Goal: Transaction & Acquisition: Subscribe to service/newsletter

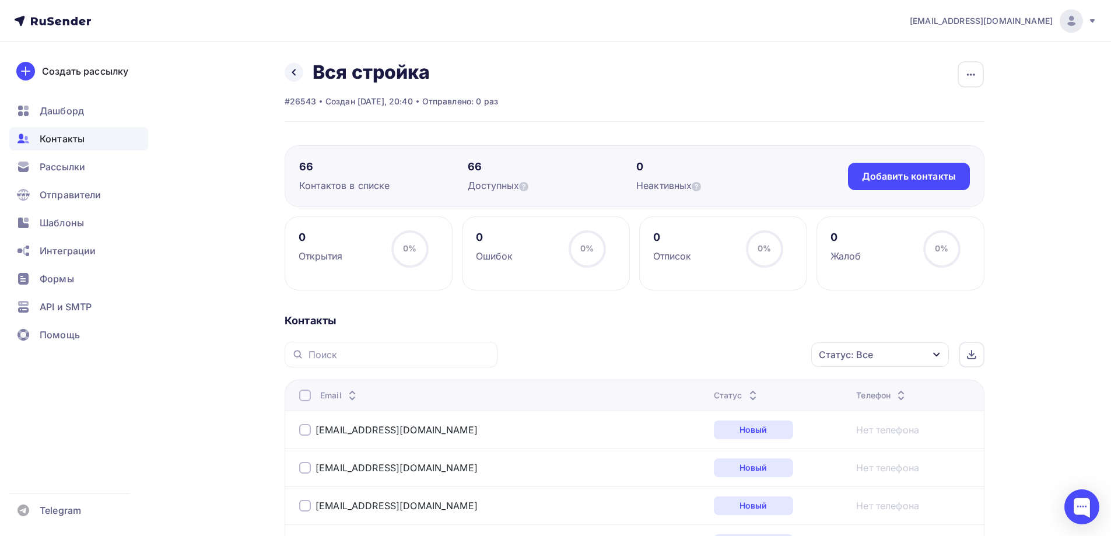
scroll to position [99, 0]
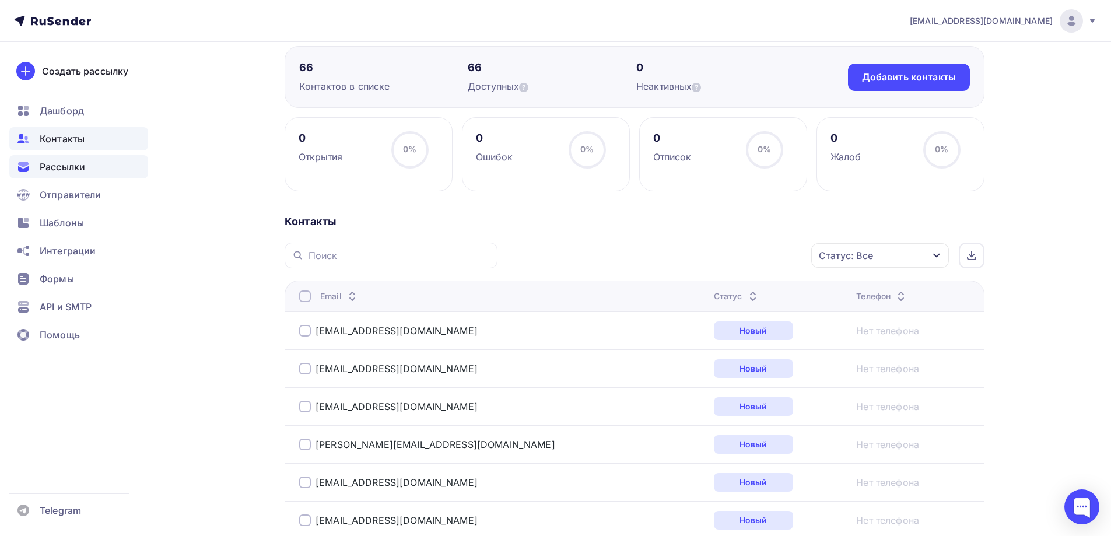
click at [76, 167] on span "Рассылки" at bounding box center [62, 167] width 45 height 14
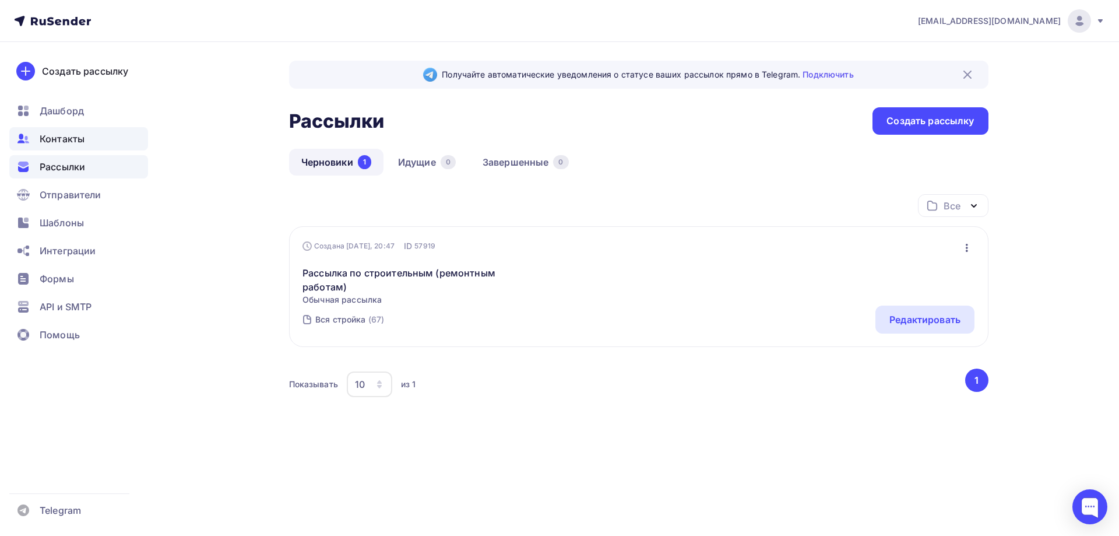
click at [78, 136] on span "Контакты" at bounding box center [62, 139] width 45 height 14
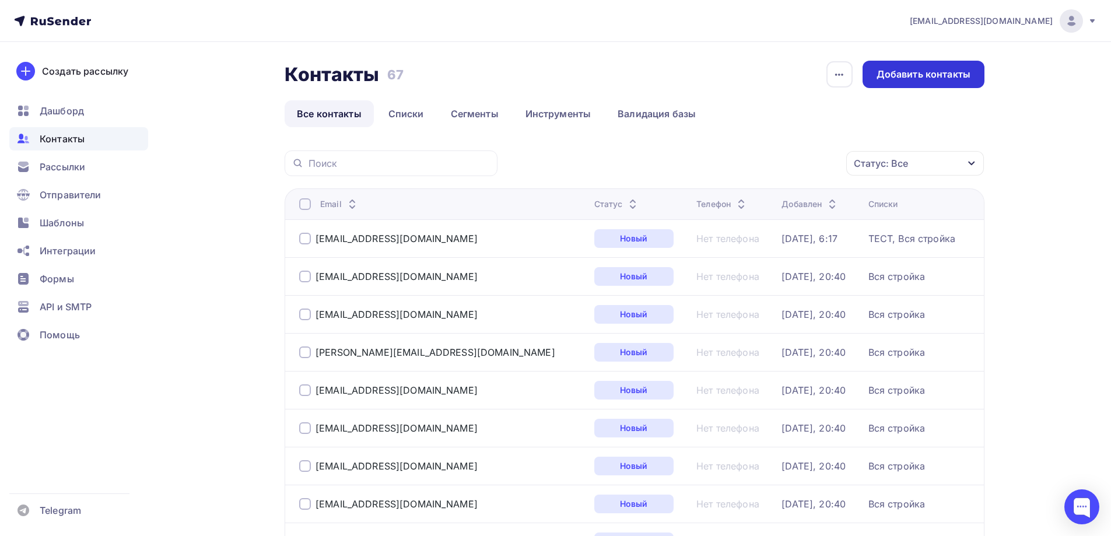
click at [931, 70] on div "Добавить контакты" at bounding box center [923, 74] width 94 height 13
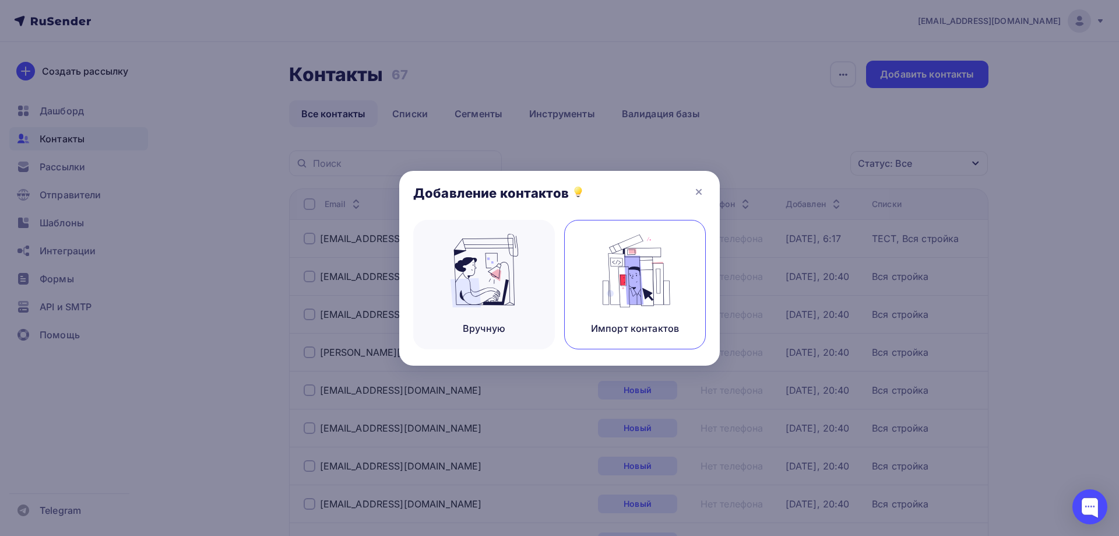
click at [636, 285] on img at bounding box center [635, 270] width 78 height 73
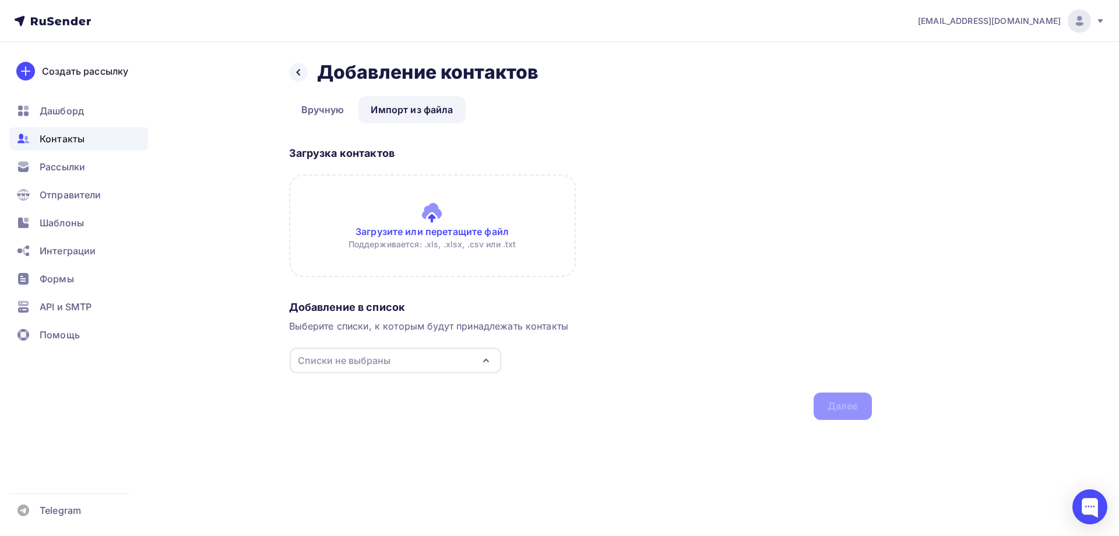
click at [451, 224] on input "file" at bounding box center [432, 225] width 287 height 103
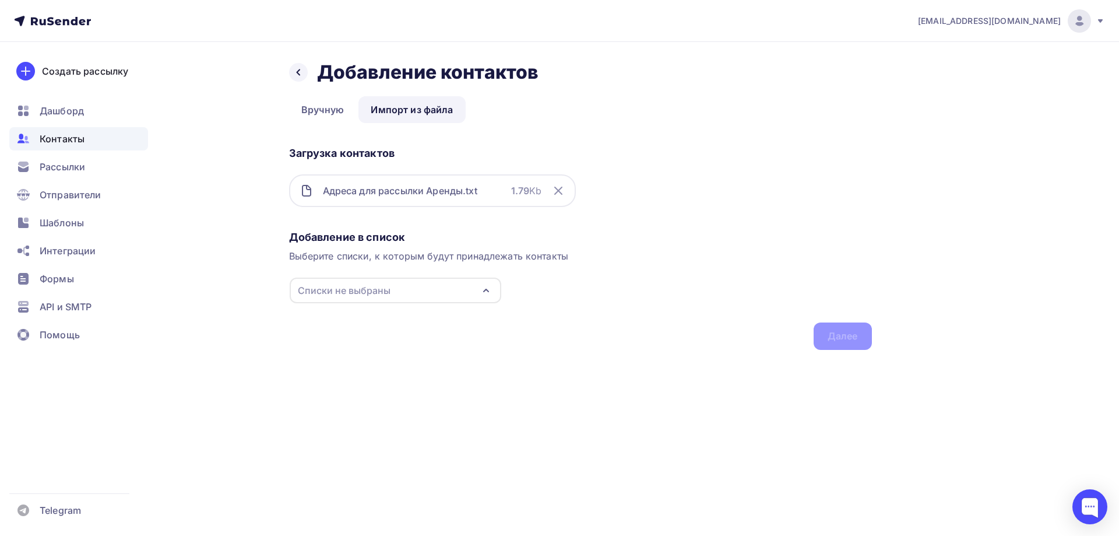
click at [445, 294] on div "Списки не выбраны" at bounding box center [396, 291] width 212 height 26
click at [367, 401] on div "Создать список" at bounding box center [364, 400] width 75 height 14
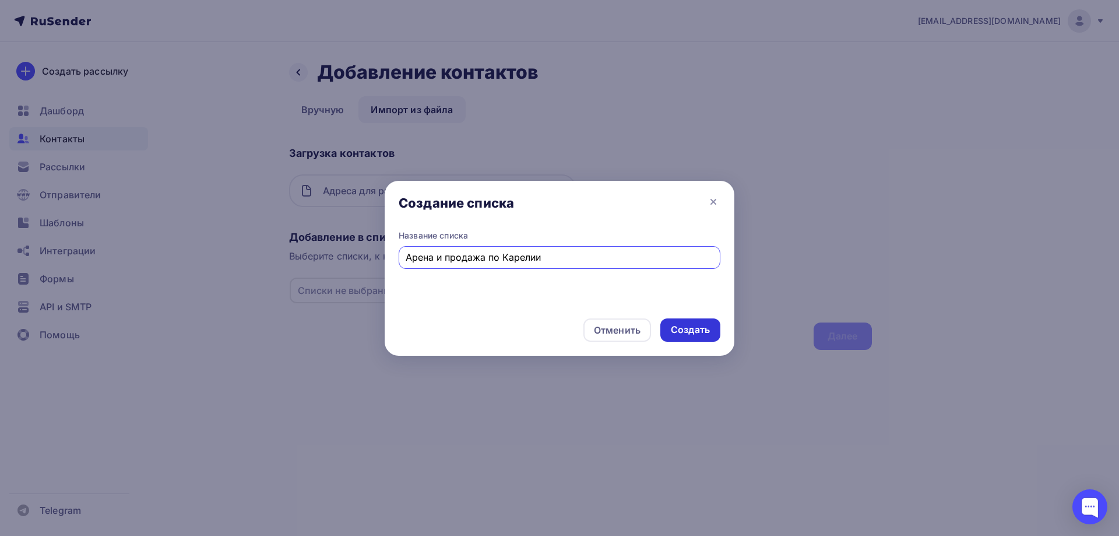
type input "Арена и продажа по Карелии"
click at [701, 327] on div "Создать" at bounding box center [690, 329] width 39 height 13
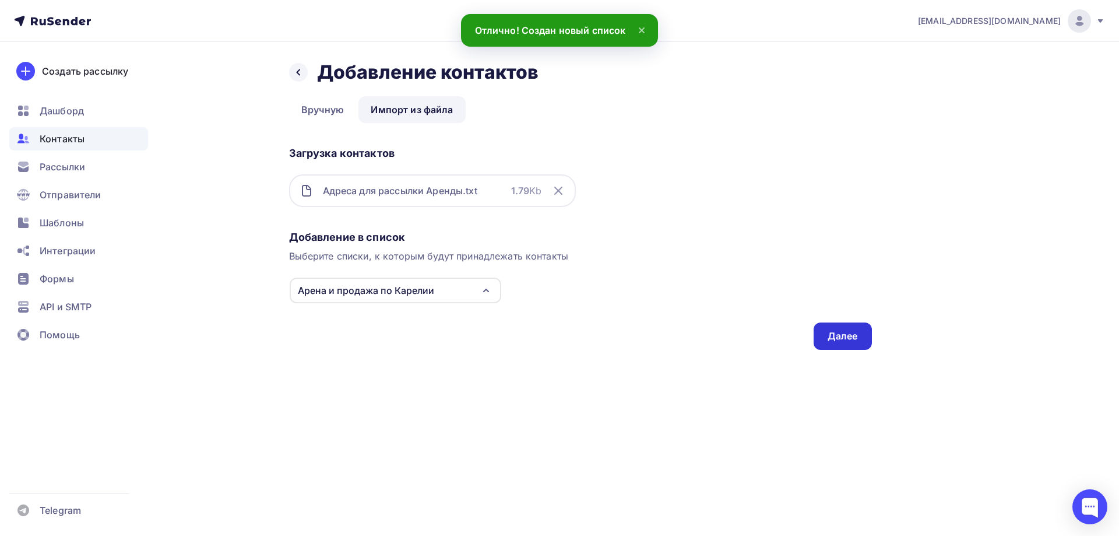
click at [837, 336] on div "Далее" at bounding box center [843, 335] width 30 height 13
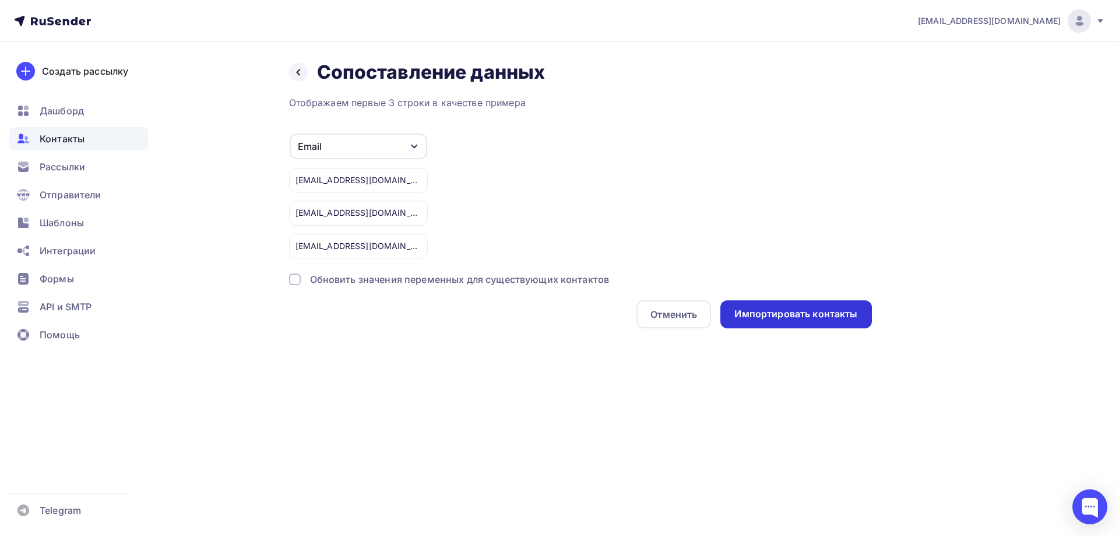
click at [807, 314] on div "Импортировать контакты" at bounding box center [796, 313] width 123 height 13
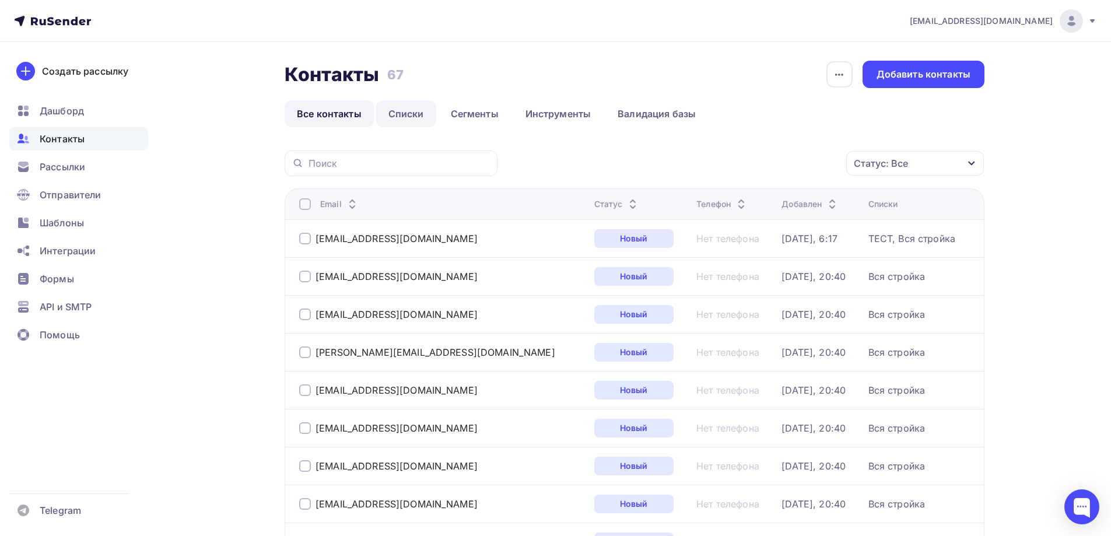
click at [402, 115] on link "Списки" at bounding box center [406, 113] width 60 height 27
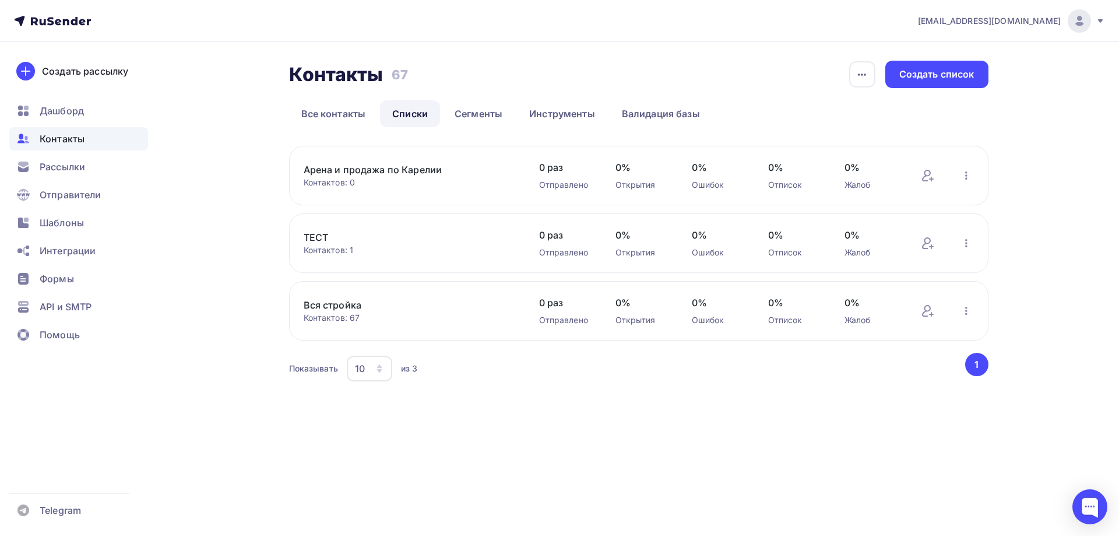
click at [429, 169] on link "Арена и продажа по Карелии" at bounding box center [403, 170] width 198 height 14
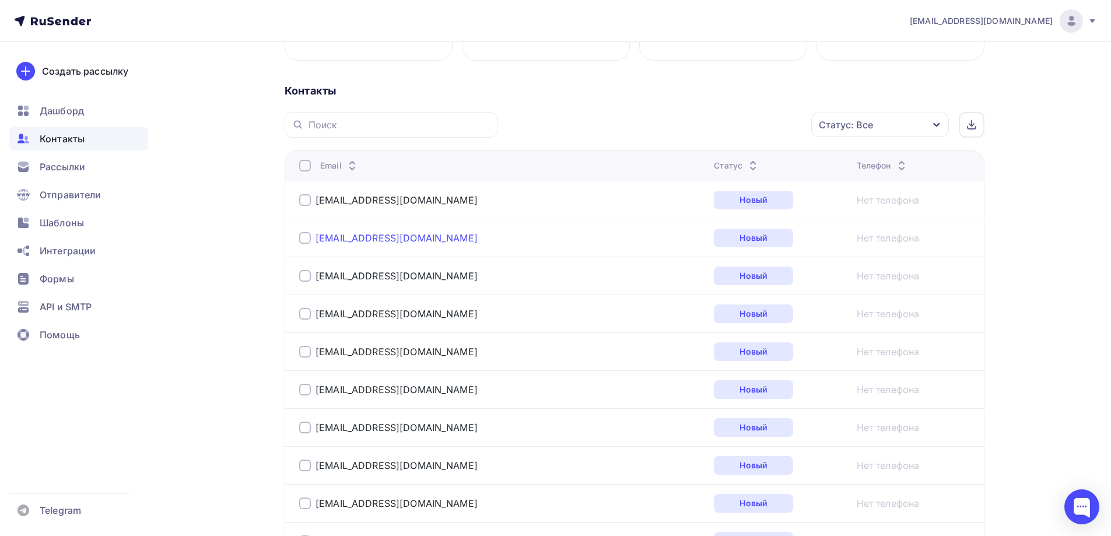
scroll to position [233, 0]
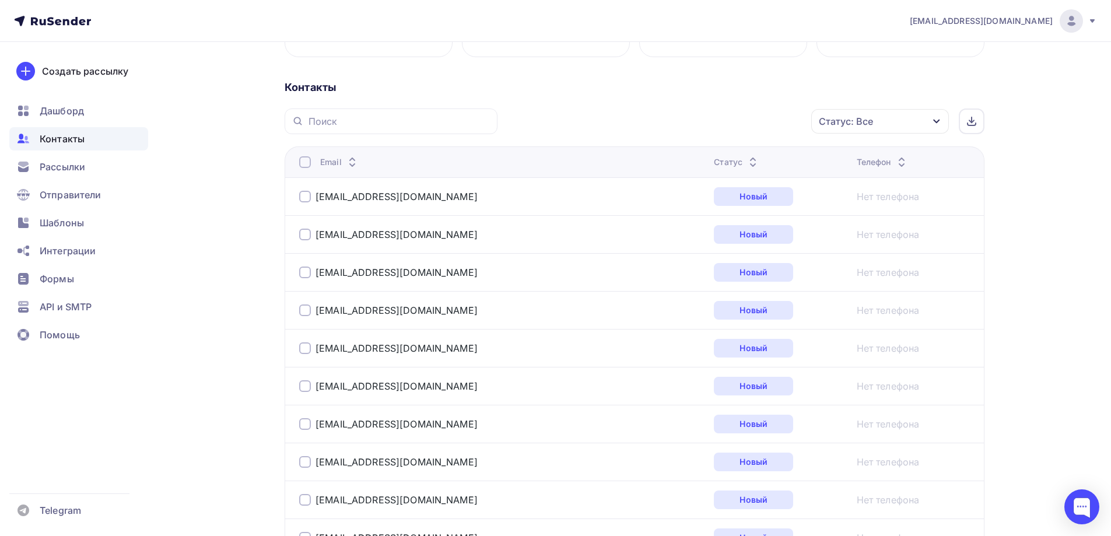
click at [305, 164] on div at bounding box center [305, 162] width 12 height 12
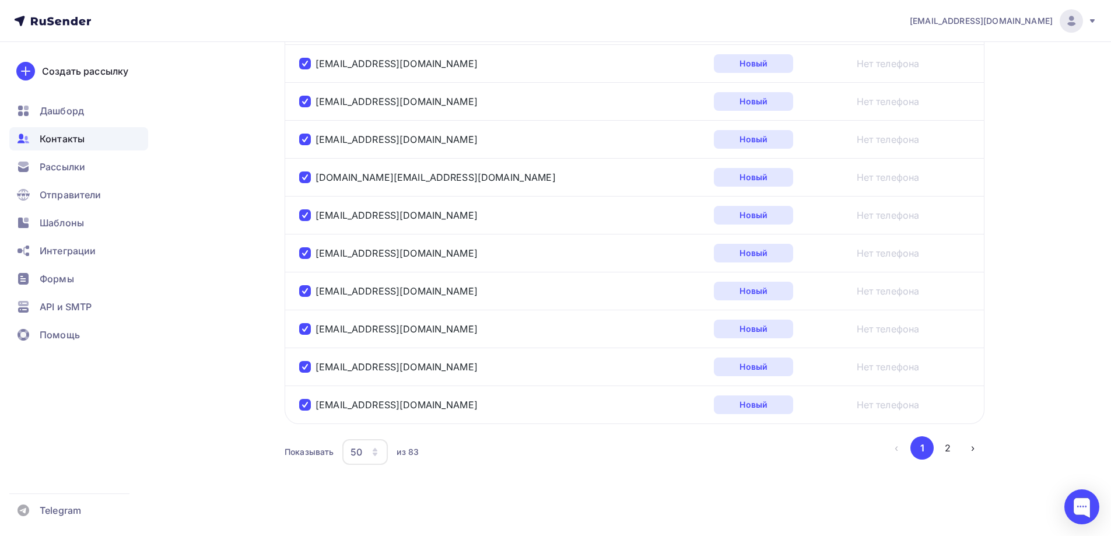
scroll to position [1889, 0]
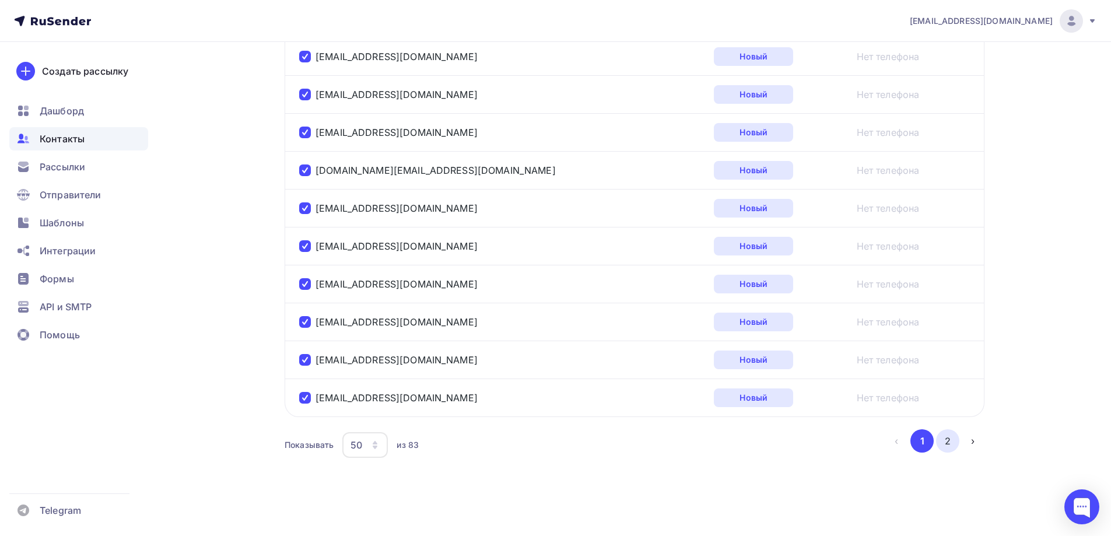
click at [947, 439] on button "2" at bounding box center [947, 440] width 23 height 23
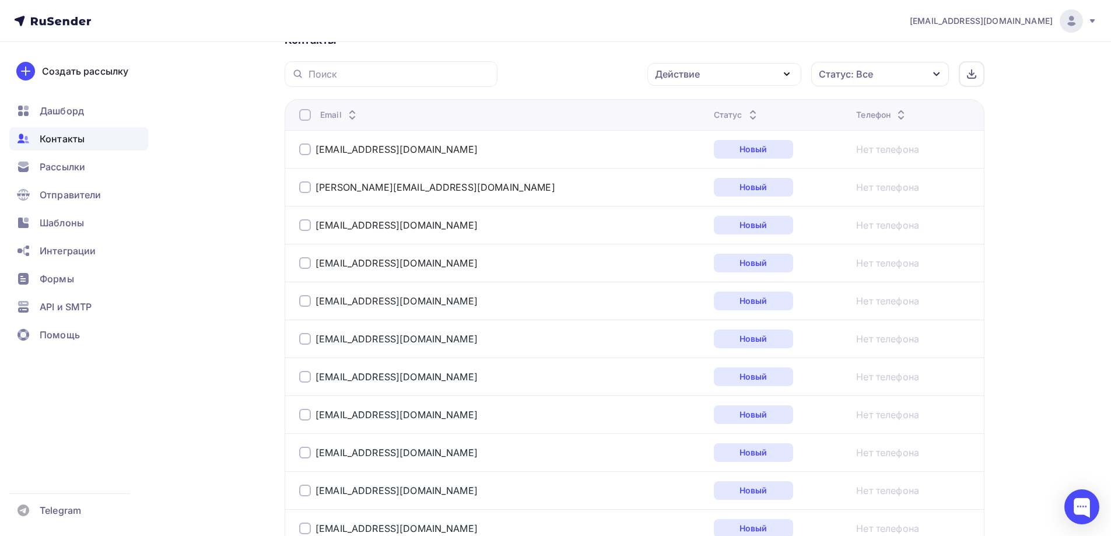
click at [305, 108] on th "Email" at bounding box center [497, 114] width 424 height 31
click at [305, 117] on div at bounding box center [305, 115] width 12 height 12
click at [306, 117] on div at bounding box center [305, 115] width 12 height 12
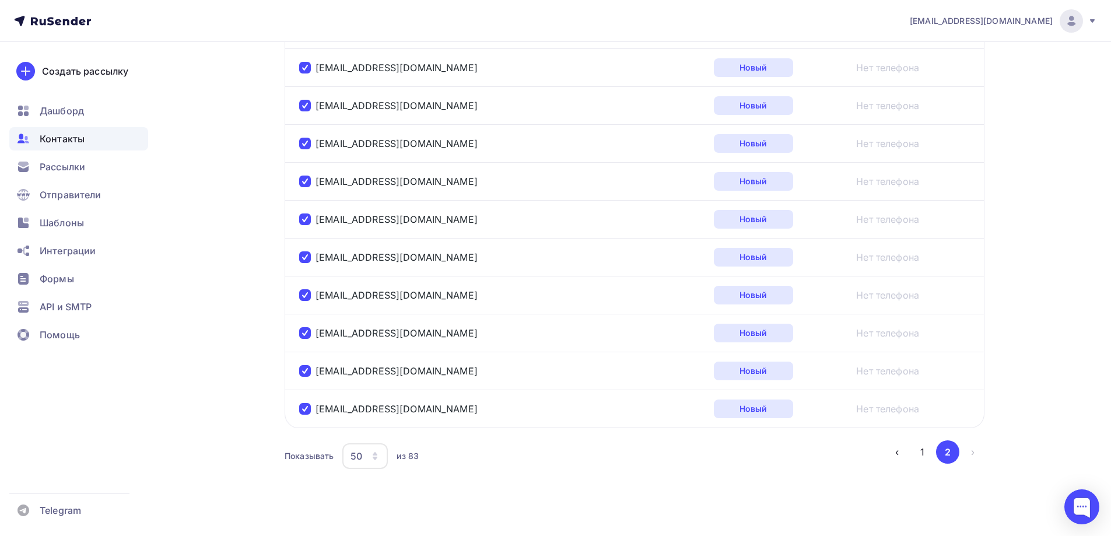
scroll to position [1245, 0]
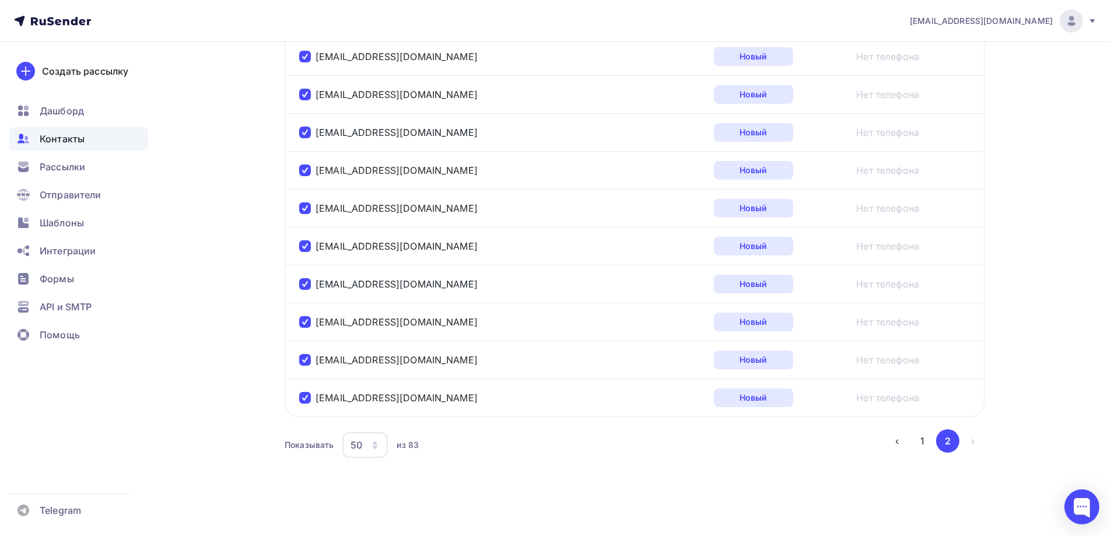
click at [372, 444] on icon "button" at bounding box center [374, 444] width 9 height 9
click at [370, 413] on div "100" at bounding box center [412, 409] width 112 height 14
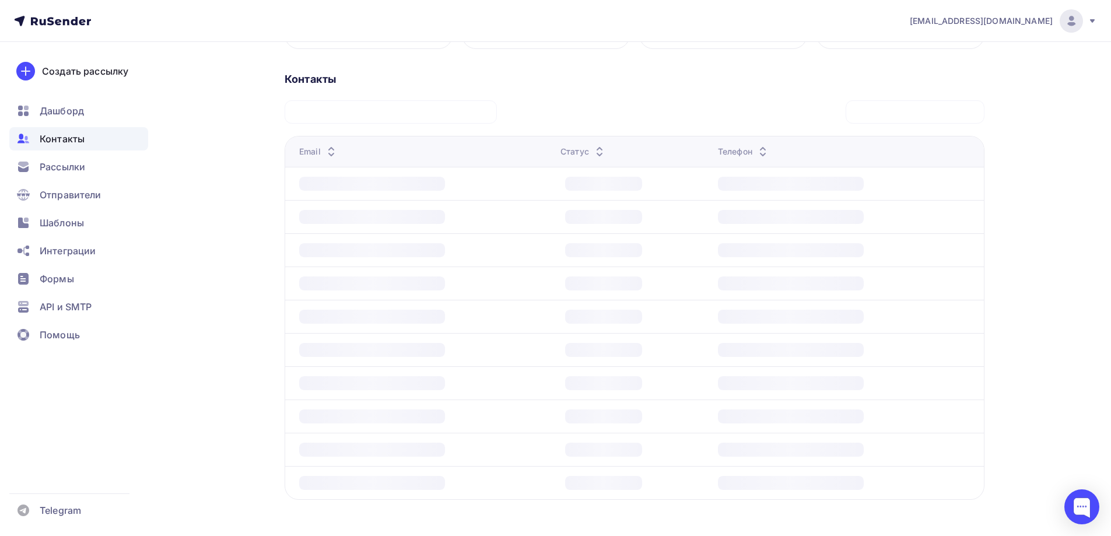
scroll to position [222, 0]
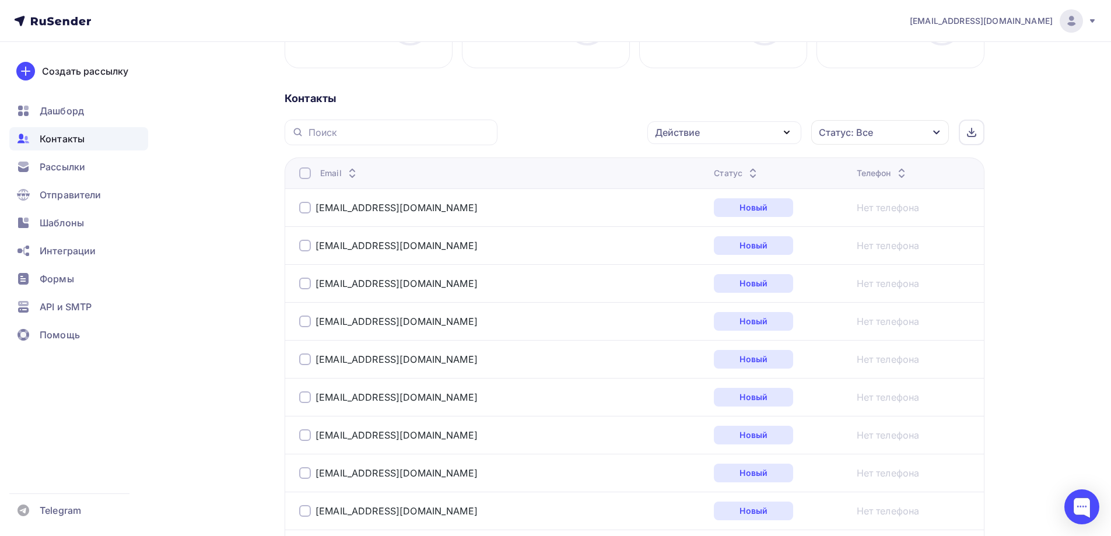
click at [307, 174] on div at bounding box center [305, 173] width 12 height 12
click at [305, 174] on div at bounding box center [305, 173] width 12 height 12
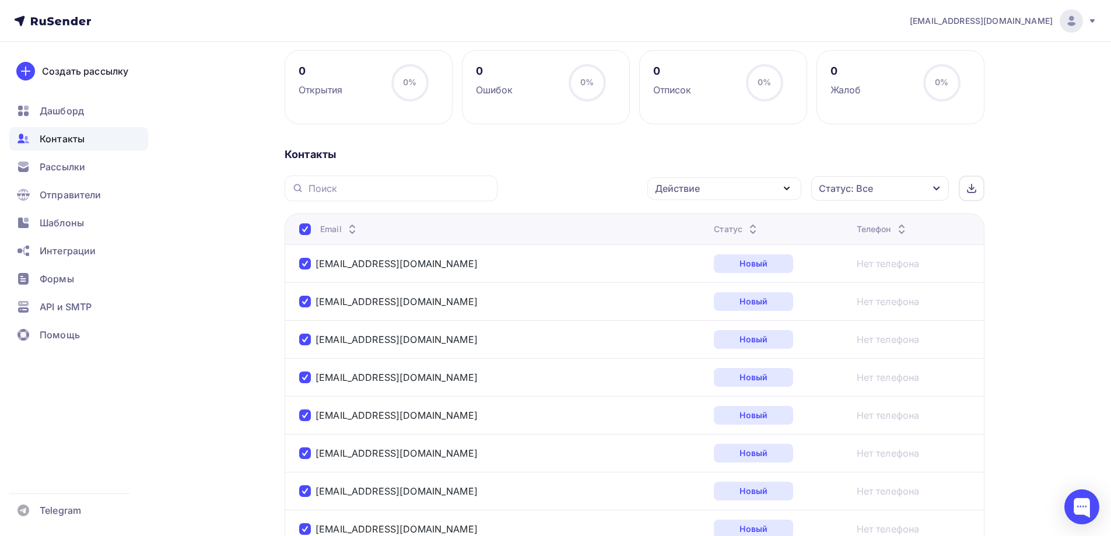
scroll to position [50, 0]
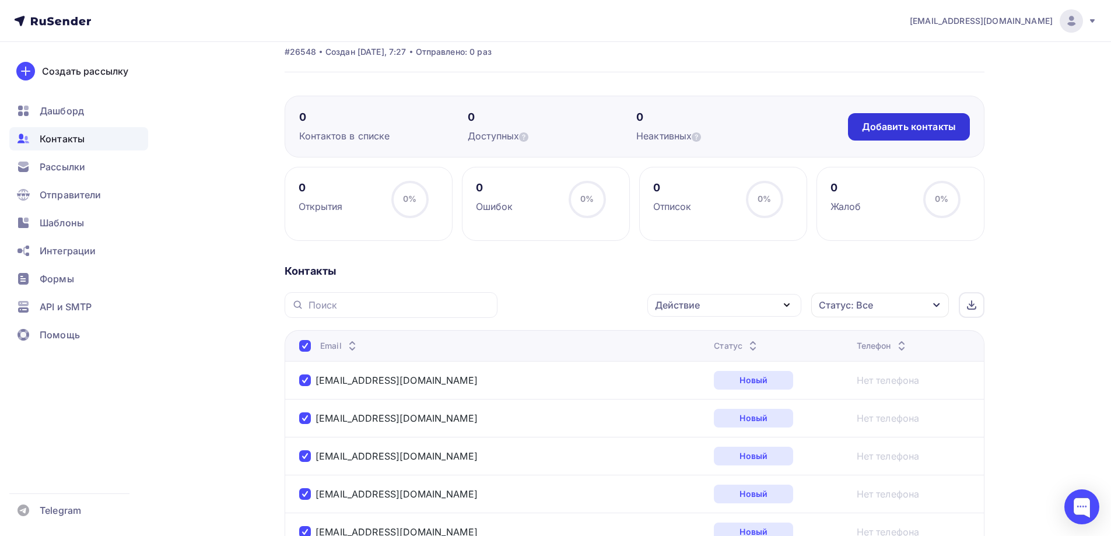
click at [878, 128] on div "Добавить контакты" at bounding box center [909, 126] width 94 height 13
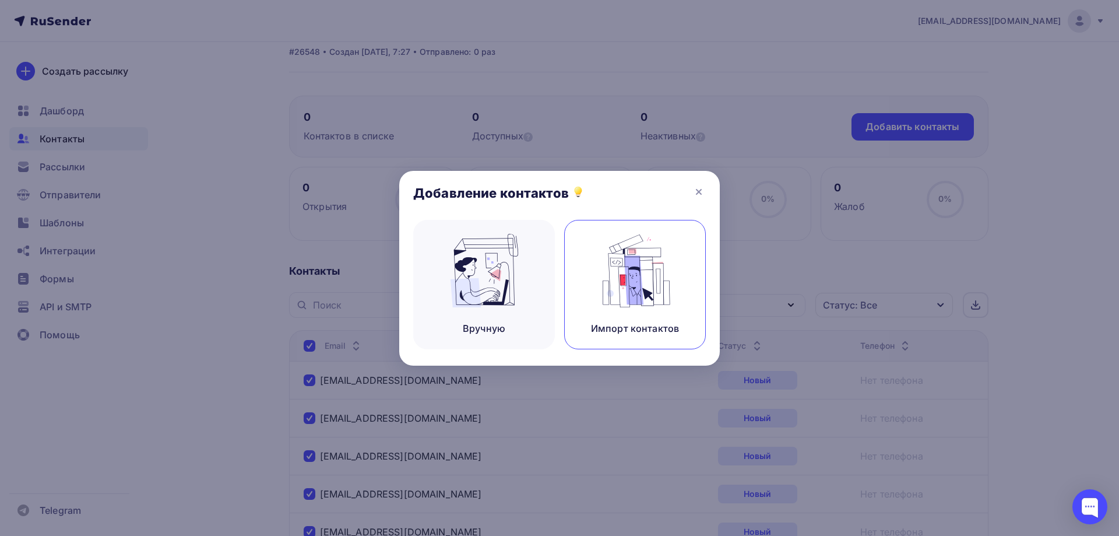
click at [649, 279] on img at bounding box center [635, 270] width 78 height 73
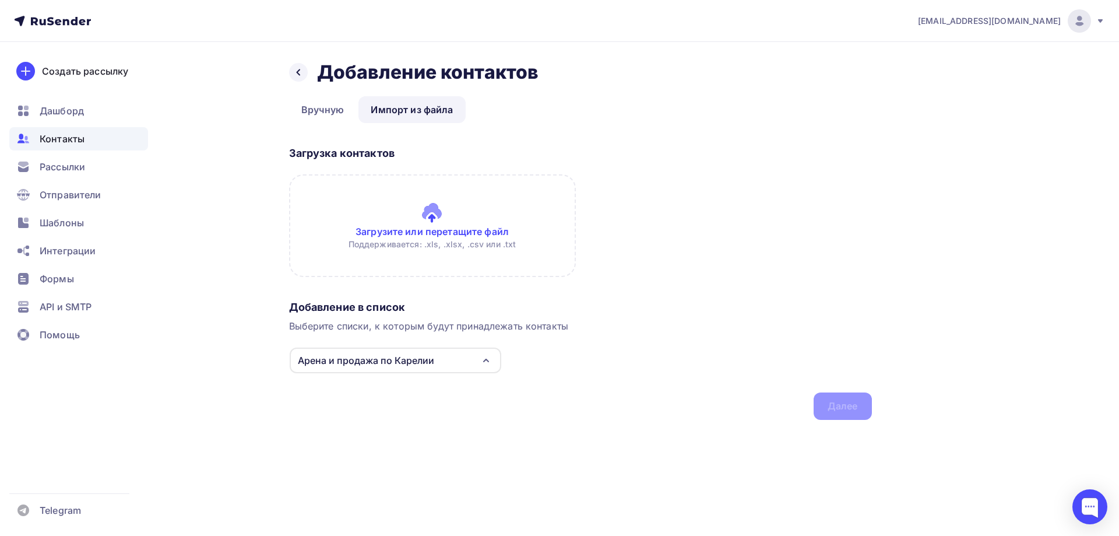
click at [480, 233] on input "file" at bounding box center [432, 225] width 287 height 103
click at [448, 110] on link "Импорт из файла" at bounding box center [412, 109] width 107 height 27
click at [412, 114] on link "Импорт из файла" at bounding box center [412, 109] width 107 height 27
click at [432, 223] on input "file" at bounding box center [432, 225] width 287 height 103
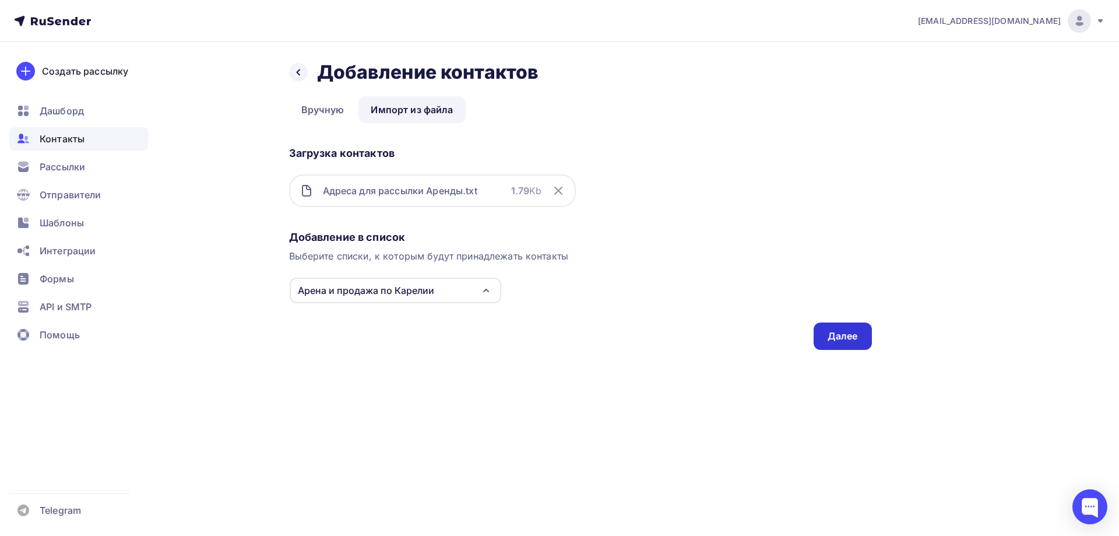
click at [845, 336] on div "Далее" at bounding box center [843, 335] width 30 height 13
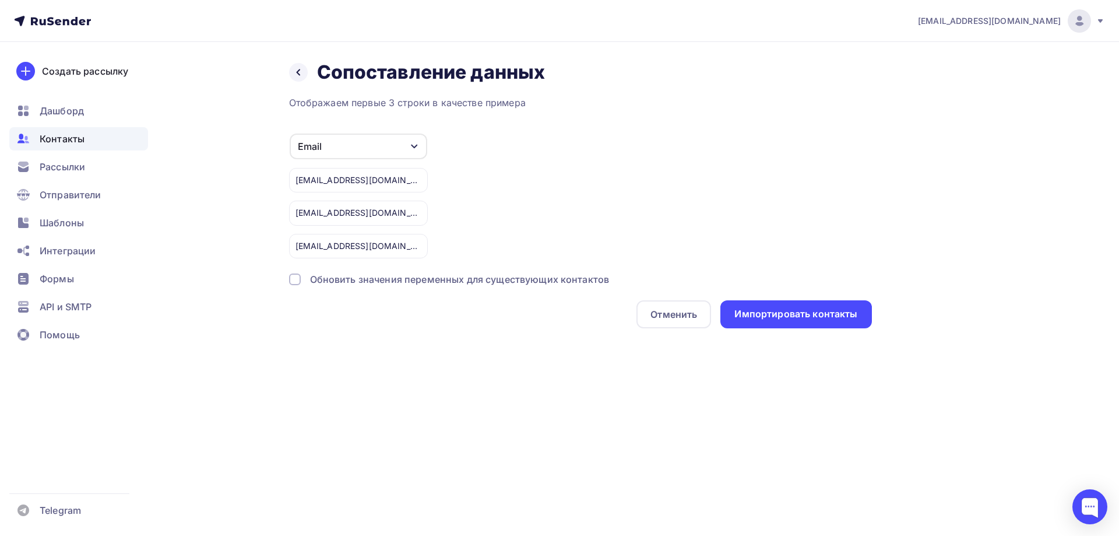
click at [373, 141] on div "Email" at bounding box center [359, 147] width 138 height 26
click at [510, 145] on div "Email Игнорировать Имя Телефон Создать поле pso.goszakaz@gmail.com antondovzhen…" at bounding box center [580, 195] width 583 height 125
click at [587, 283] on div "Обновить значения переменных для существующих контактов" at bounding box center [460, 279] width 300 height 14
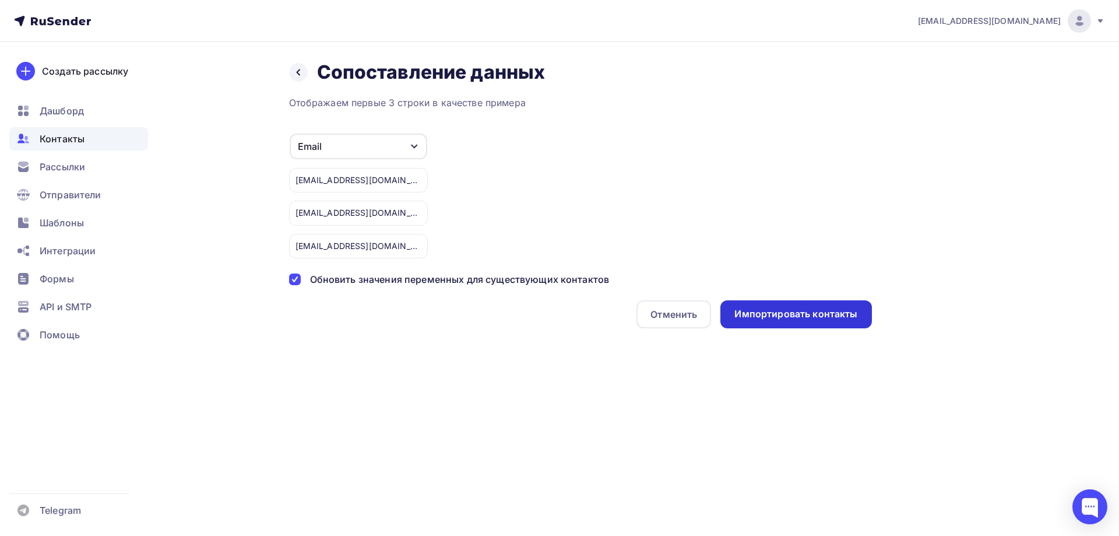
click at [756, 317] on div "Импортировать контакты" at bounding box center [796, 313] width 123 height 13
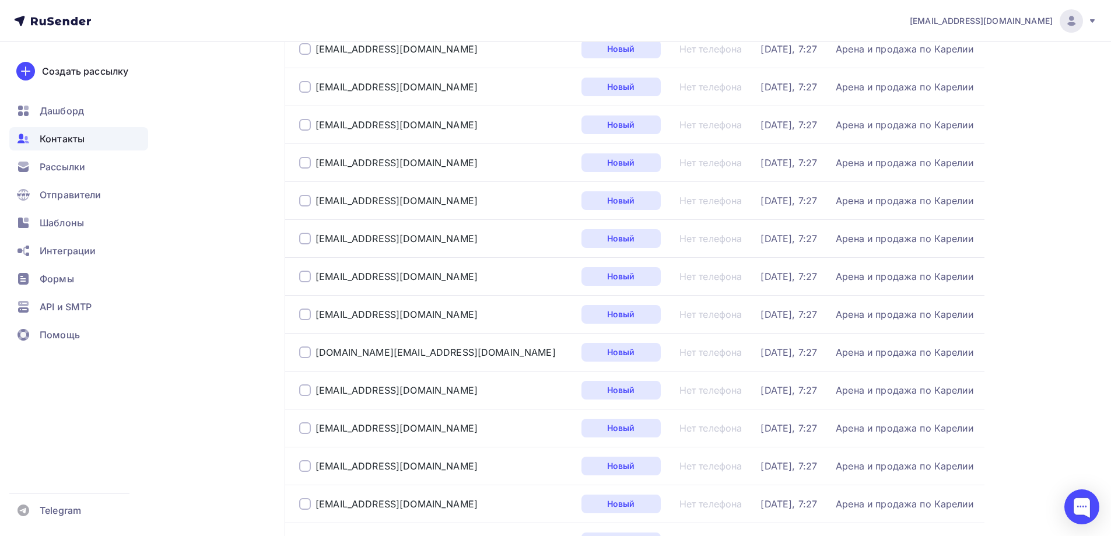
scroll to position [1698, 0]
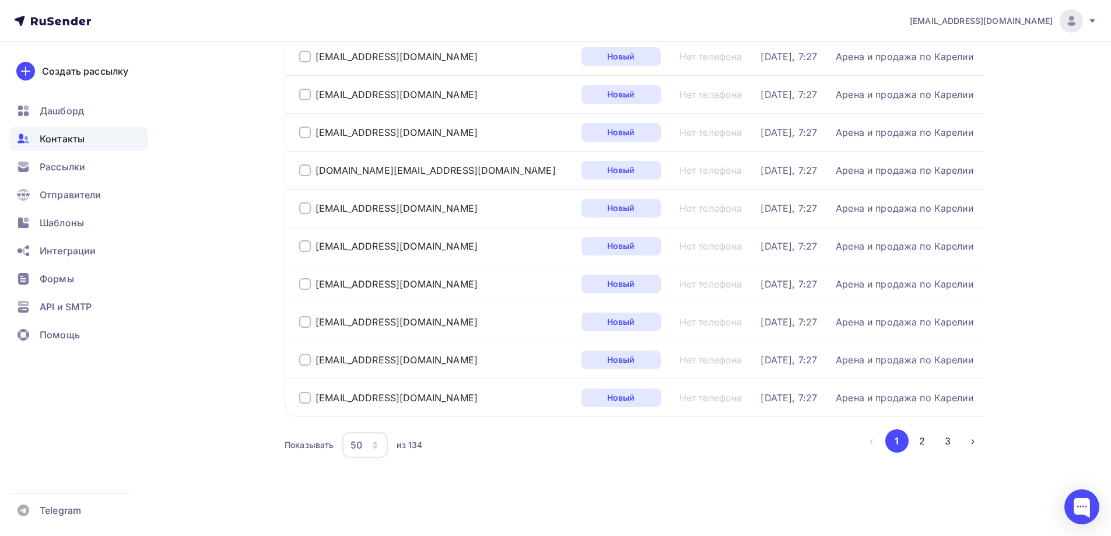
click at [67, 142] on span "Контакты" at bounding box center [62, 139] width 45 height 14
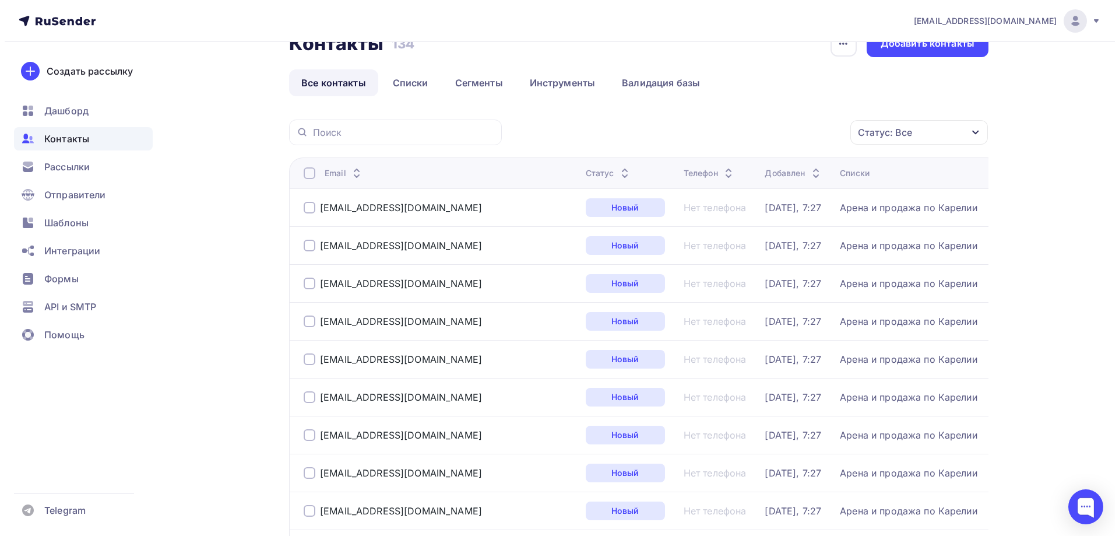
scroll to position [0, 0]
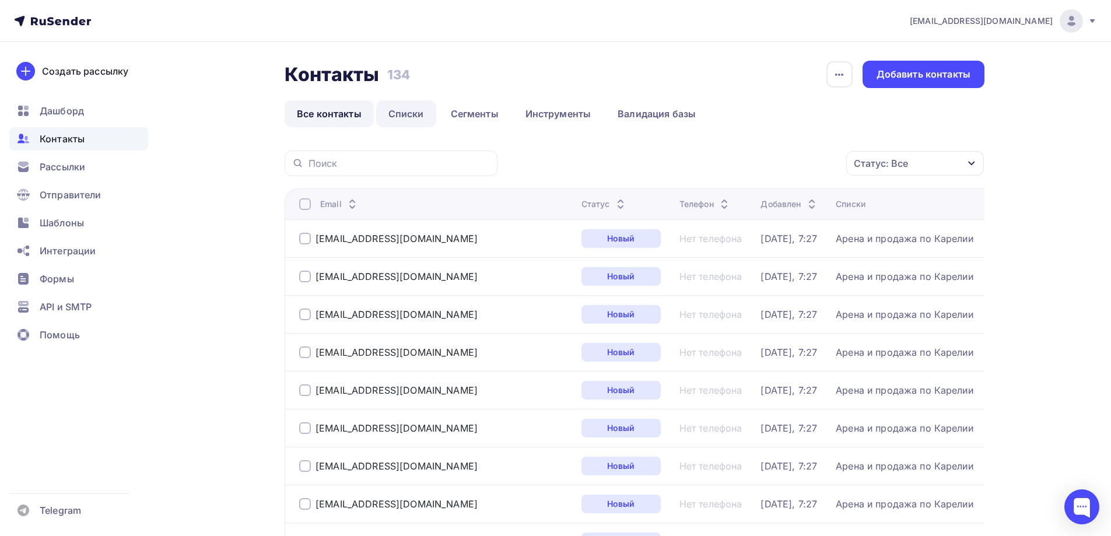
click at [419, 113] on link "Списки" at bounding box center [406, 113] width 60 height 27
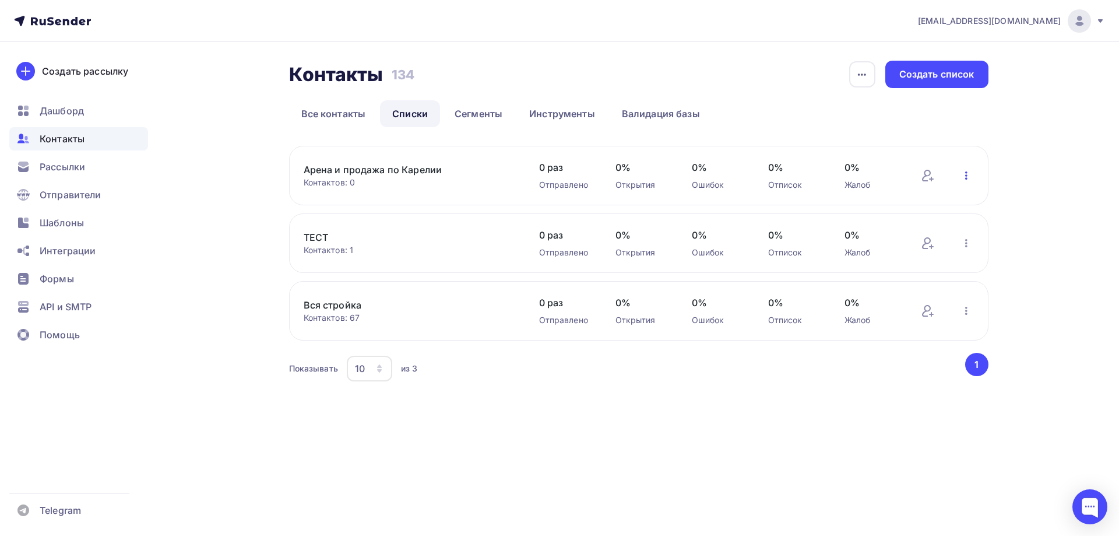
click at [966, 173] on icon "button" at bounding box center [967, 175] width 2 height 8
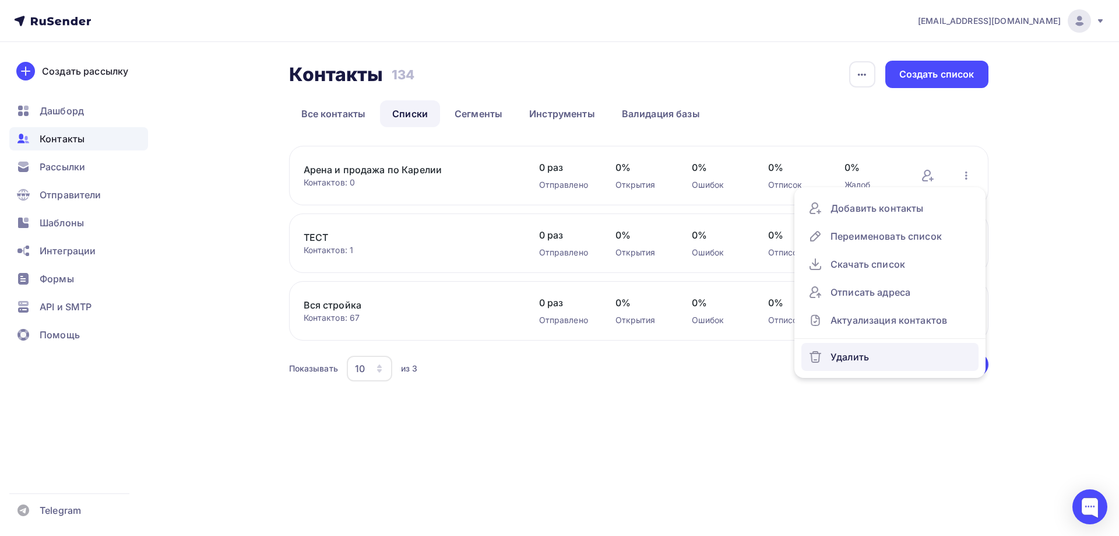
click at [859, 360] on div "Удалить" at bounding box center [890, 357] width 163 height 19
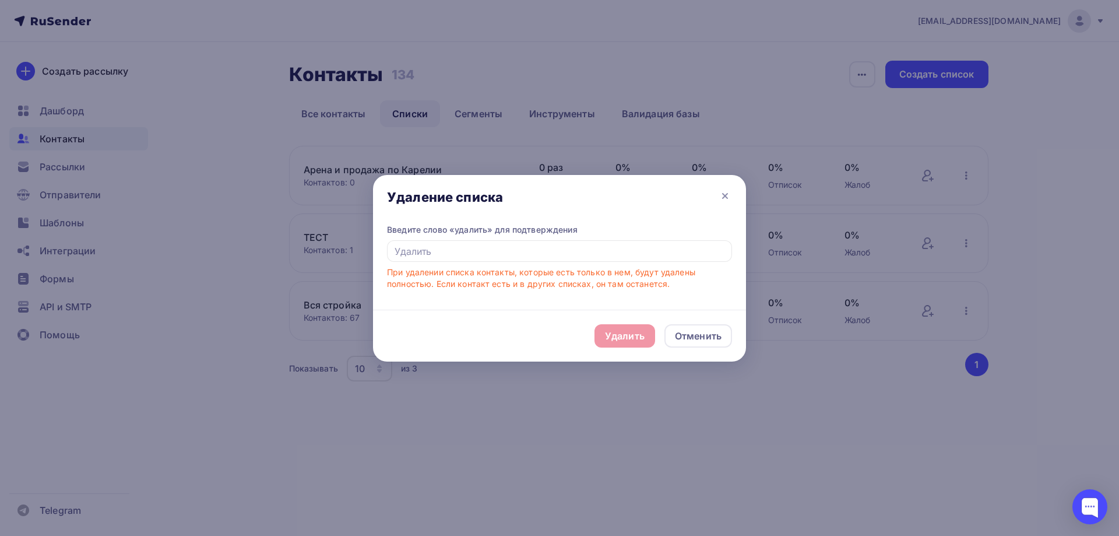
click at [619, 336] on div "Удалить Отменить" at bounding box center [559, 336] width 373 height 52
click at [441, 248] on input "text" at bounding box center [559, 251] width 345 height 22
click at [446, 253] on input "text" at bounding box center [559, 251] width 345 height 22
click at [627, 347] on div "Удалить Отменить" at bounding box center [559, 336] width 373 height 52
click at [597, 274] on div "При удалении списка контакты, которые есть только в нем, будут удалены полность…" at bounding box center [559, 277] width 345 height 23
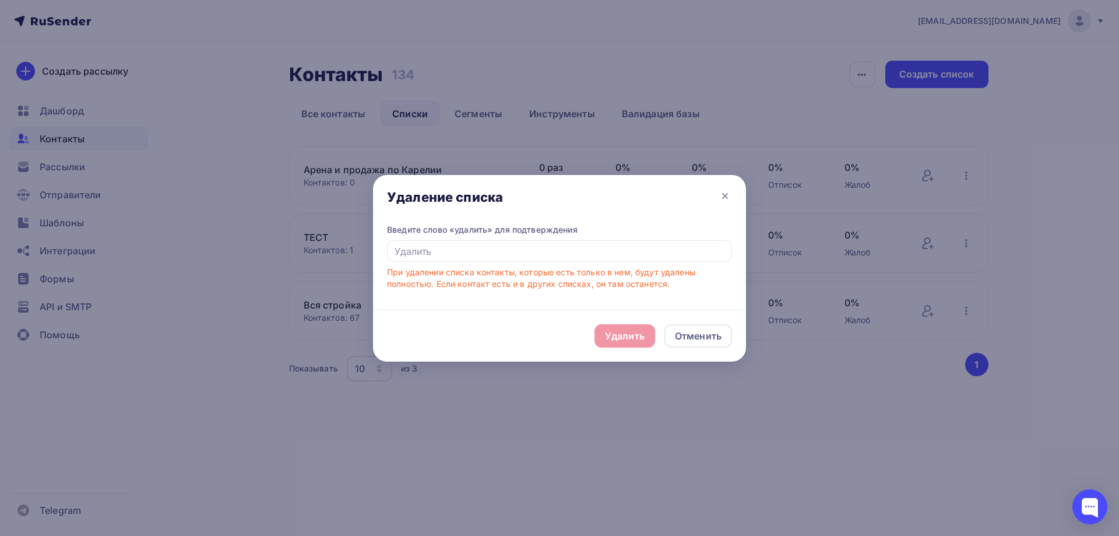
click at [628, 339] on div "Удалить Отменить" at bounding box center [559, 336] width 373 height 52
click at [689, 334] on div "Отменить" at bounding box center [698, 336] width 47 height 14
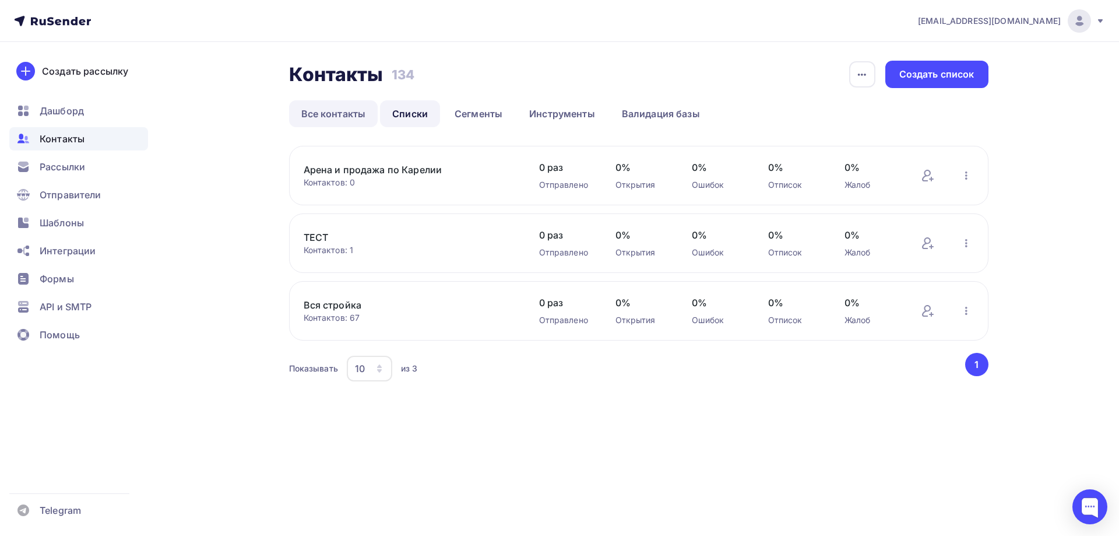
click at [341, 109] on link "Все контакты" at bounding box center [333, 113] width 89 height 27
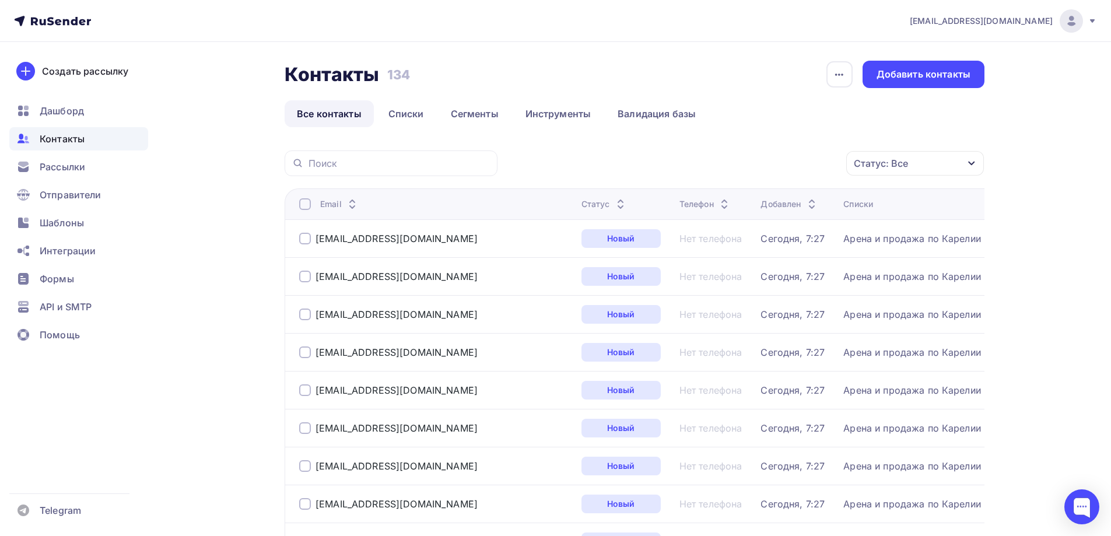
click at [308, 202] on div at bounding box center [305, 204] width 12 height 12
click at [778, 171] on div "Действие" at bounding box center [759, 163] width 154 height 23
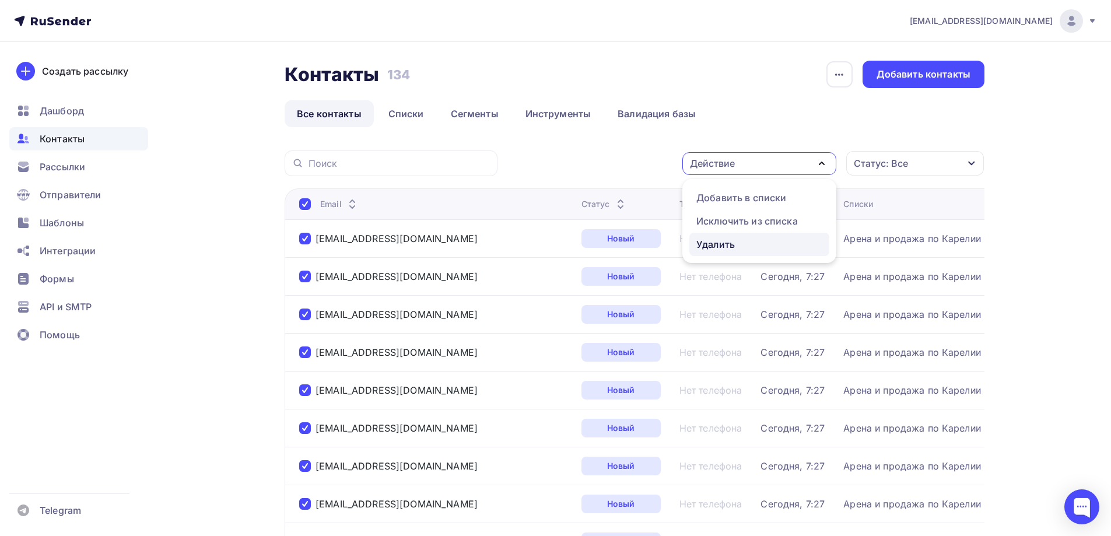
click at [735, 244] on div "Удалить" at bounding box center [715, 244] width 38 height 14
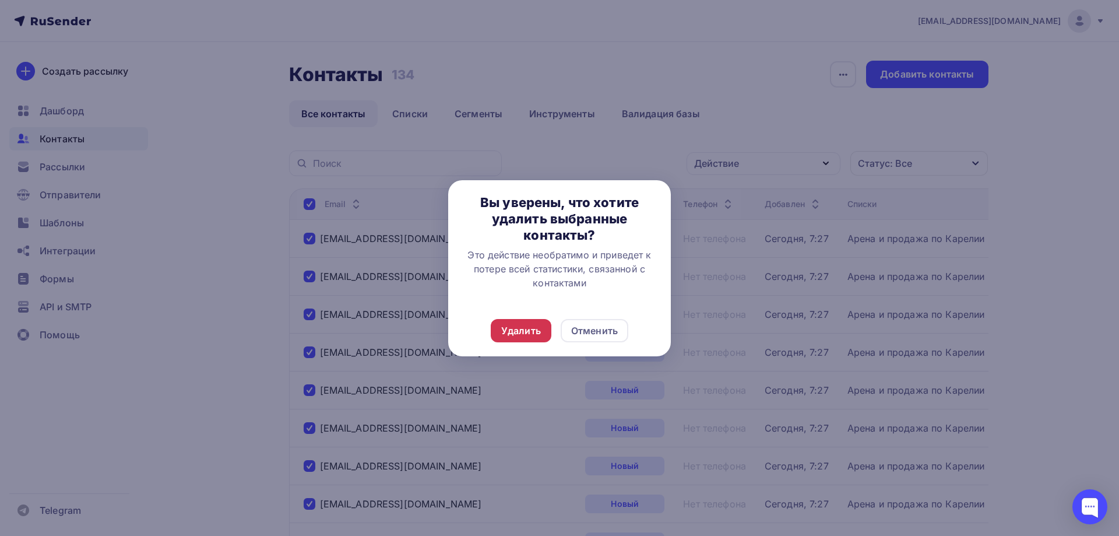
click at [521, 332] on div "Удалить" at bounding box center [521, 331] width 40 height 14
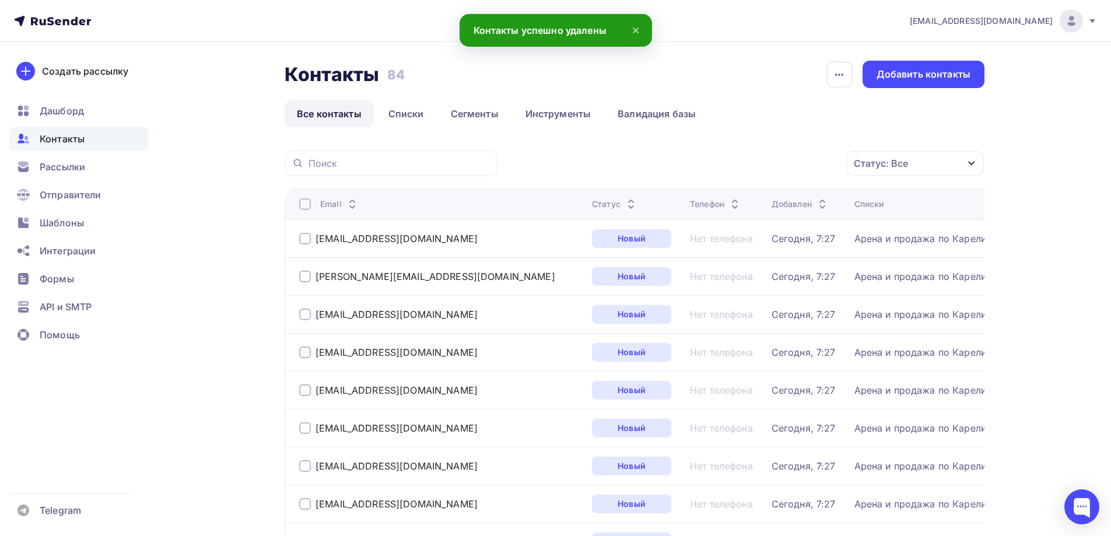
click at [305, 206] on div at bounding box center [305, 204] width 12 height 12
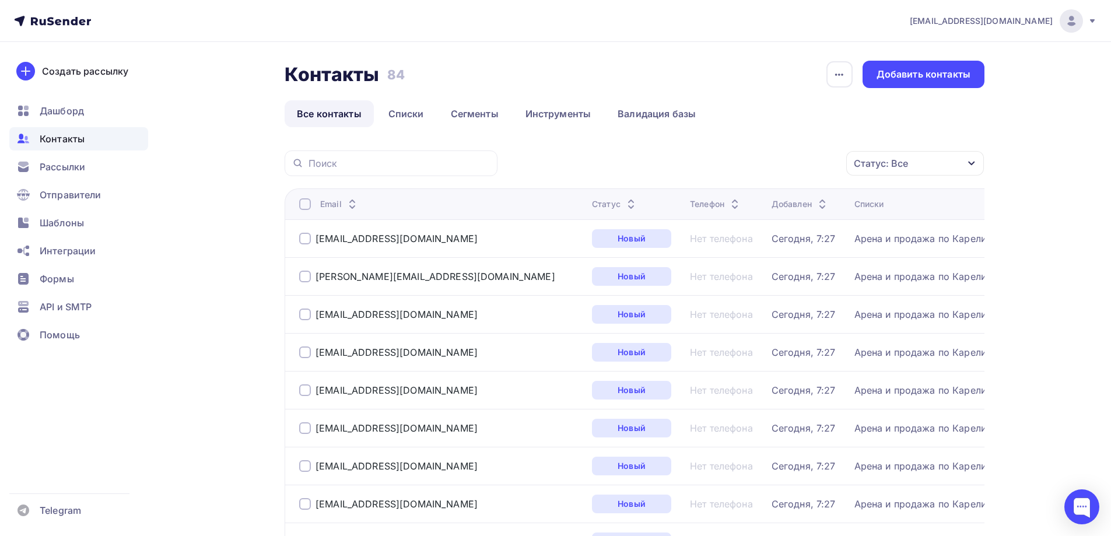
click at [307, 205] on div at bounding box center [305, 204] width 12 height 12
click at [763, 161] on div "Действие" at bounding box center [759, 163] width 154 height 23
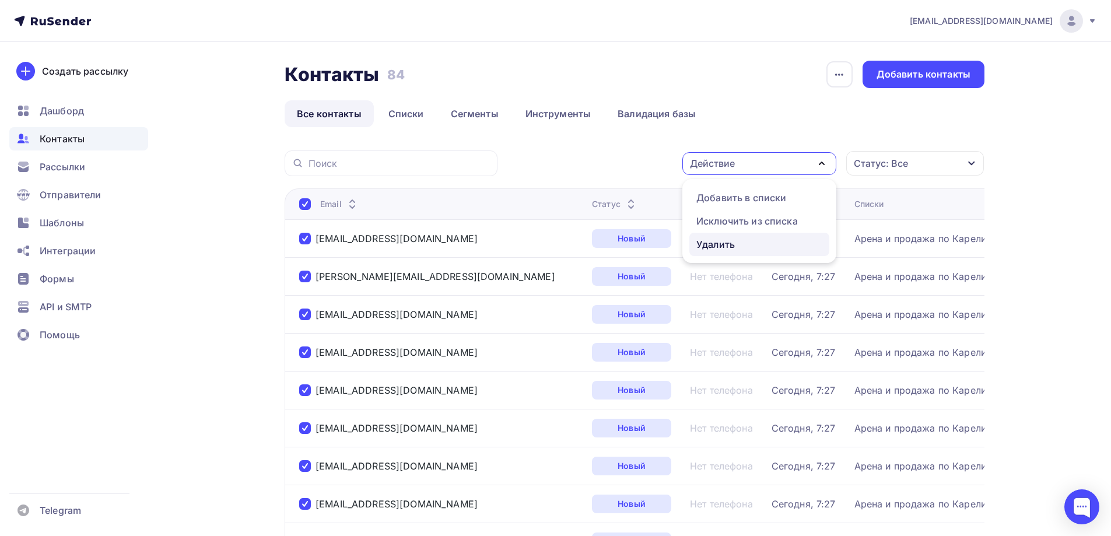
click at [733, 244] on div "Удалить" at bounding box center [715, 244] width 38 height 14
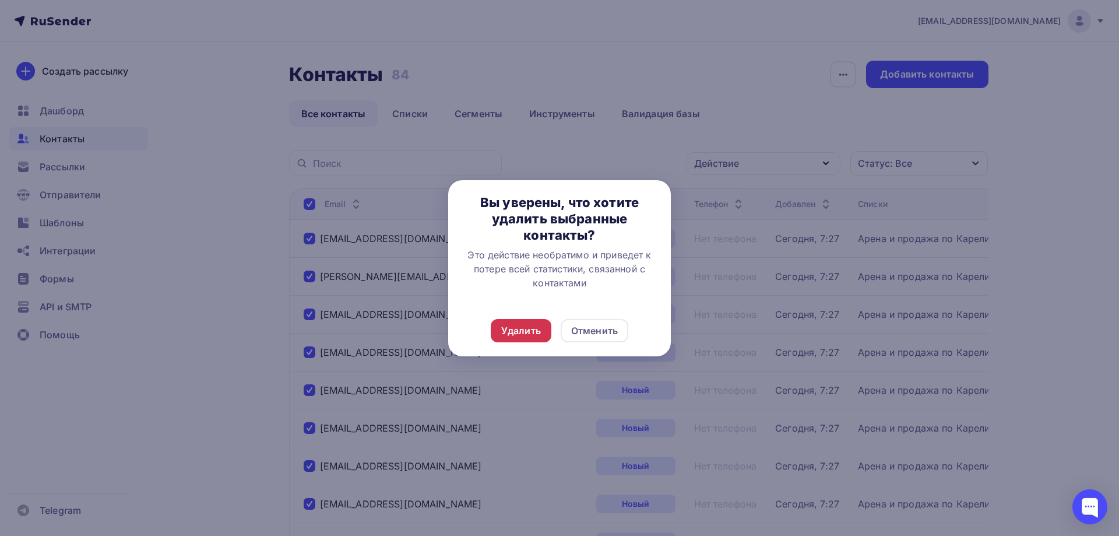
click at [520, 327] on div "Удалить" at bounding box center [521, 331] width 40 height 14
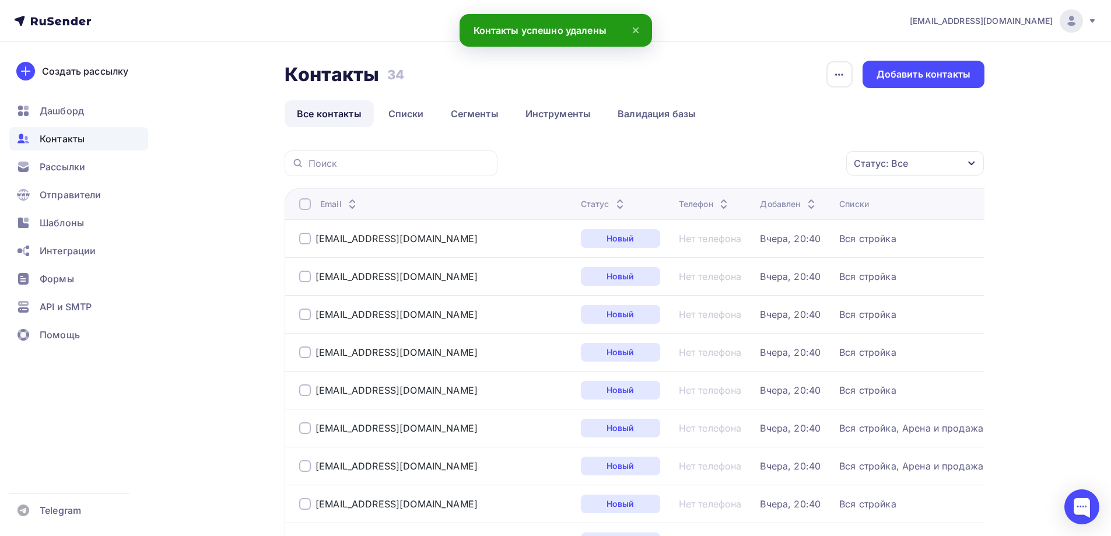
click at [308, 205] on div at bounding box center [305, 204] width 12 height 12
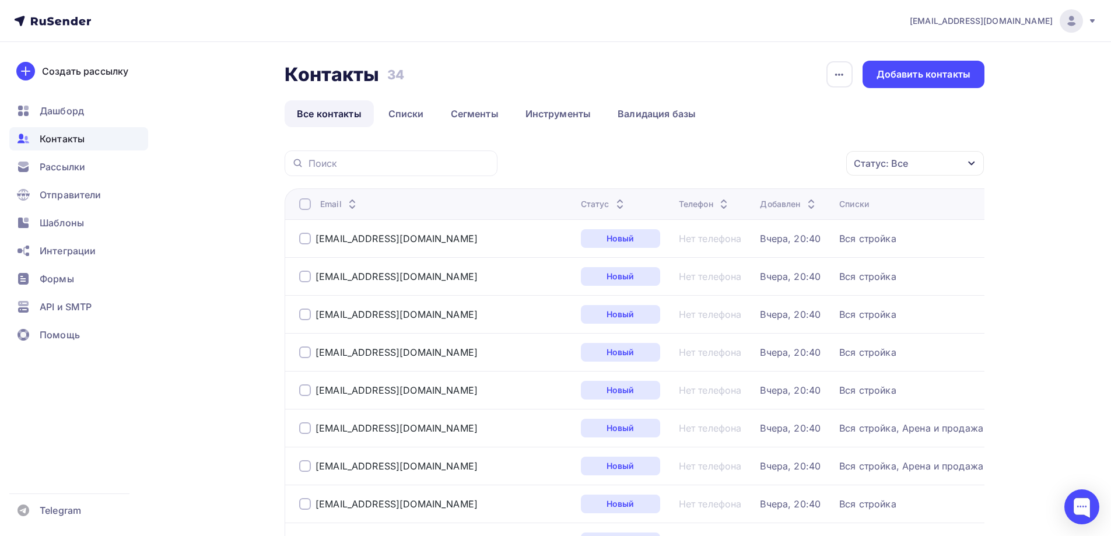
click at [301, 206] on div at bounding box center [305, 204] width 12 height 12
click at [789, 167] on div "Действие" at bounding box center [759, 163] width 154 height 23
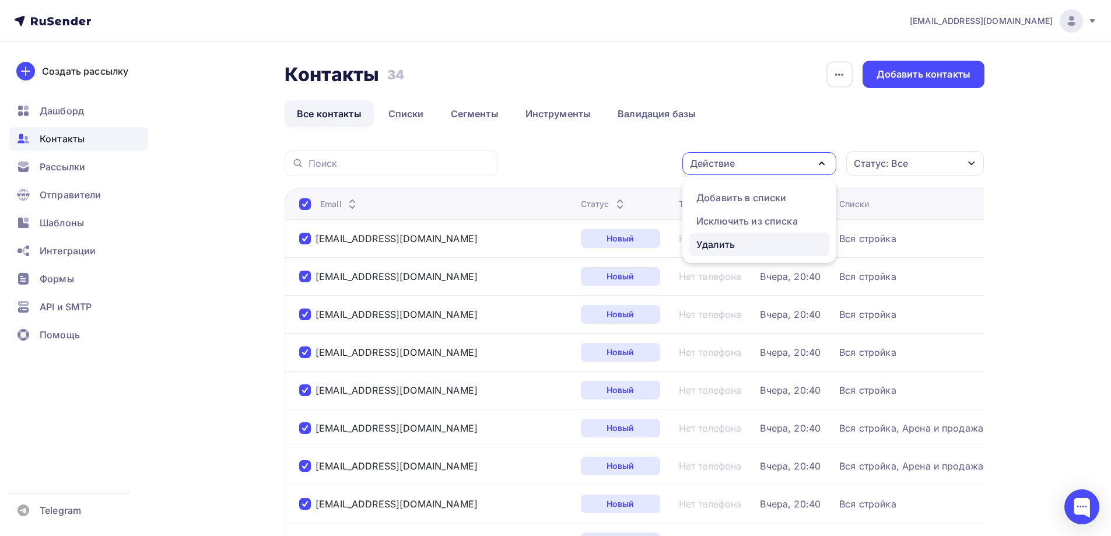
click at [741, 243] on div "Удалить" at bounding box center [759, 244] width 126 height 14
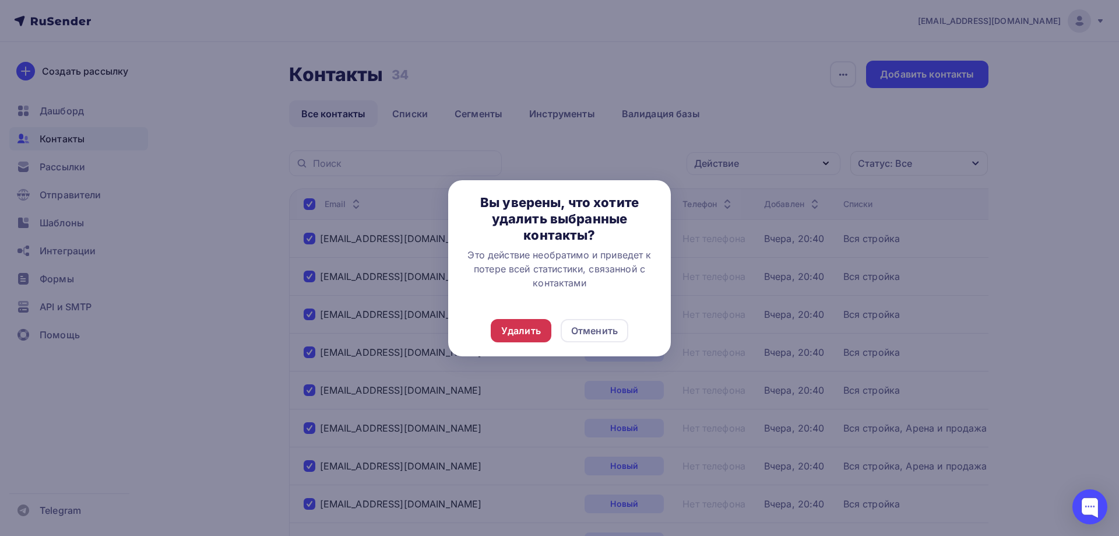
click at [527, 331] on div "Удалить" at bounding box center [521, 331] width 40 height 14
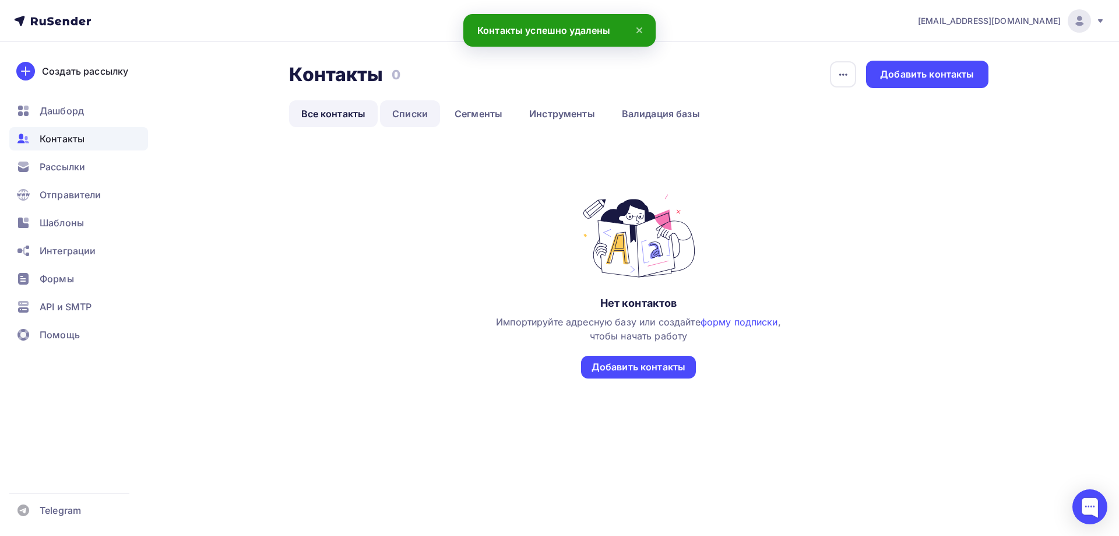
click at [397, 114] on link "Списки" at bounding box center [410, 113] width 60 height 27
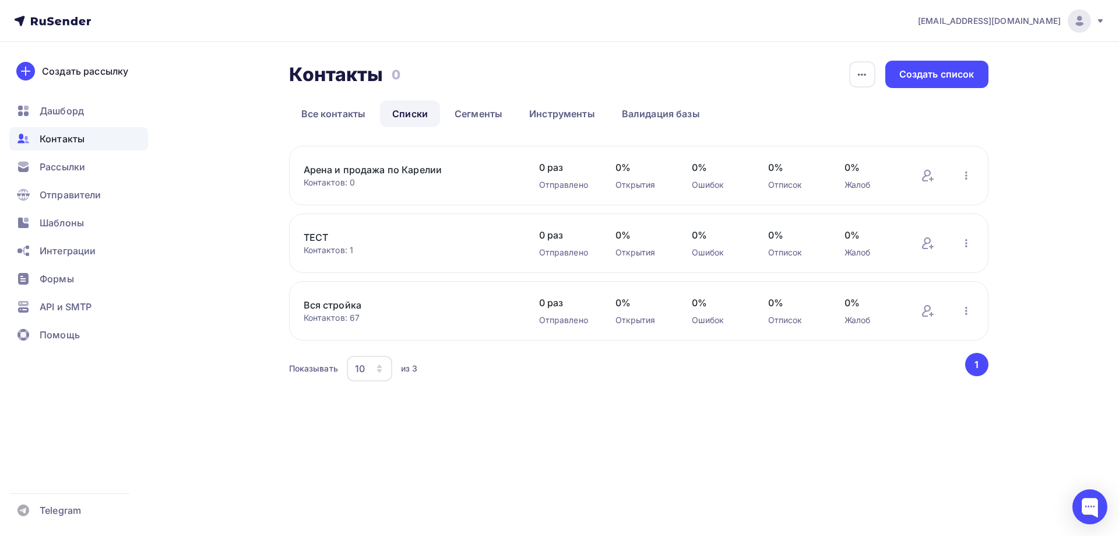
click at [412, 320] on div "Контактов: 67" at bounding box center [410, 318] width 212 height 12
click at [967, 312] on icon "button" at bounding box center [967, 311] width 14 height 14
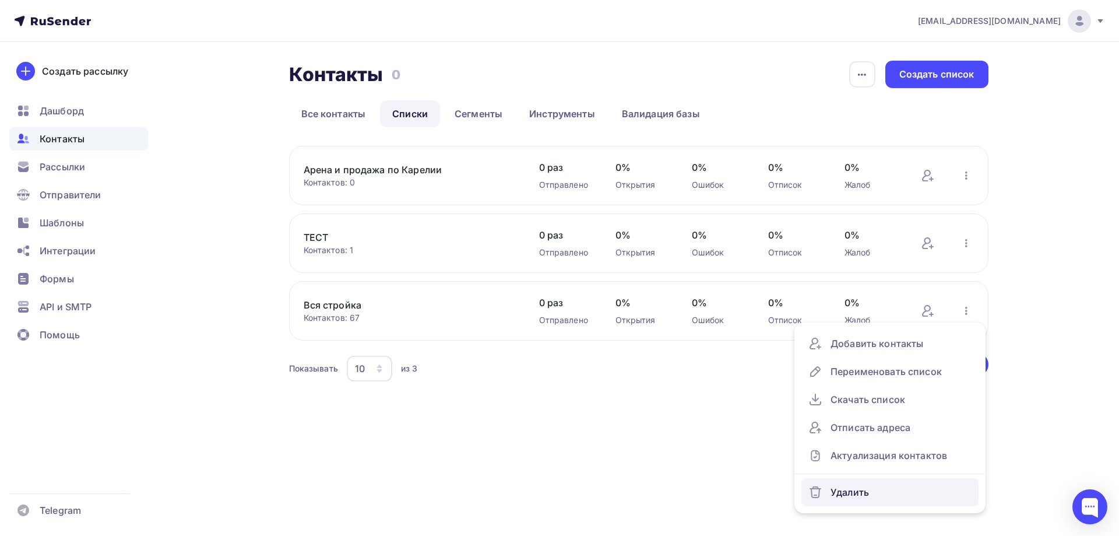
click at [864, 489] on div "Удалить" at bounding box center [890, 492] width 163 height 19
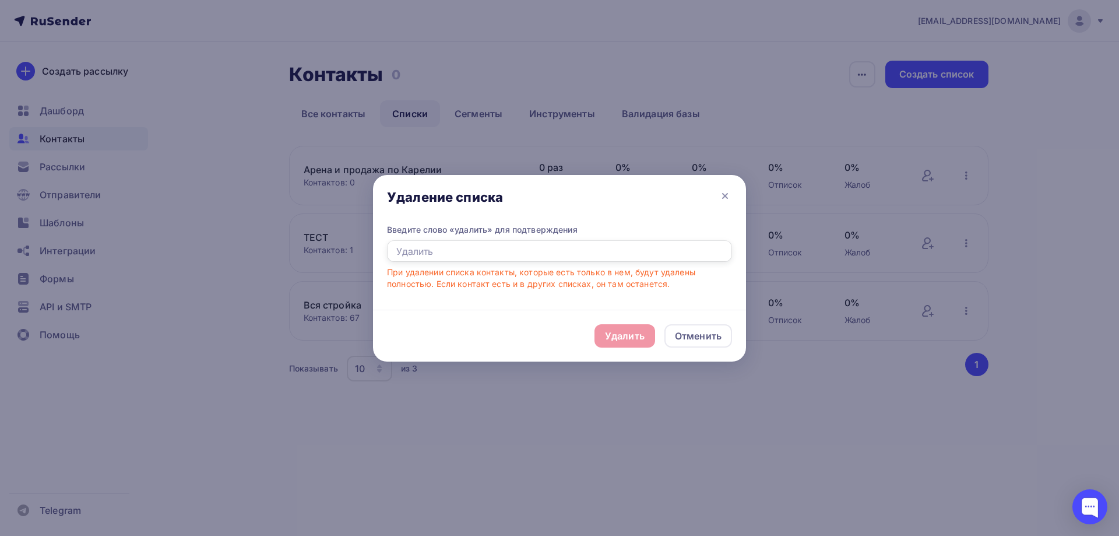
click at [541, 253] on input "text" at bounding box center [559, 251] width 345 height 22
click at [620, 338] on div "Удалить Отменить" at bounding box center [559, 336] width 373 height 52
drag, startPoint x: 701, startPoint y: 338, endPoint x: 638, endPoint y: 338, distance: 62.4
click at [638, 338] on div "Удалить Отменить" at bounding box center [559, 336] width 373 height 52
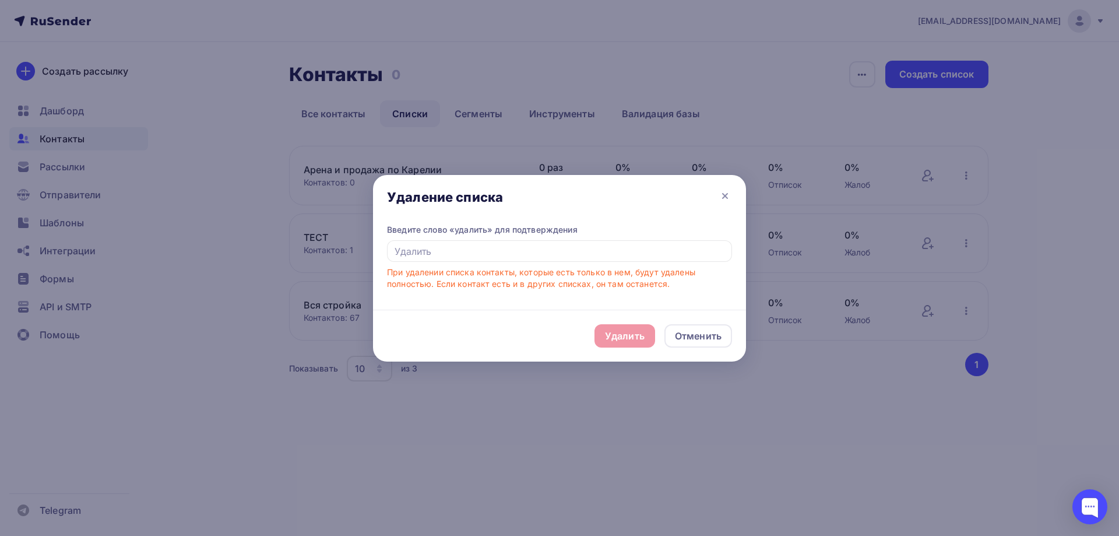
click at [635, 335] on div "Удалить Отменить" at bounding box center [559, 336] width 373 height 52
click at [631, 335] on div "Удалить Отменить" at bounding box center [559, 336] width 373 height 52
click at [528, 261] on input "text" at bounding box center [559, 251] width 345 height 22
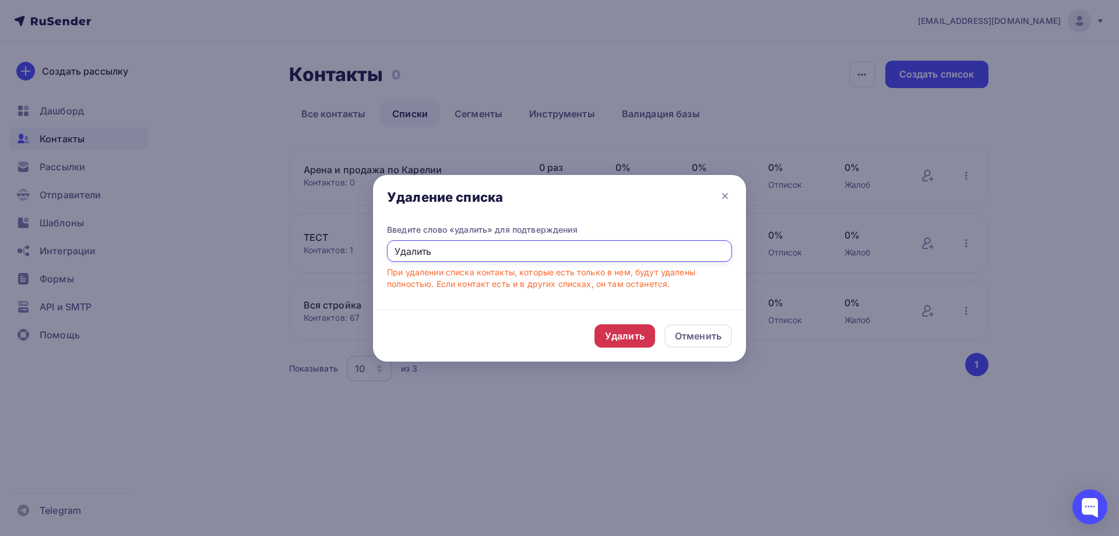
type input "Удалить"
click at [623, 334] on div "Удалить" at bounding box center [625, 336] width 40 height 14
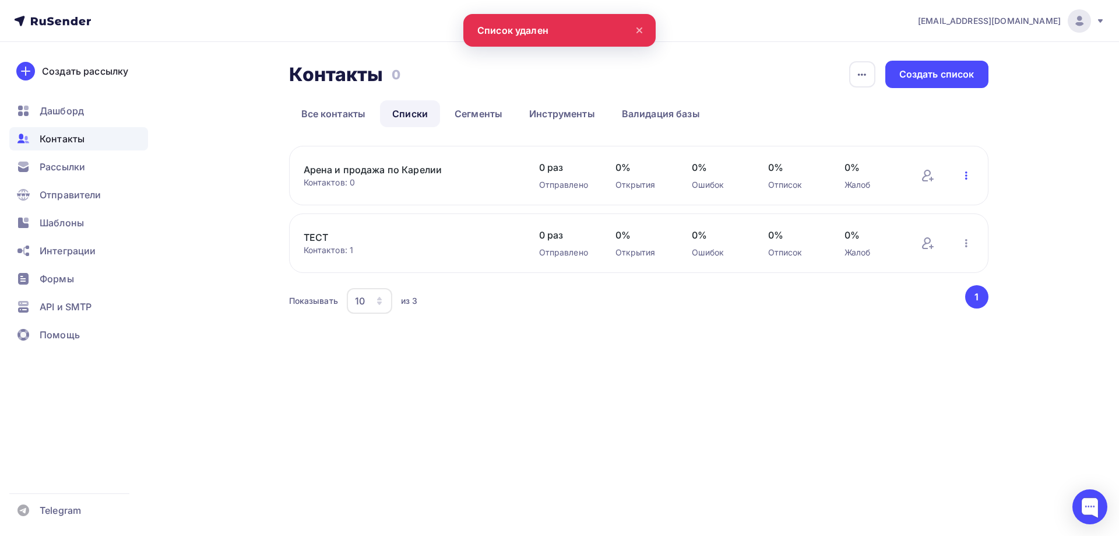
click at [966, 174] on icon "button" at bounding box center [967, 176] width 14 height 14
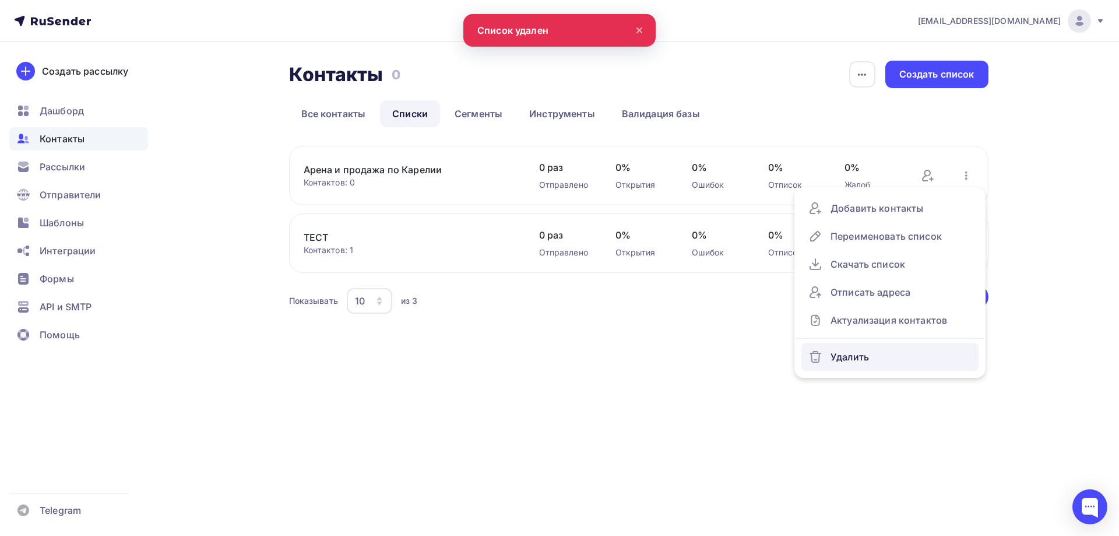
click at [852, 360] on div "Удалить" at bounding box center [890, 357] width 163 height 19
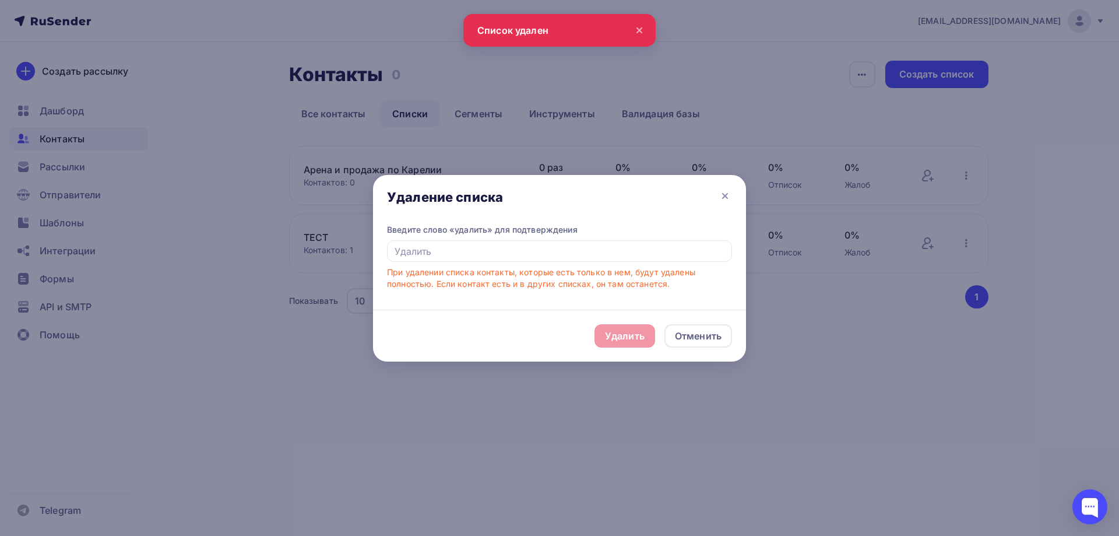
click at [522, 238] on div "Введите слово «удалить» для подтверждения При удалении списка контакты, которые…" at bounding box center [559, 257] width 345 height 66
click at [522, 251] on input "text" at bounding box center [559, 251] width 345 height 22
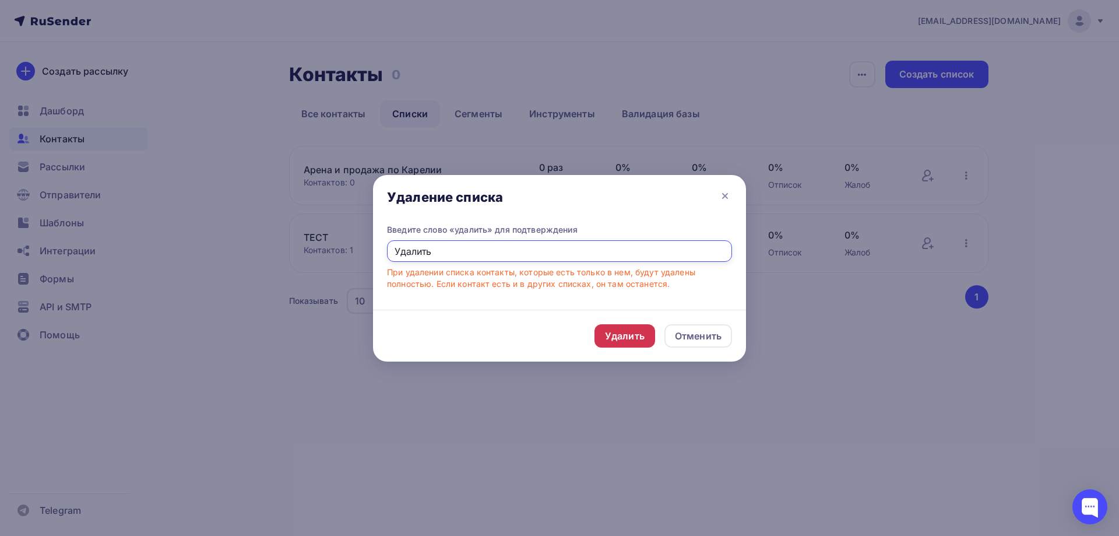
type input "Удалить"
click at [616, 334] on div "Удалить" at bounding box center [625, 336] width 40 height 14
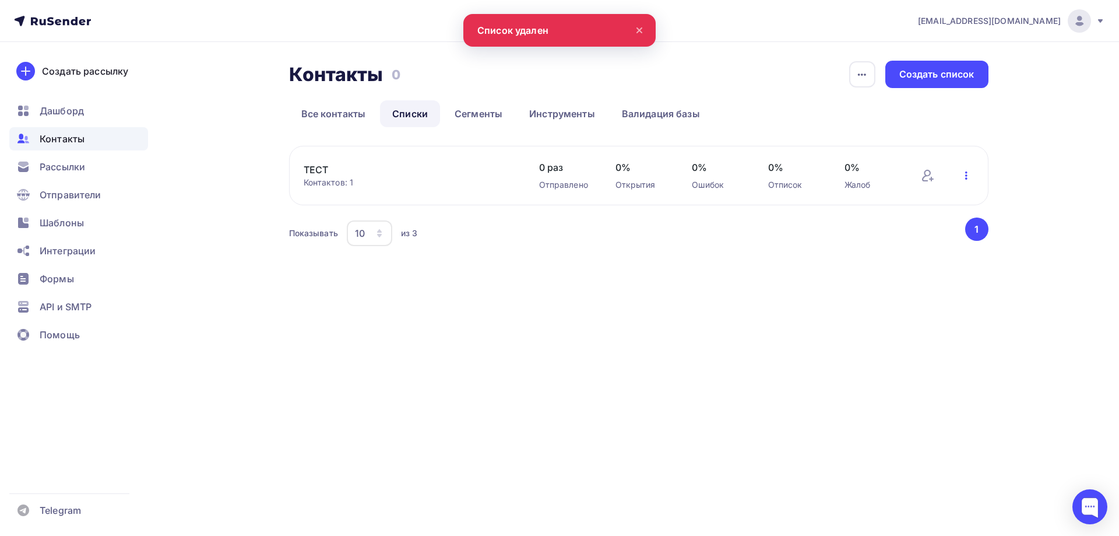
click at [962, 172] on icon "button" at bounding box center [967, 176] width 14 height 14
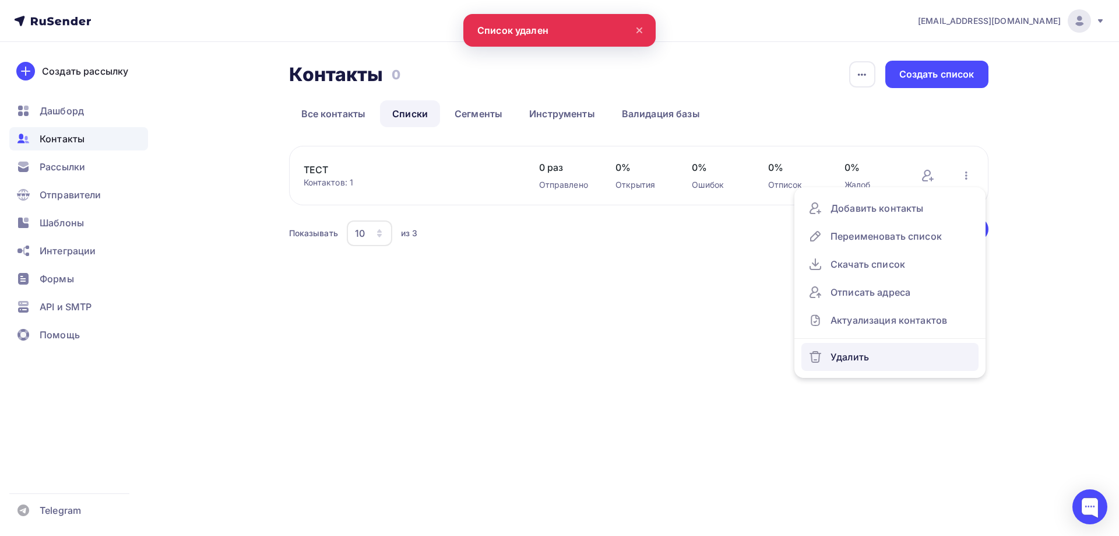
click at [862, 351] on div "Удалить" at bounding box center [890, 357] width 163 height 19
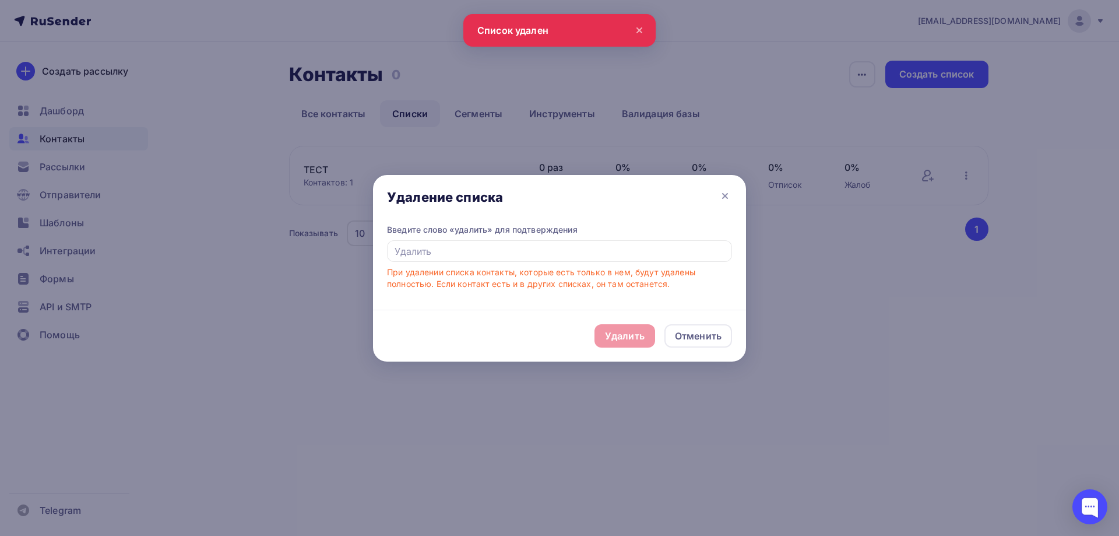
click at [518, 237] on div "Введите слово «удалить» для подтверждения При удалении списка контакты, которые…" at bounding box center [559, 257] width 345 height 66
click at [518, 242] on input "text" at bounding box center [559, 251] width 345 height 22
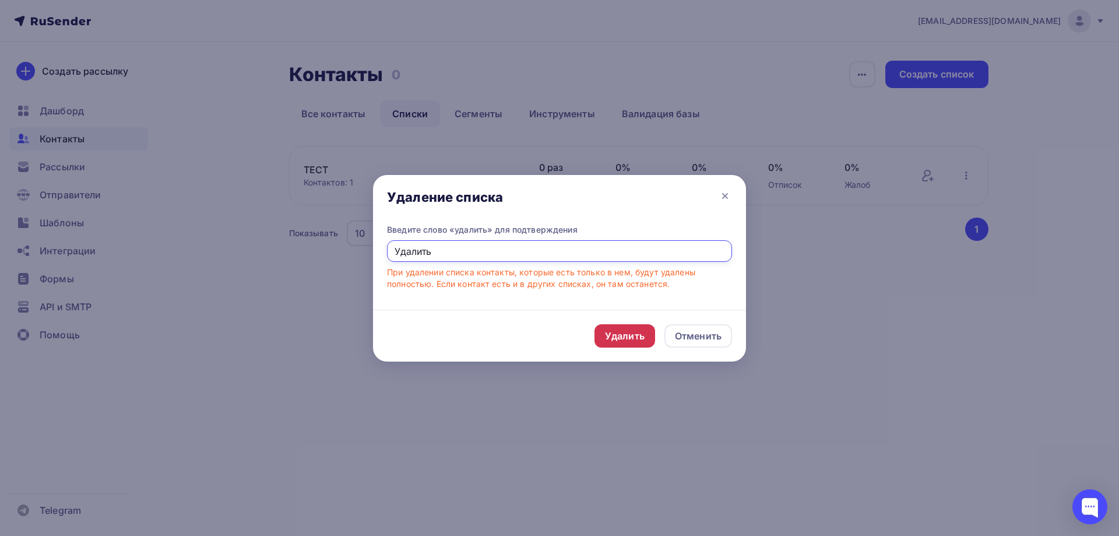
type input "Удалить"
click at [644, 343] on div "Удалить" at bounding box center [625, 335] width 61 height 23
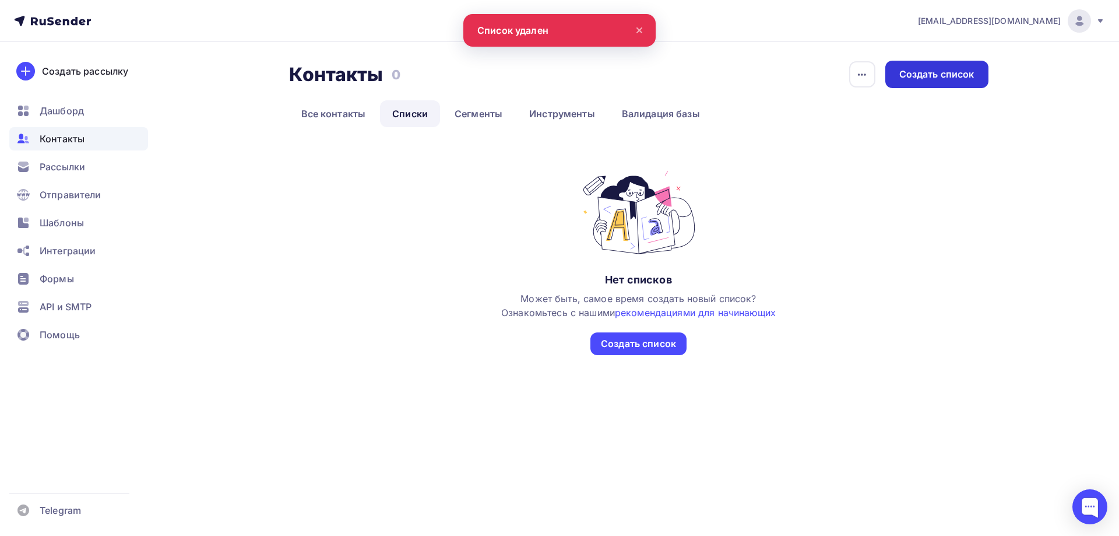
click at [942, 75] on div "Создать список" at bounding box center [937, 74] width 75 height 13
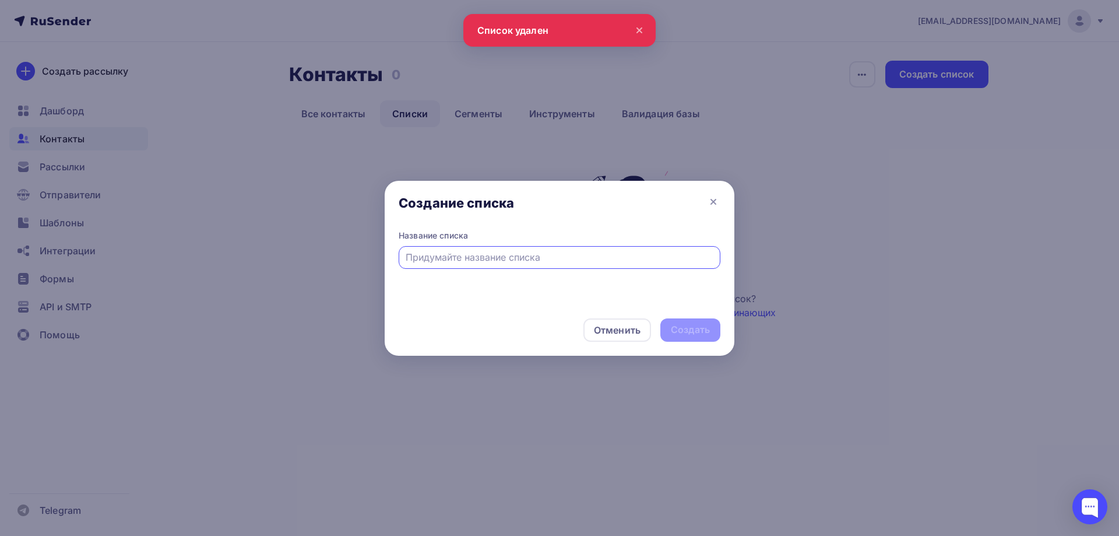
click at [531, 258] on input "text" at bounding box center [560, 257] width 308 height 14
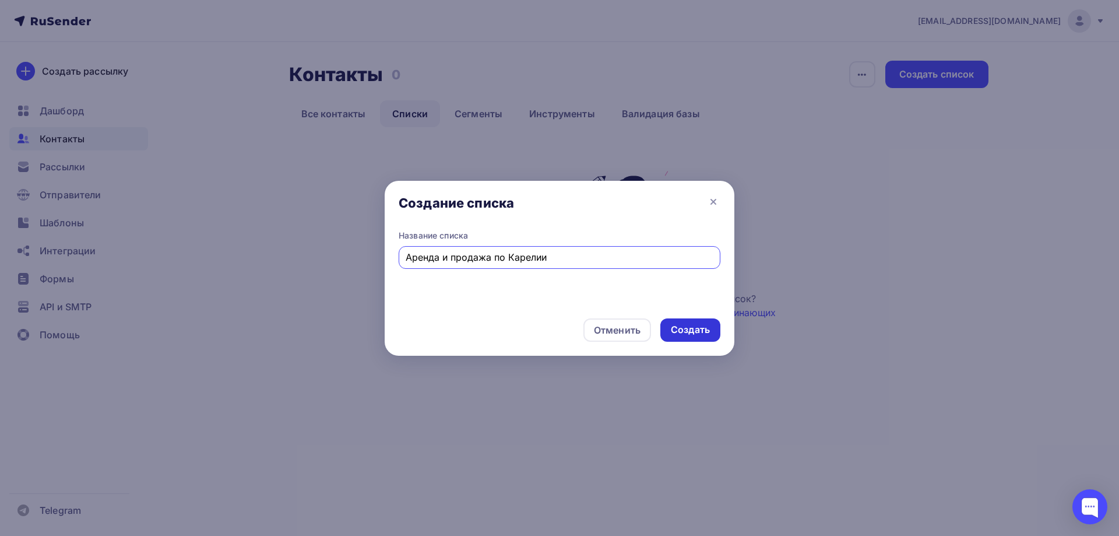
type input "Аренда и продажа по Карелии"
click at [708, 334] on div "Создать" at bounding box center [690, 329] width 39 height 13
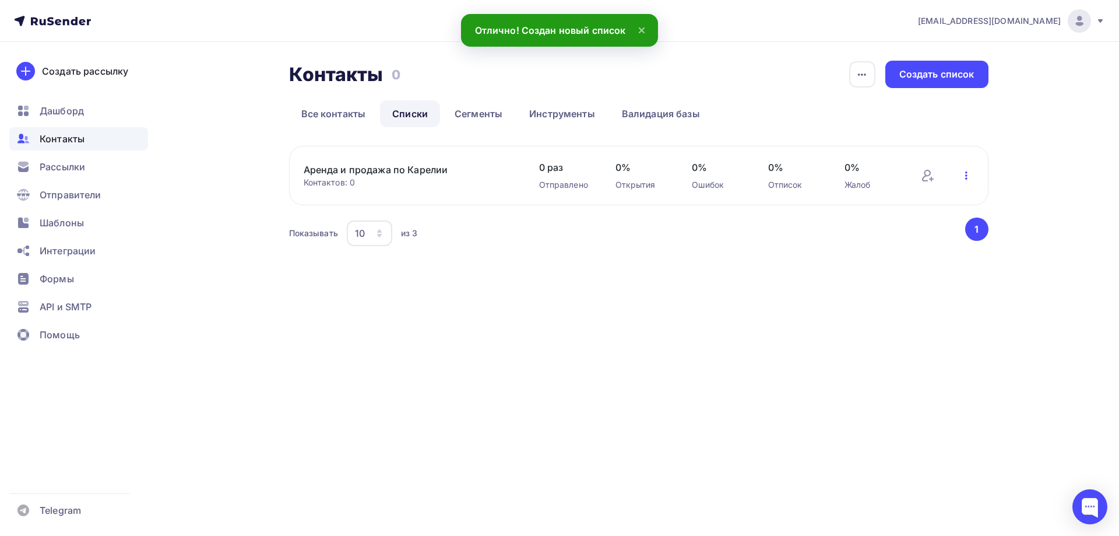
click at [963, 174] on icon "button" at bounding box center [967, 176] width 14 height 14
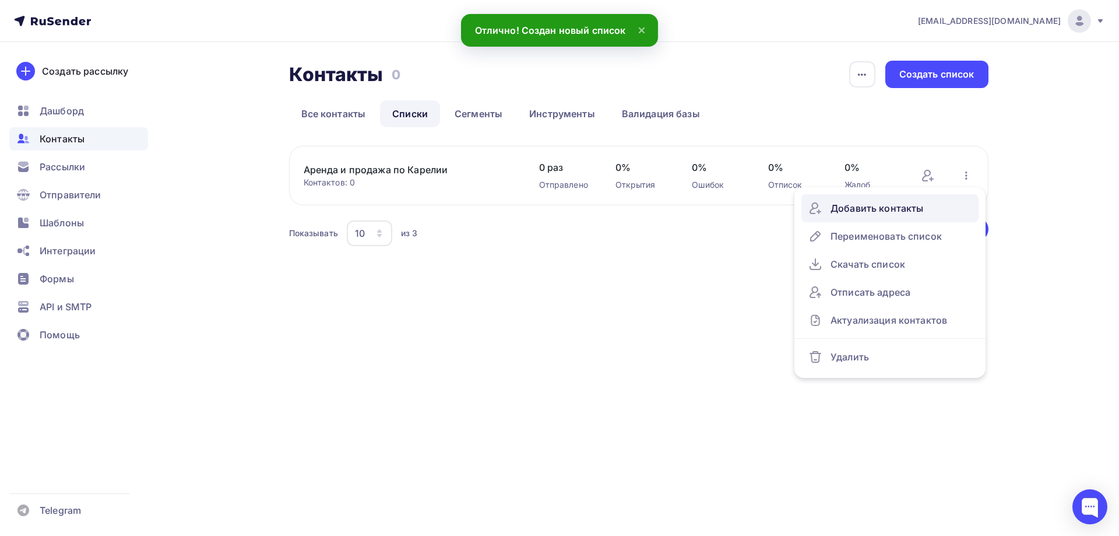
click at [894, 210] on div "Добавить контакты" at bounding box center [890, 208] width 163 height 19
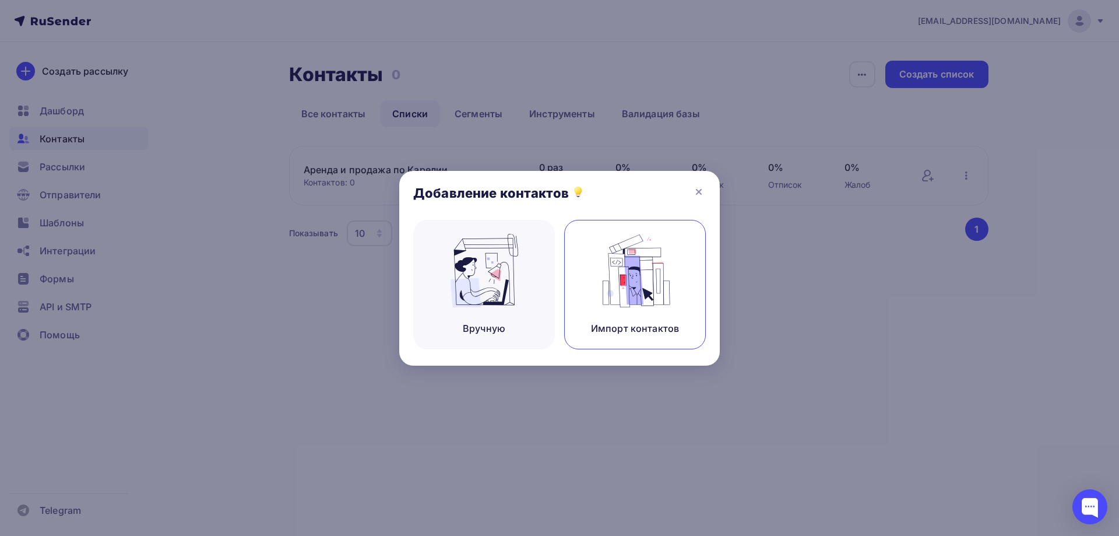
click at [653, 280] on img at bounding box center [635, 270] width 78 height 73
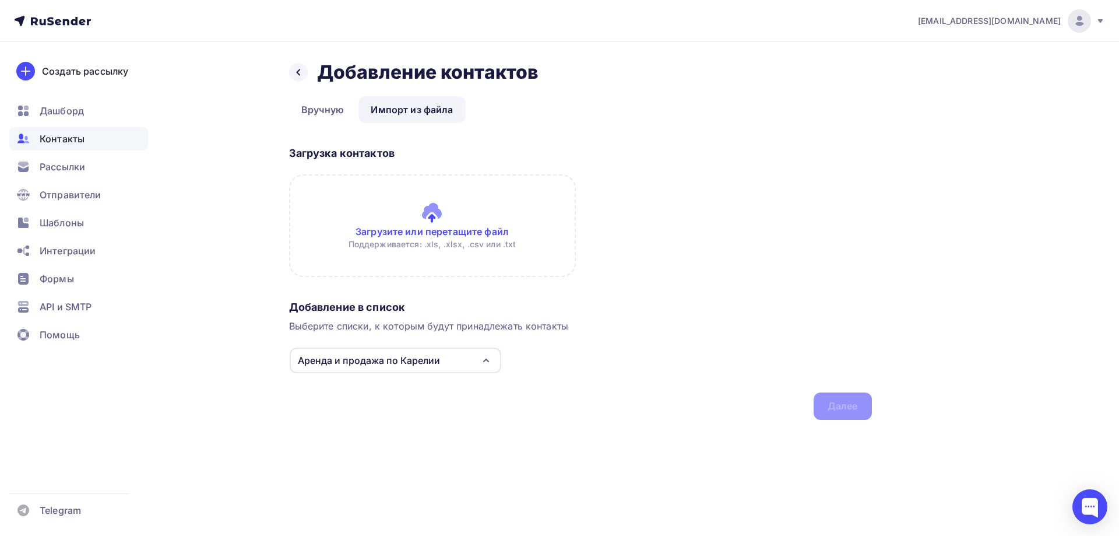
click at [458, 241] on input "file" at bounding box center [432, 225] width 287 height 103
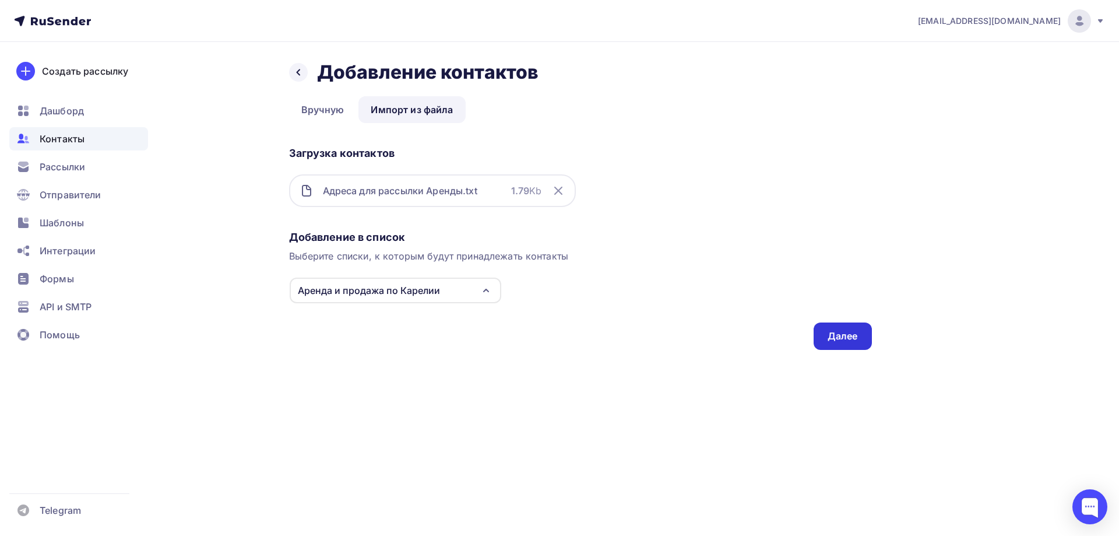
click at [837, 340] on div "Далее" at bounding box center [843, 335] width 30 height 13
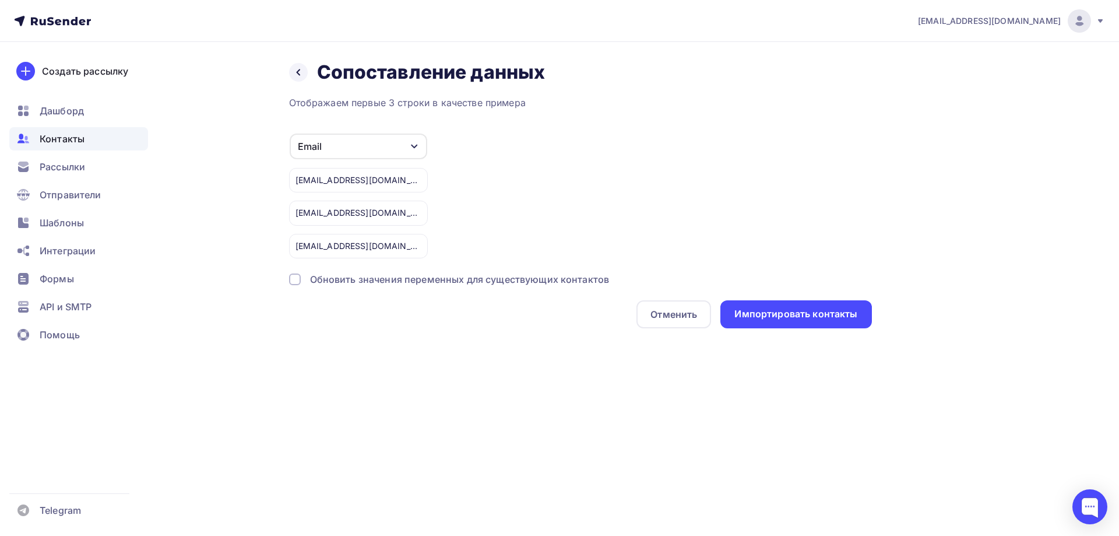
click at [365, 146] on div "Email" at bounding box center [359, 147] width 138 height 26
click at [767, 317] on div "Импортировать контакты" at bounding box center [796, 313] width 123 height 13
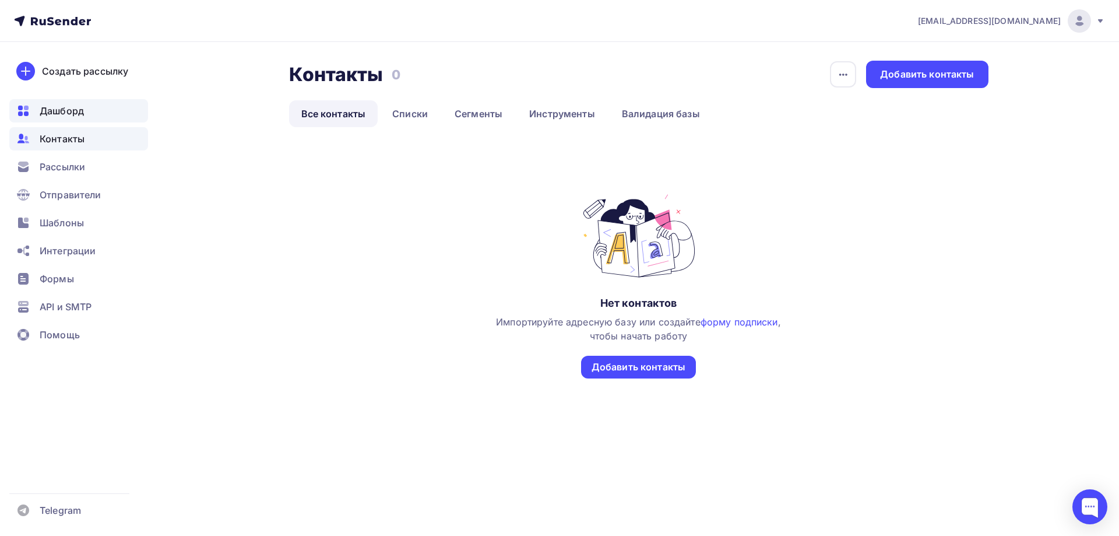
click at [82, 115] on span "Дашборд" at bounding box center [62, 111] width 44 height 14
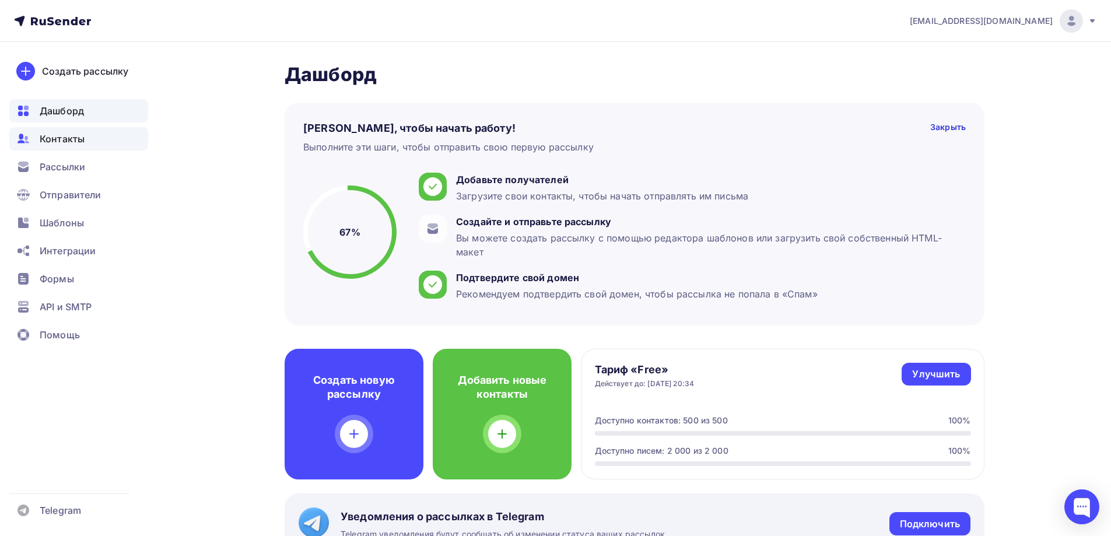
click at [75, 143] on span "Контакты" at bounding box center [62, 139] width 45 height 14
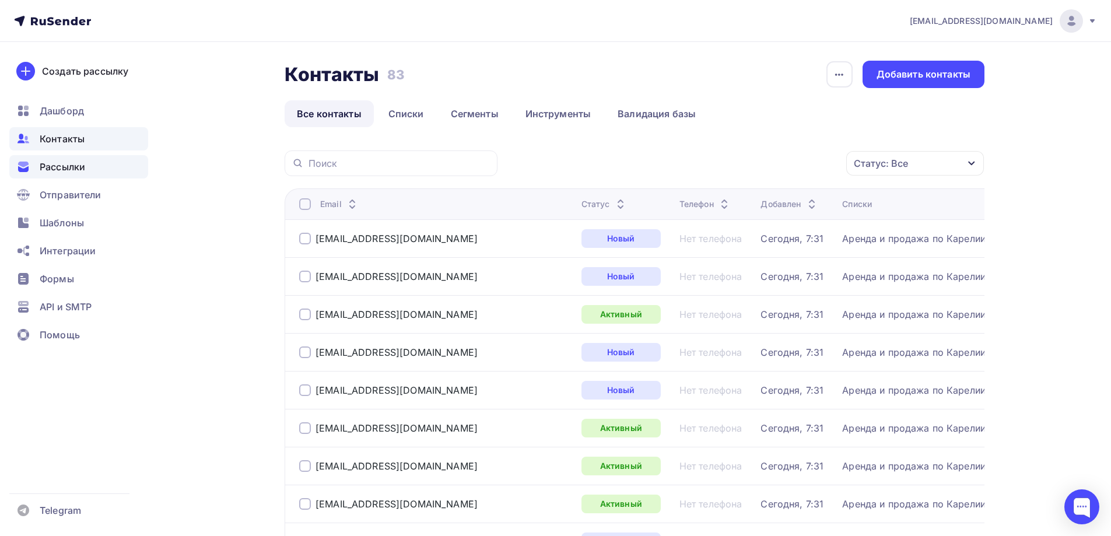
click at [72, 170] on span "Рассылки" at bounding box center [62, 167] width 45 height 14
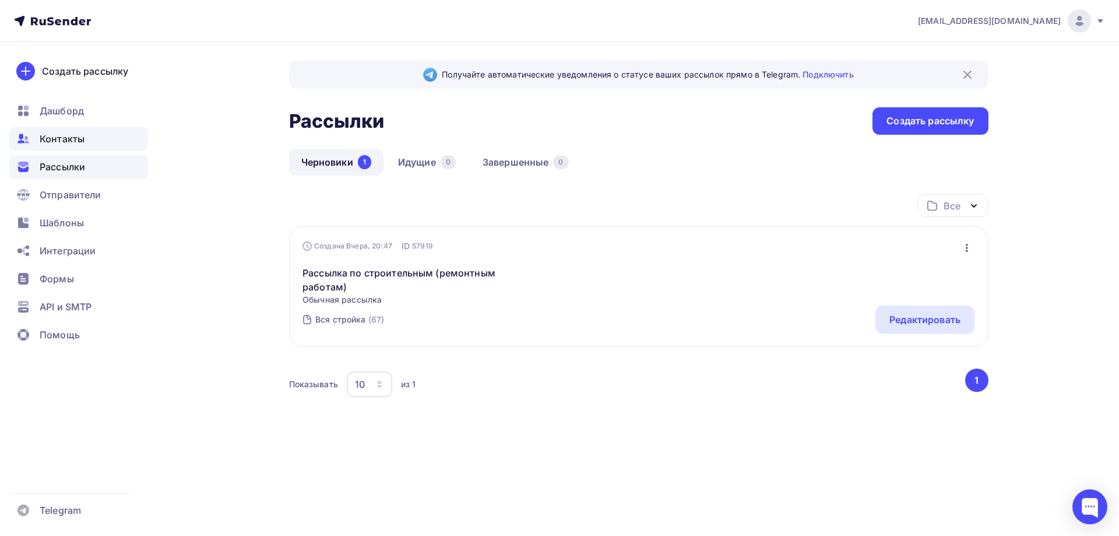
click at [71, 138] on span "Контакты" at bounding box center [62, 139] width 45 height 14
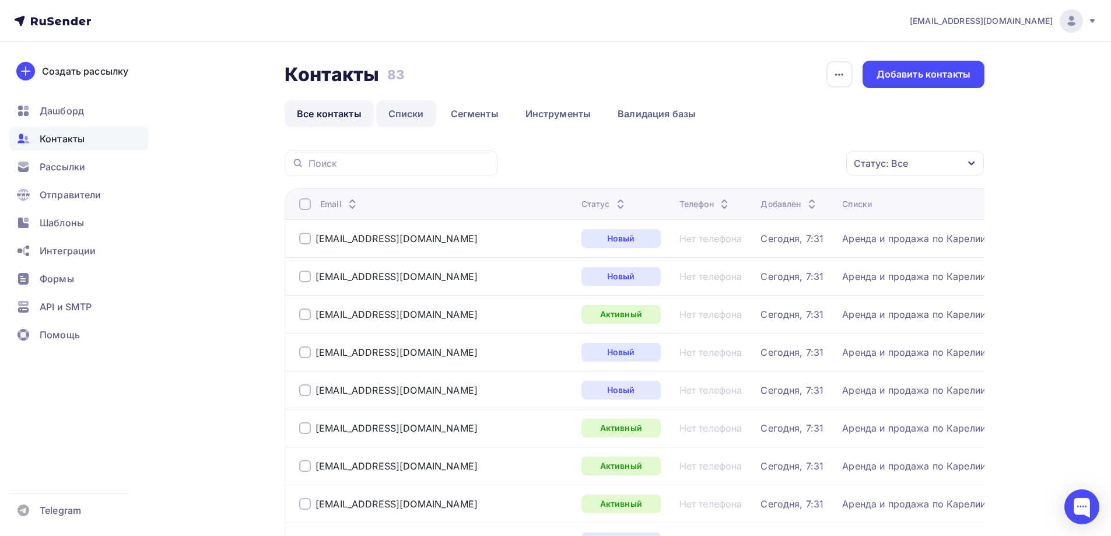
click at [408, 113] on link "Списки" at bounding box center [406, 113] width 60 height 27
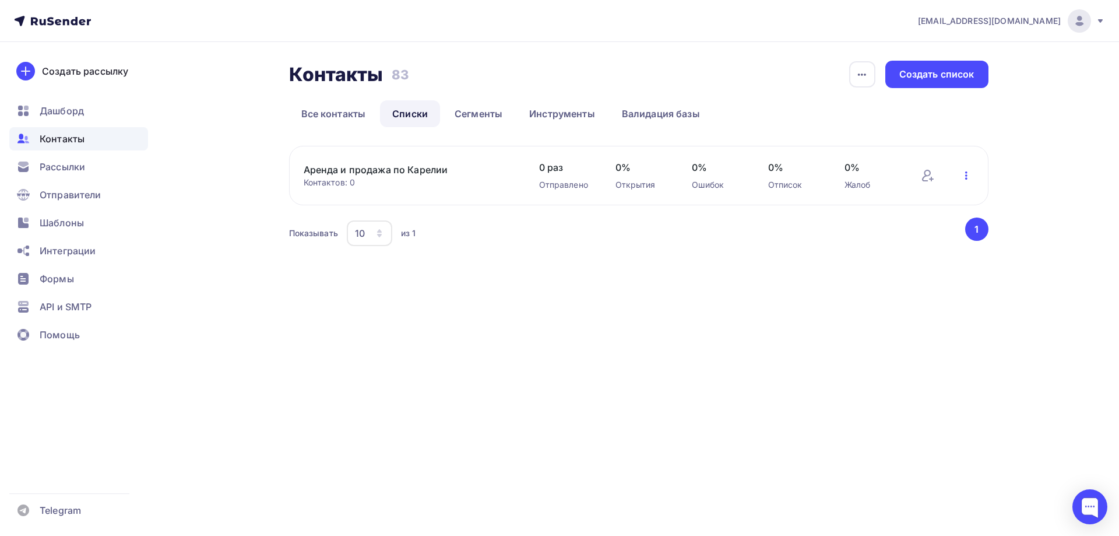
click at [967, 177] on icon "button" at bounding box center [967, 176] width 14 height 14
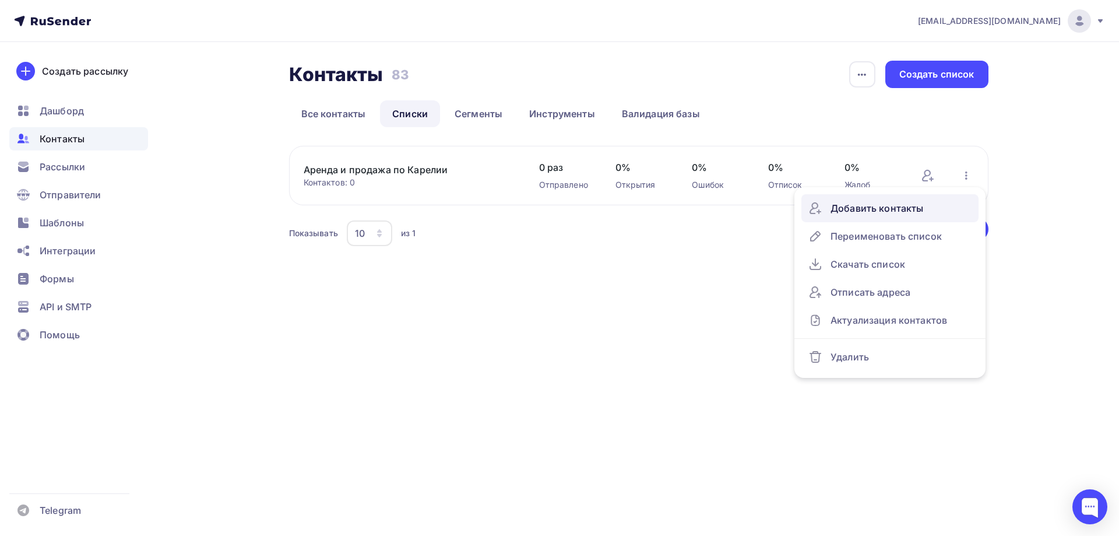
click at [867, 213] on div "Добавить контакты" at bounding box center [890, 208] width 163 height 19
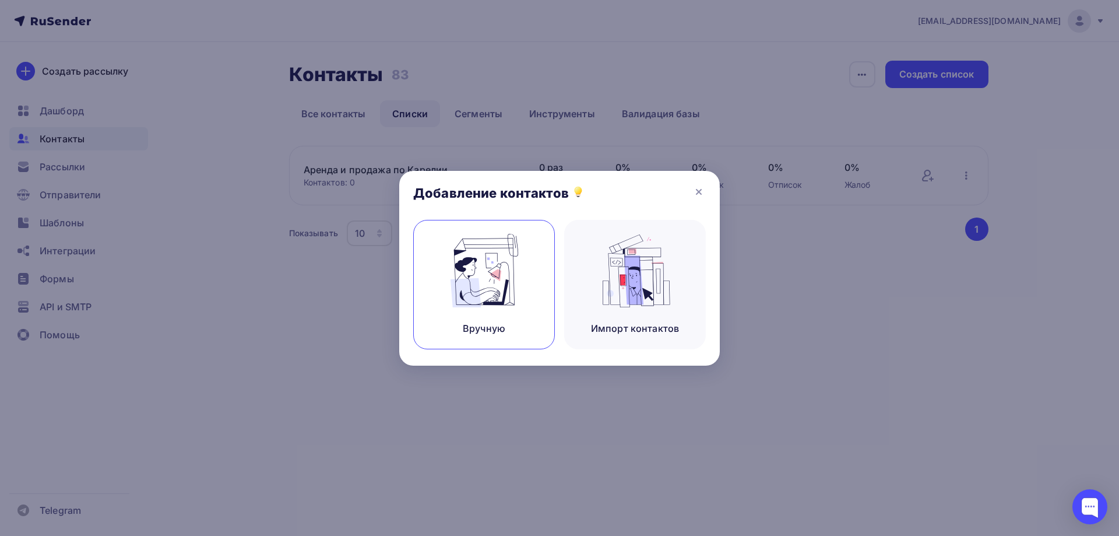
click at [493, 292] on img at bounding box center [484, 270] width 78 height 73
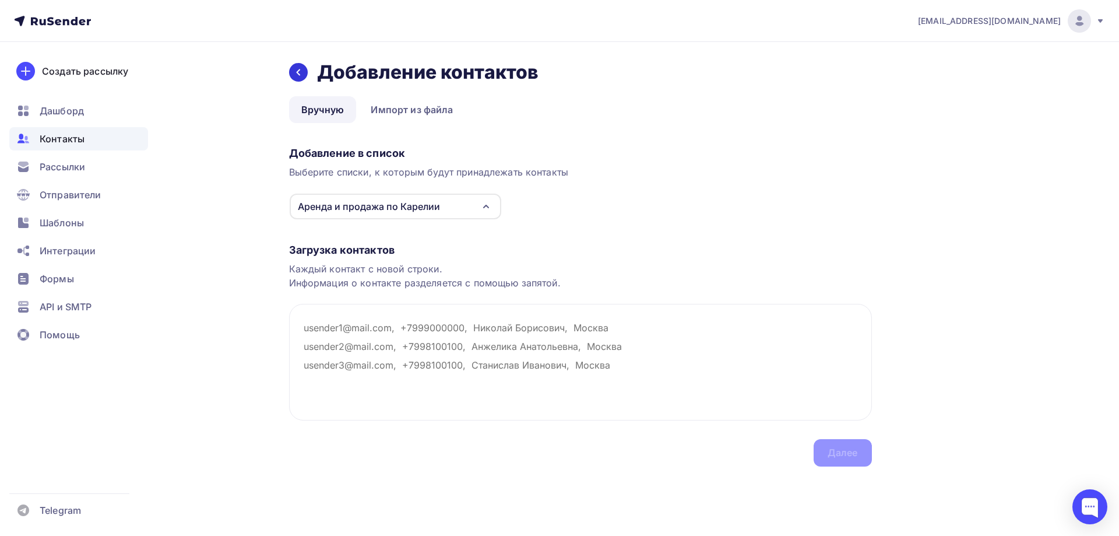
click at [301, 74] on icon at bounding box center [298, 72] width 9 height 9
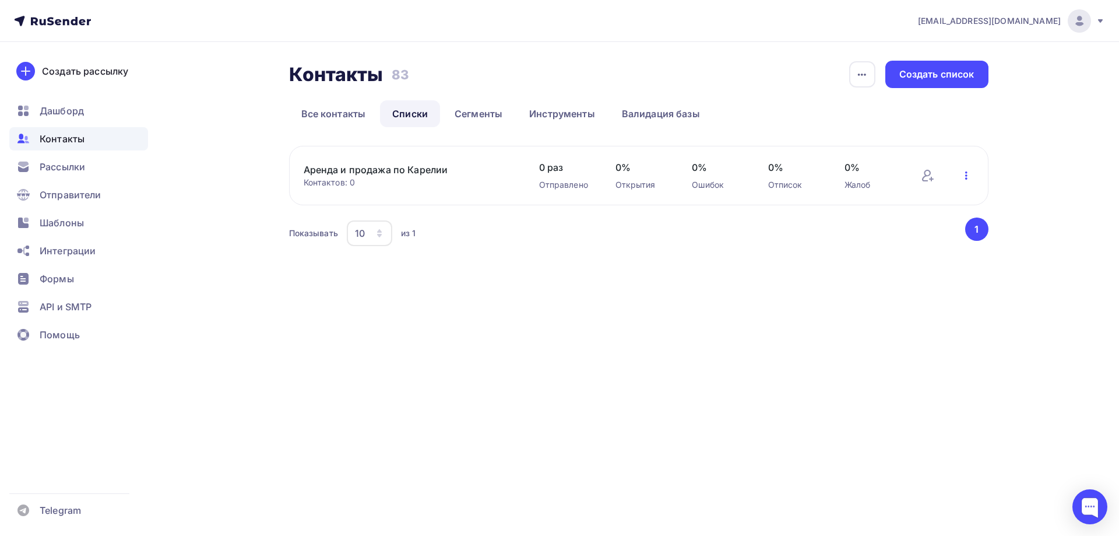
click at [967, 171] on icon "button" at bounding box center [967, 176] width 14 height 14
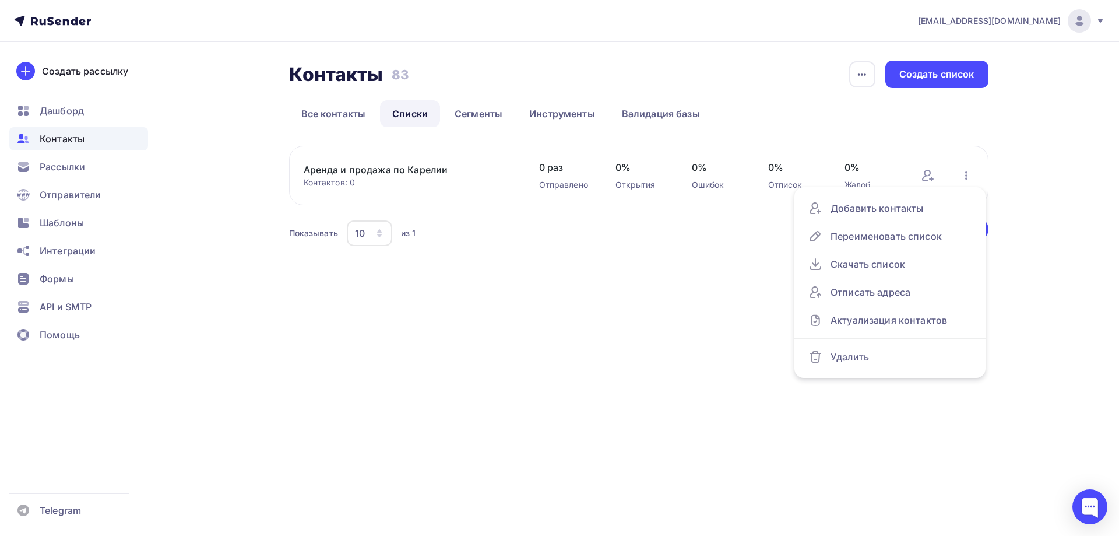
click at [647, 247] on div "Показывать 10 10 20 50 100 из 1 ‹ 1 ›" at bounding box center [639, 232] width 700 height 31
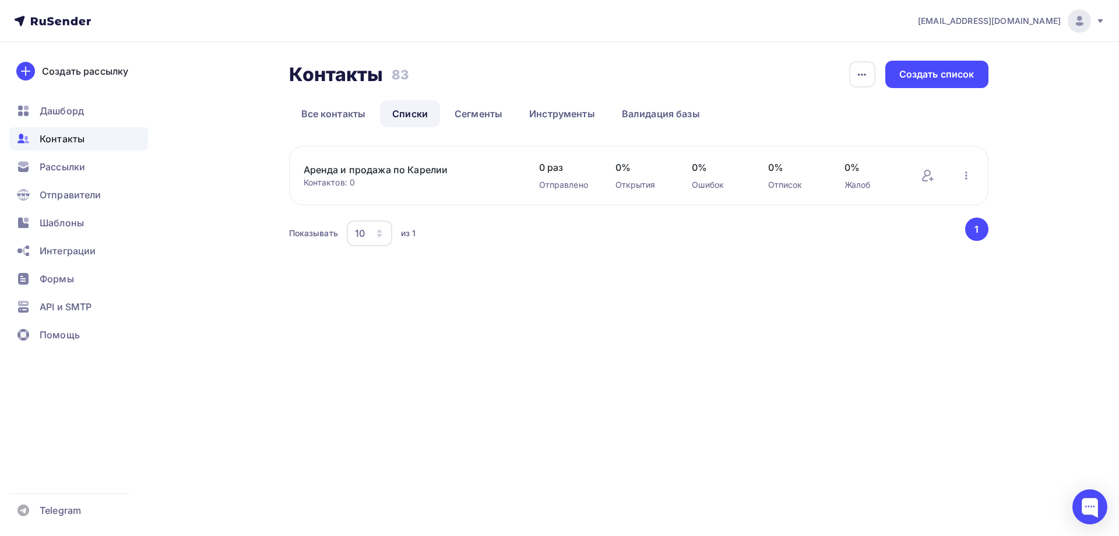
click at [408, 171] on link "Аренда и продажа по Карелии" at bounding box center [403, 170] width 198 height 14
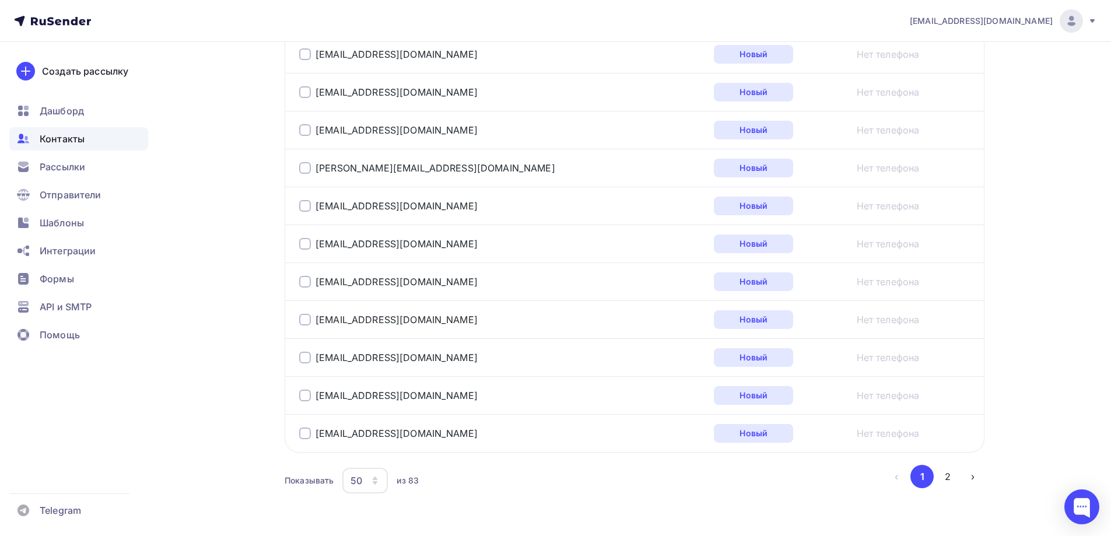
scroll to position [1889, 0]
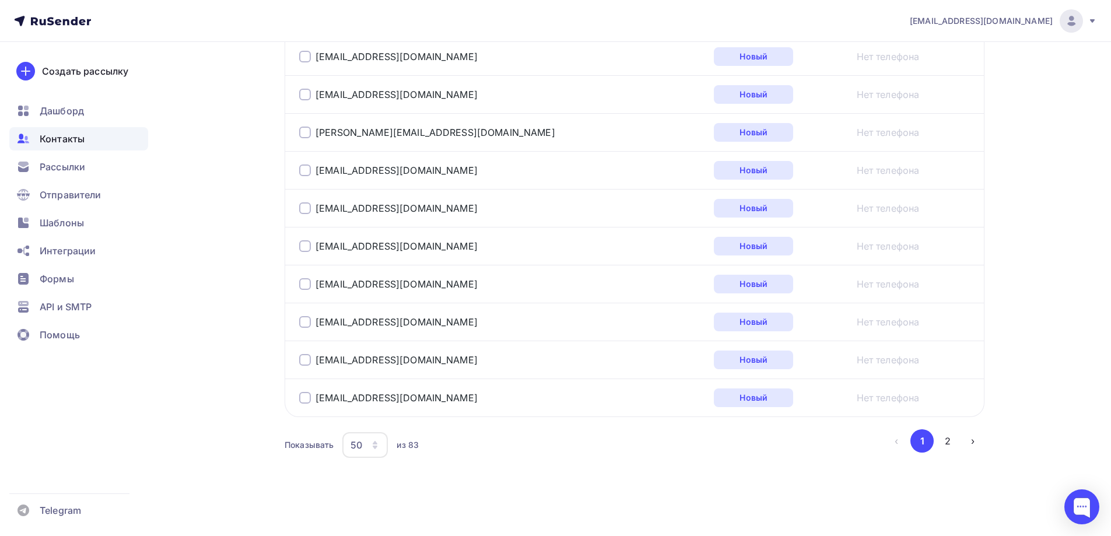
click at [379, 445] on icon "button" at bounding box center [374, 444] width 9 height 9
click at [376, 415] on div "100" at bounding box center [412, 409] width 112 height 14
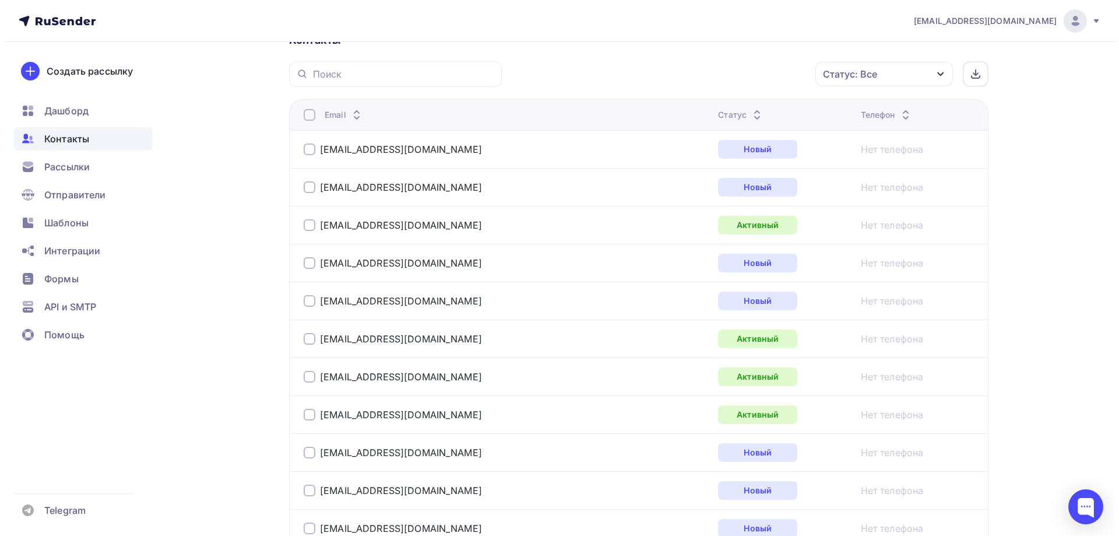
scroll to position [0, 0]
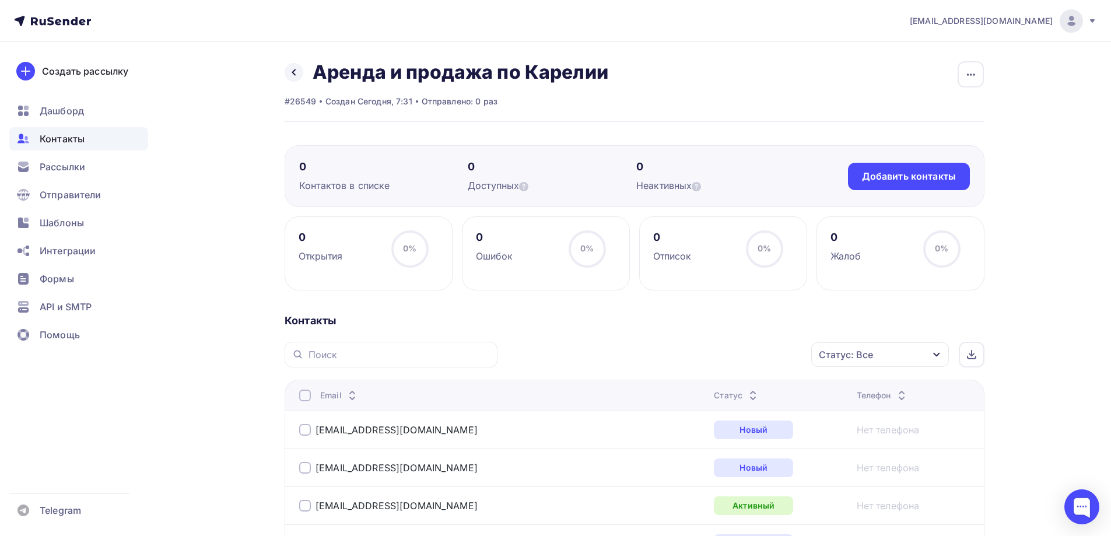
click at [303, 395] on div at bounding box center [305, 395] width 12 height 12
click at [732, 358] on div "Действие" at bounding box center [724, 354] width 154 height 23
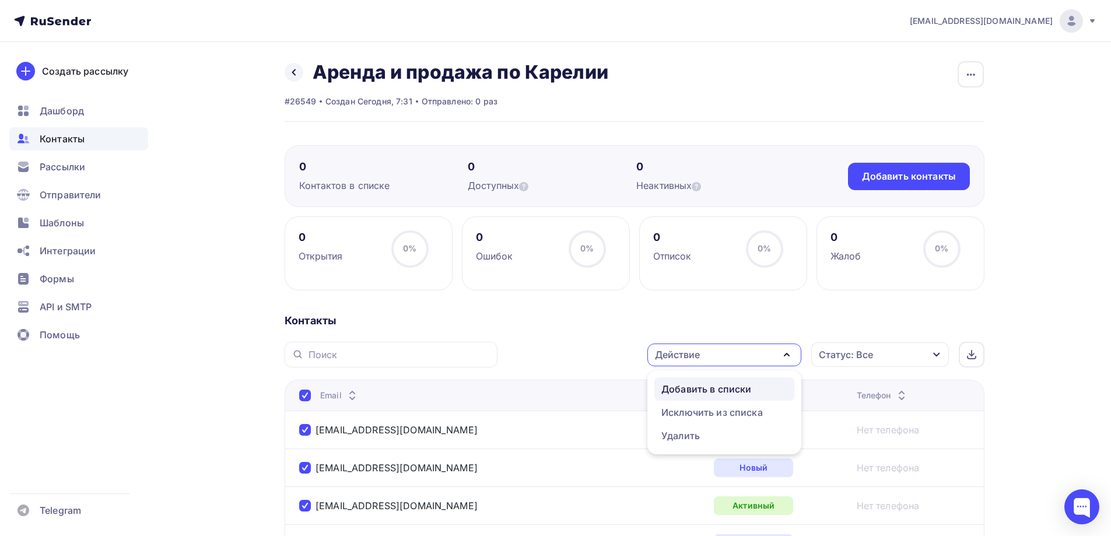
click at [729, 389] on div "Добавить в списки" at bounding box center [706, 389] width 90 height 14
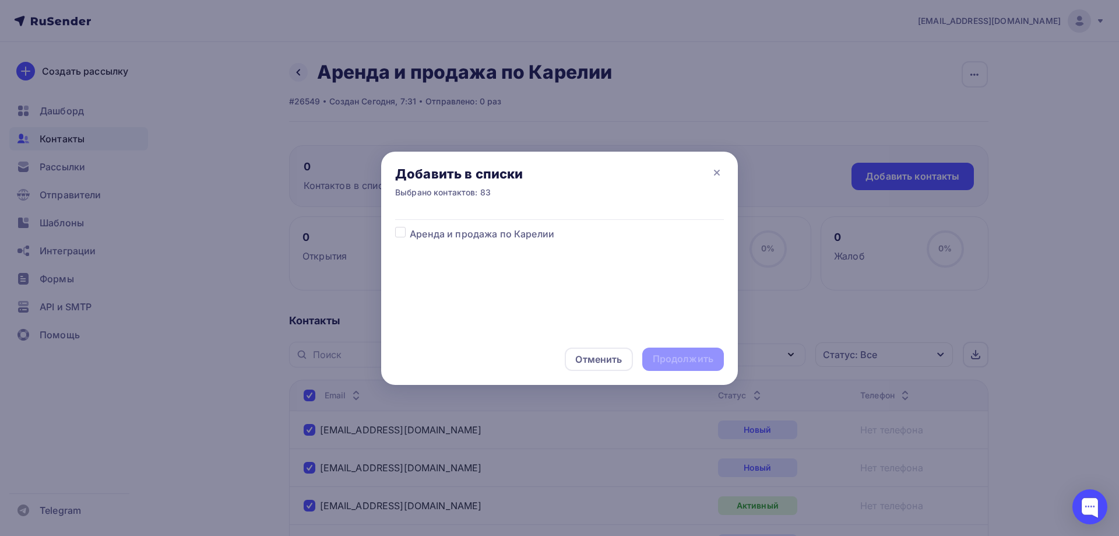
click at [410, 227] on label at bounding box center [410, 227] width 0 height 0
click at [401, 234] on input "checkbox" at bounding box center [400, 232] width 10 height 10
checkbox input "true"
click at [695, 358] on div "Продолжить" at bounding box center [683, 358] width 61 height 13
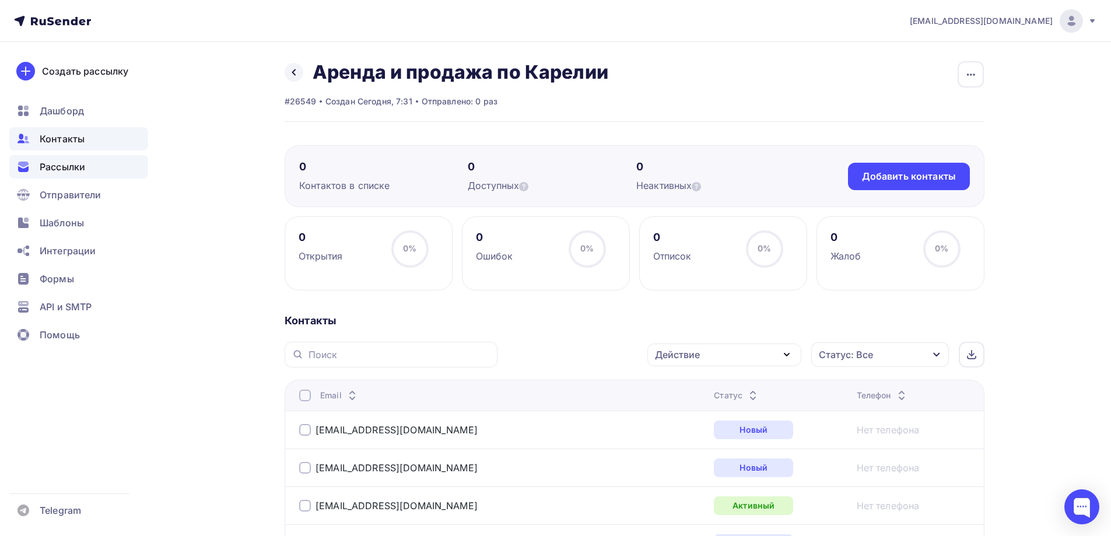
click at [62, 164] on span "Рассылки" at bounding box center [62, 167] width 45 height 14
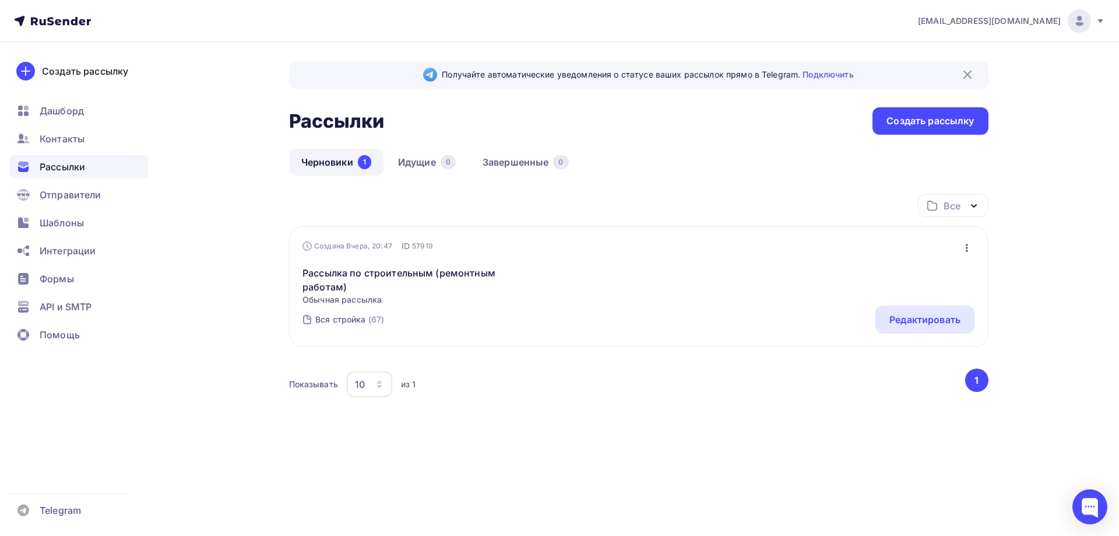
click at [961, 252] on icon "button" at bounding box center [967, 248] width 14 height 14
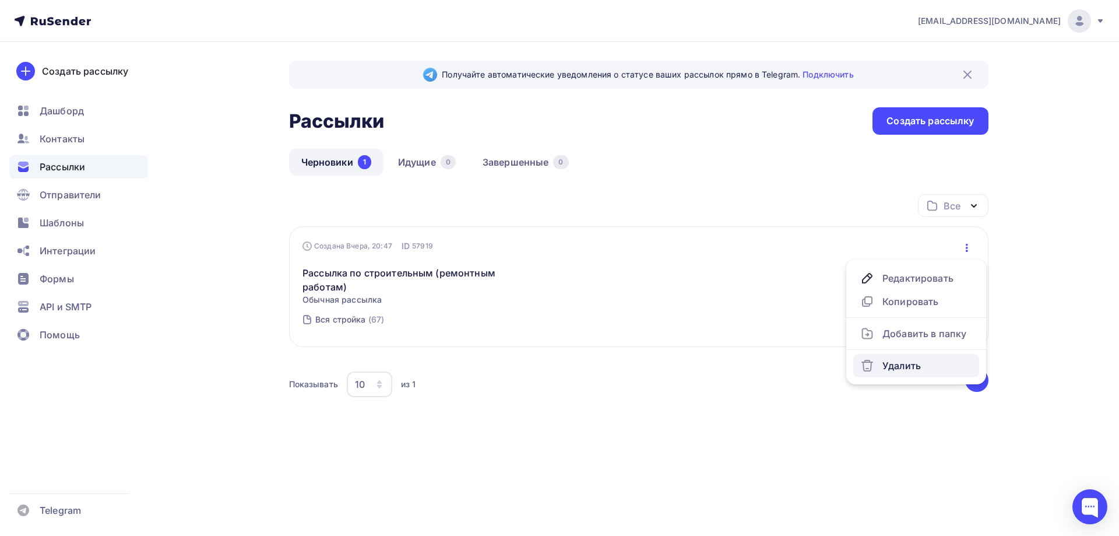
click at [908, 369] on div "Удалить" at bounding box center [917, 366] width 112 height 14
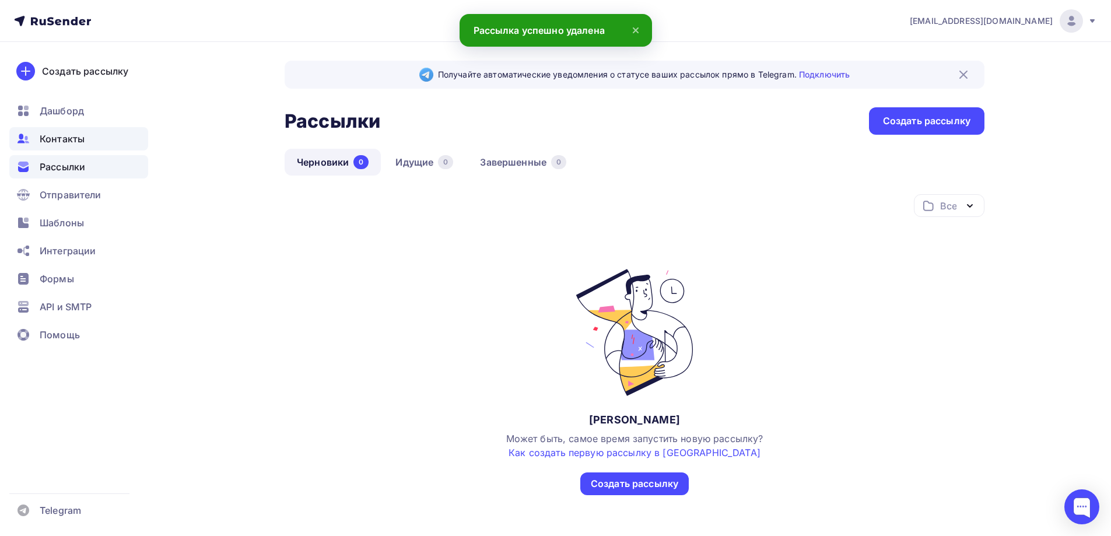
click at [74, 135] on span "Контакты" at bounding box center [62, 139] width 45 height 14
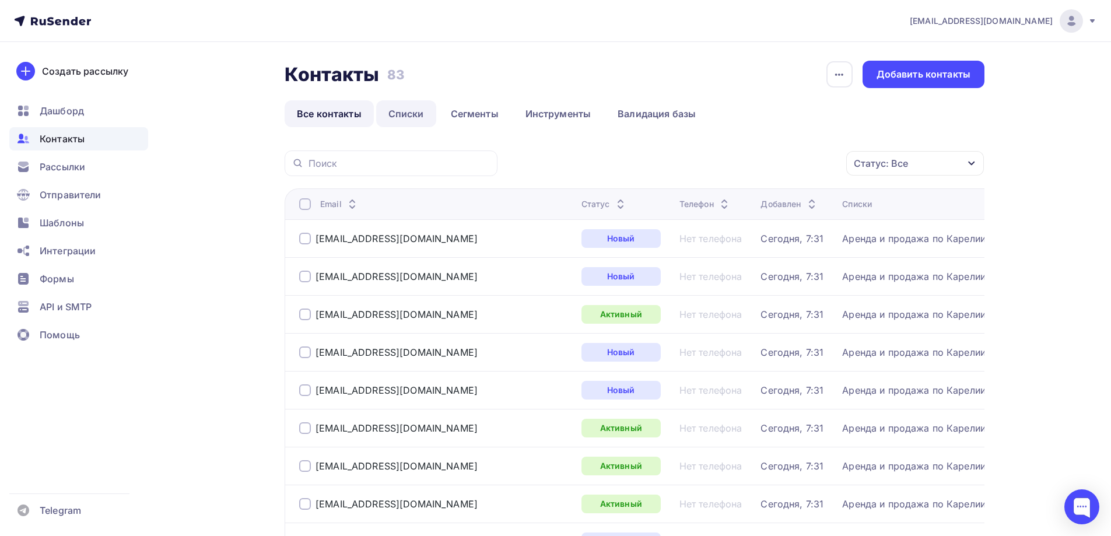
click at [403, 119] on link "Списки" at bounding box center [406, 113] width 60 height 27
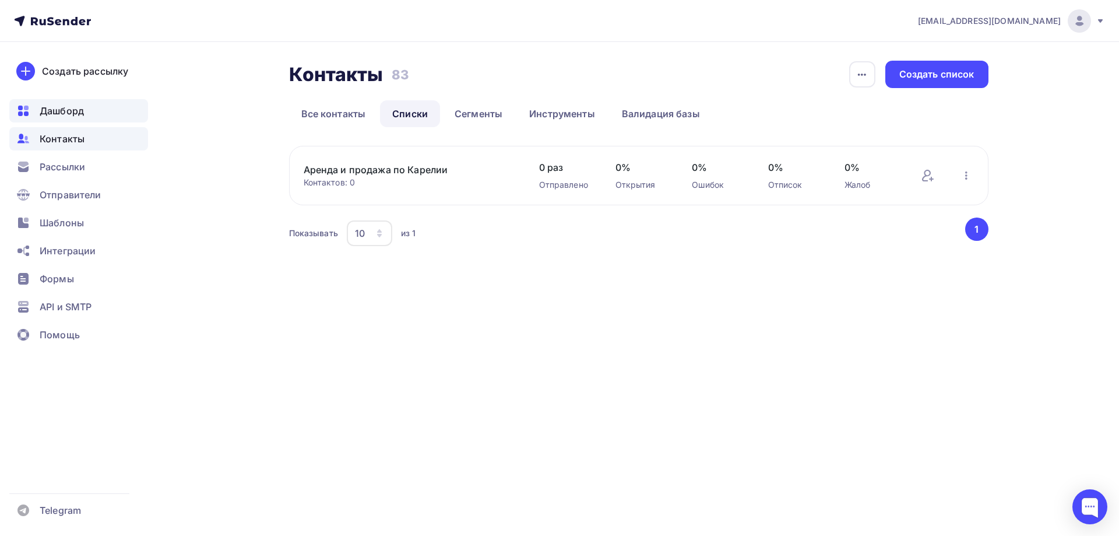
click at [73, 117] on span "Дашборд" at bounding box center [62, 111] width 44 height 14
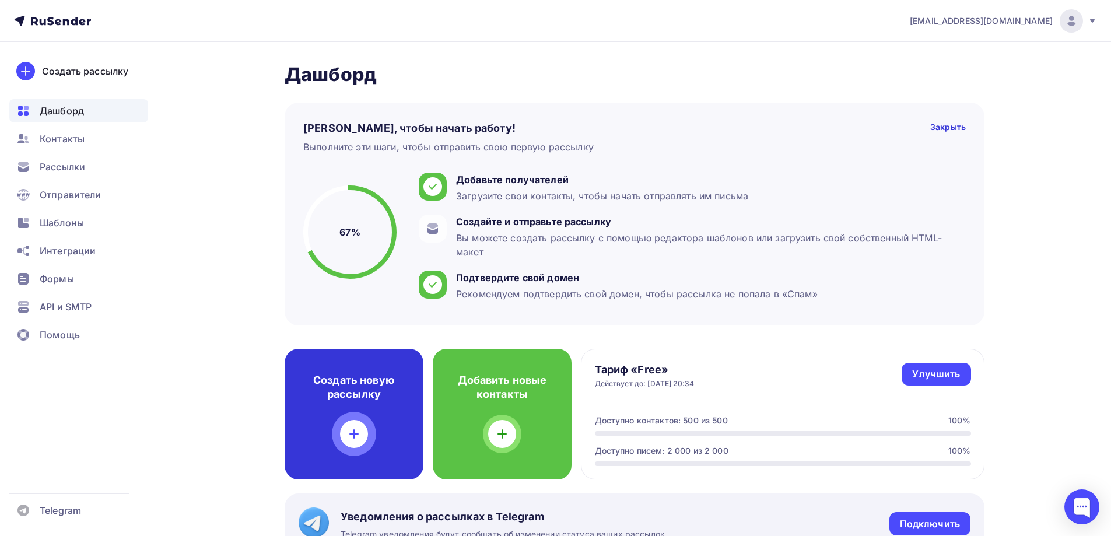
click at [357, 400] on h4 "Создать новую рассылку" at bounding box center [353, 387] width 101 height 28
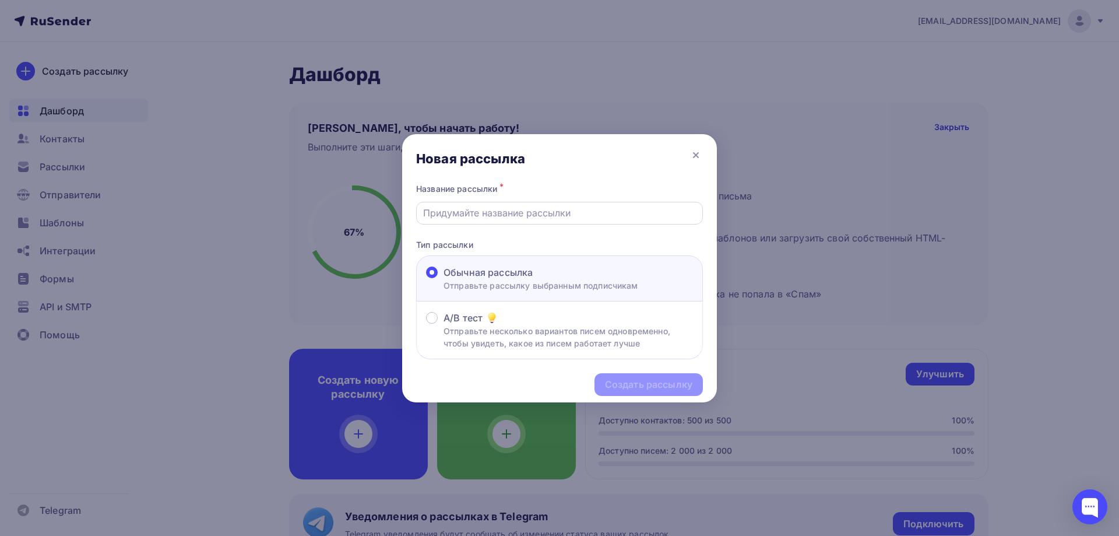
click at [515, 217] on input "text" at bounding box center [559, 213] width 273 height 14
type input "Аренда и продажа по Карелии"
click at [640, 380] on div "Создать рассылку" at bounding box center [648, 384] width 87 height 13
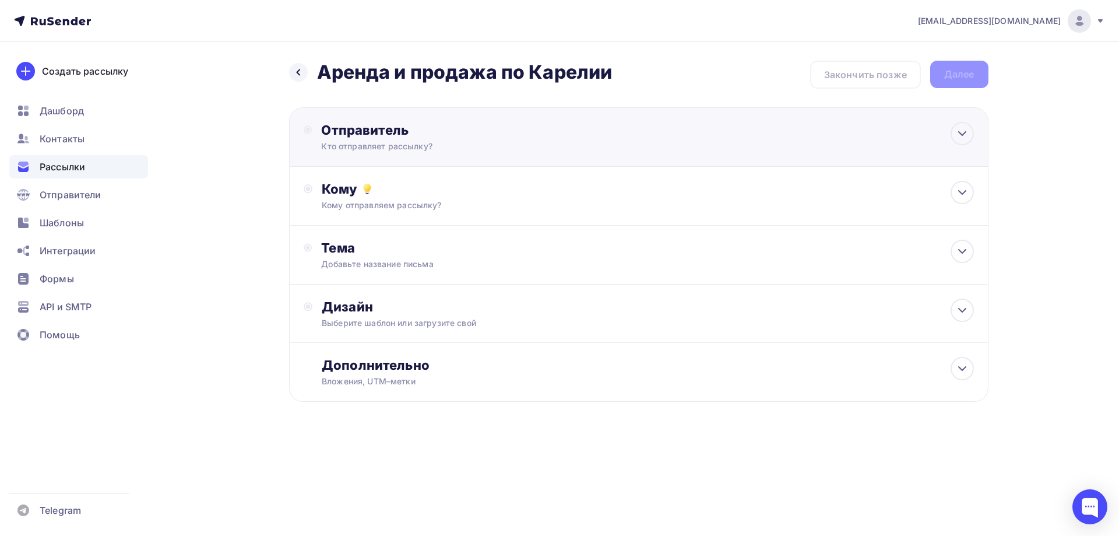
click at [495, 135] on div "Отправитель" at bounding box center [447, 130] width 252 height 16
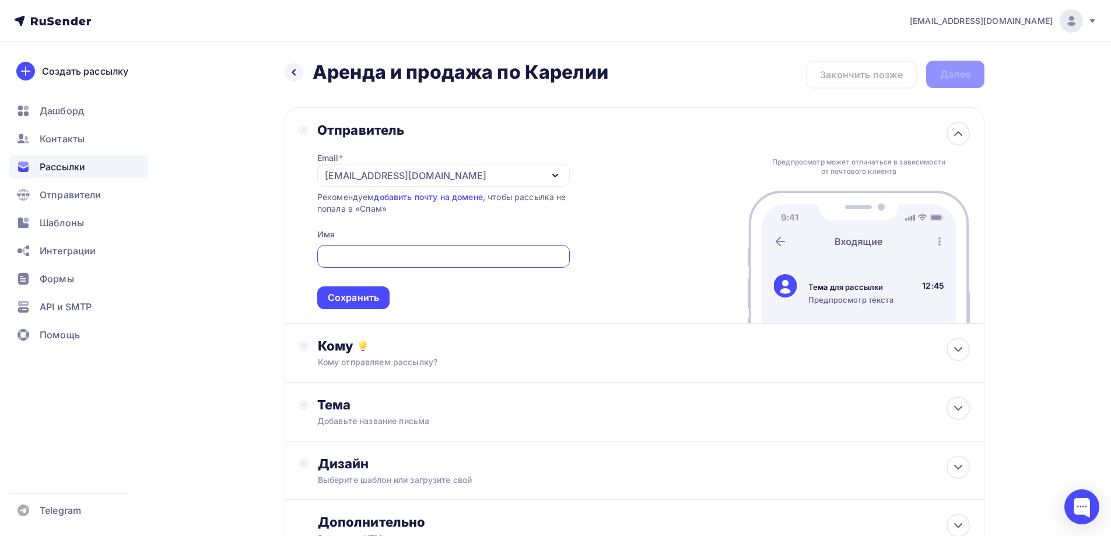
click at [408, 174] on div "[EMAIL_ADDRESS][DOMAIN_NAME]" at bounding box center [406, 176] width 162 height 14
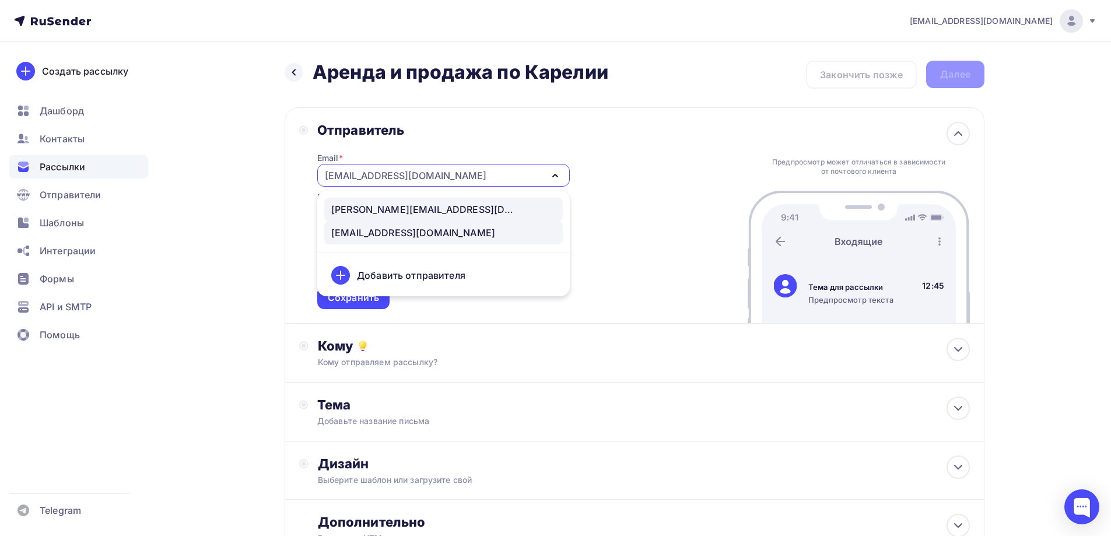
click at [392, 213] on div "[PERSON_NAME][EMAIL_ADDRESS][DOMAIN_NAME]" at bounding box center [424, 209] width 187 height 14
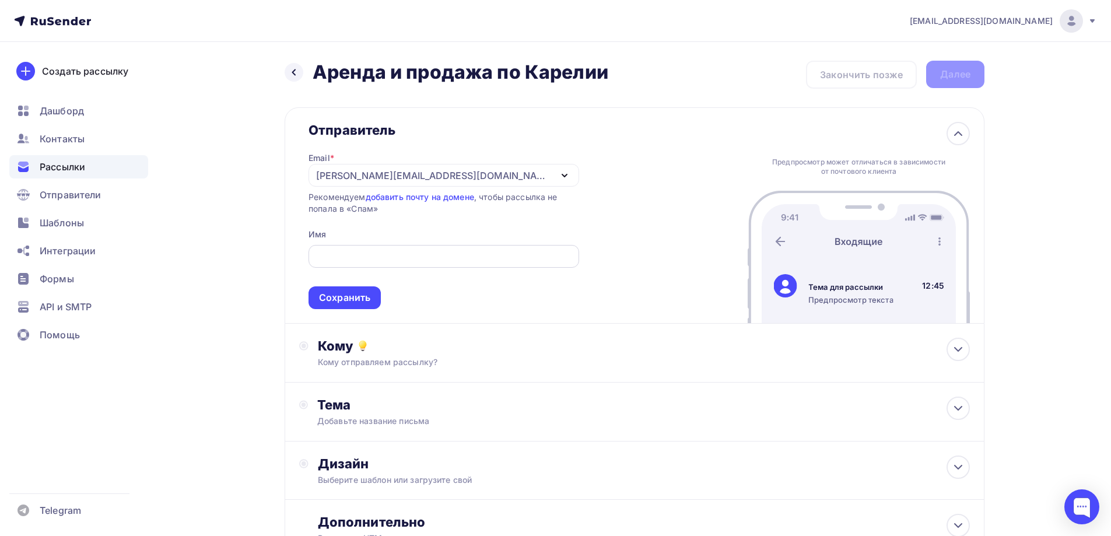
click at [397, 252] on input "text" at bounding box center [443, 257] width 257 height 14
type input "[PERSON_NAME]"
click at [366, 304] on div "Сохранить" at bounding box center [344, 297] width 51 height 13
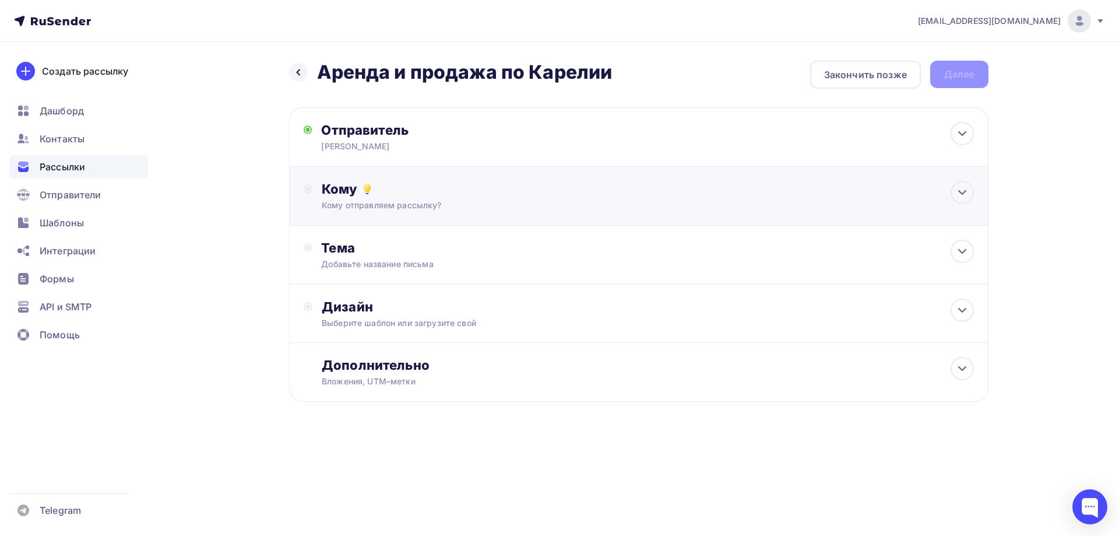
click at [376, 206] on div "Кому отправляем рассылку?" at bounding box center [615, 205] width 587 height 12
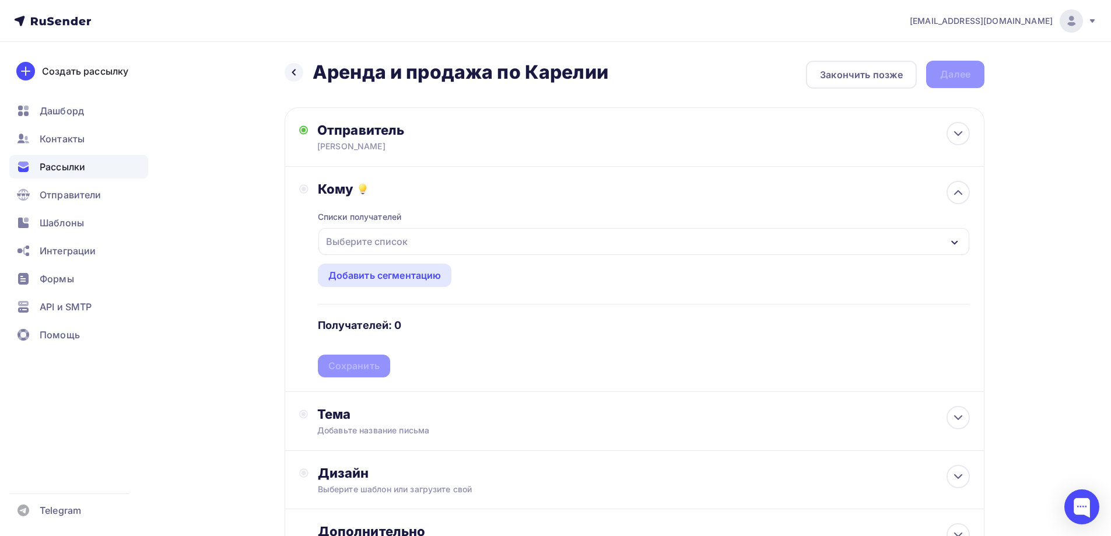
click at [416, 248] on div "Выберите список" at bounding box center [643, 241] width 651 height 27
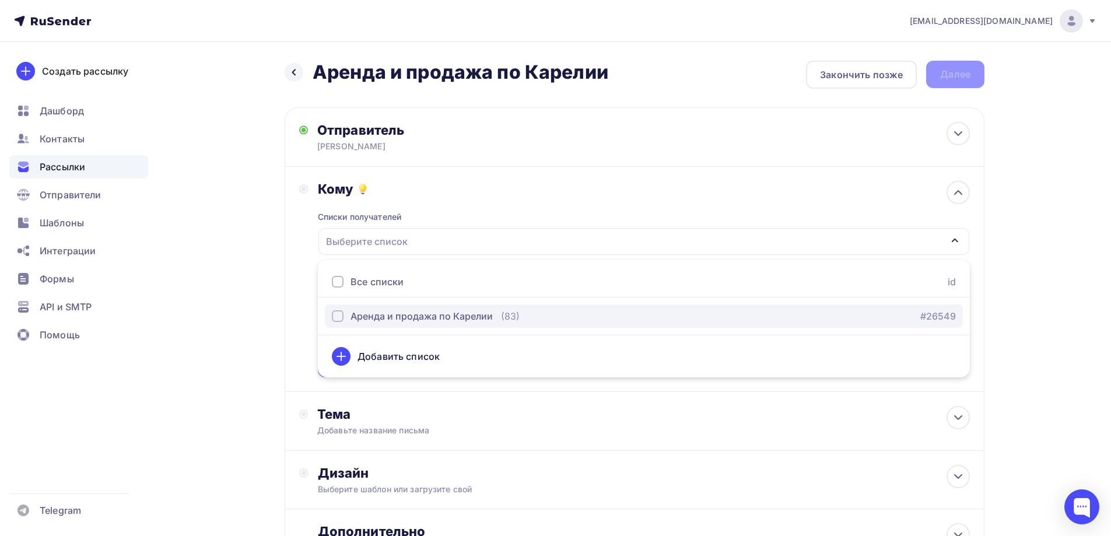
click at [338, 318] on div "button" at bounding box center [338, 316] width 12 height 12
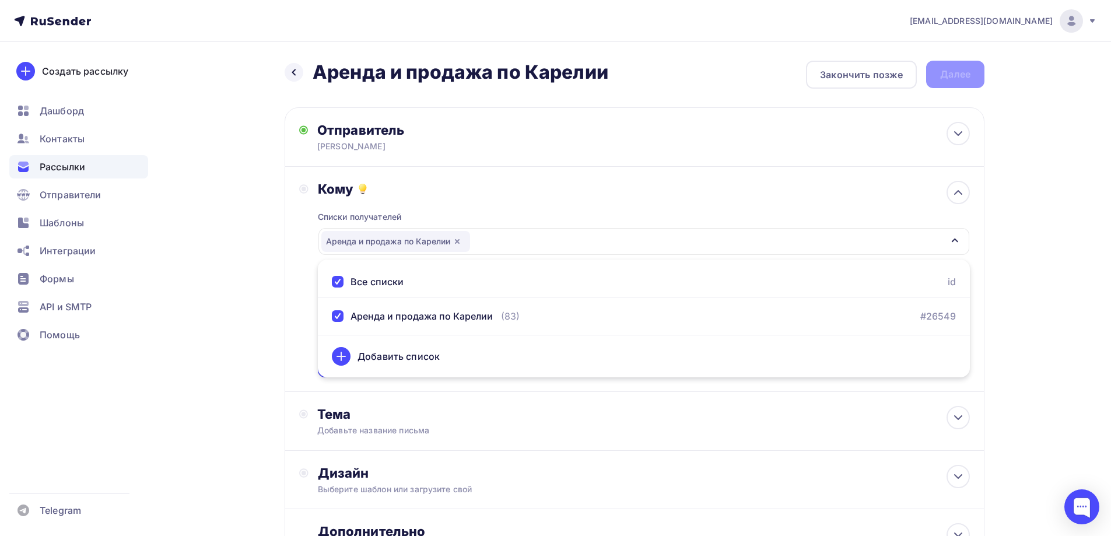
click at [228, 308] on div "Назад Аренда и продажа по Карелии Аренда и продажа по Карелии Закончить позже Д…" at bounding box center [556, 342] width 956 height 601
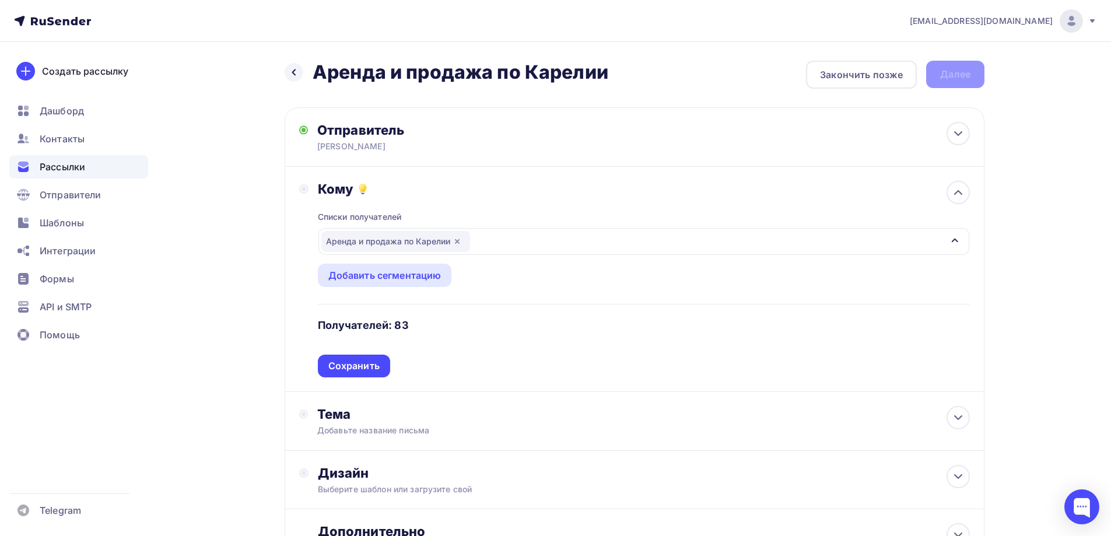
scroll to position [107, 0]
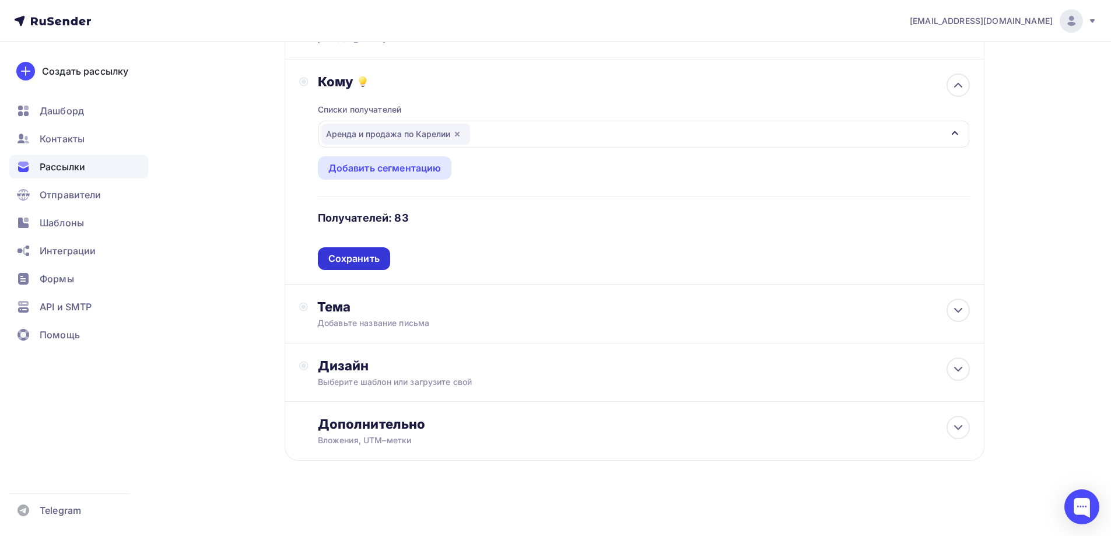
click at [363, 257] on div "Сохранить" at bounding box center [353, 258] width 51 height 13
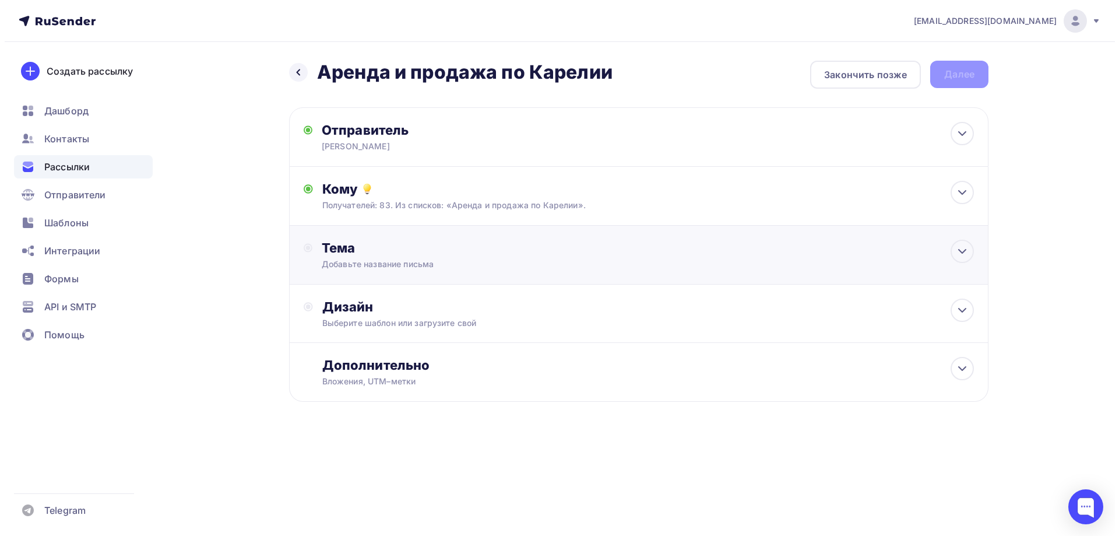
scroll to position [0, 0]
click at [460, 261] on div "Добавьте название письма" at bounding box center [425, 264] width 208 height 12
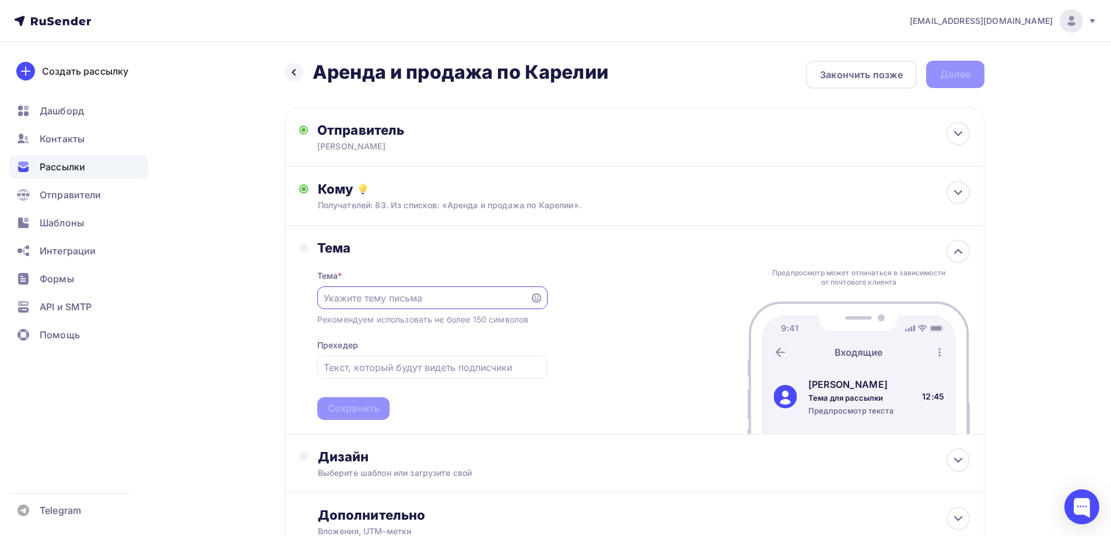
click at [426, 296] on input "text" at bounding box center [423, 298] width 199 height 14
type input "Аренда и продажа по Карелии"
click at [442, 369] on input "text" at bounding box center [432, 367] width 217 height 14
drag, startPoint x: 459, startPoint y: 369, endPoint x: 286, endPoint y: 370, distance: 173.2
click at [286, 370] on div "Тема Тема * Аренда и продажа по Карелии Рекомендуем использовать не более 150 с…" at bounding box center [635, 330] width 700 height 209
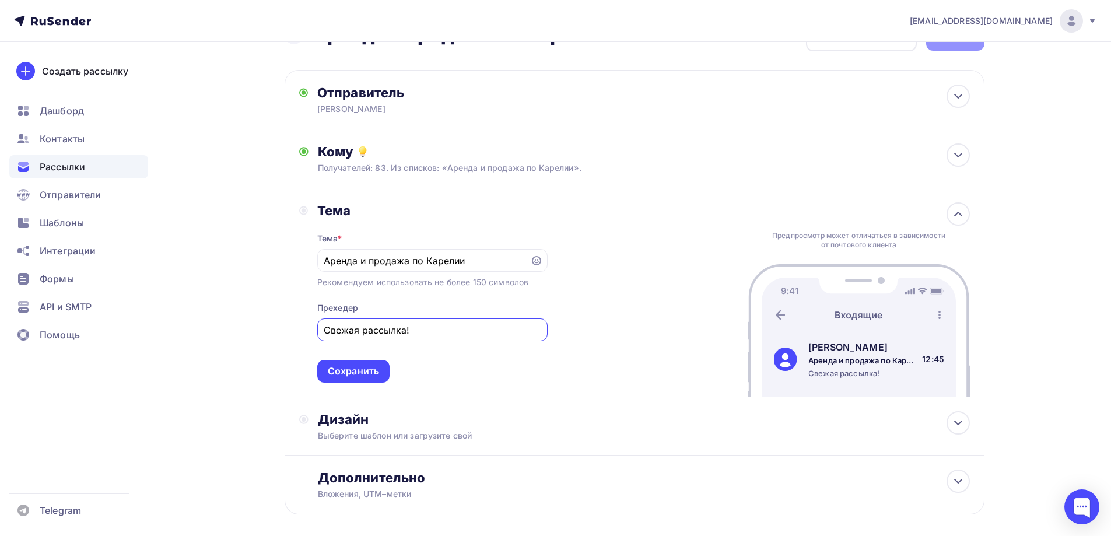
scroll to position [58, 0]
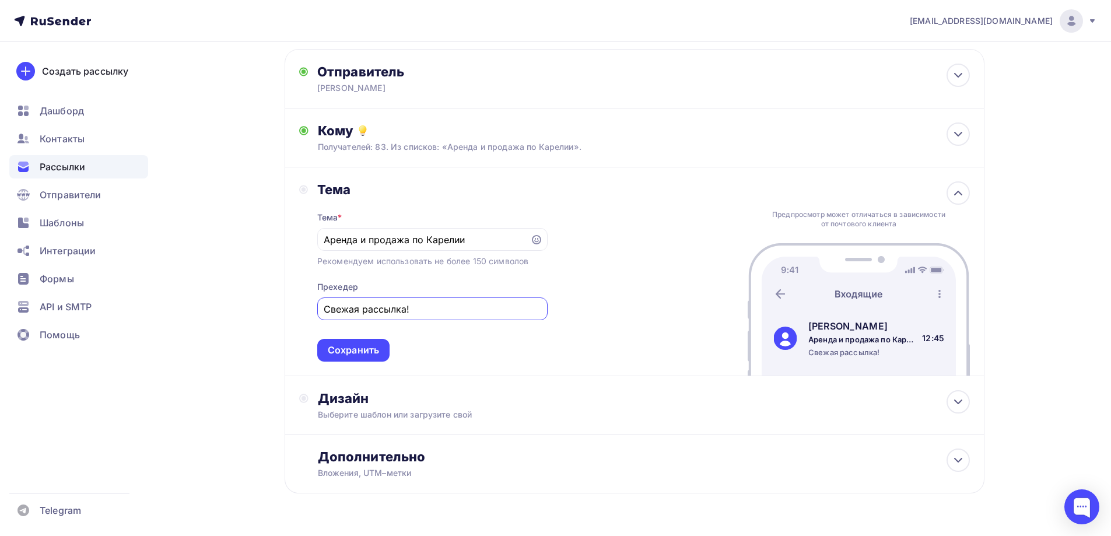
type input "Свежая рассылка!"
click at [357, 338] on div "Тема * Аренда и продажа по Карелии Рекомендуем использовать не более 150 символ…" at bounding box center [432, 280] width 230 height 164
click at [357, 350] on div "Сохранить" at bounding box center [353, 349] width 51 height 13
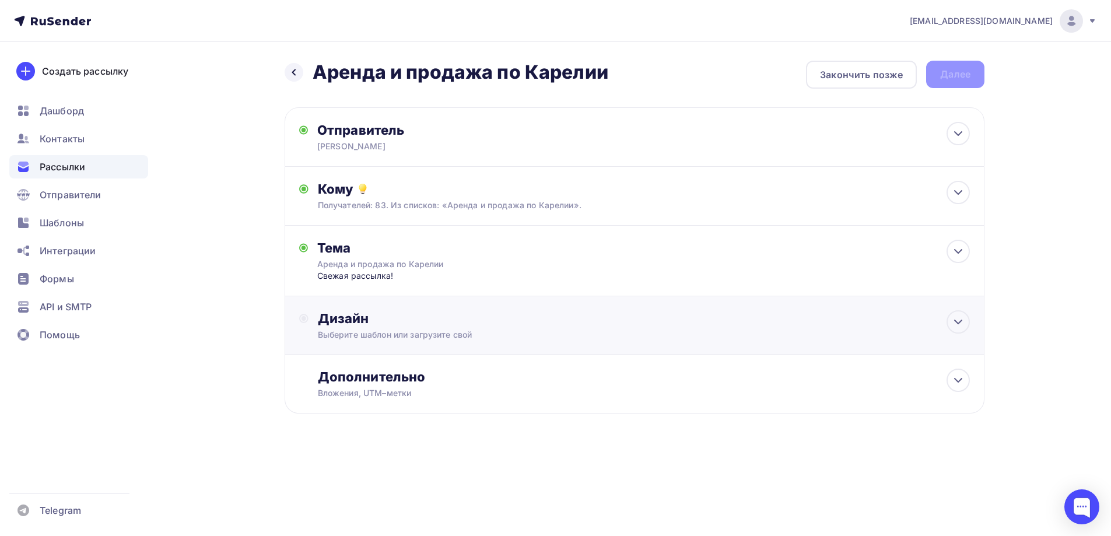
scroll to position [0, 0]
click at [388, 329] on div "Выберите шаблон или загрузите свой" at bounding box center [615, 335] width 587 height 12
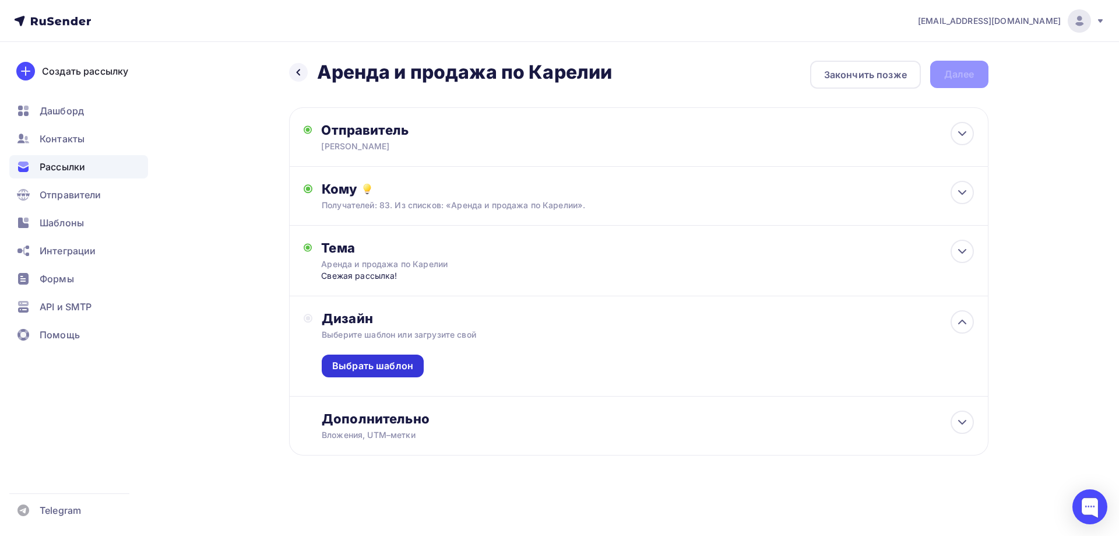
click at [382, 367] on div "Выбрать шаблон" at bounding box center [372, 365] width 81 height 13
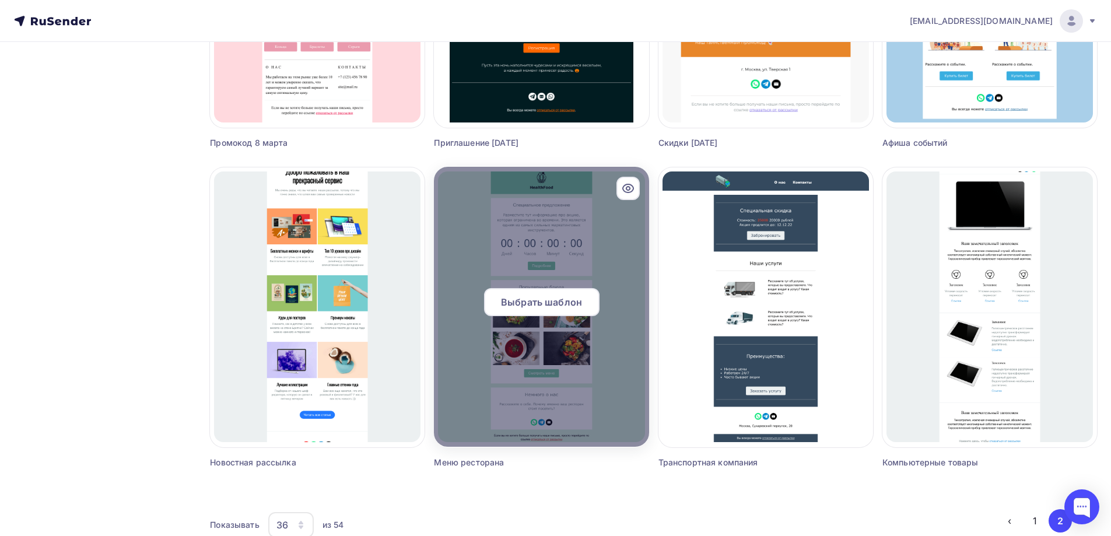
scroll to position [1299, 0]
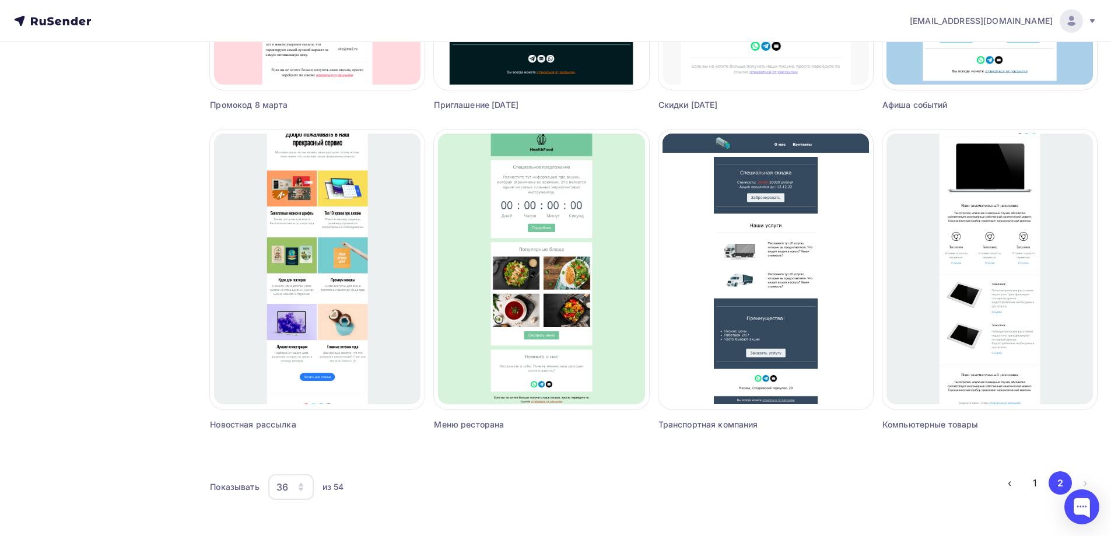
click at [304, 488] on icon "button" at bounding box center [300, 486] width 9 height 9
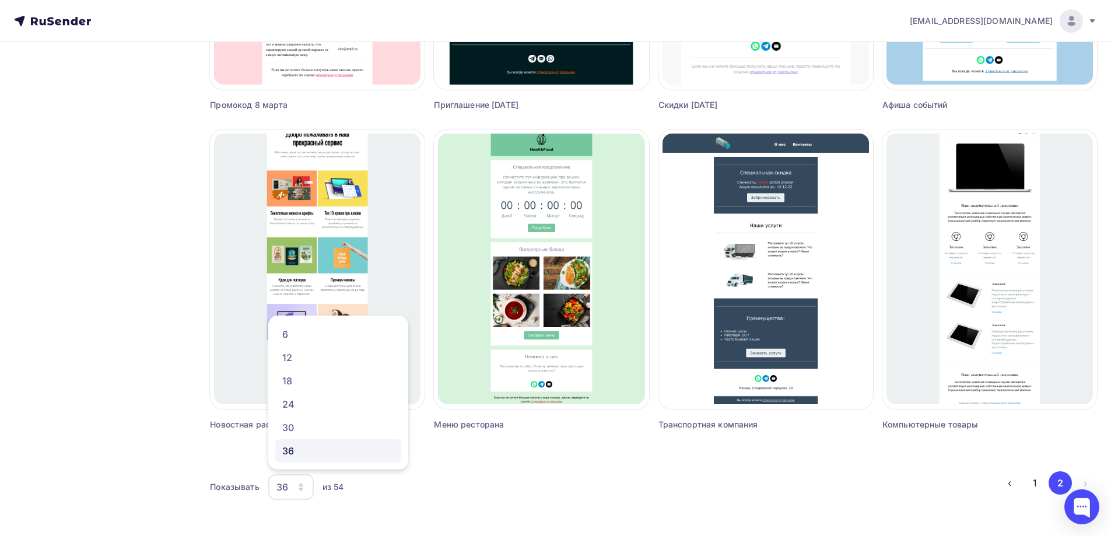
click at [298, 444] on div "36" at bounding box center [338, 451] width 112 height 14
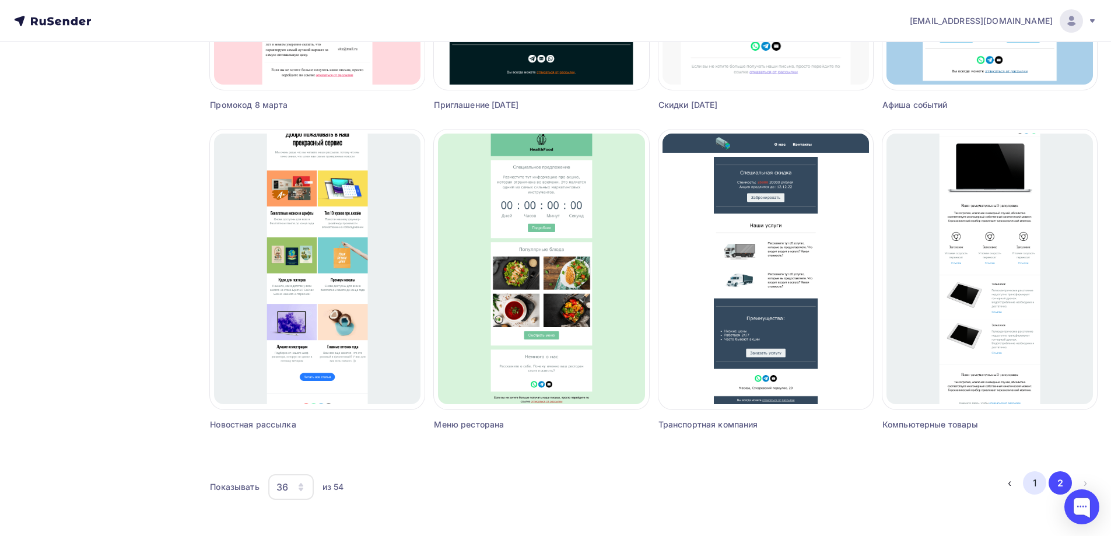
click at [1037, 485] on button "1" at bounding box center [1034, 482] width 23 height 23
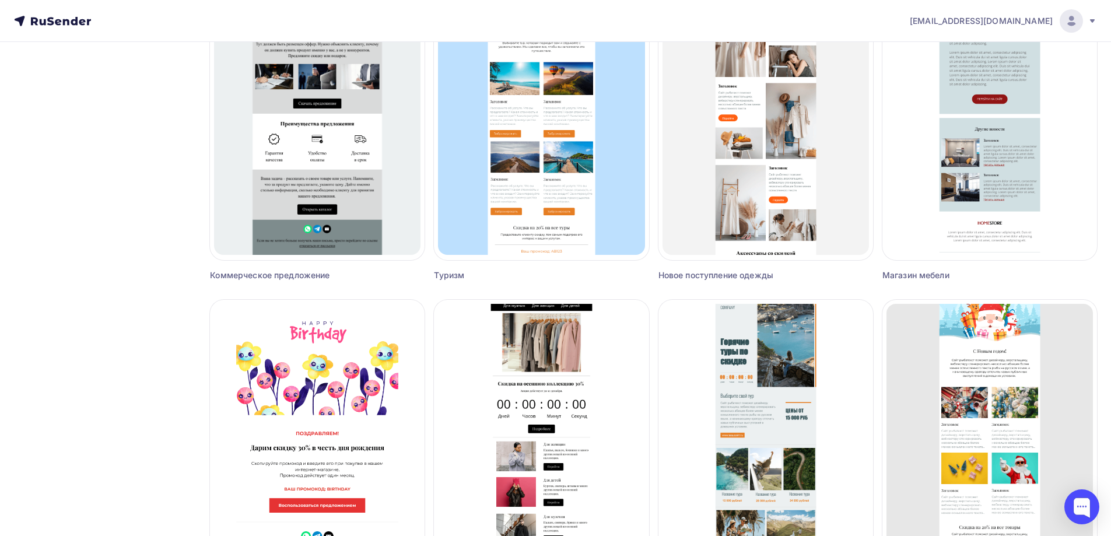
scroll to position [2577, 0]
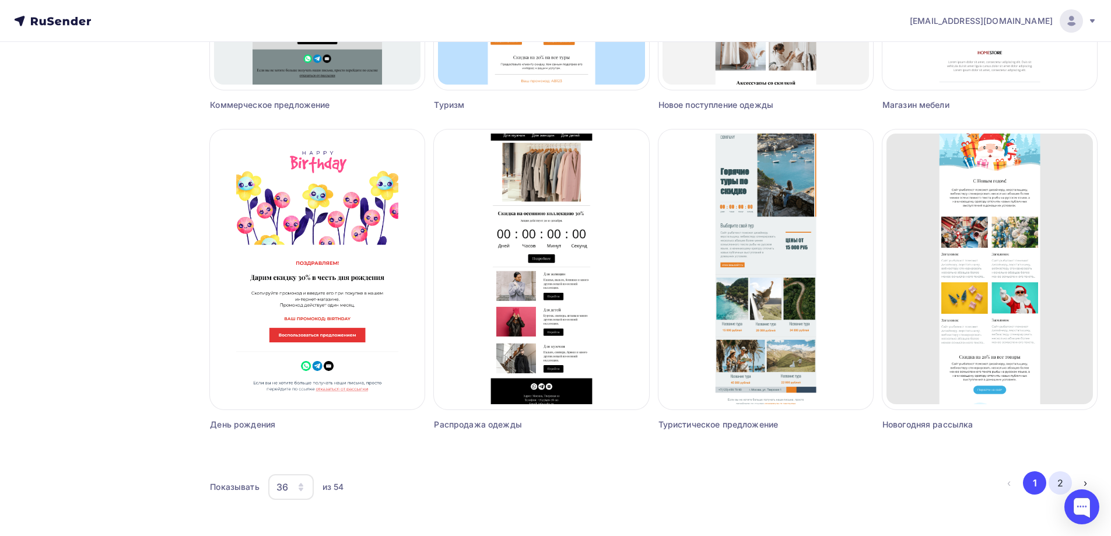
click at [1062, 476] on button "2" at bounding box center [1059, 482] width 23 height 23
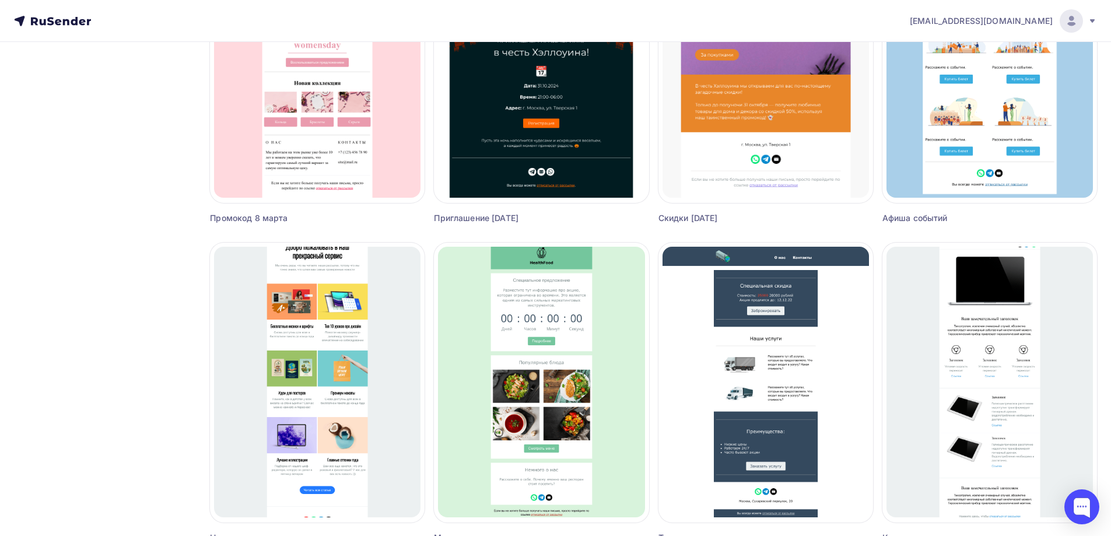
scroll to position [1299, 0]
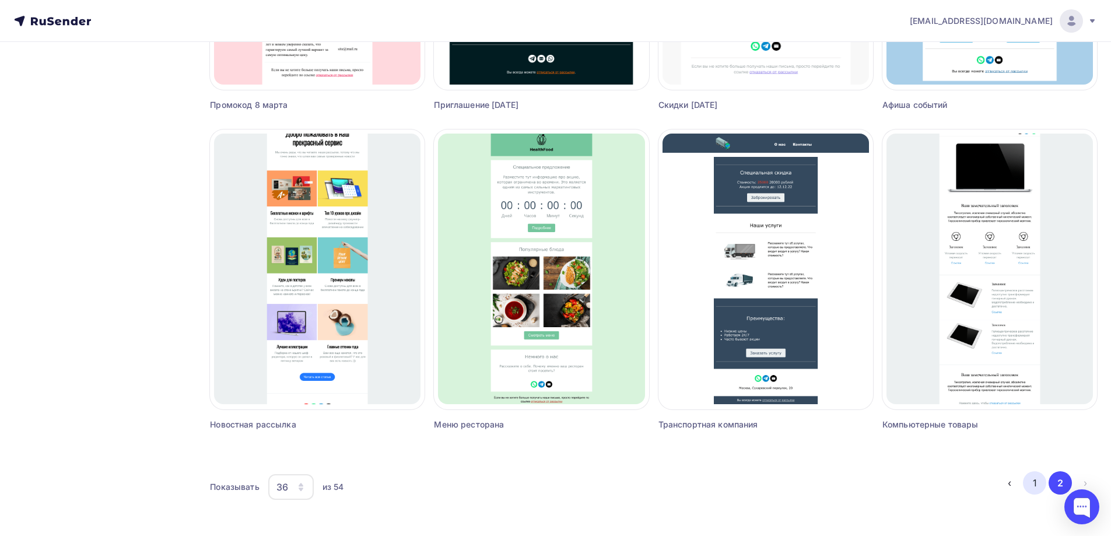
click at [1027, 480] on button "1" at bounding box center [1034, 482] width 23 height 23
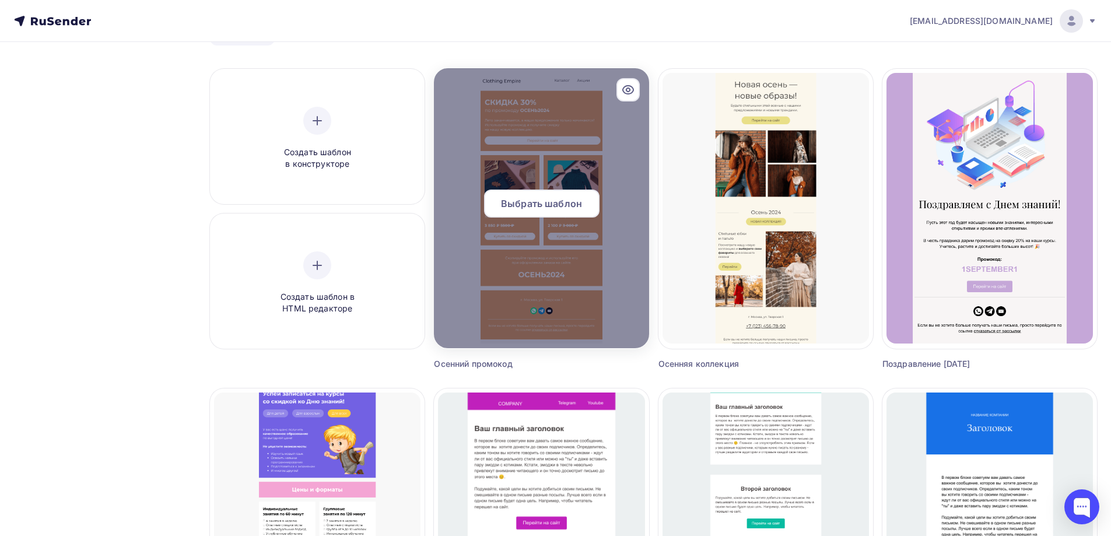
scroll to position [0, 0]
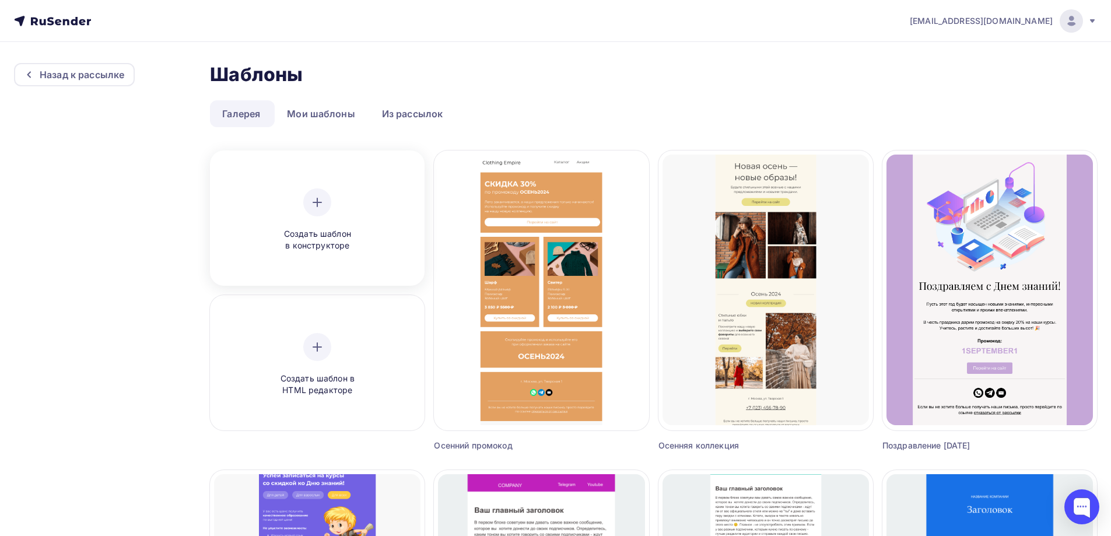
click at [355, 228] on span "Создать шаблон в конструкторе" at bounding box center [317, 240] width 111 height 24
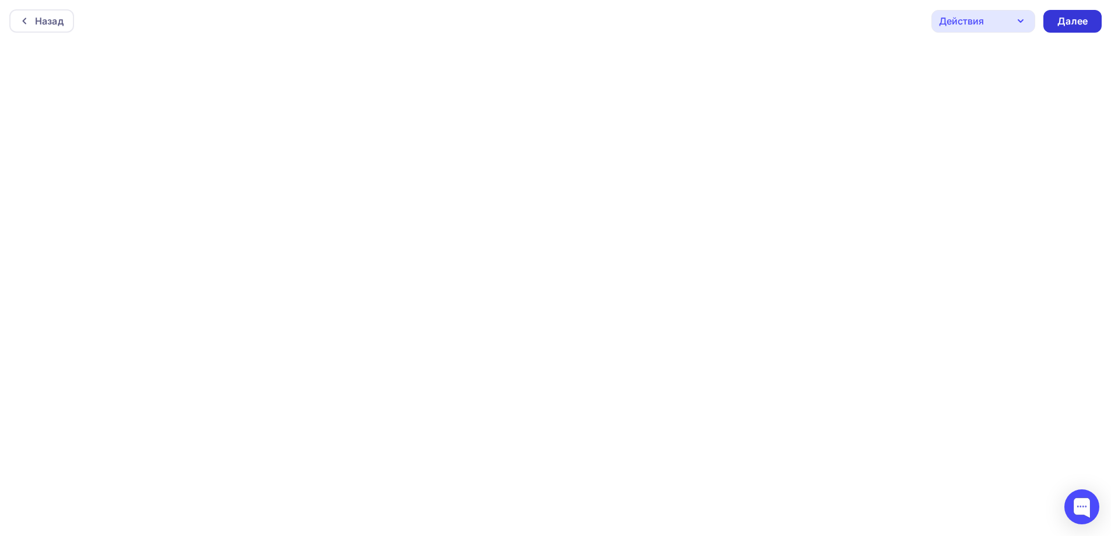
click at [1066, 13] on div "Далее" at bounding box center [1072, 21] width 58 height 23
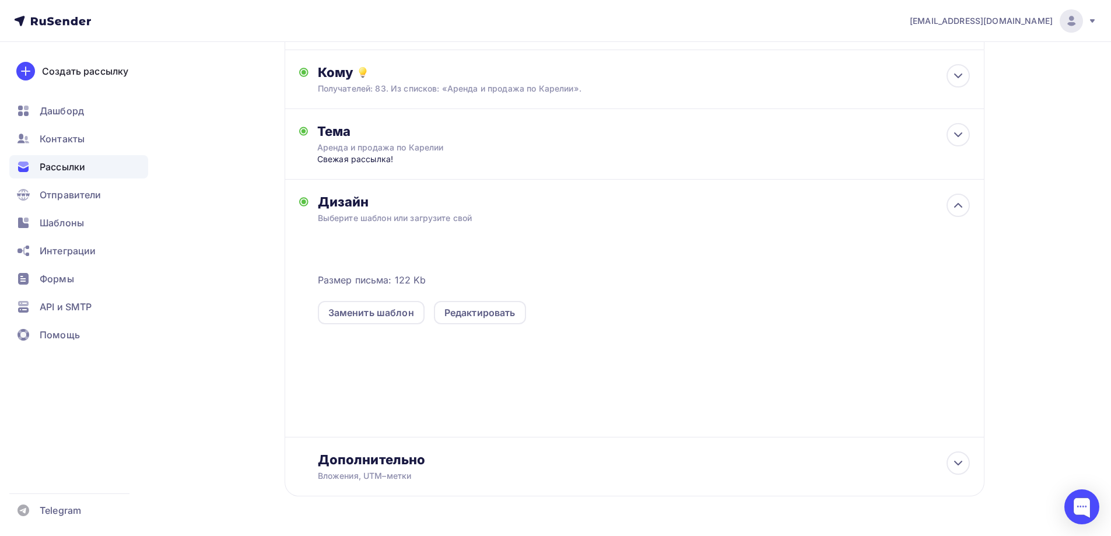
scroll to position [152, 0]
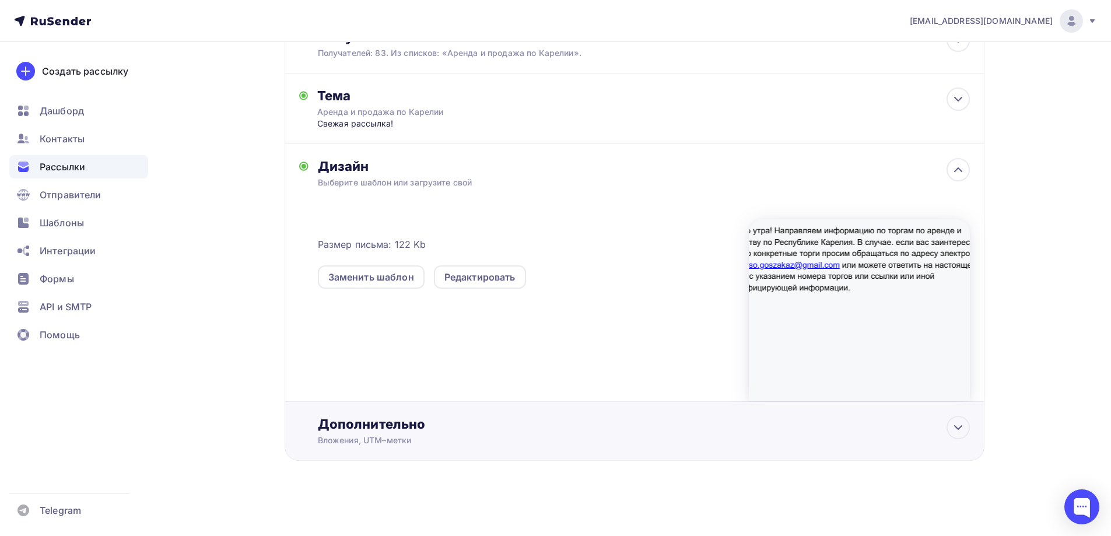
click at [396, 438] on div "Вложения, UTM–метки" at bounding box center [611, 440] width 587 height 12
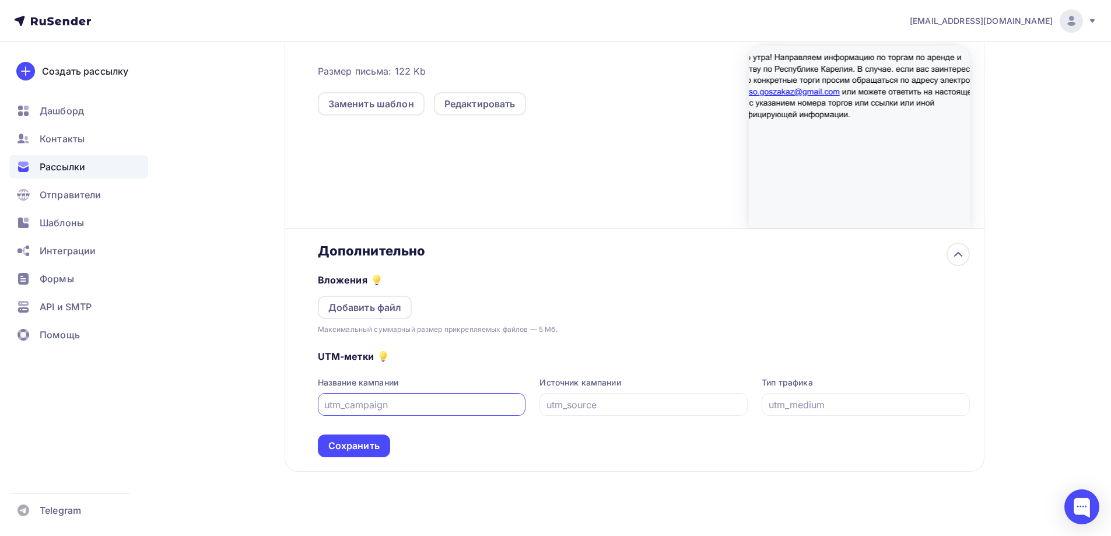
scroll to position [327, 0]
click at [372, 307] on div "Добавить файл" at bounding box center [364, 306] width 73 height 14
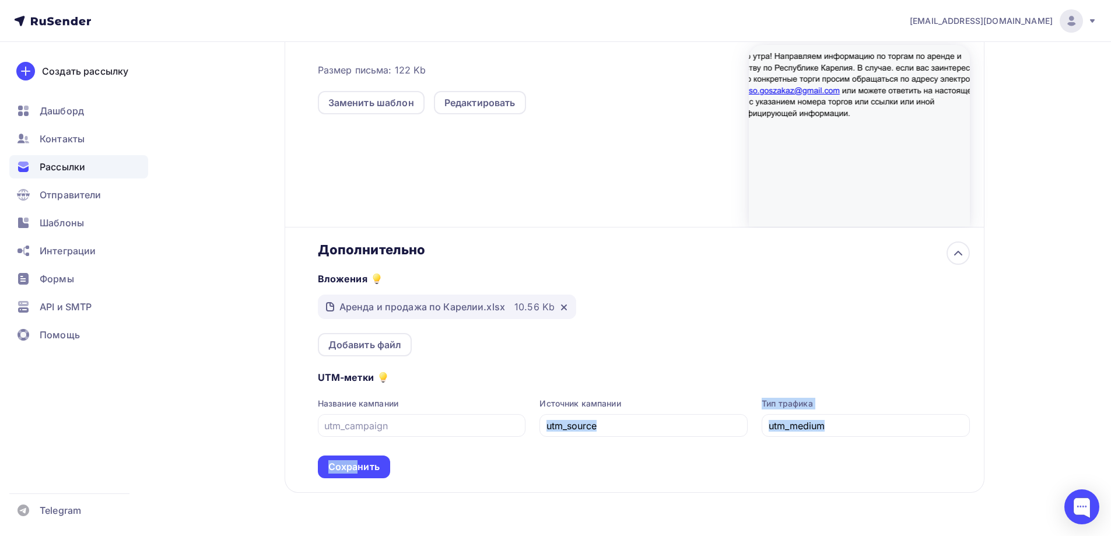
drag, startPoint x: 359, startPoint y: 468, endPoint x: 592, endPoint y: 468, distance: 233.8
click at [592, 468] on div "UTM-метки Название кампании Источник кампании Тип трафика Сохранить" at bounding box center [644, 417] width 652 height 122
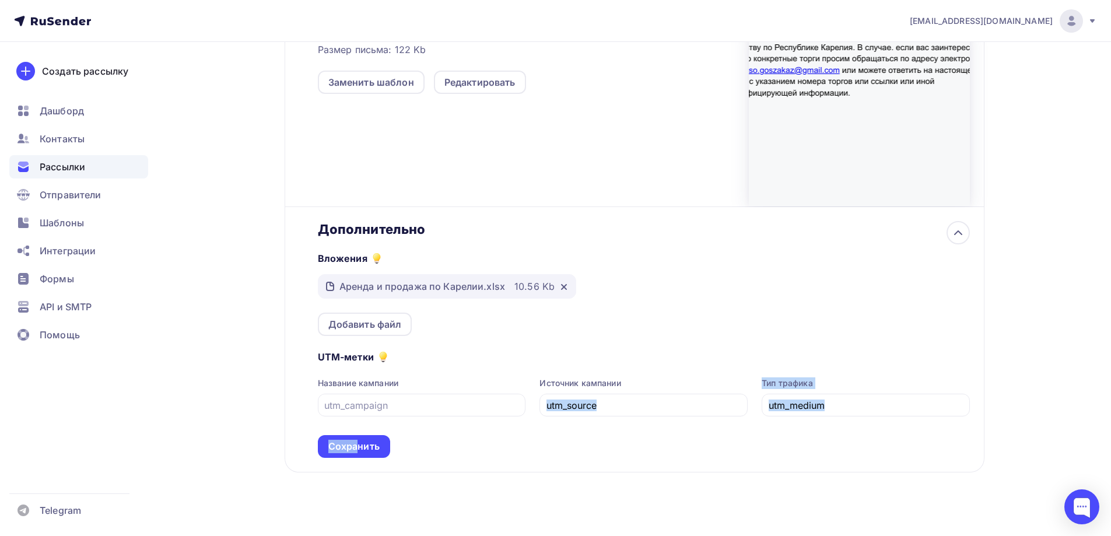
scroll to position [359, 0]
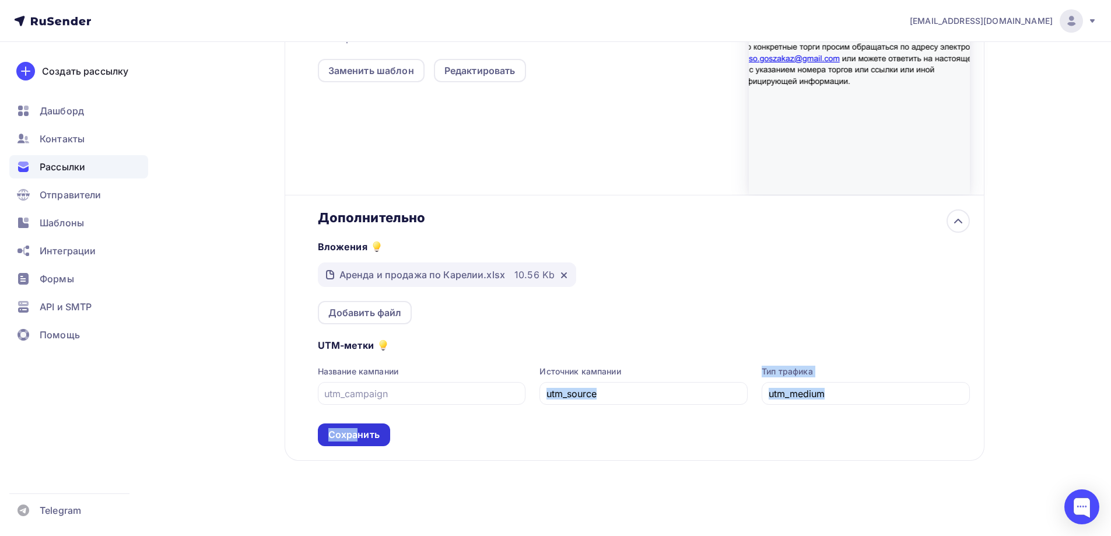
click at [357, 432] on div "Сохранить" at bounding box center [353, 434] width 51 height 13
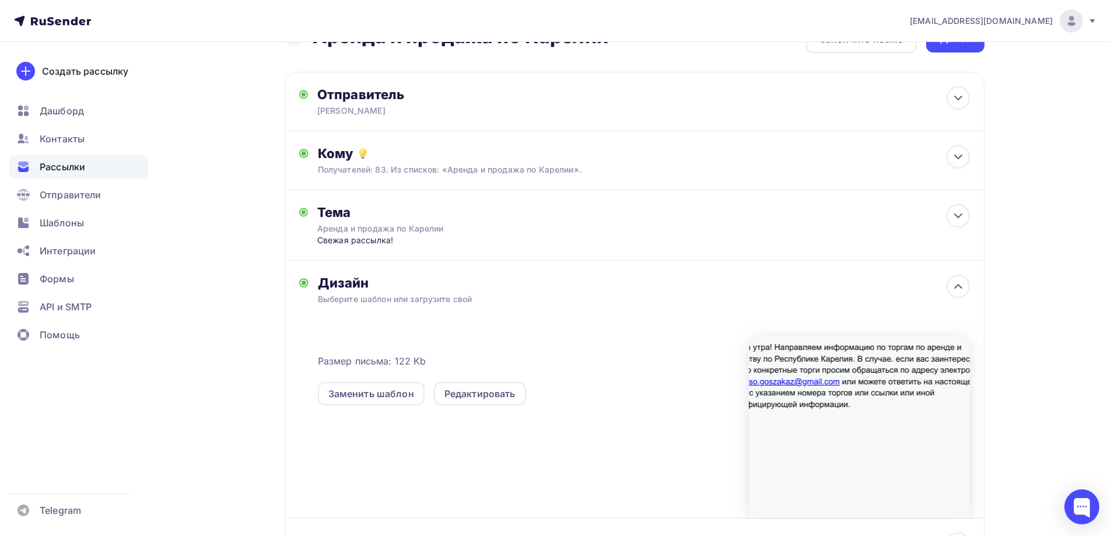
scroll to position [0, 0]
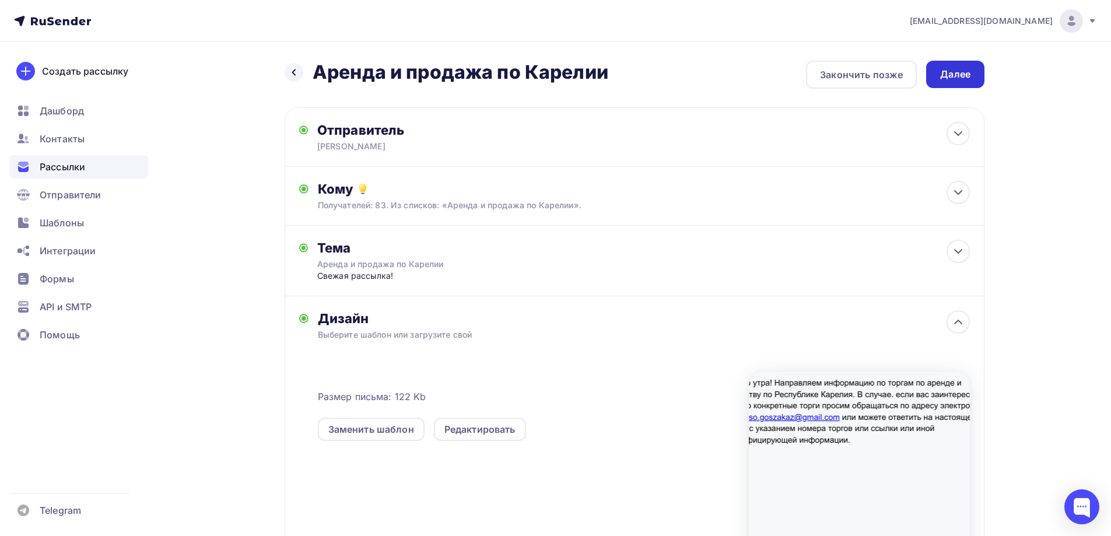
click at [955, 70] on div "Далее" at bounding box center [955, 74] width 30 height 13
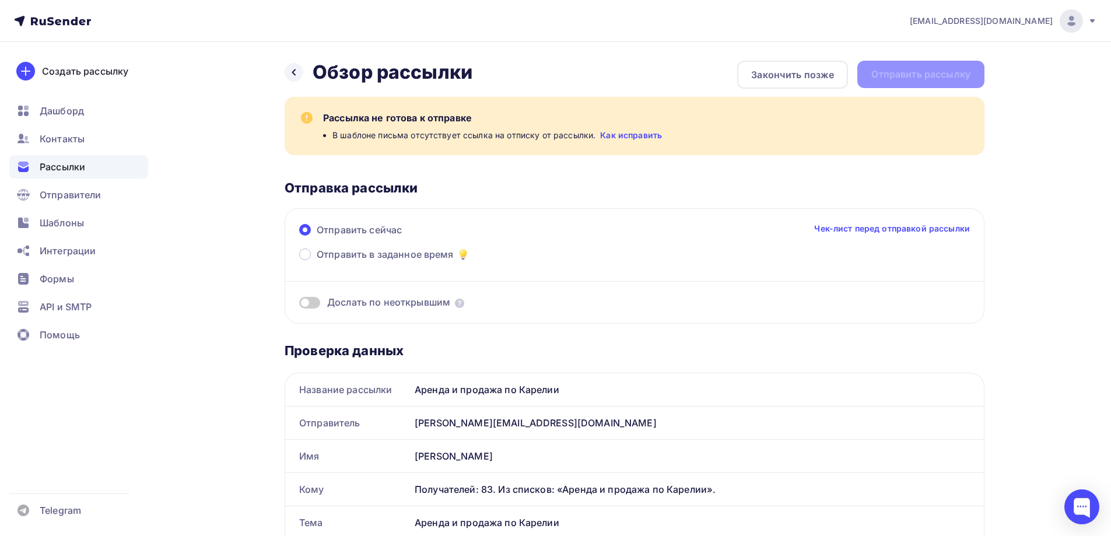
click at [640, 132] on link "Как исправить" at bounding box center [631, 135] width 62 height 12
click at [298, 73] on icon at bounding box center [293, 72] width 9 height 9
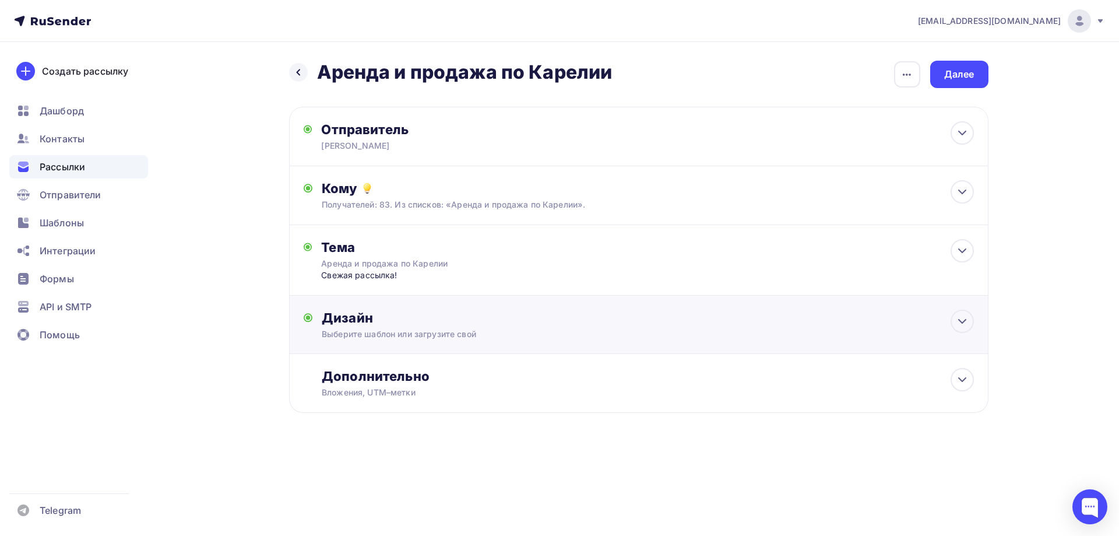
click at [427, 306] on div "Дизайн Выберите шаблон или загрузите свой Размер письма: 122 Kb Заменить шаблон…" at bounding box center [639, 325] width 700 height 58
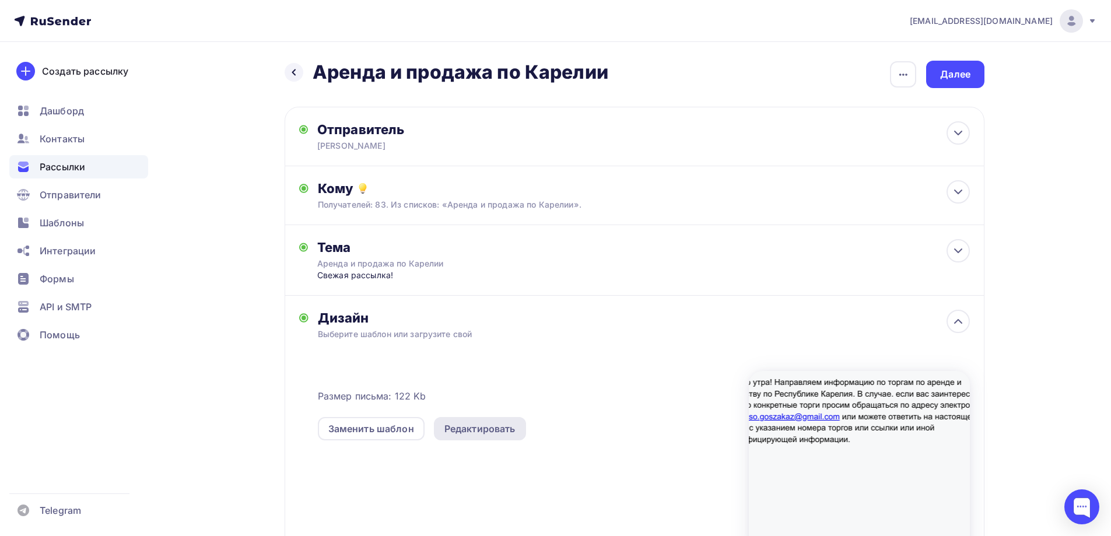
click at [455, 430] on div "Редактировать" at bounding box center [479, 429] width 71 height 14
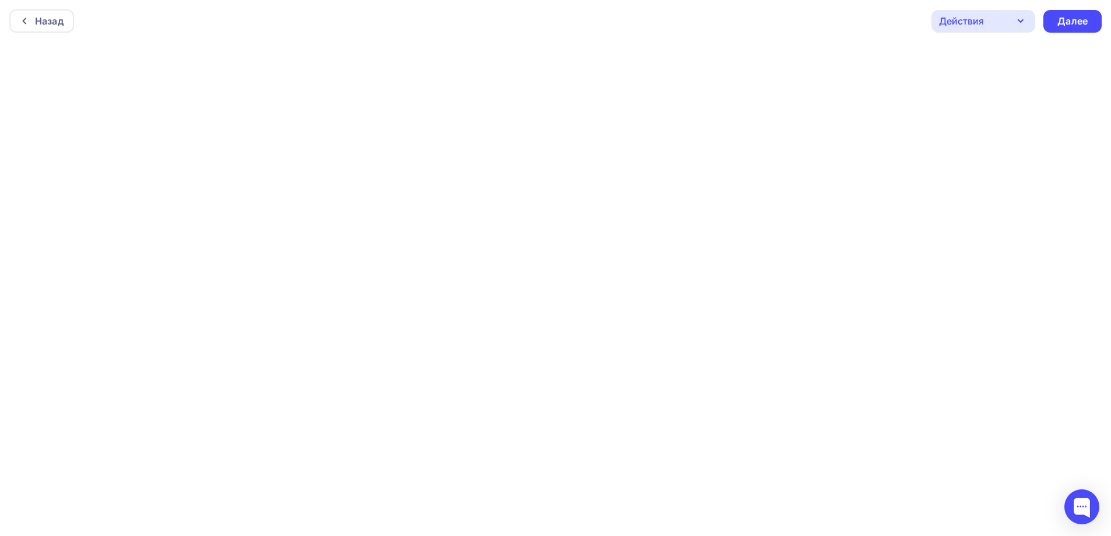
click at [989, 29] on div "Действия" at bounding box center [983, 21] width 104 height 23
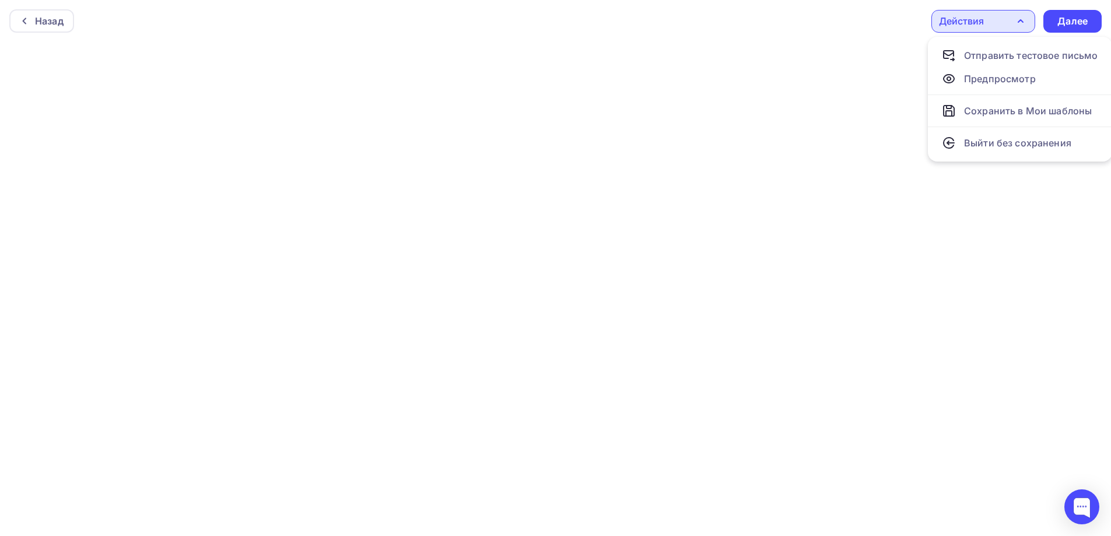
click at [989, 28] on div "Действия" at bounding box center [983, 21] width 104 height 23
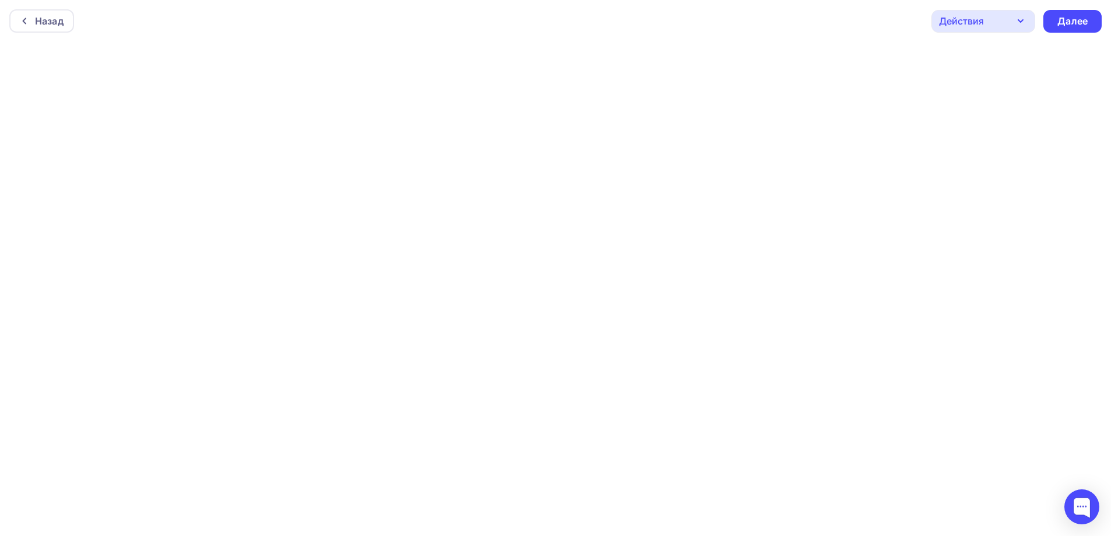
scroll to position [3, 0]
click at [1056, 16] on div "Далее" at bounding box center [1072, 18] width 58 height 23
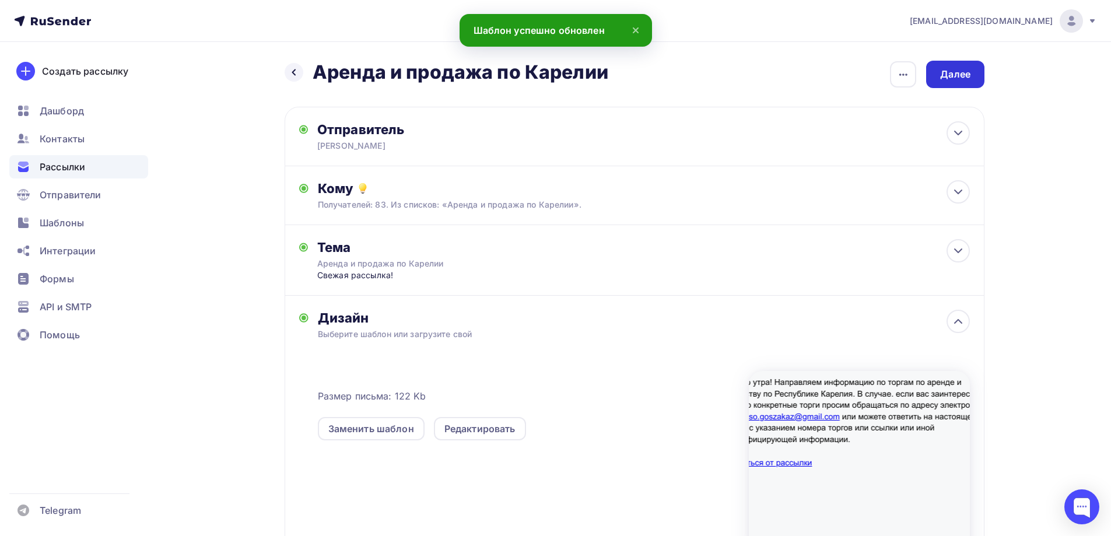
click at [959, 84] on div "Далее" at bounding box center [955, 74] width 58 height 27
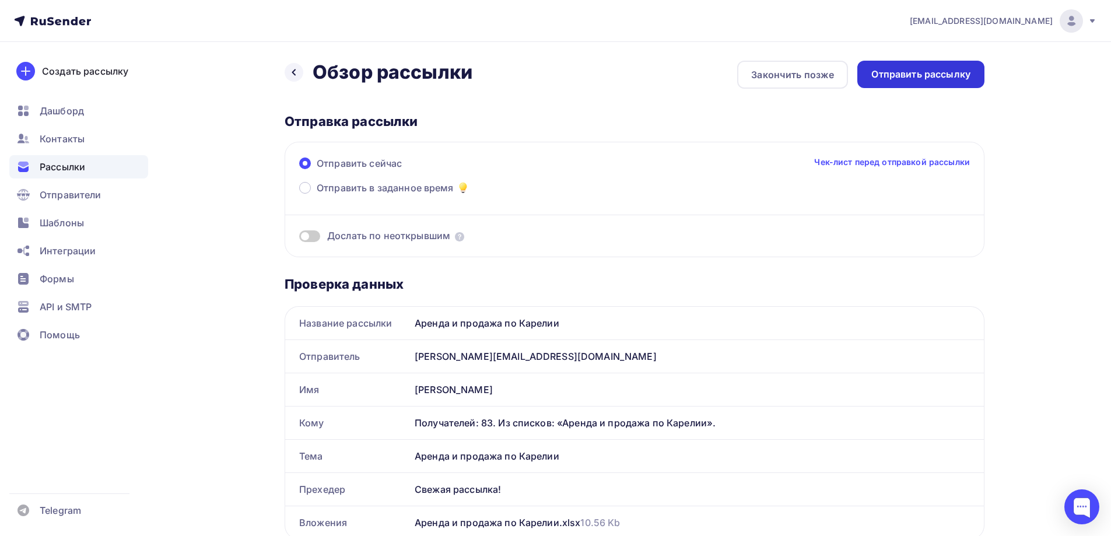
click at [928, 78] on div "Отправить рассылку" at bounding box center [920, 74] width 99 height 13
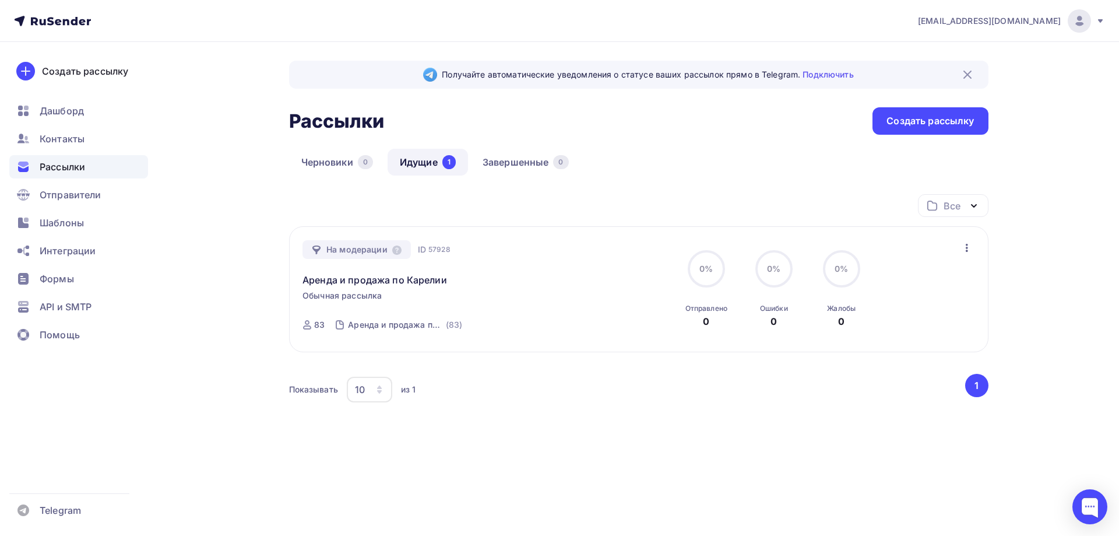
click at [441, 164] on link "Идущие 1" at bounding box center [428, 162] width 80 height 27
click at [74, 115] on span "Дашборд" at bounding box center [62, 111] width 44 height 14
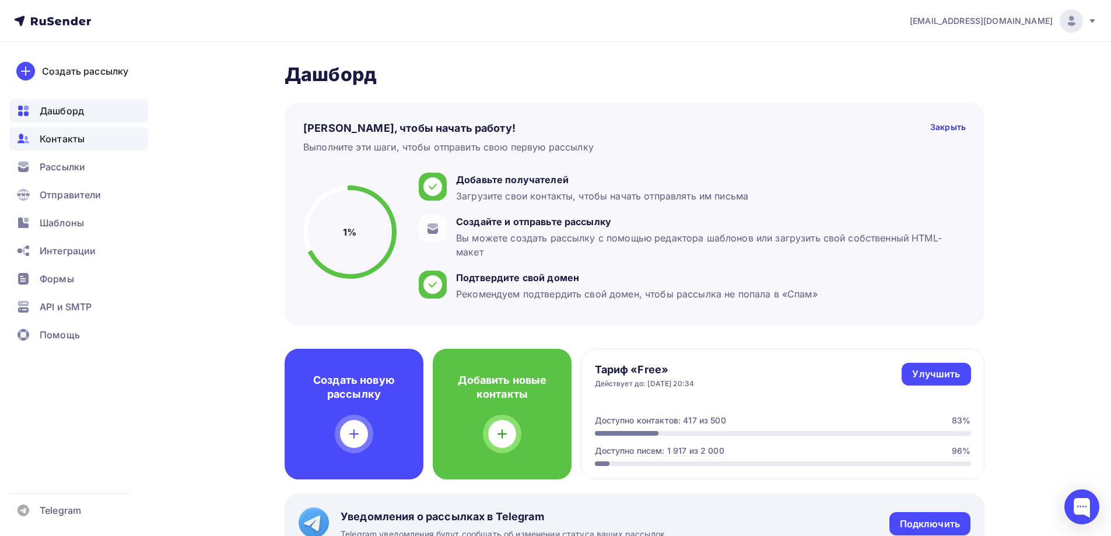
click at [74, 139] on span "Контакты" at bounding box center [62, 139] width 45 height 14
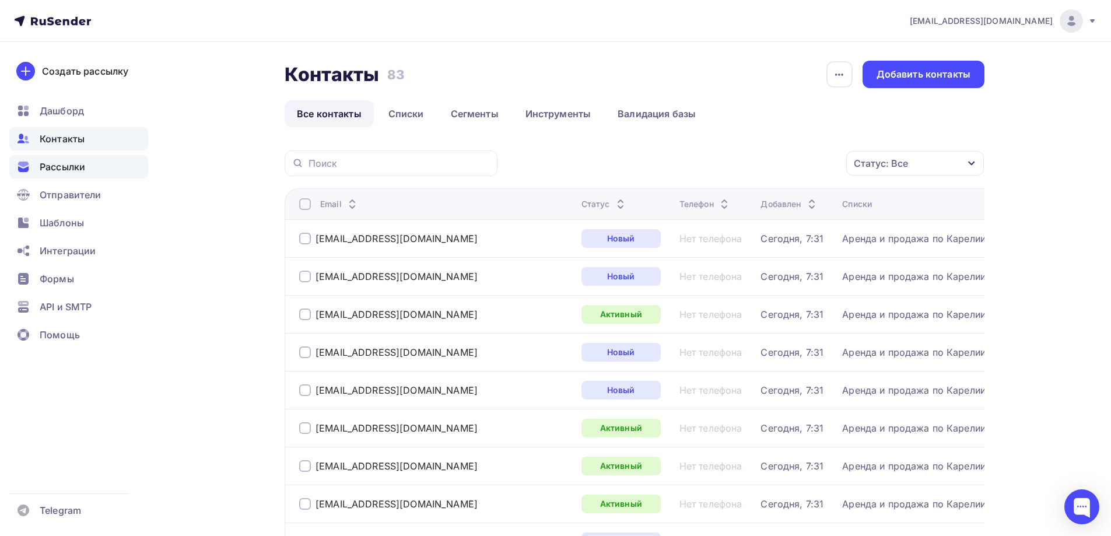
click at [75, 172] on span "Рассылки" at bounding box center [62, 167] width 45 height 14
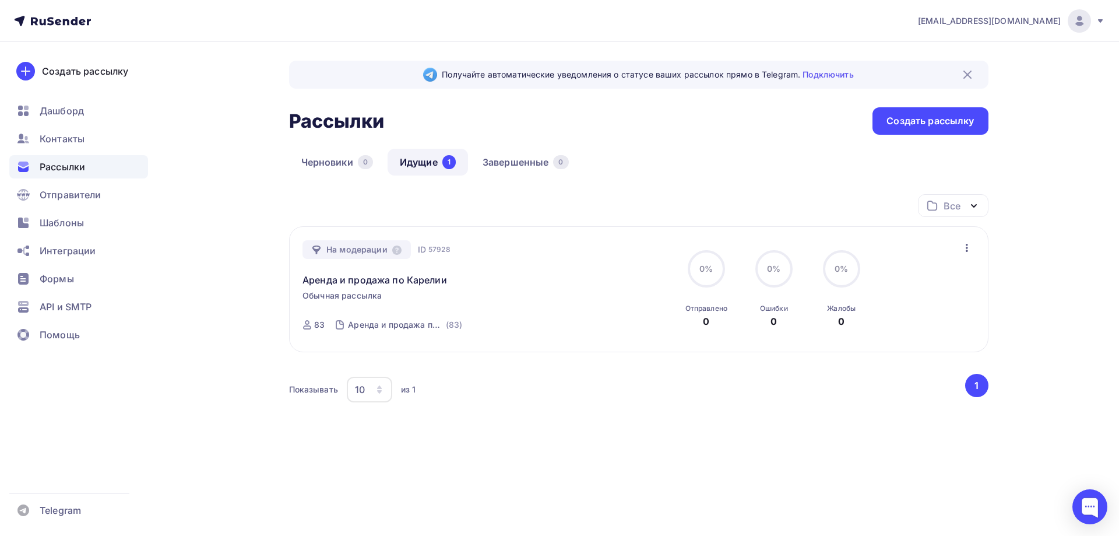
click at [427, 169] on link "Идущие 1" at bounding box center [428, 162] width 80 height 27
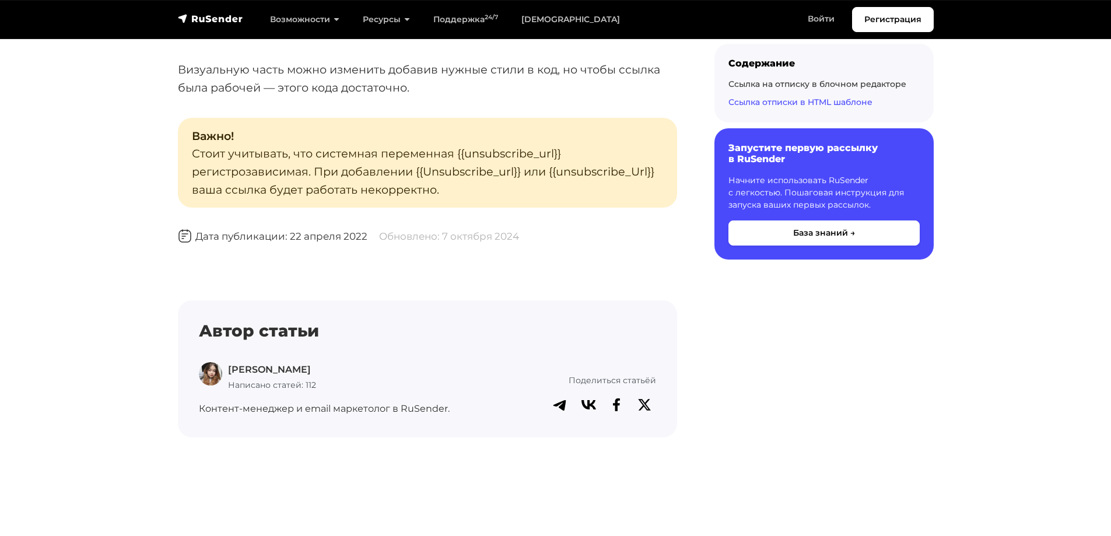
scroll to position [2624, 0]
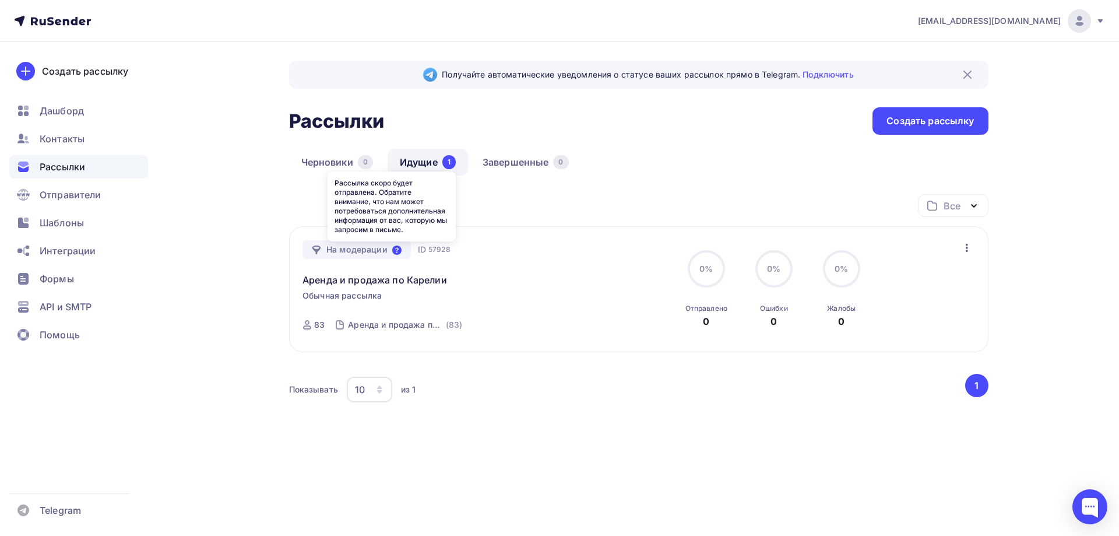
click at [396, 251] on icon at bounding box center [396, 249] width 9 height 9
click at [432, 163] on link "Идущие 1" at bounding box center [428, 162] width 80 height 27
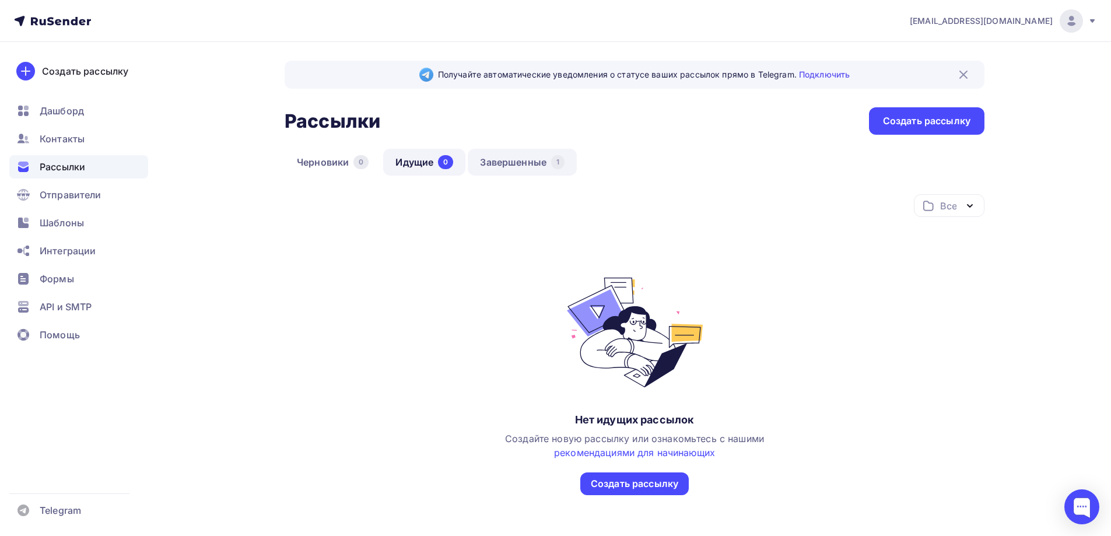
click at [514, 162] on link "Завершенные 1" at bounding box center [522, 162] width 109 height 27
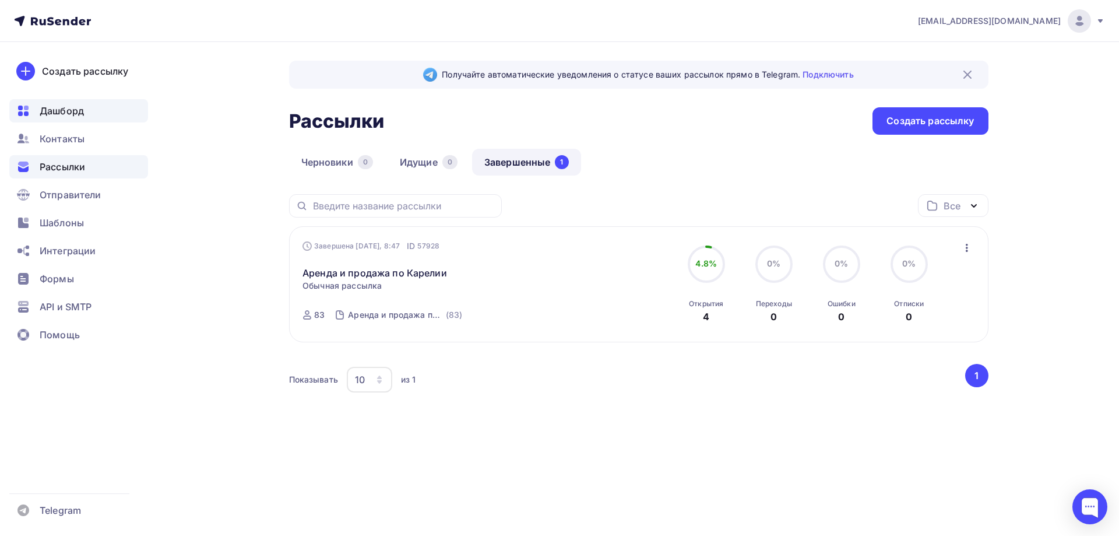
click at [81, 113] on span "Дашборд" at bounding box center [62, 111] width 44 height 14
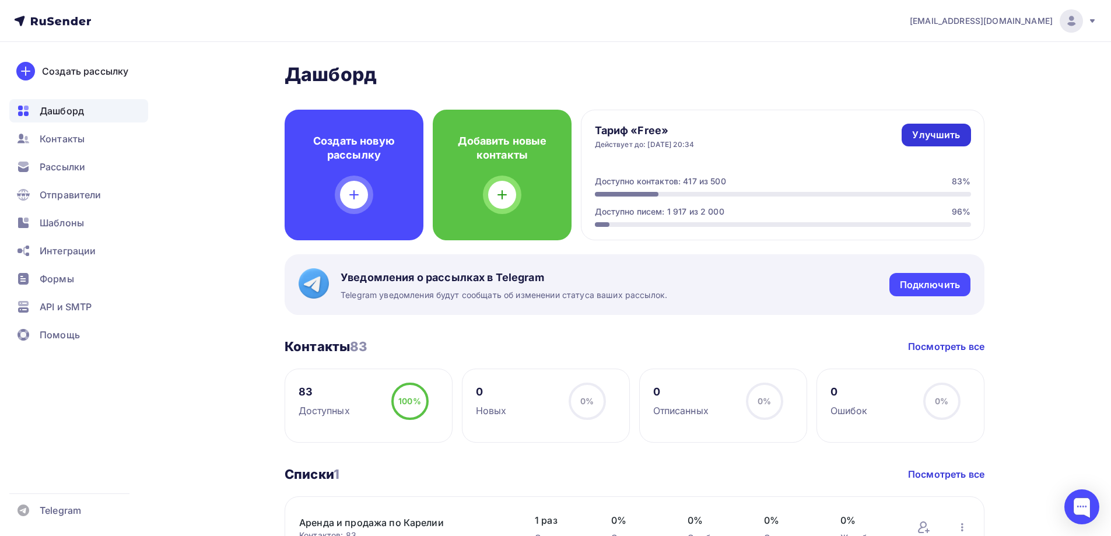
click at [946, 138] on div "Улучшить" at bounding box center [936, 134] width 48 height 13
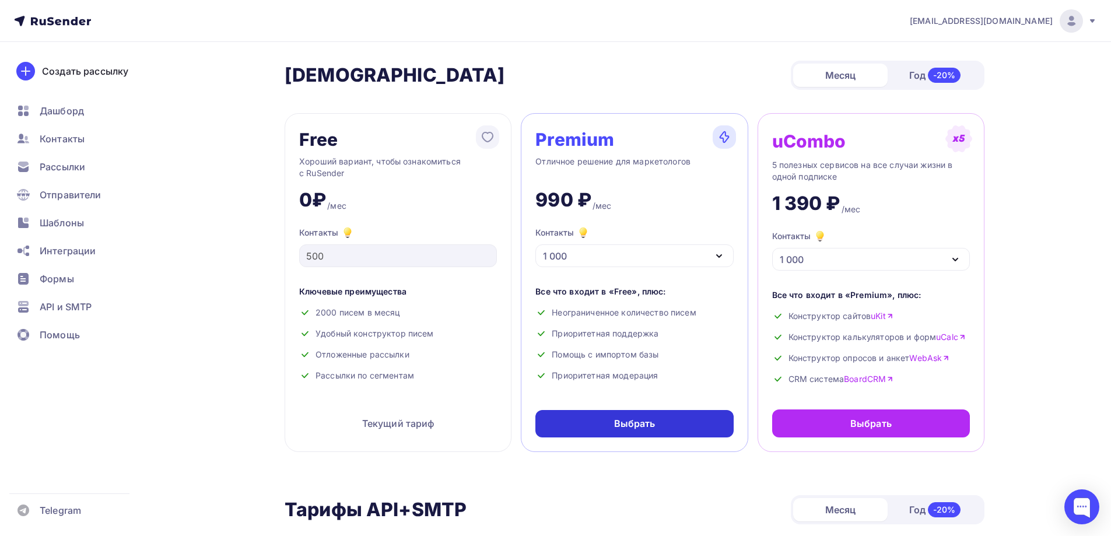
click at [637, 429] on div "Выбрать" at bounding box center [634, 423] width 41 height 13
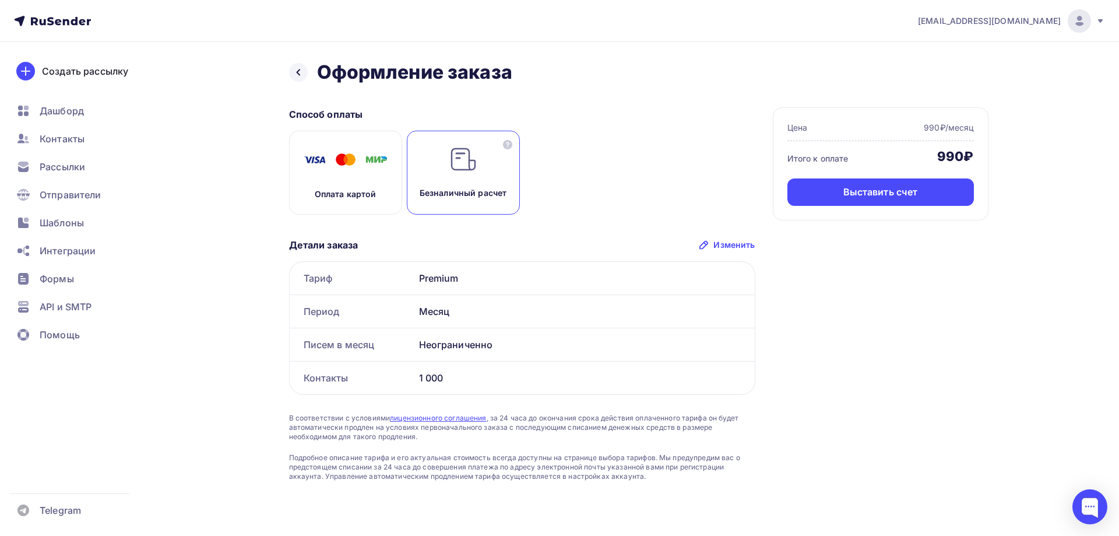
click at [371, 188] on div "Оплата картой" at bounding box center [345, 173] width 113 height 84
click at [887, 199] on div "Оплатить" at bounding box center [881, 191] width 187 height 27
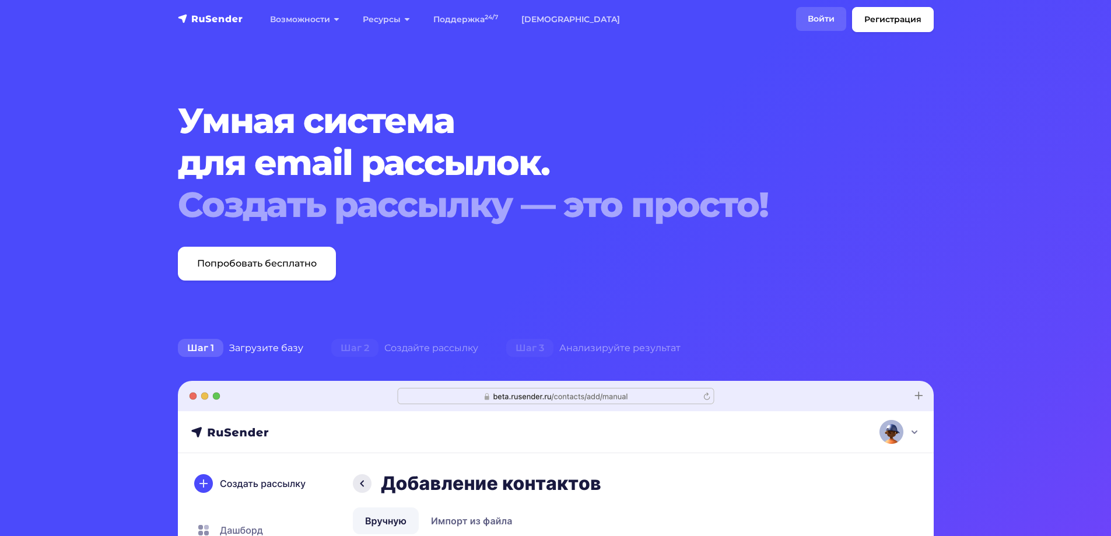
click at [827, 17] on link "Войти" at bounding box center [821, 19] width 50 height 24
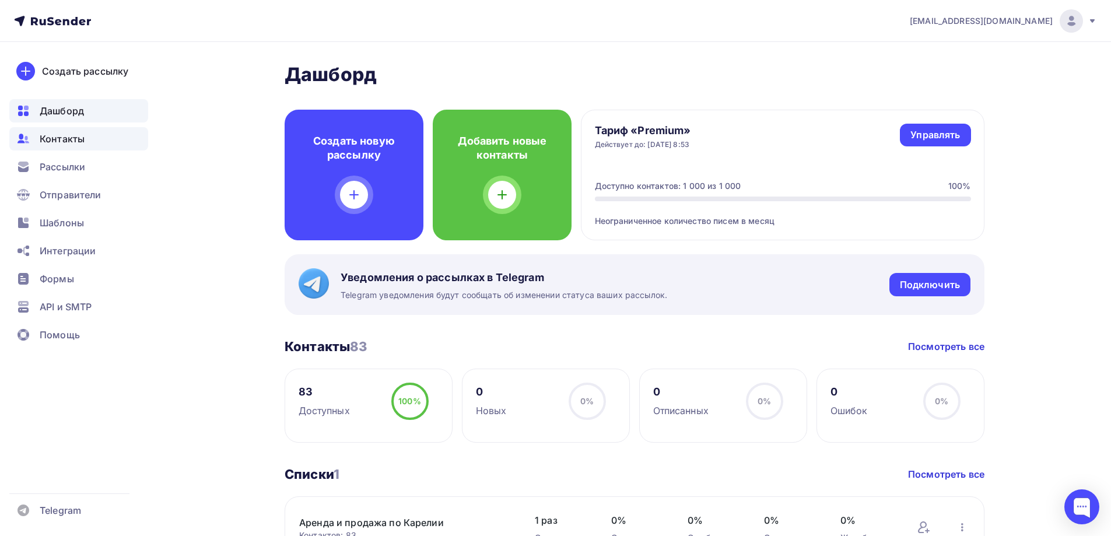
click at [72, 143] on span "Контакты" at bounding box center [62, 139] width 45 height 14
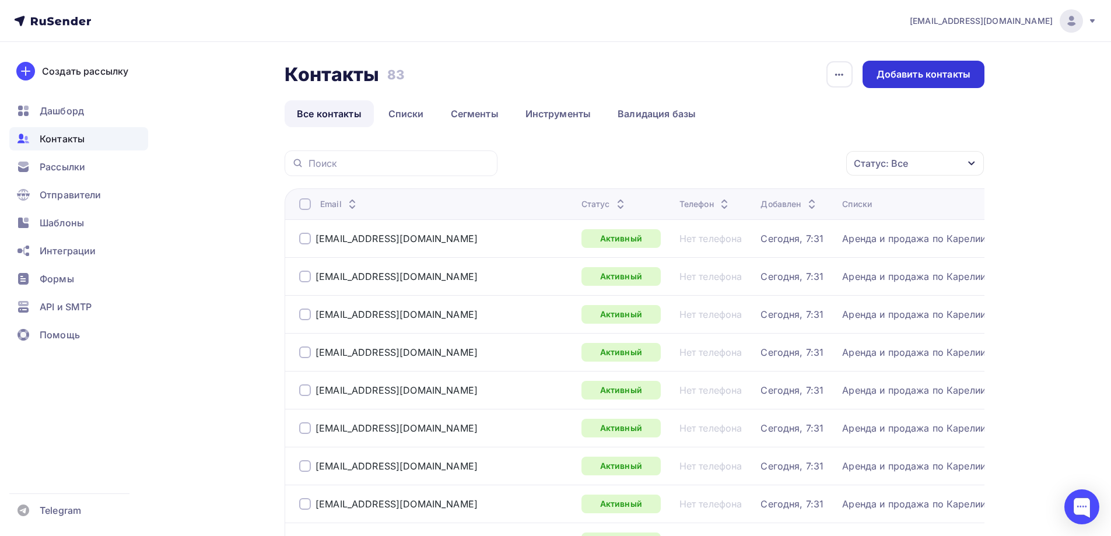
click at [886, 73] on div "Добавить контакты" at bounding box center [923, 74] width 94 height 13
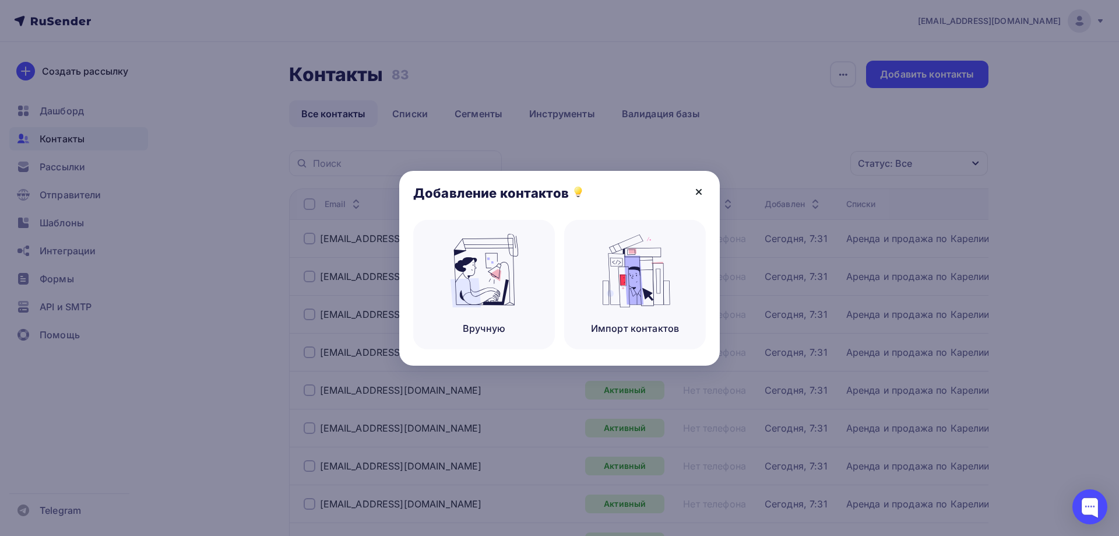
click at [699, 191] on icon at bounding box center [699, 191] width 5 height 5
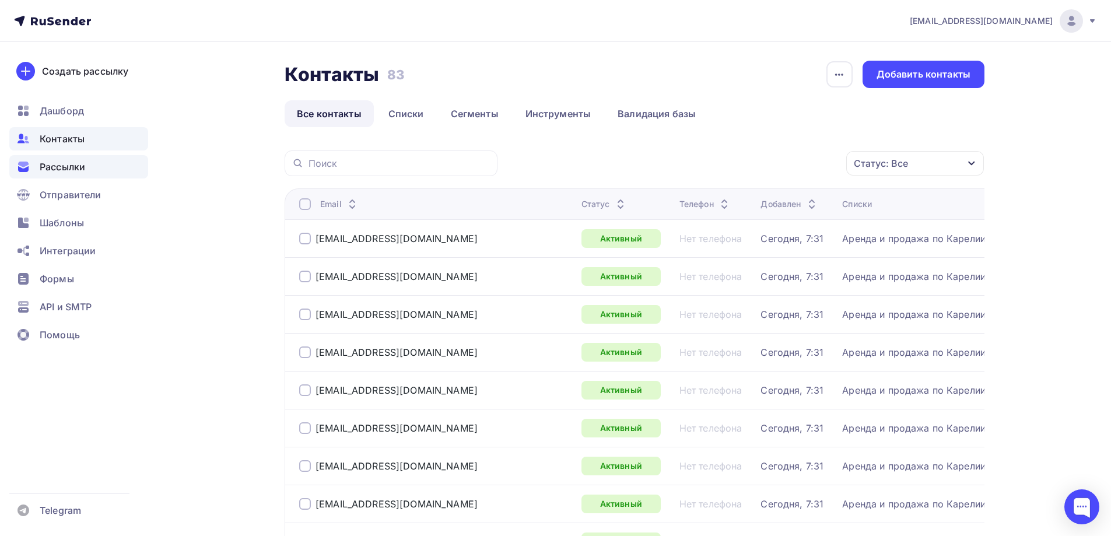
click at [83, 166] on span "Рассылки" at bounding box center [62, 167] width 45 height 14
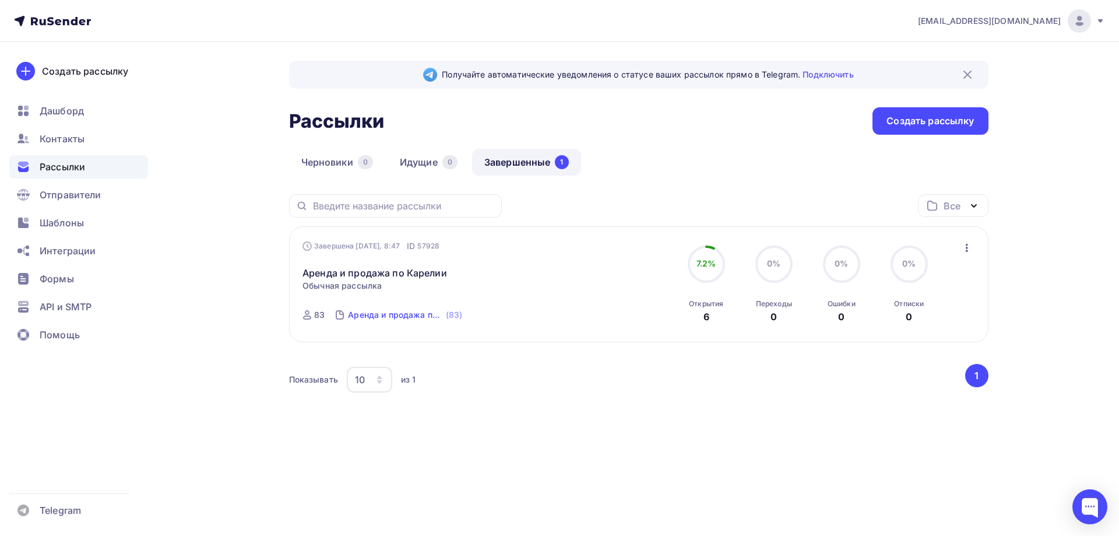
click at [398, 317] on div "Аренда и продажа по Карелии" at bounding box center [395, 315] width 95 height 12
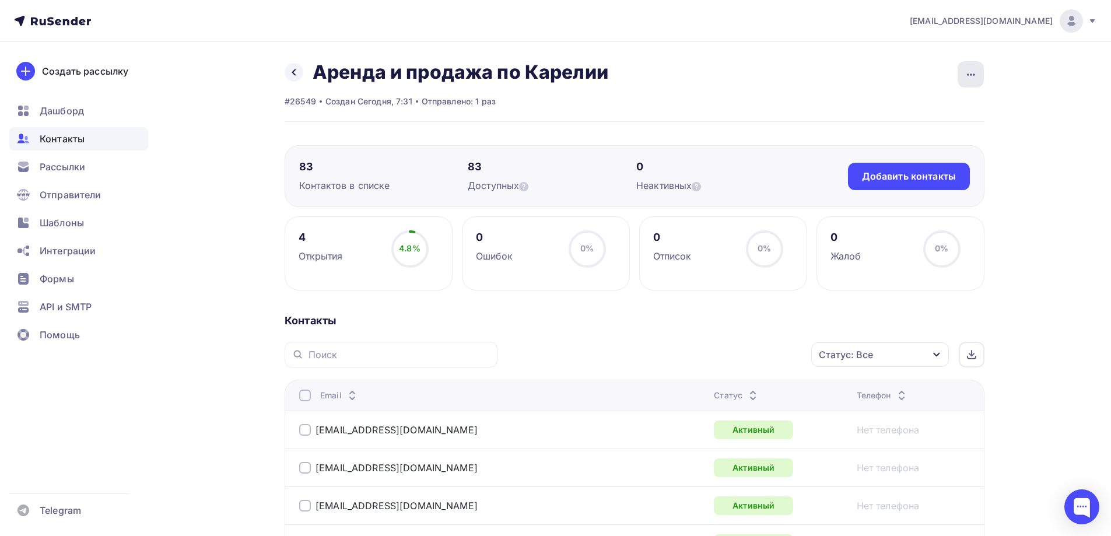
click at [965, 75] on icon "button" at bounding box center [971, 75] width 14 height 14
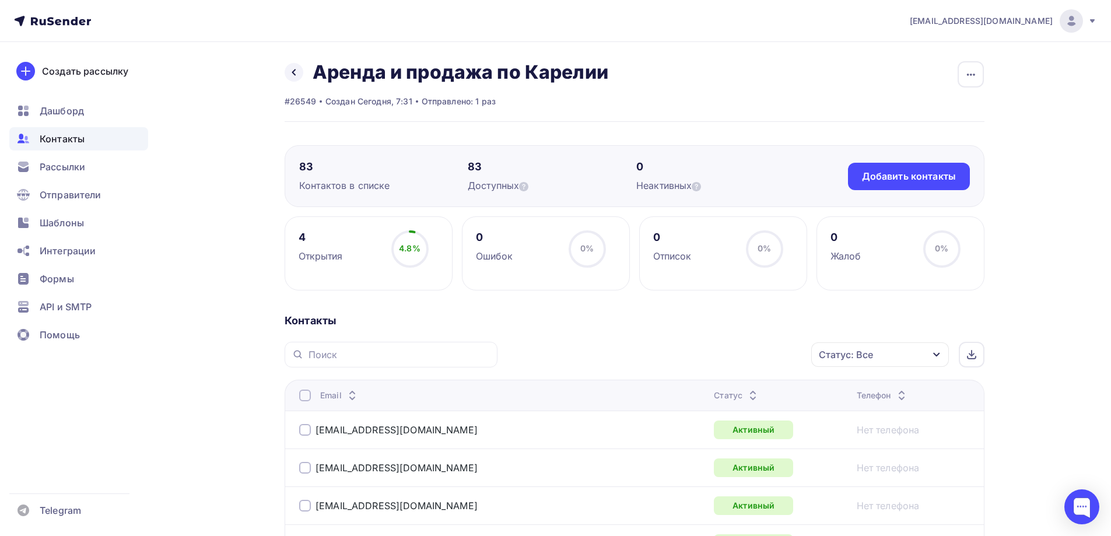
click at [304, 393] on div at bounding box center [305, 395] width 12 height 12
click at [756, 357] on div "Действие" at bounding box center [724, 354] width 154 height 23
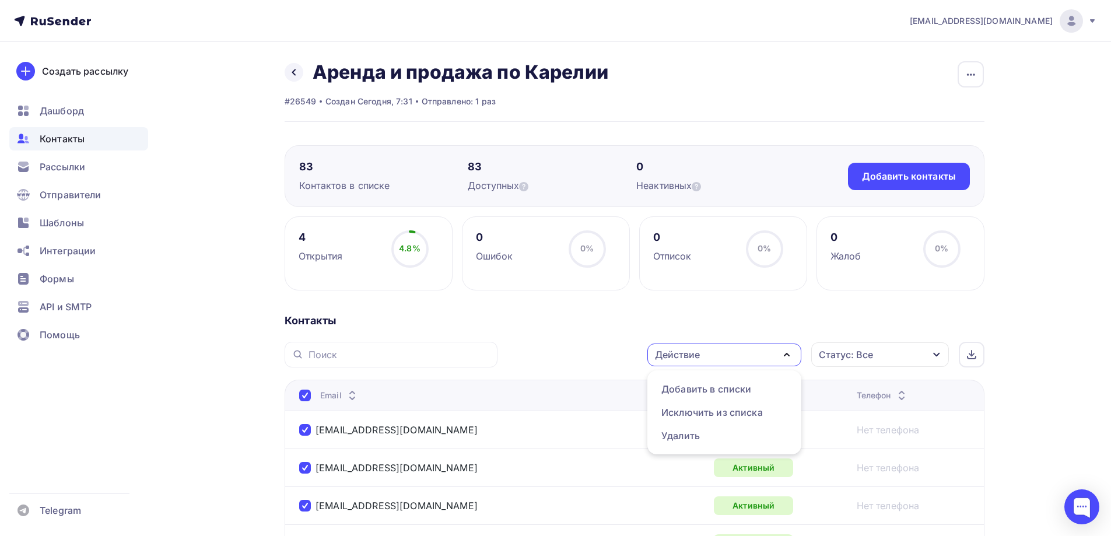
click at [83, 170] on span "Рассылки" at bounding box center [62, 167] width 45 height 14
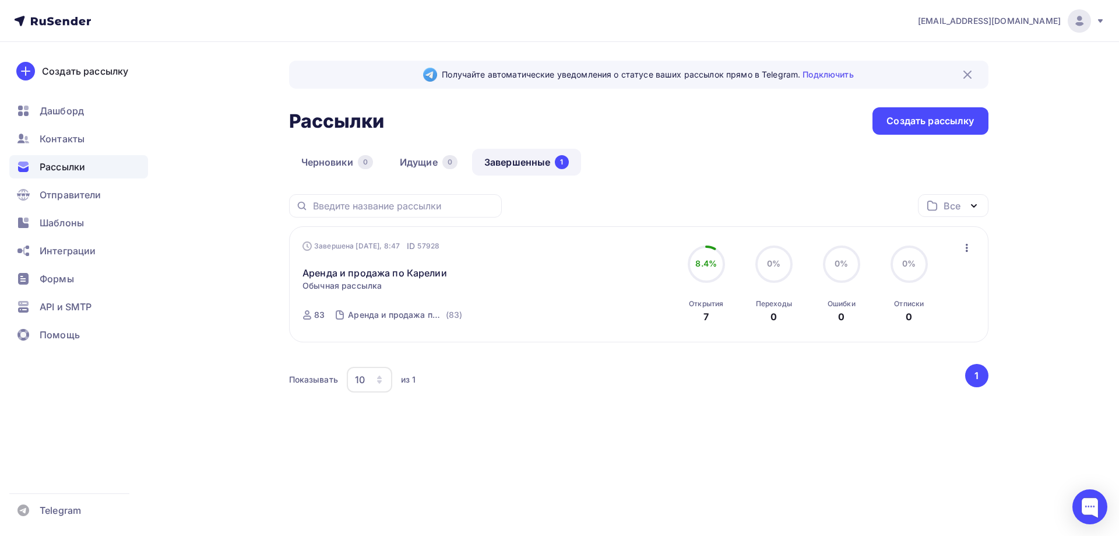
click at [968, 245] on icon "button" at bounding box center [967, 248] width 14 height 14
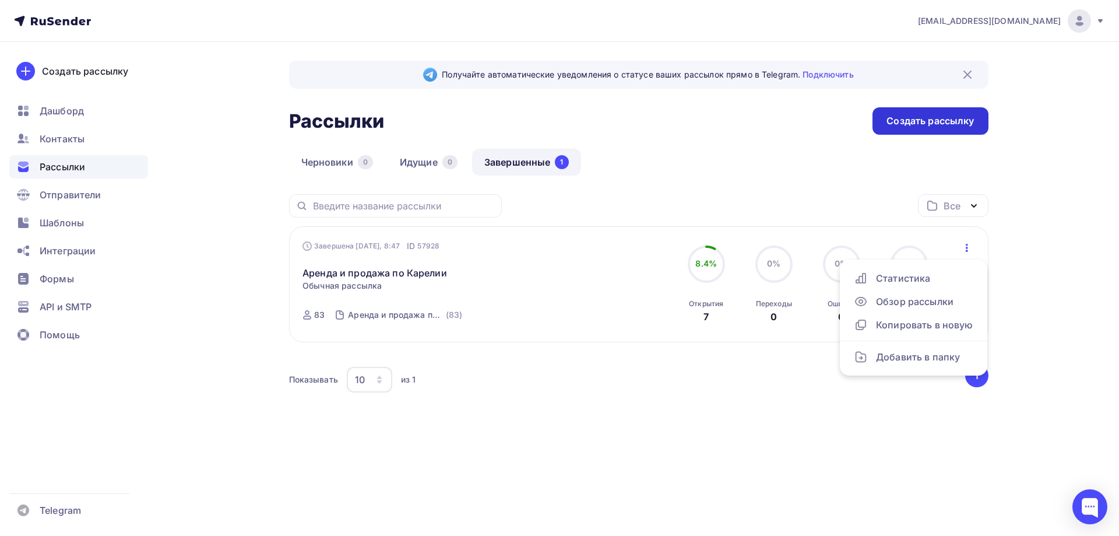
click at [926, 120] on div "Создать рассылку" at bounding box center [930, 120] width 87 height 13
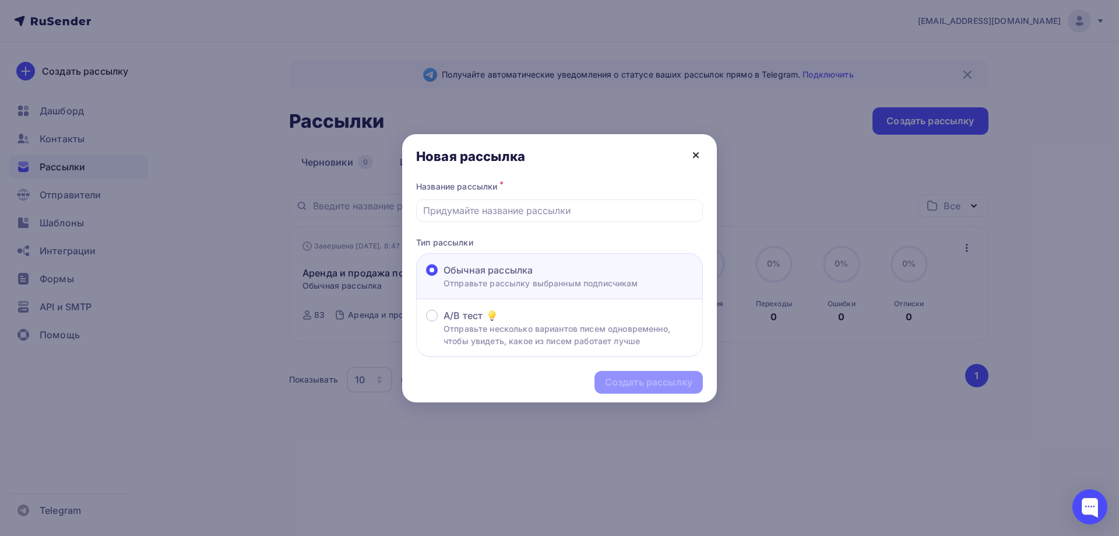
click at [694, 155] on icon at bounding box center [696, 155] width 14 height 14
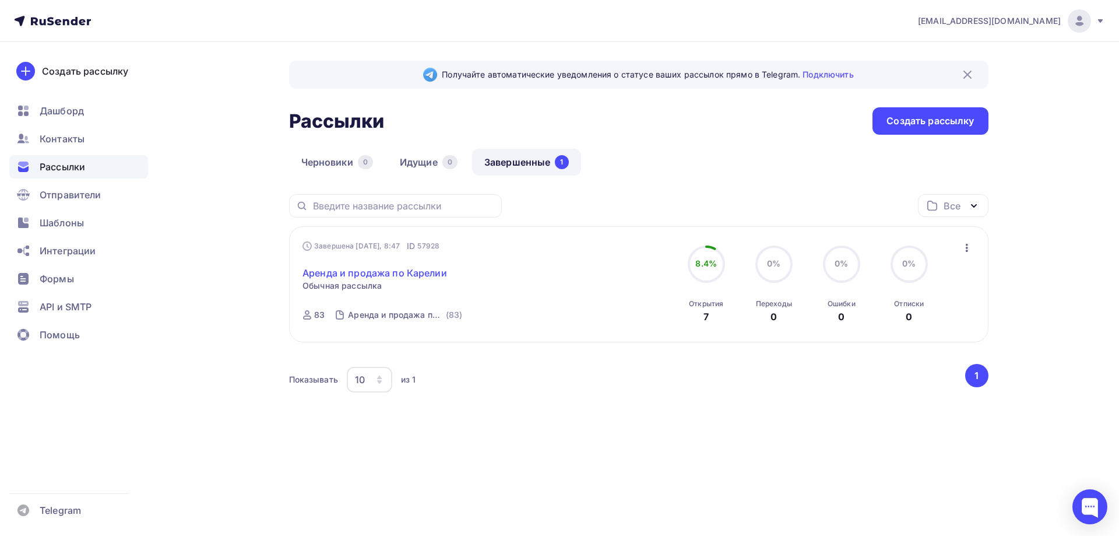
click at [364, 277] on link "Аренда и продажа по Карелии" at bounding box center [375, 273] width 145 height 14
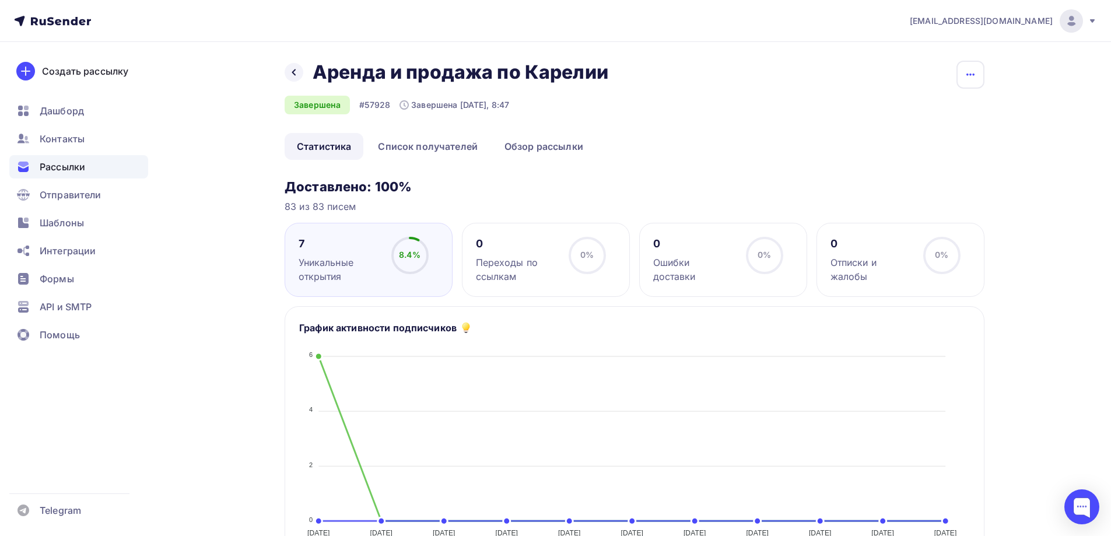
click at [965, 71] on icon "button" at bounding box center [970, 75] width 14 height 14
click at [914, 108] on div "Копировать" at bounding box center [926, 111] width 112 height 14
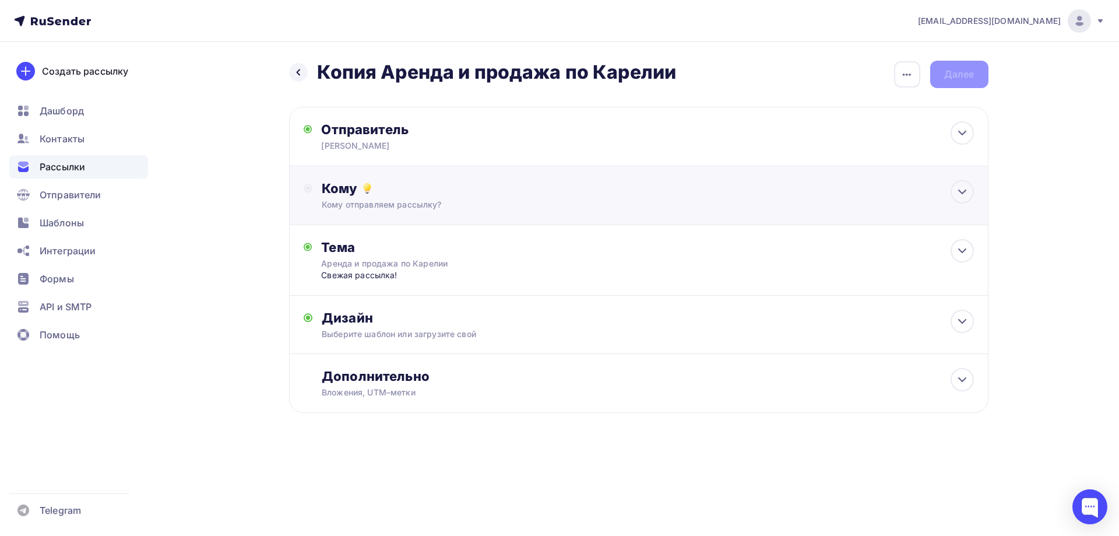
click at [447, 197] on div "Кому Кому отправляем рассылку? Списки получателей Выберите список Все списки id…" at bounding box center [648, 195] width 652 height 30
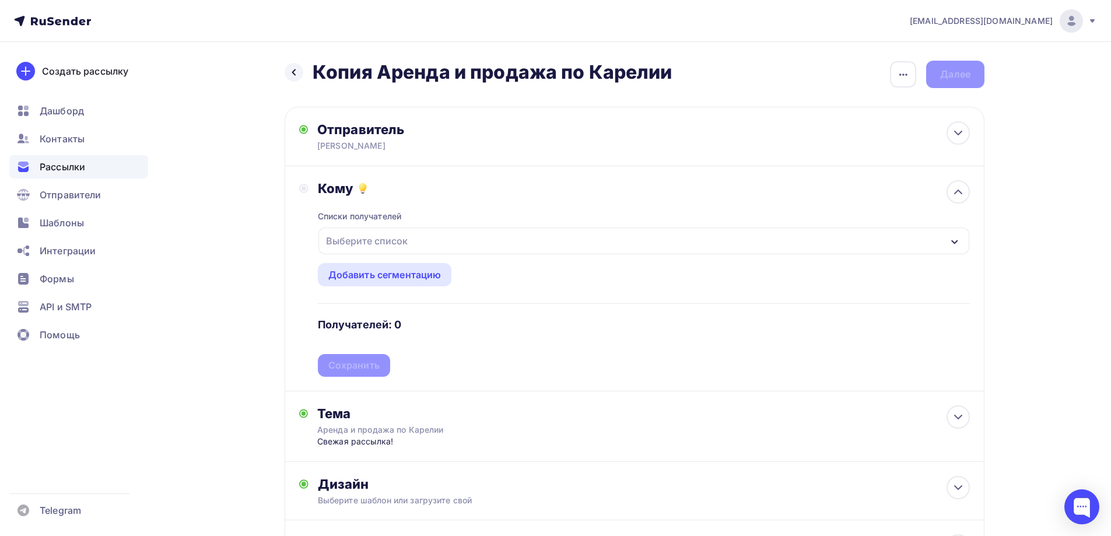
click at [406, 244] on div "Выберите список" at bounding box center [366, 240] width 91 height 21
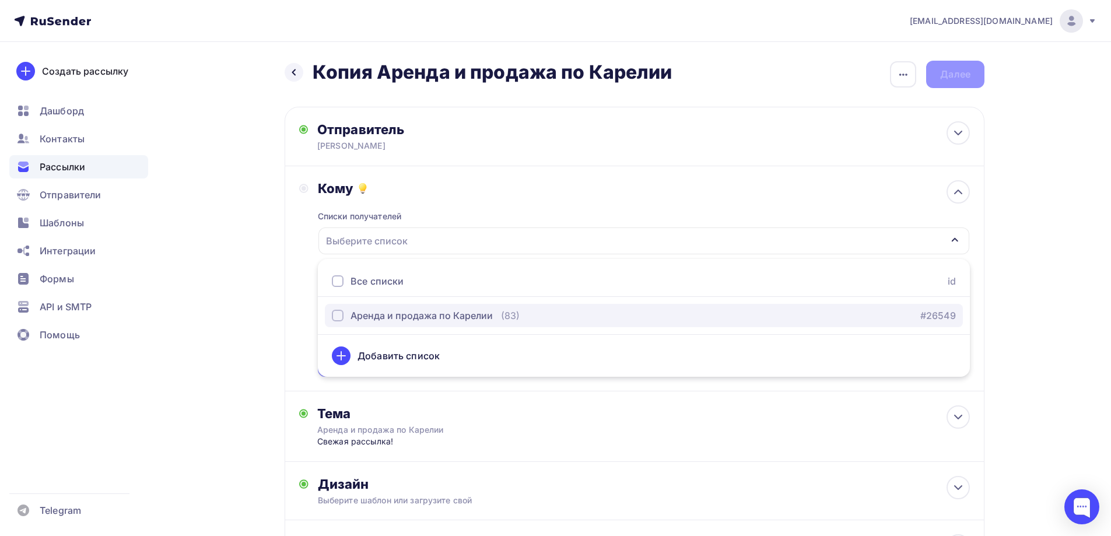
click at [389, 321] on div "Аренда и продажа по Карелии" at bounding box center [421, 315] width 142 height 14
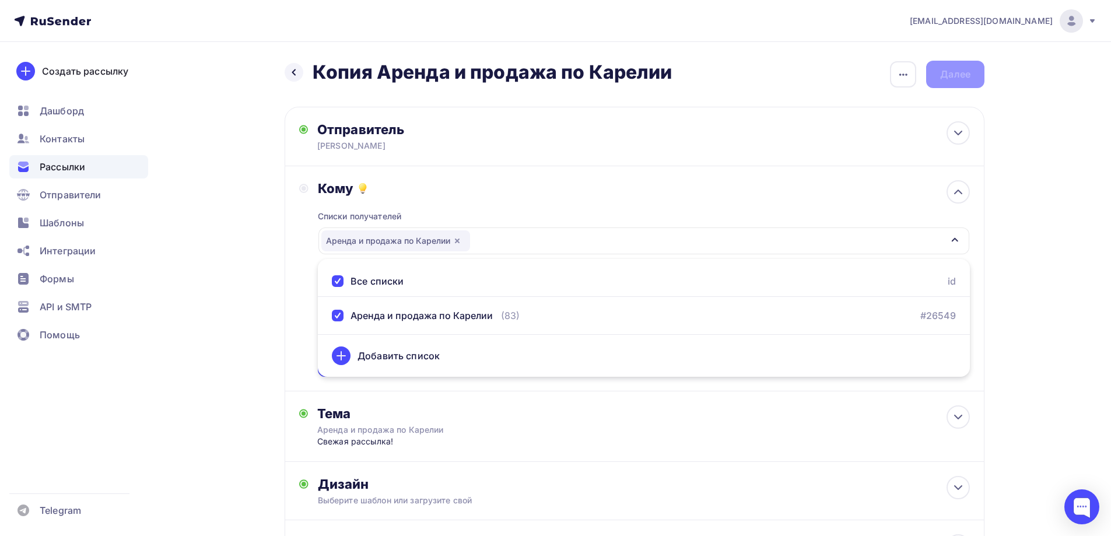
click at [307, 320] on div "Кому Списки получателей Аренда и продажа по Карелии Все списки id Аренда и прод…" at bounding box center [634, 278] width 671 height 196
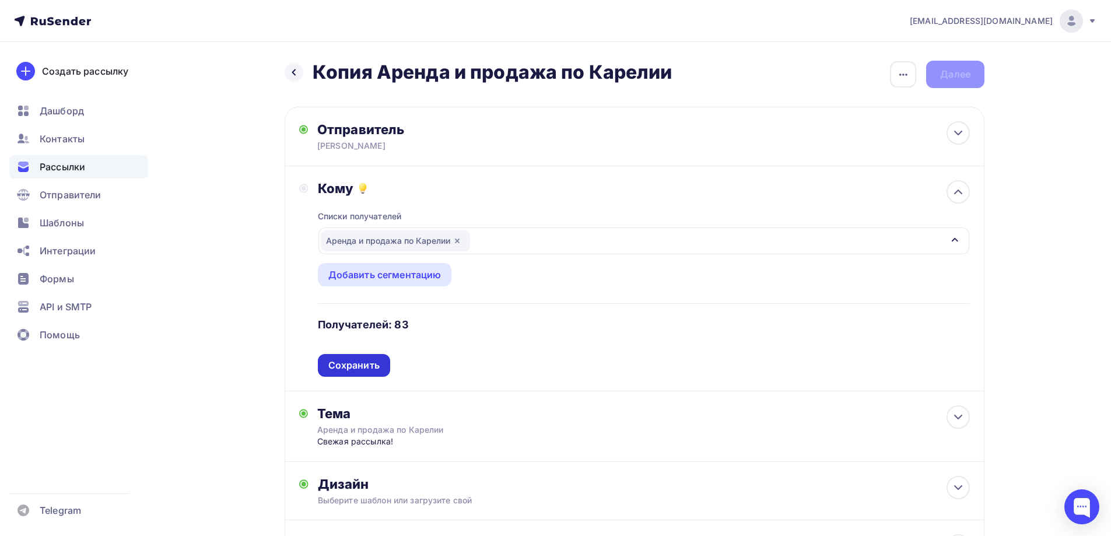
click at [367, 367] on div "Сохранить" at bounding box center [353, 365] width 51 height 13
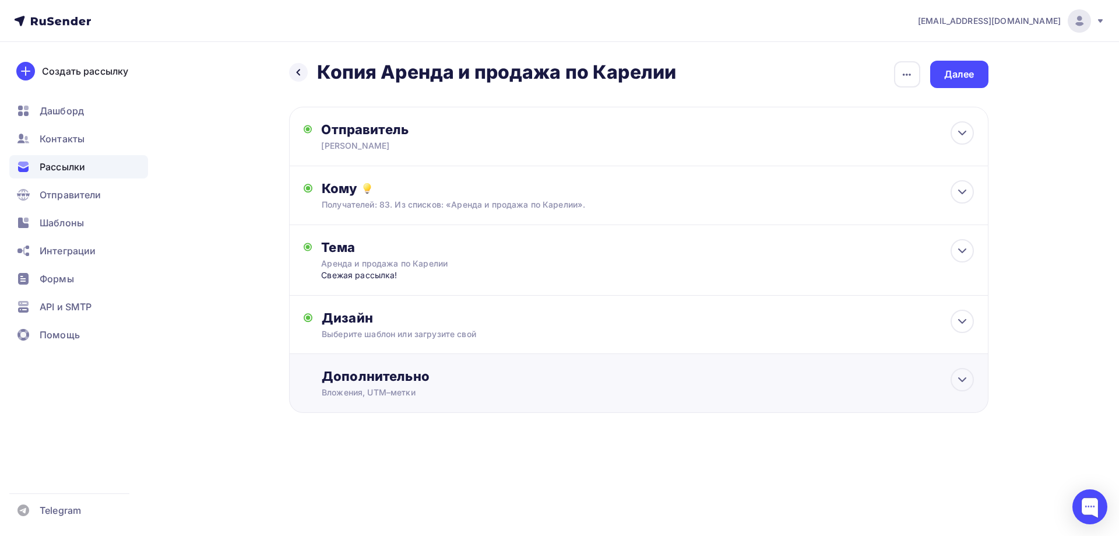
click at [396, 388] on div "Вложения, UTM–метки" at bounding box center [615, 393] width 587 height 12
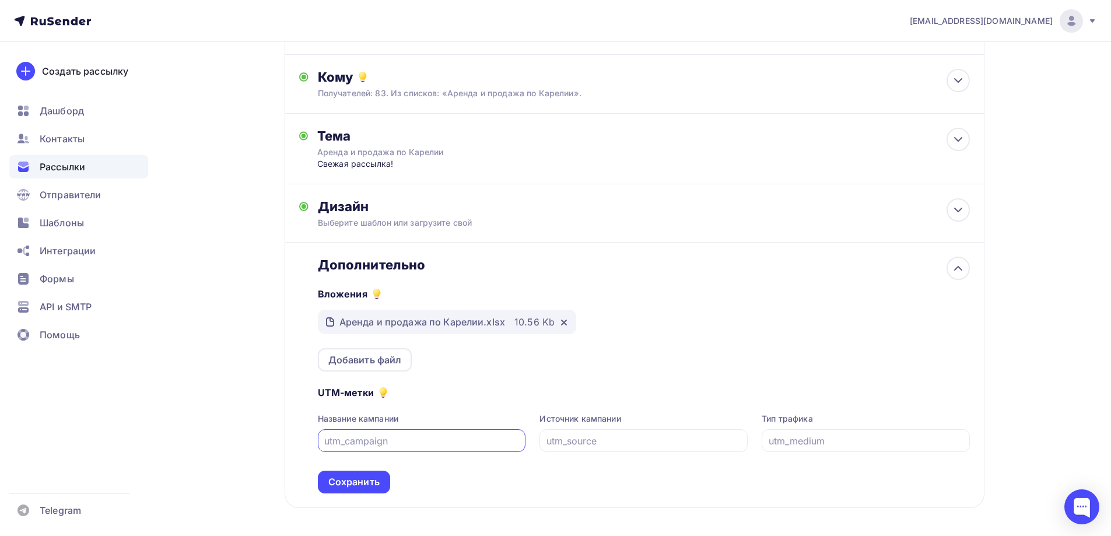
scroll to position [117, 0]
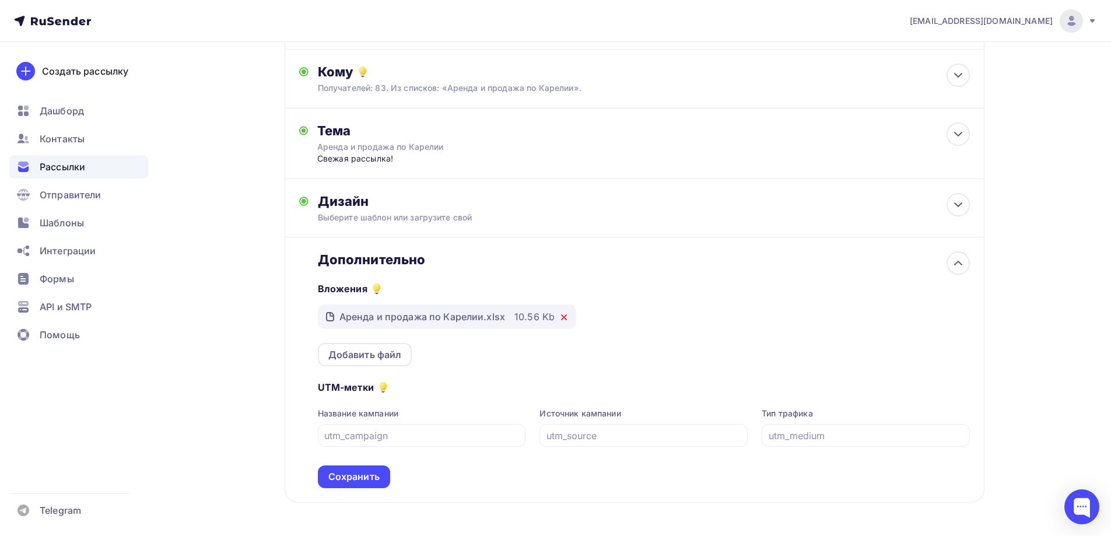
click at [564, 319] on icon at bounding box center [563, 317] width 9 height 9
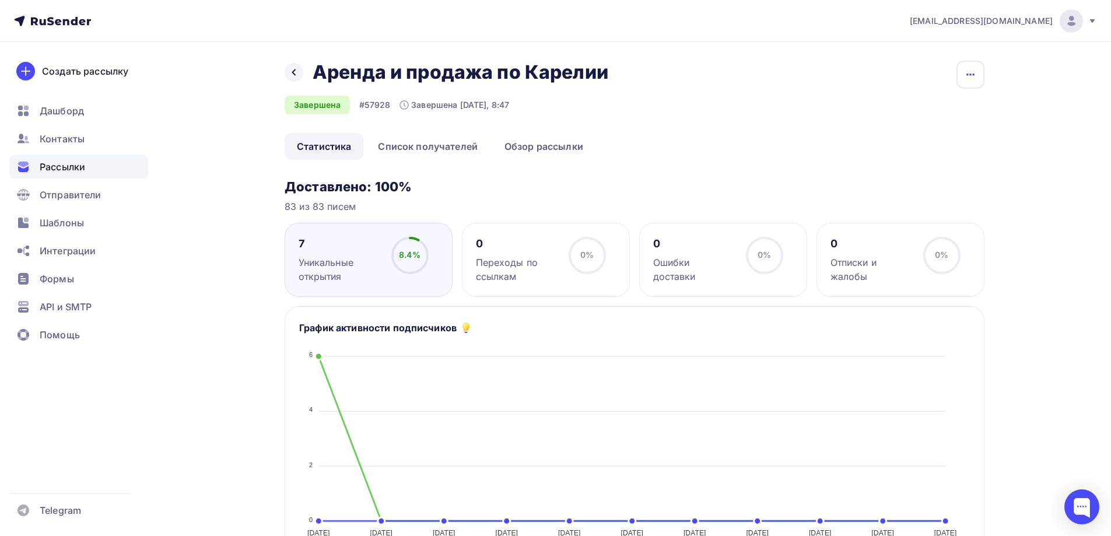
click at [970, 75] on icon "button" at bounding box center [970, 74] width 8 height 2
click at [923, 113] on div "Копировать" at bounding box center [926, 111] width 112 height 14
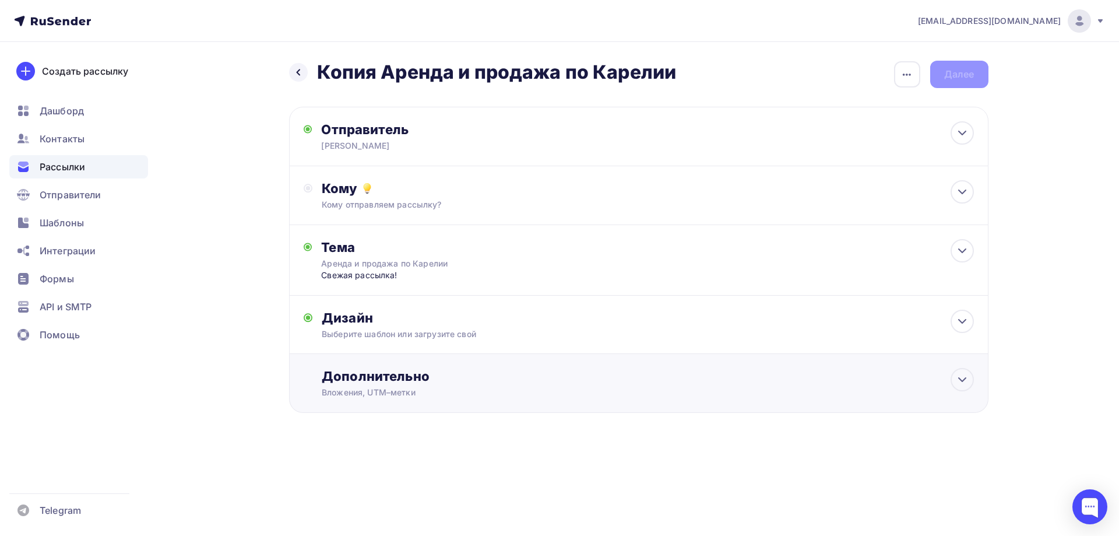
click at [444, 375] on div "Дополнительно" at bounding box center [648, 376] width 652 height 16
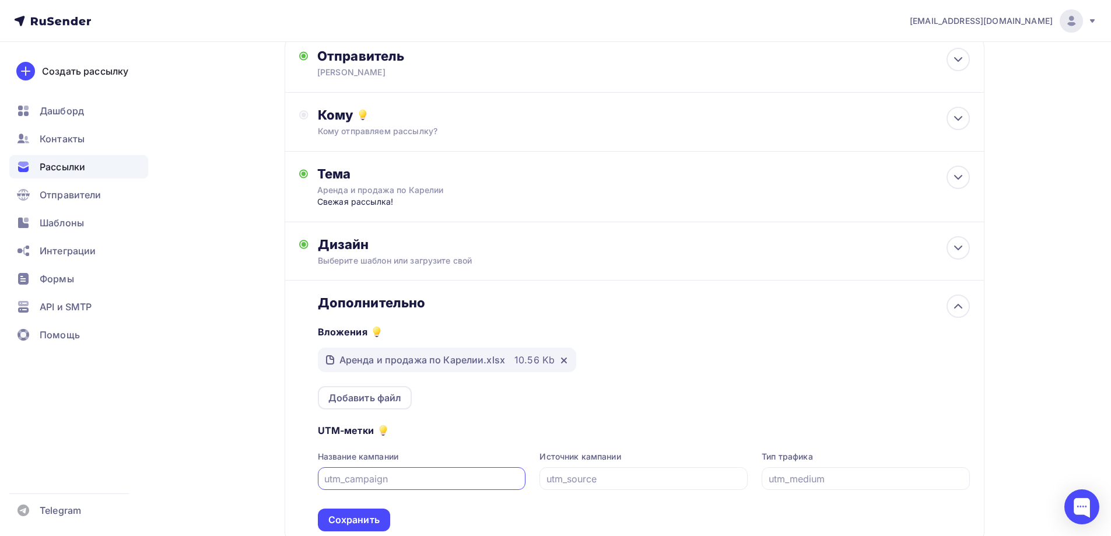
scroll to position [159, 0]
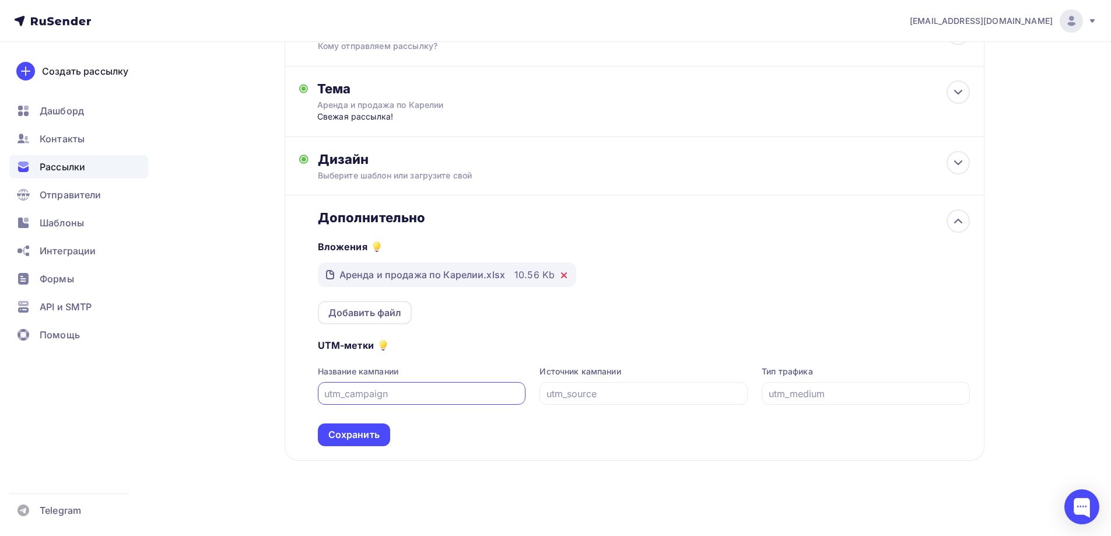
click at [561, 276] on icon at bounding box center [563, 275] width 5 height 5
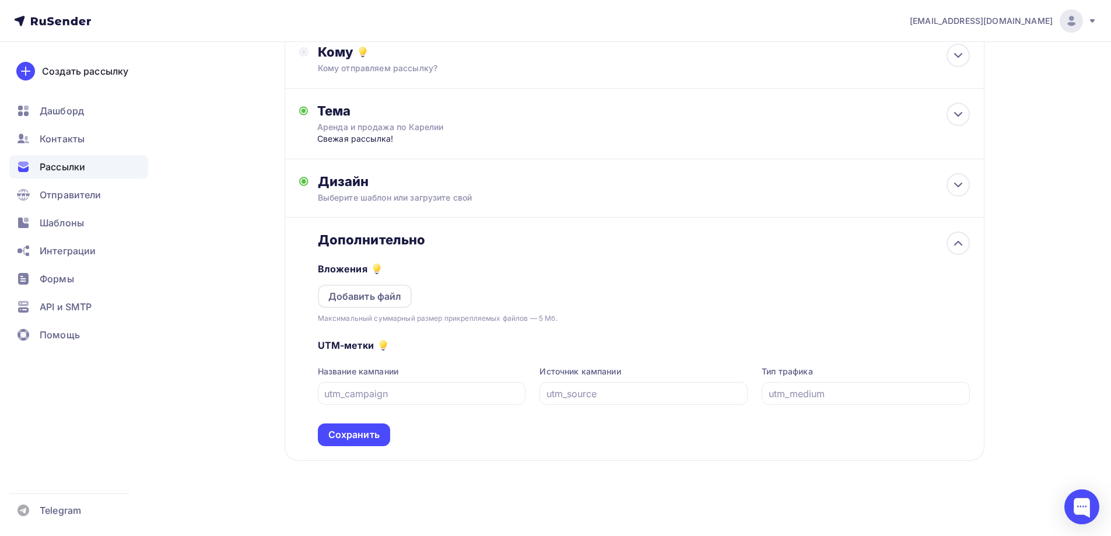
scroll to position [136, 0]
click at [349, 294] on div "Добавить файл" at bounding box center [364, 296] width 73 height 14
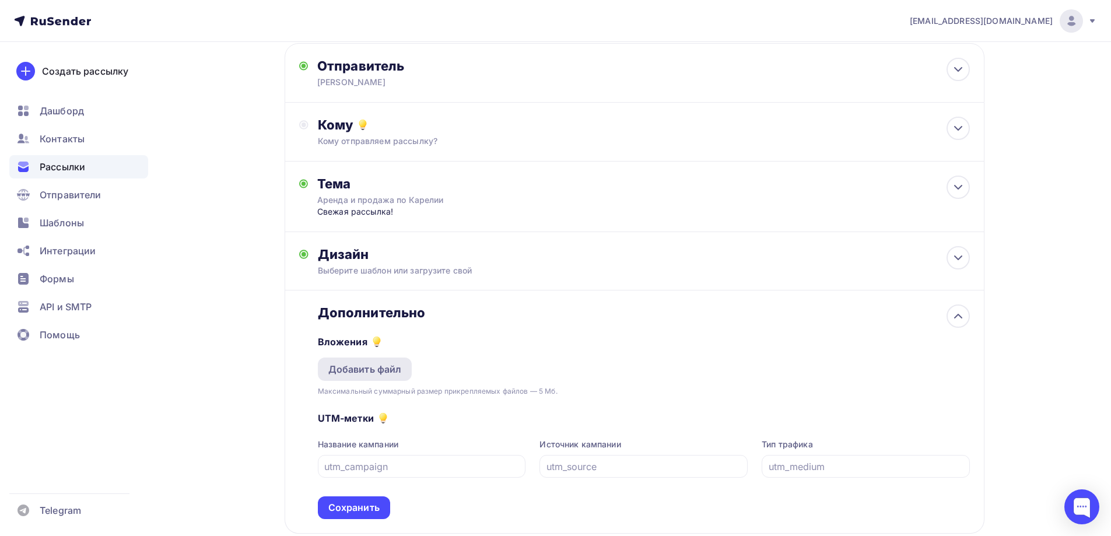
scroll to position [0, 0]
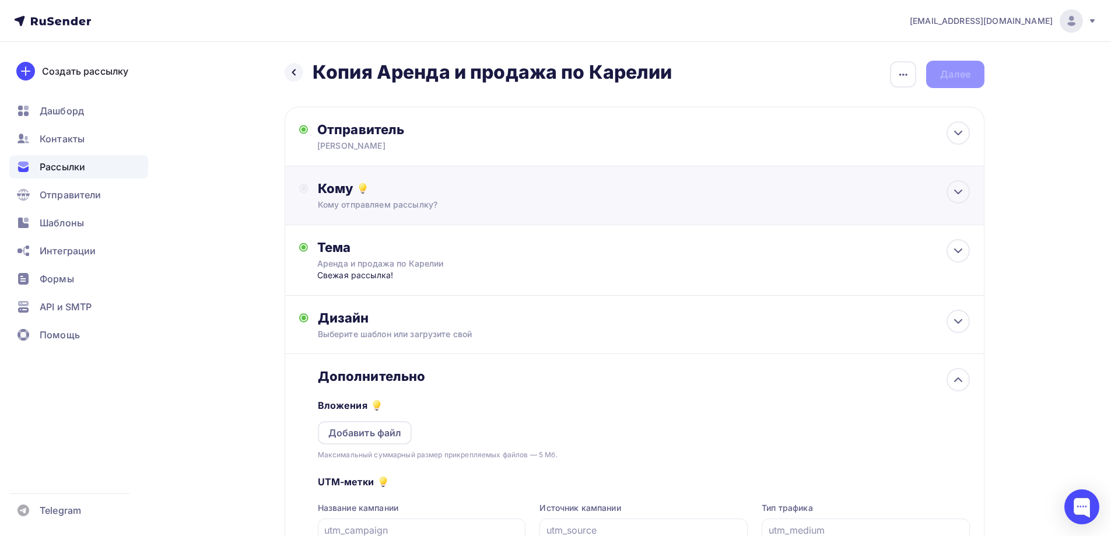
click at [400, 192] on div "Кому" at bounding box center [644, 188] width 652 height 16
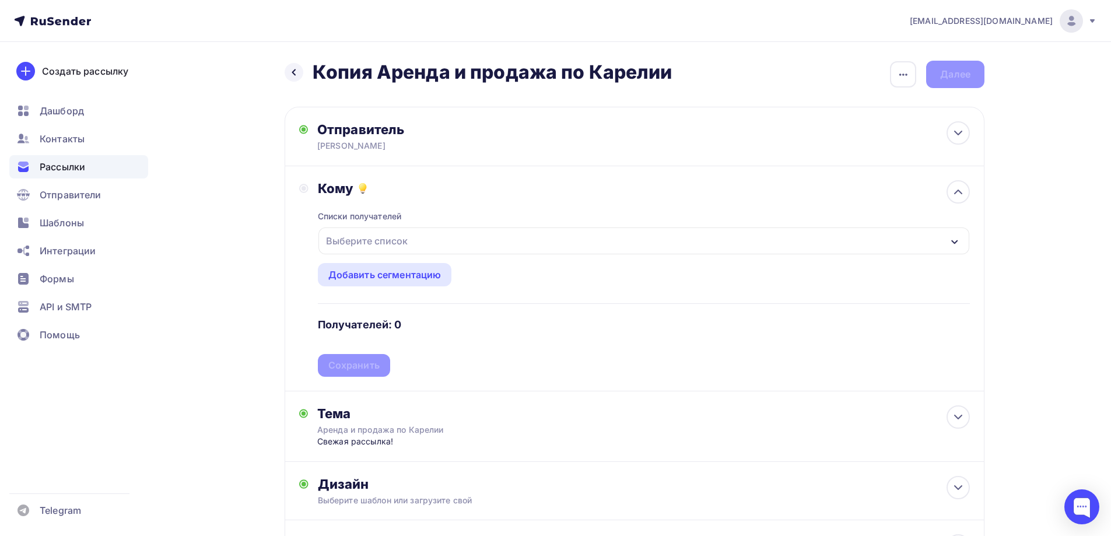
click at [421, 241] on div "Выберите список" at bounding box center [643, 240] width 651 height 27
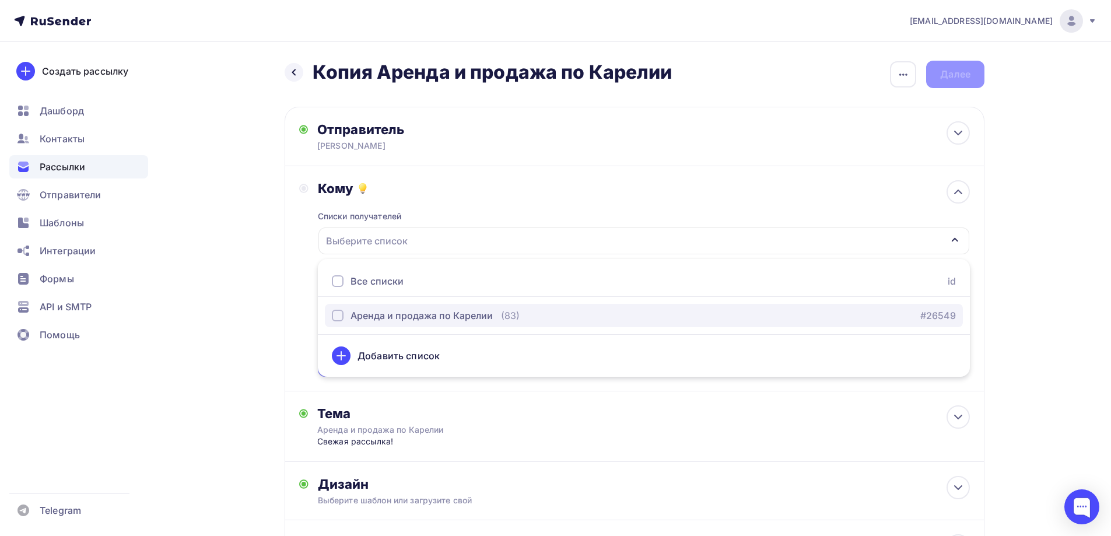
click at [380, 317] on div "Аренда и продажа по Карелии" at bounding box center [421, 315] width 142 height 14
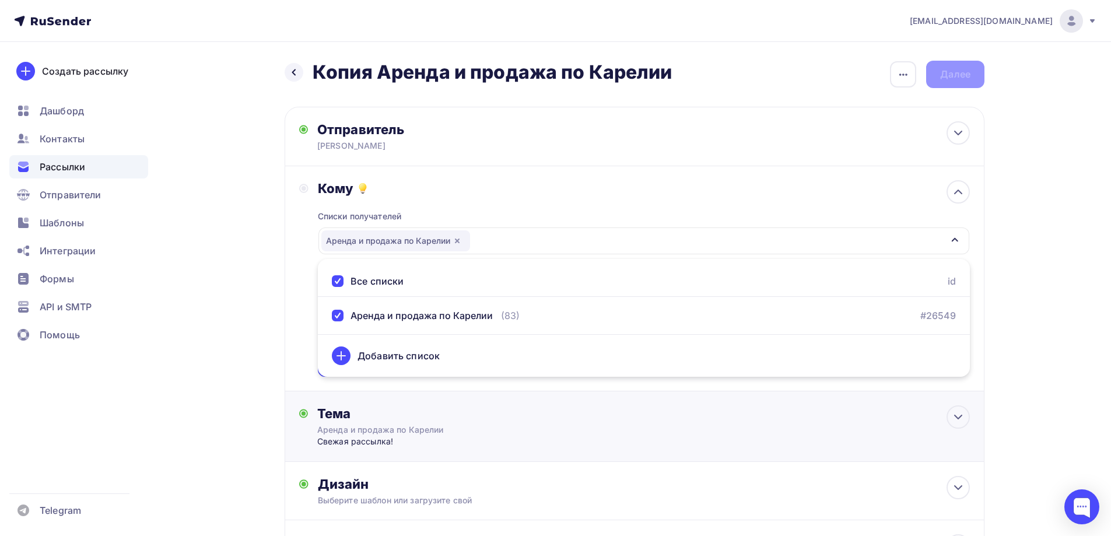
click at [605, 395] on div "Тема Аренда и продажа по Карелии Свежая рассылка! Тема * Аренда и продажа по Ка…" at bounding box center [635, 426] width 700 height 71
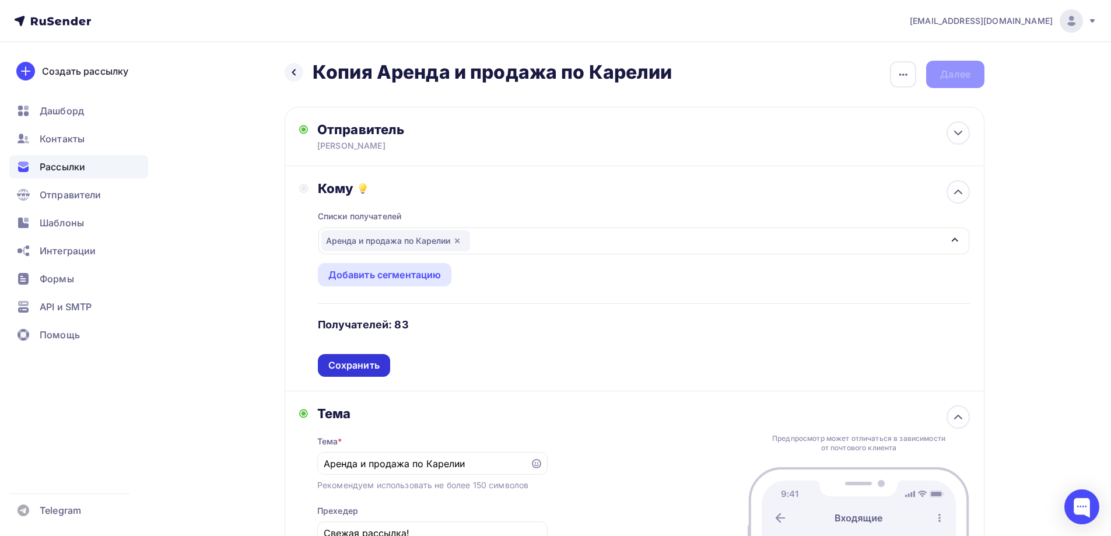
click at [362, 367] on div "Сохранить" at bounding box center [353, 365] width 51 height 13
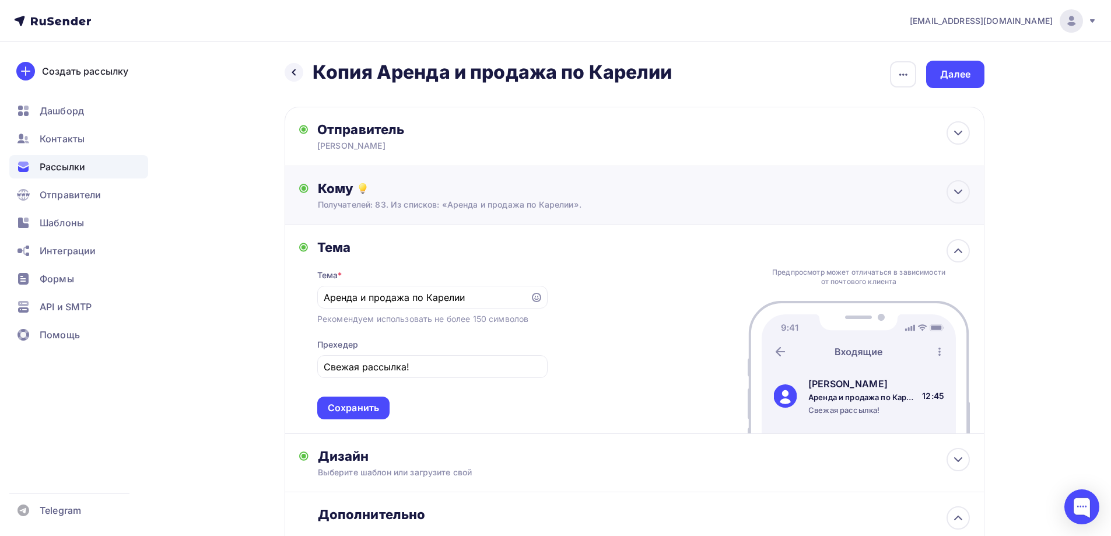
click at [476, 212] on div "Кому Получателей: 83. Из списков: «Аренда и продажа по Карелии». Списки получат…" at bounding box center [635, 195] width 700 height 59
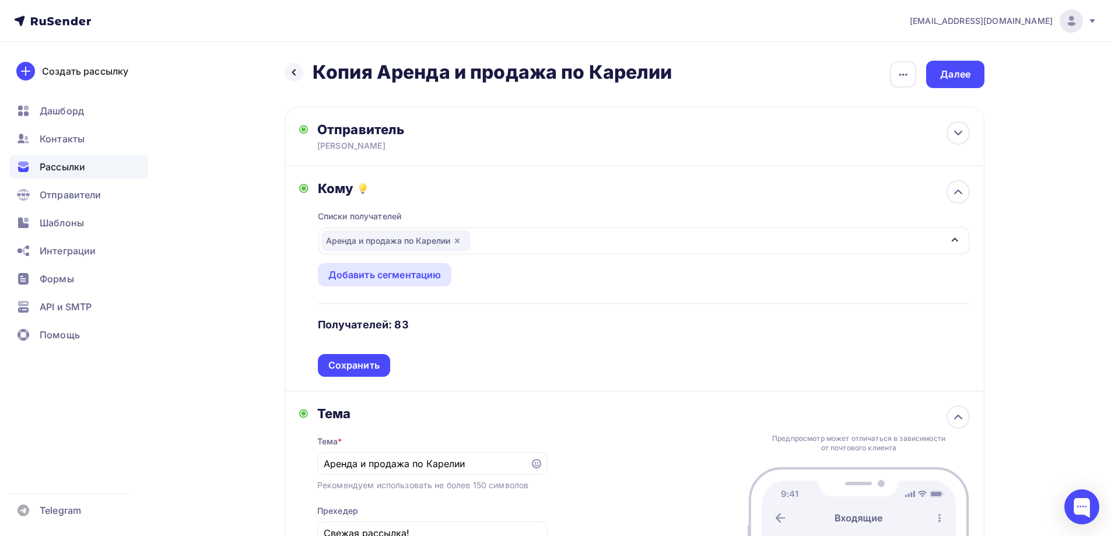
click at [78, 167] on span "Рассылки" at bounding box center [62, 167] width 45 height 14
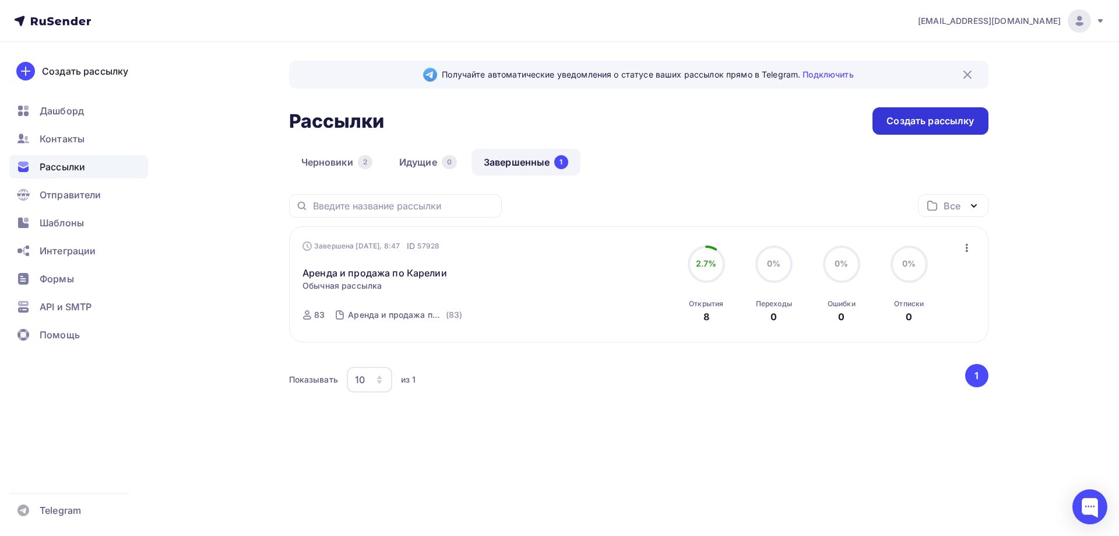
click at [902, 125] on div "Создать рассылку" at bounding box center [930, 120] width 87 height 13
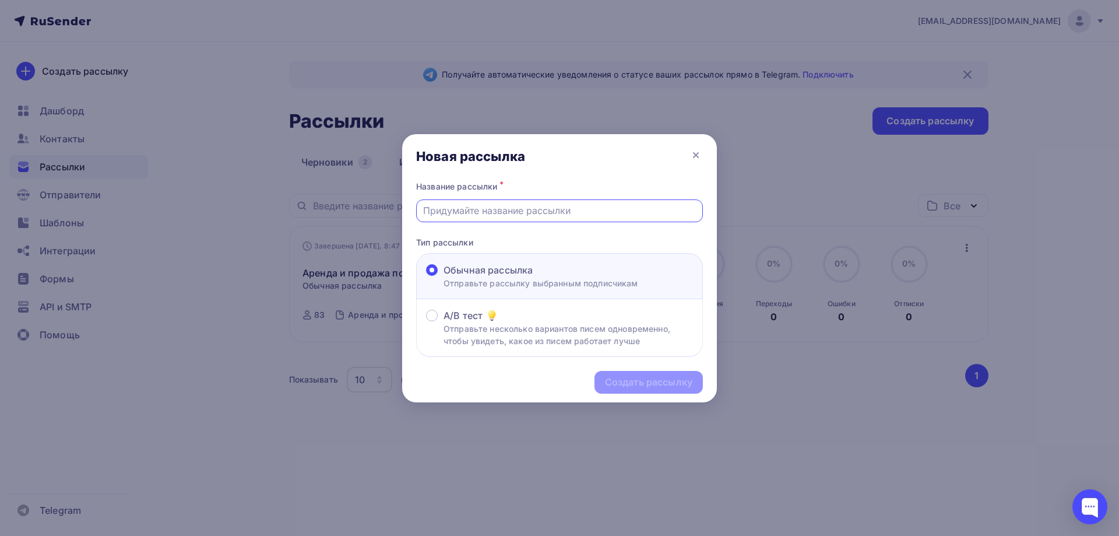
click at [510, 215] on input "text" at bounding box center [559, 210] width 273 height 14
click at [561, 212] on input "Рассылка по строительным (ремонтным работам)" at bounding box center [559, 210] width 273 height 14
type input "Рассылка по строительным (ремонтным работам) Республики Карелия"
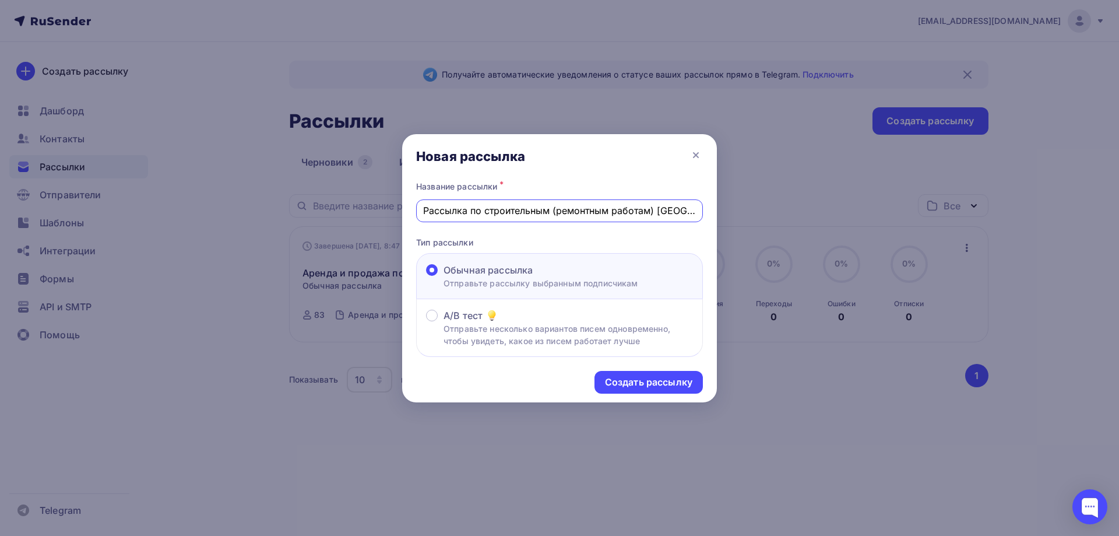
scroll to position [0, 57]
drag, startPoint x: 653, startPoint y: 215, endPoint x: 761, endPoint y: 216, distance: 107.9
click at [761, 216] on div "Новая рассылка Название рассылки * Рассылка по строительным (ремонтным работам)…" at bounding box center [559, 268] width 1119 height 536
click at [634, 380] on div "Создать рассылку" at bounding box center [648, 381] width 87 height 13
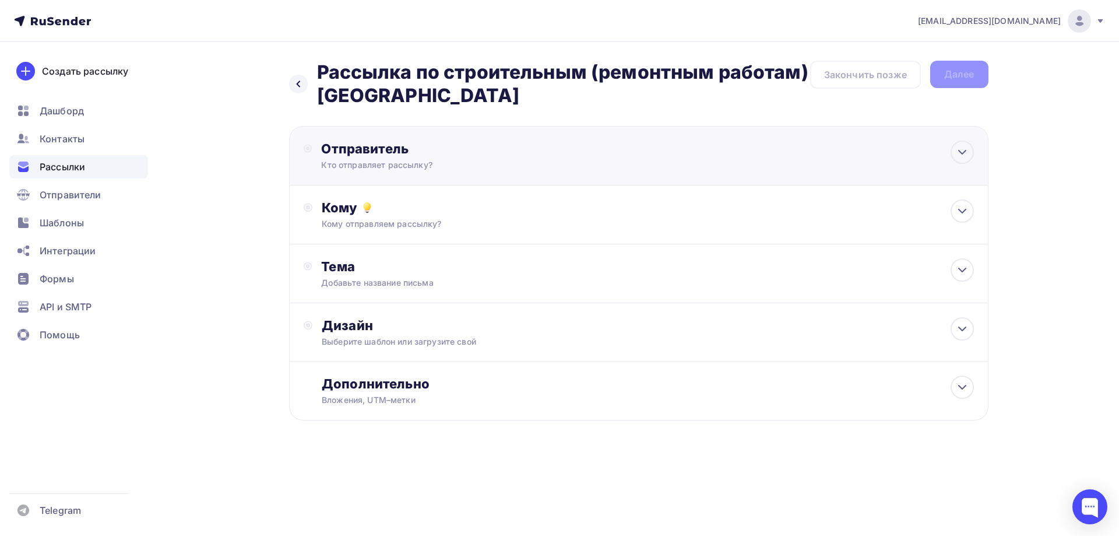
click at [472, 166] on div "Кто отправляет рассылку?" at bounding box center [434, 165] width 227 height 12
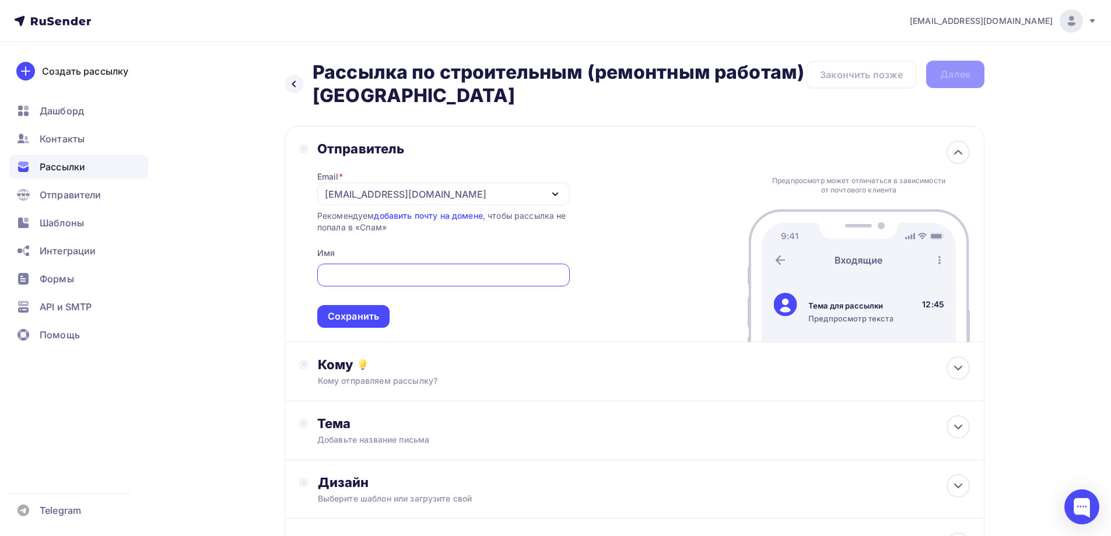
click at [435, 208] on div "Email * pso.goszakaz.2016@yandex.ru boris@rutender.com pso.goszakaz.2016@yandex…" at bounding box center [443, 242] width 252 height 171
click at [431, 197] on div "[EMAIL_ADDRESS][DOMAIN_NAME]" at bounding box center [406, 194] width 162 height 14
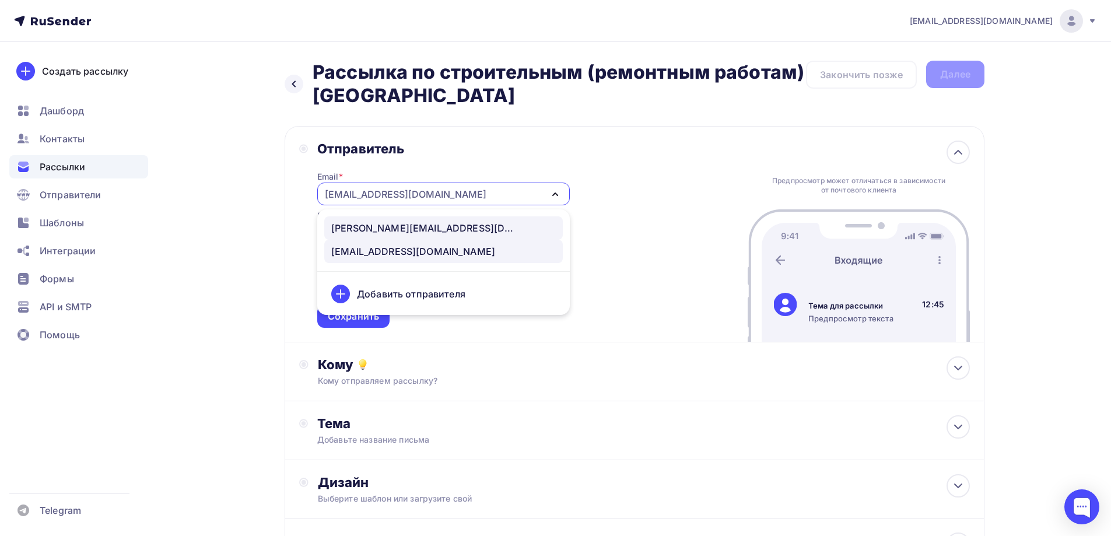
click at [398, 228] on div "[PERSON_NAME][EMAIL_ADDRESS][DOMAIN_NAME]" at bounding box center [424, 228] width 187 height 14
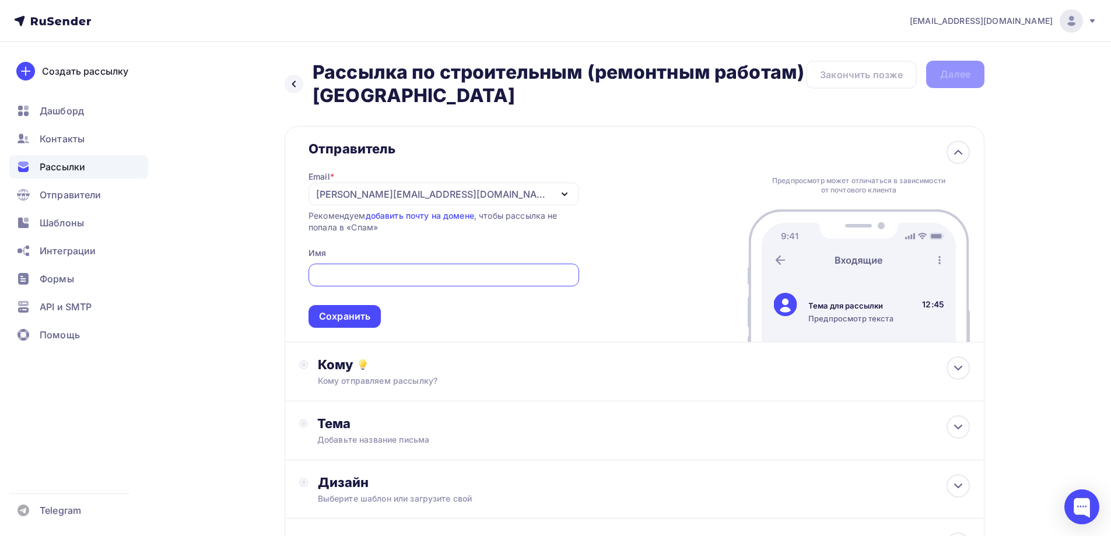
click at [360, 281] on input "text" at bounding box center [443, 275] width 257 height 14
type input "<"
type input "[PERSON_NAME]"
click at [350, 309] on div "Сохранить" at bounding box center [344, 316] width 72 height 23
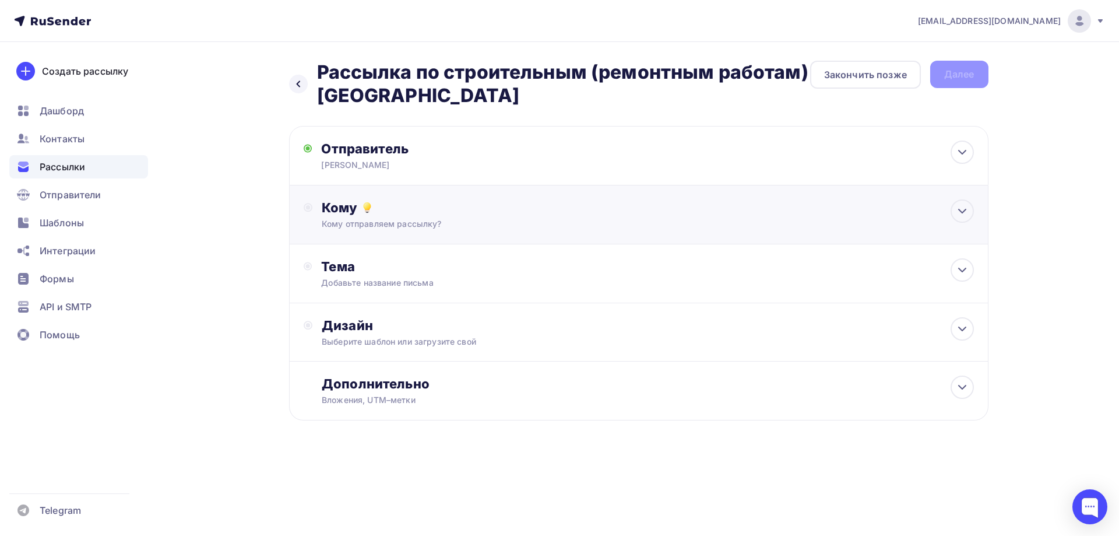
click at [382, 221] on div "Кому отправляем рассылку?" at bounding box center [615, 224] width 587 height 12
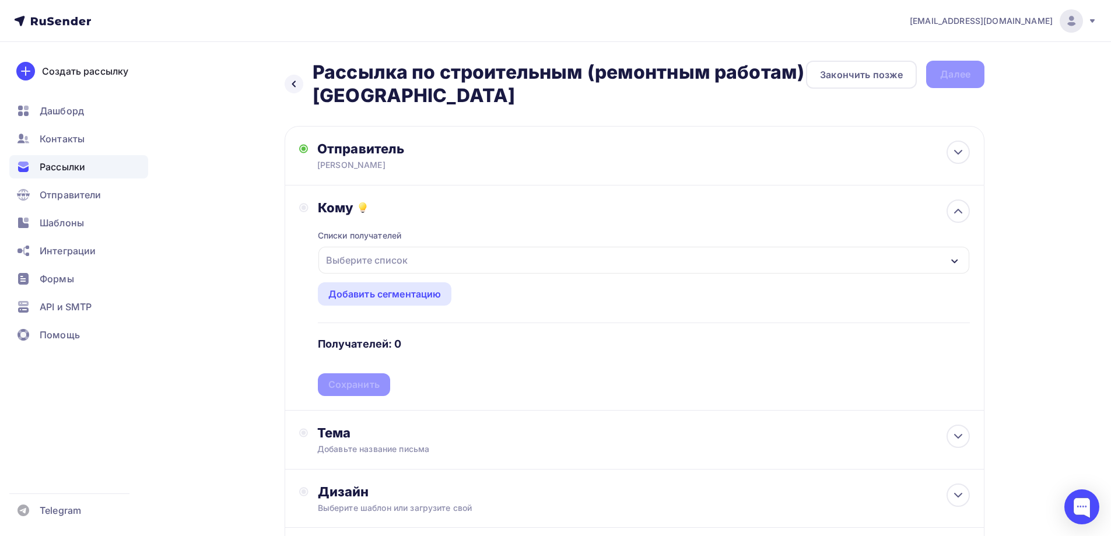
click at [410, 266] on div "Выберите список" at bounding box center [366, 260] width 91 height 21
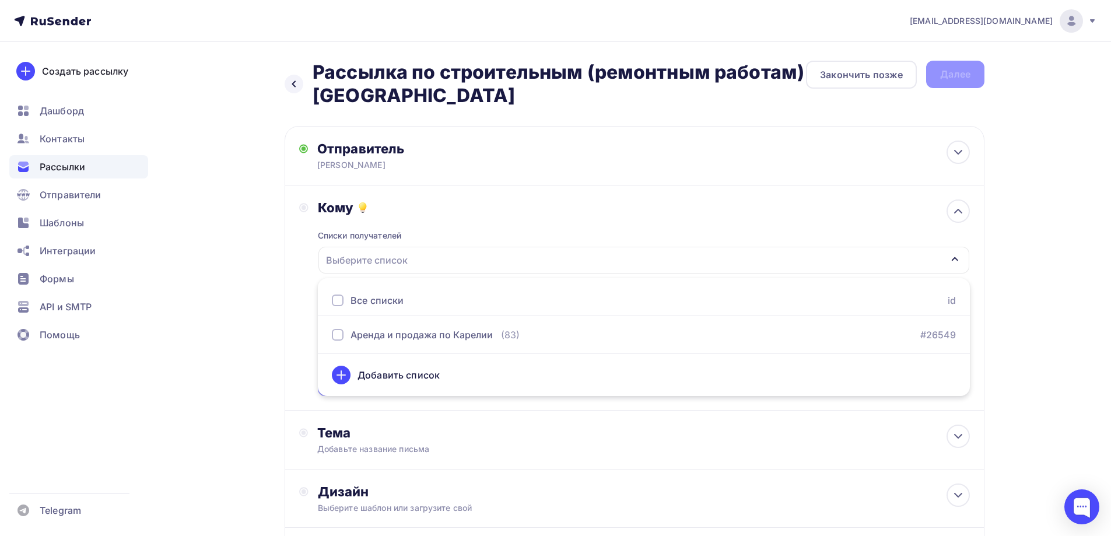
click at [406, 373] on div "Добавить список" at bounding box center [398, 375] width 82 height 14
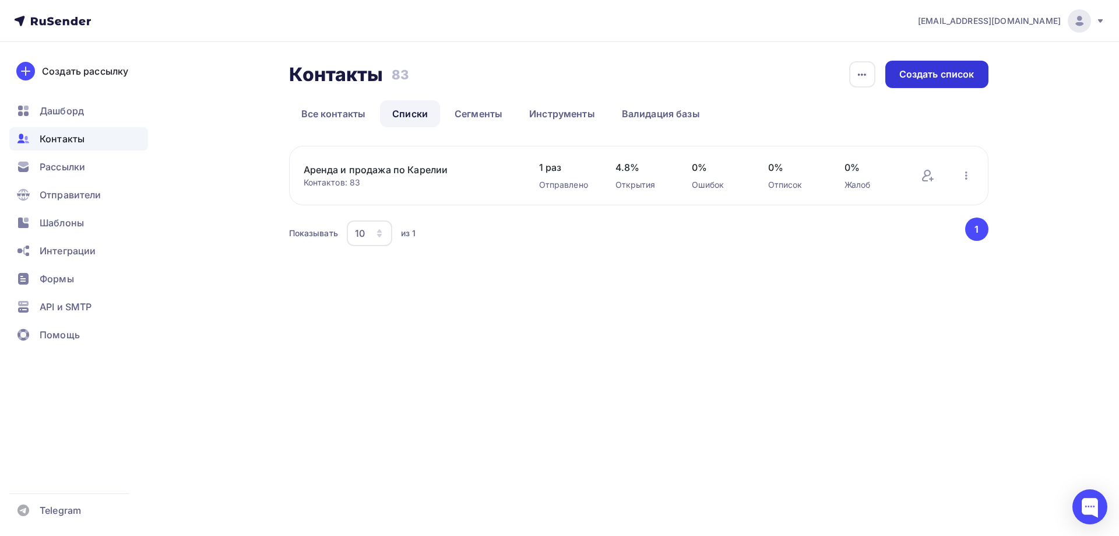
click at [924, 68] on div "Создать список" at bounding box center [937, 74] width 75 height 13
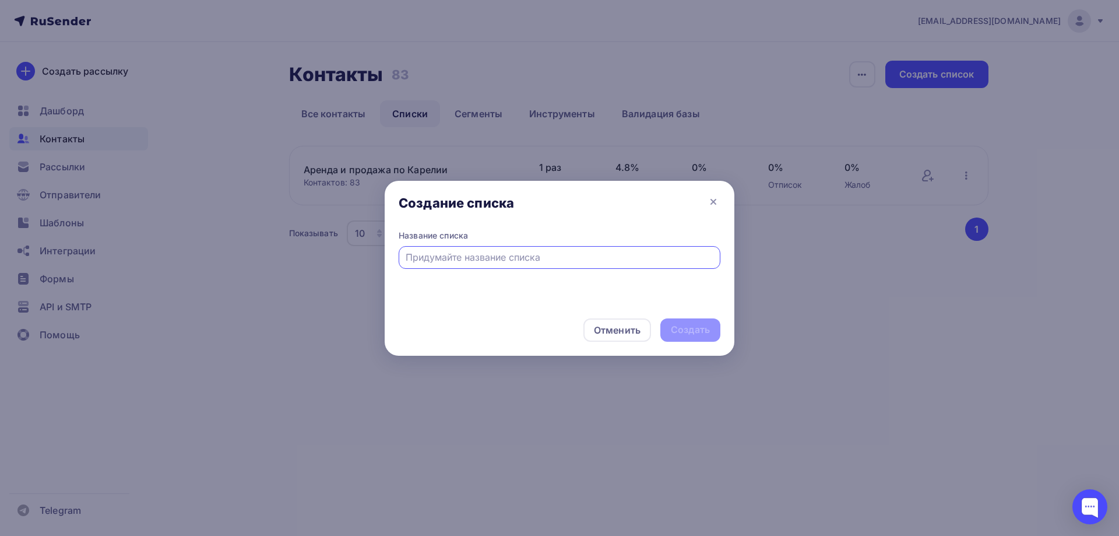
click at [507, 260] on input "text" at bounding box center [560, 257] width 308 height 14
drag, startPoint x: 549, startPoint y: 259, endPoint x: 243, endPoint y: 241, distance: 306.6
click at [237, 252] on div "Создание списка Название списка Стройка Карелия Отменить Создать" at bounding box center [559, 268] width 1119 height 536
type input "Строительные (ремонтные) работы по Республике Карелия"
click at [680, 331] on div "Создать" at bounding box center [690, 329] width 39 height 13
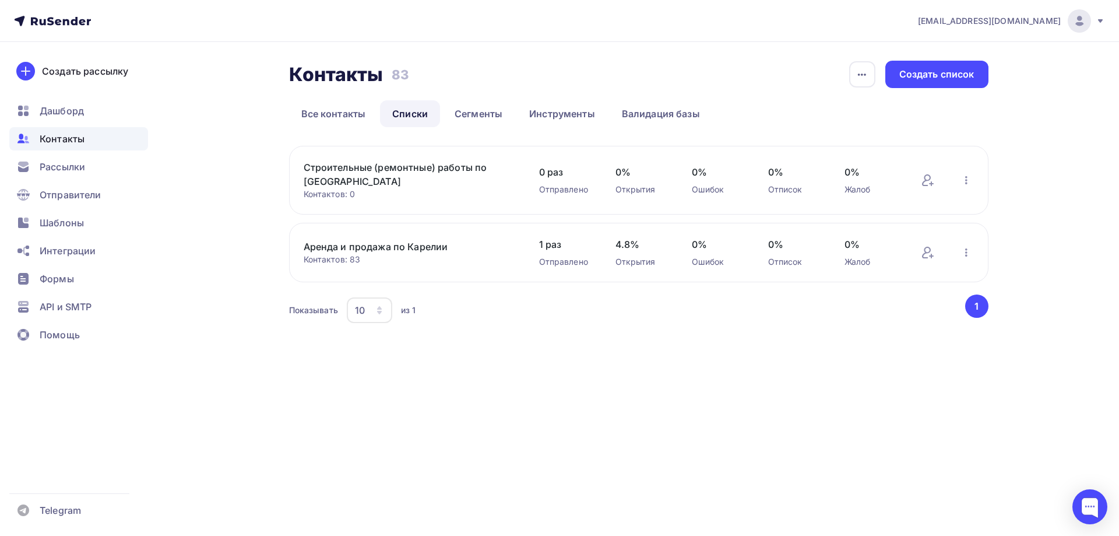
click at [439, 169] on link "Строительные (ремонтные) работы по Республике Карелия" at bounding box center [403, 174] width 198 height 28
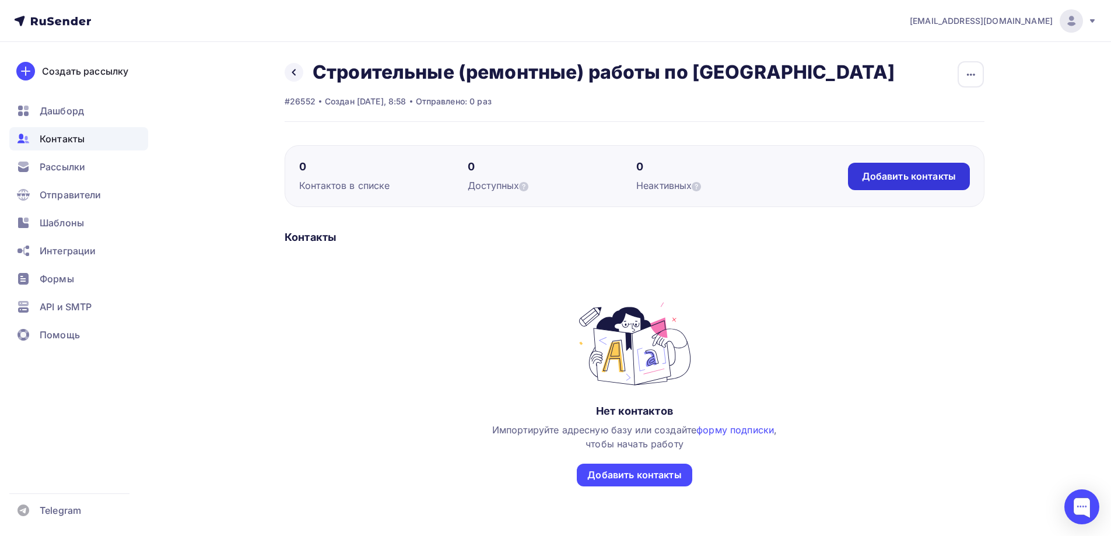
click at [869, 182] on div "Добавить контакты" at bounding box center [909, 176] width 94 height 13
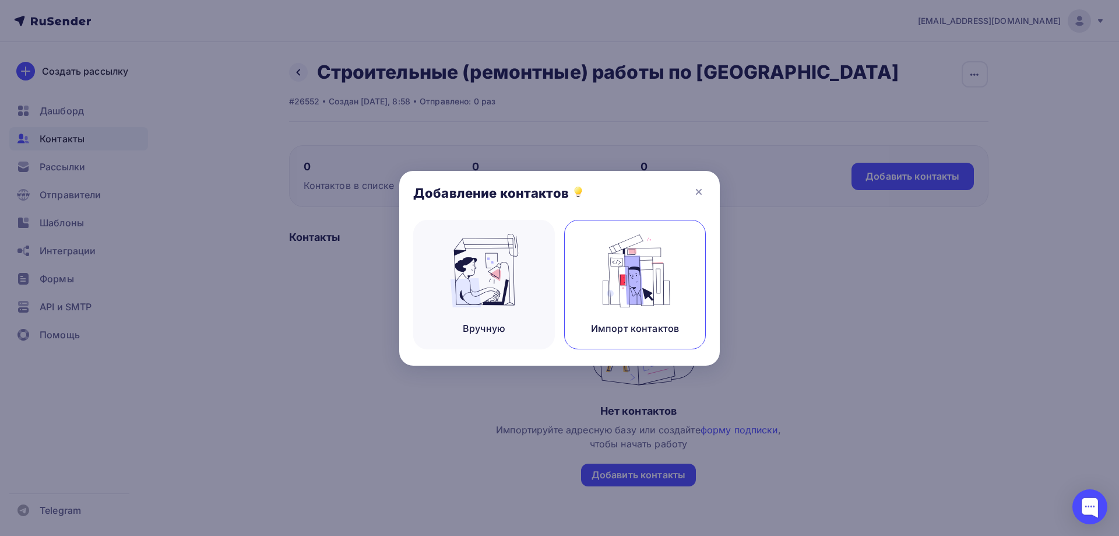
click at [622, 273] on img at bounding box center [635, 270] width 78 height 73
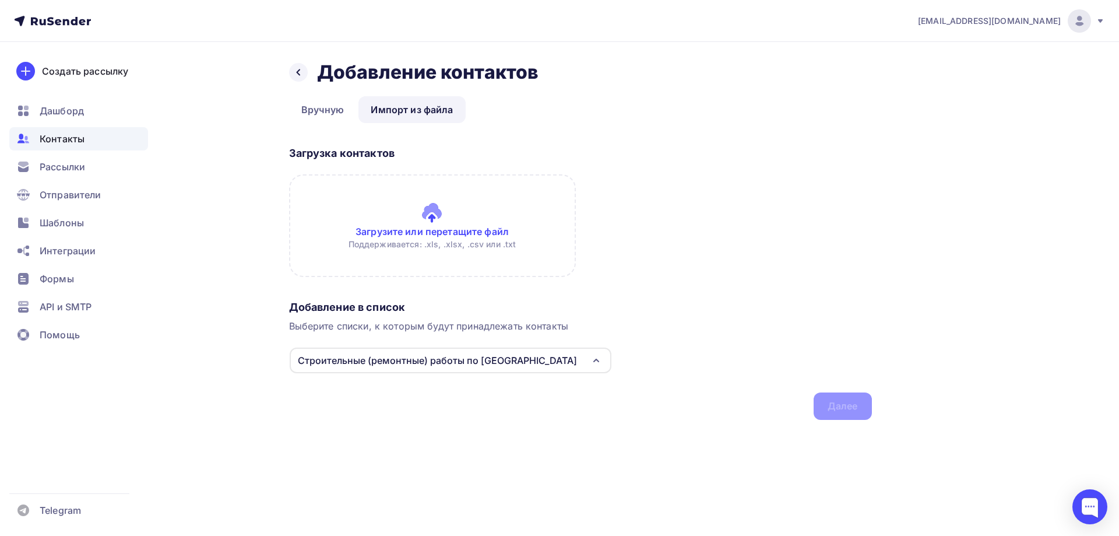
click at [458, 234] on input "file" at bounding box center [432, 225] width 287 height 103
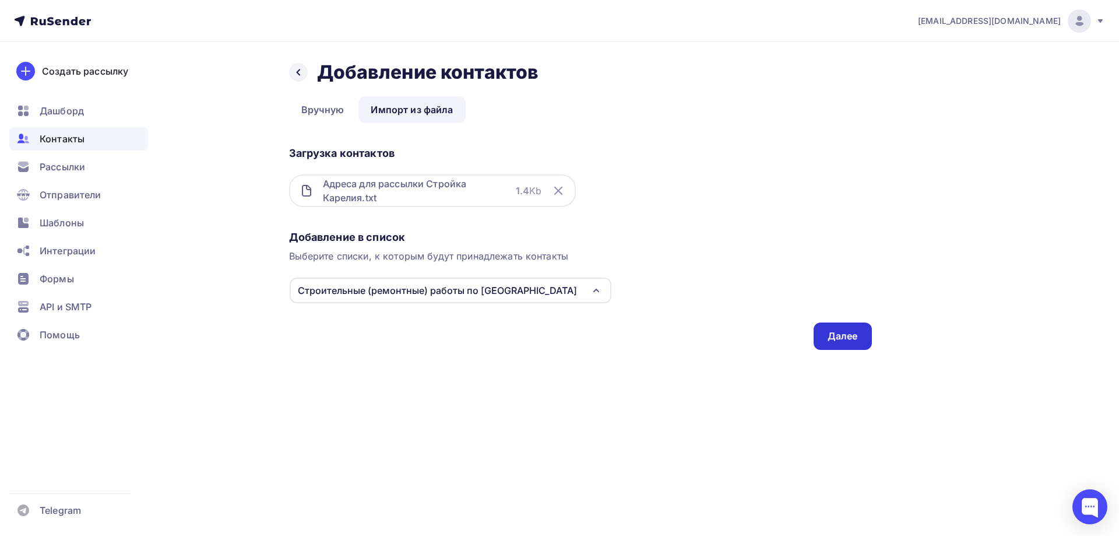
click at [840, 337] on div "Далее" at bounding box center [843, 335] width 30 height 13
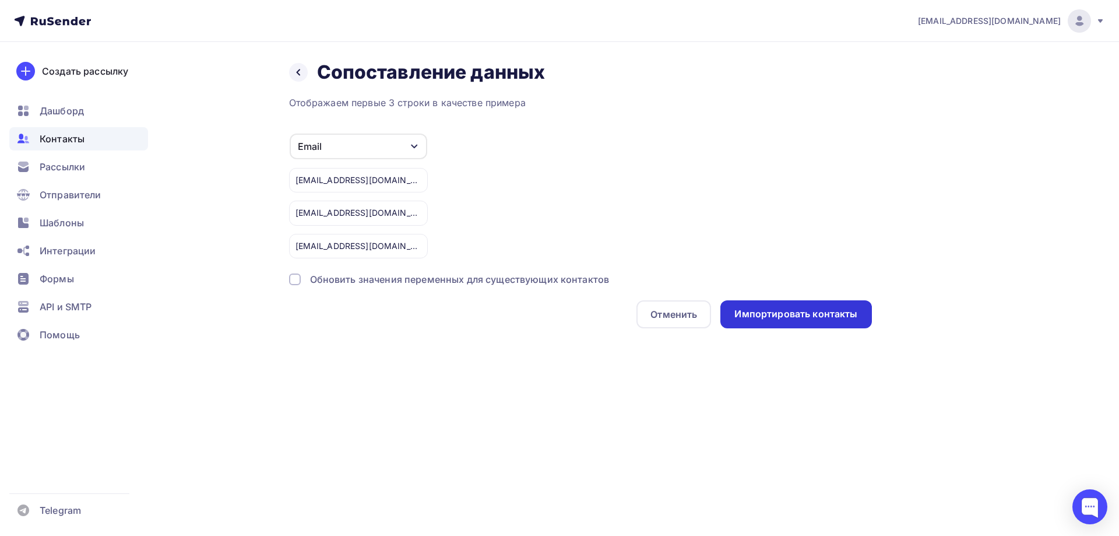
click at [773, 309] on div "Импортировать контакты" at bounding box center [796, 313] width 123 height 13
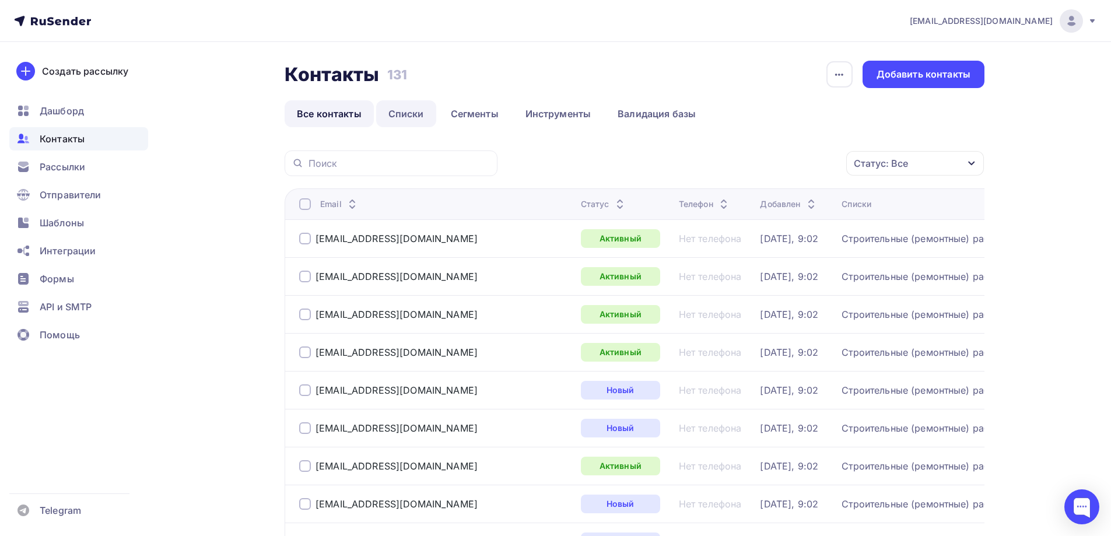
click at [421, 115] on link "Списки" at bounding box center [406, 113] width 60 height 27
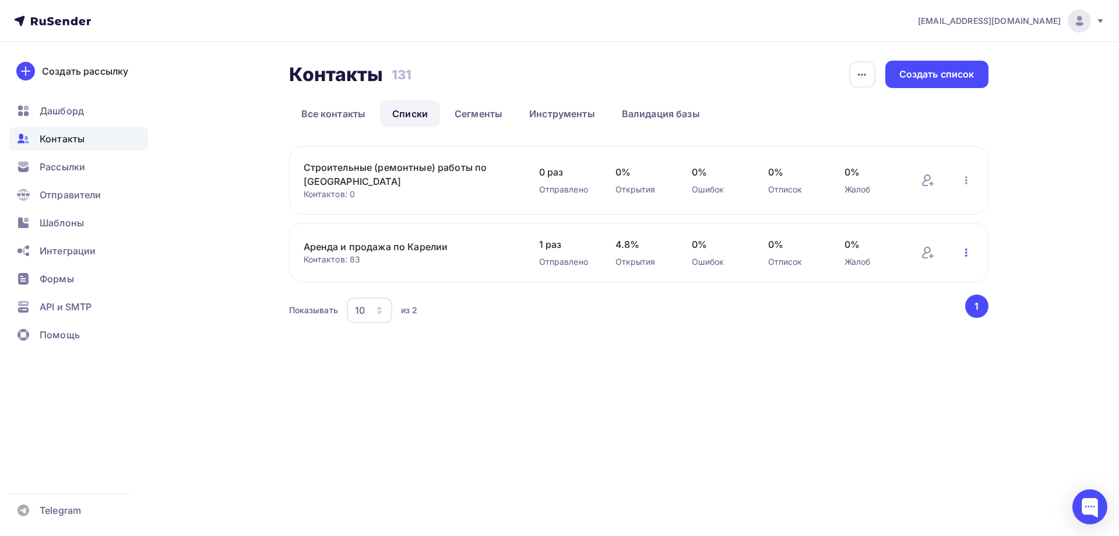
click at [962, 252] on icon "button" at bounding box center [967, 252] width 14 height 14
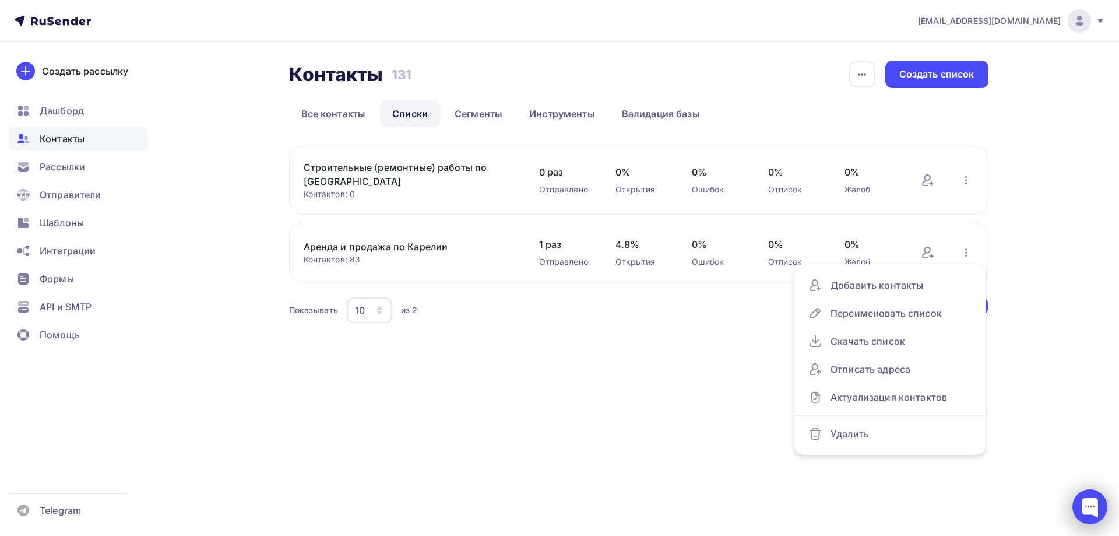
click at [1089, 503] on div at bounding box center [1090, 506] width 35 height 35
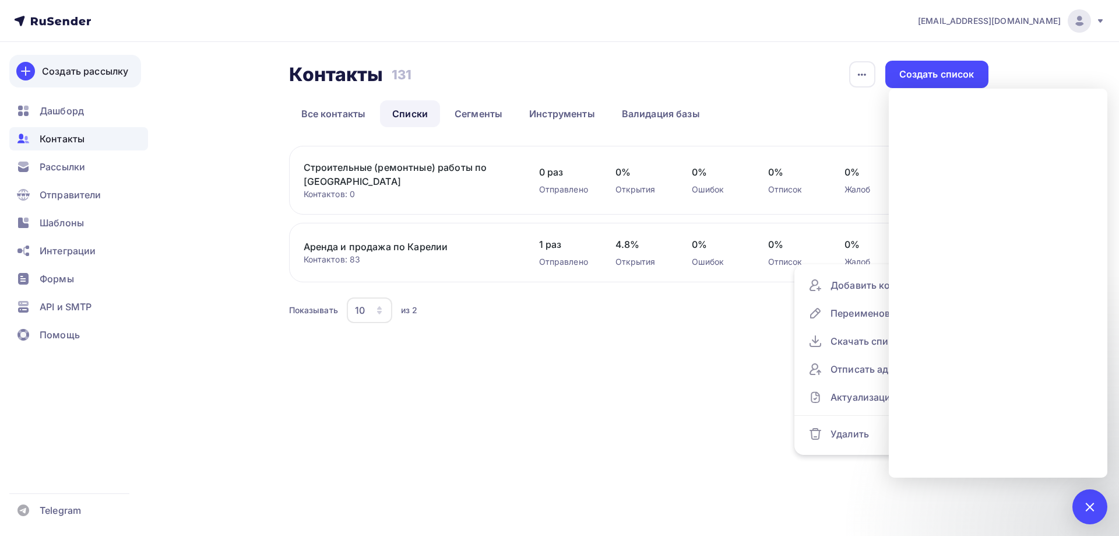
click at [96, 72] on div "Создать рассылку" at bounding box center [85, 71] width 86 height 14
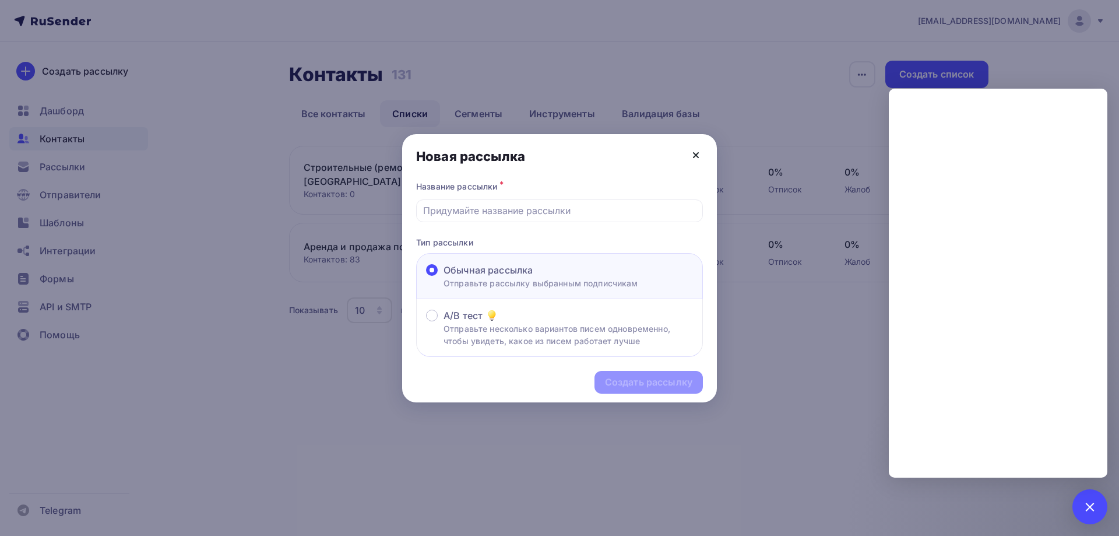
click at [693, 156] on icon at bounding box center [696, 155] width 14 height 14
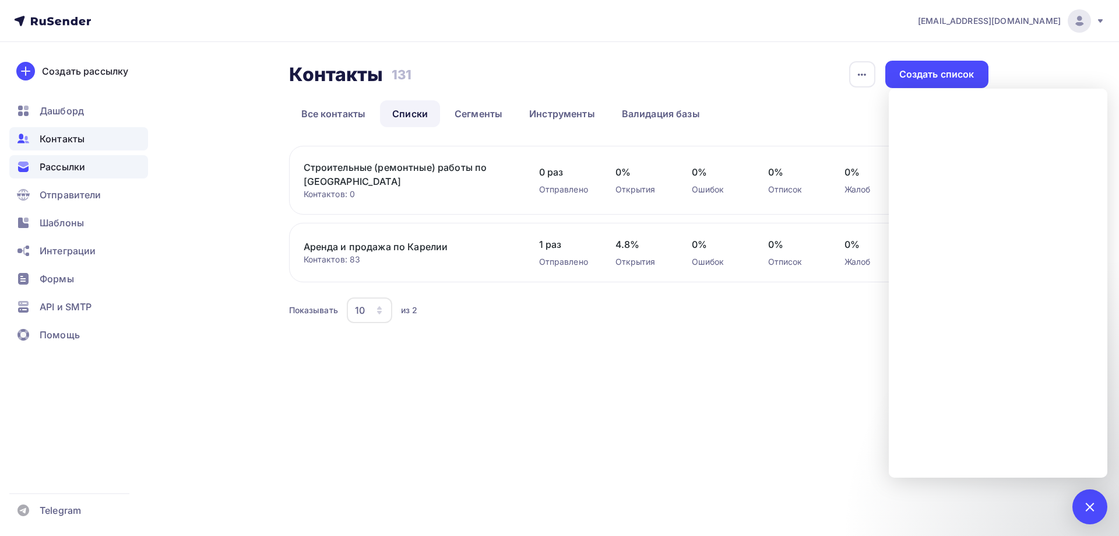
click at [89, 171] on div "Рассылки" at bounding box center [78, 166] width 139 height 23
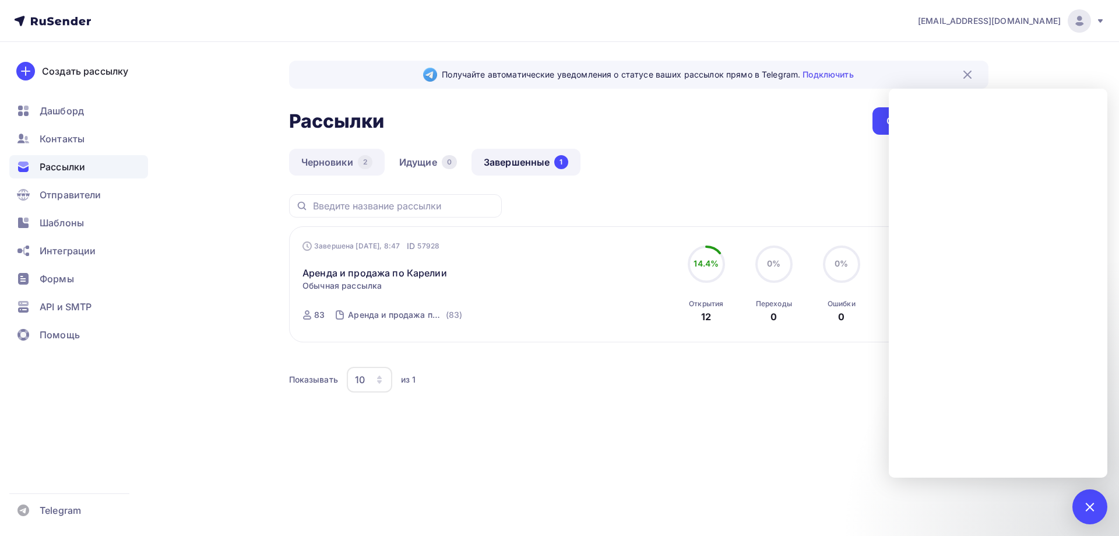
click at [340, 164] on link "Черновики 2" at bounding box center [337, 162] width 96 height 27
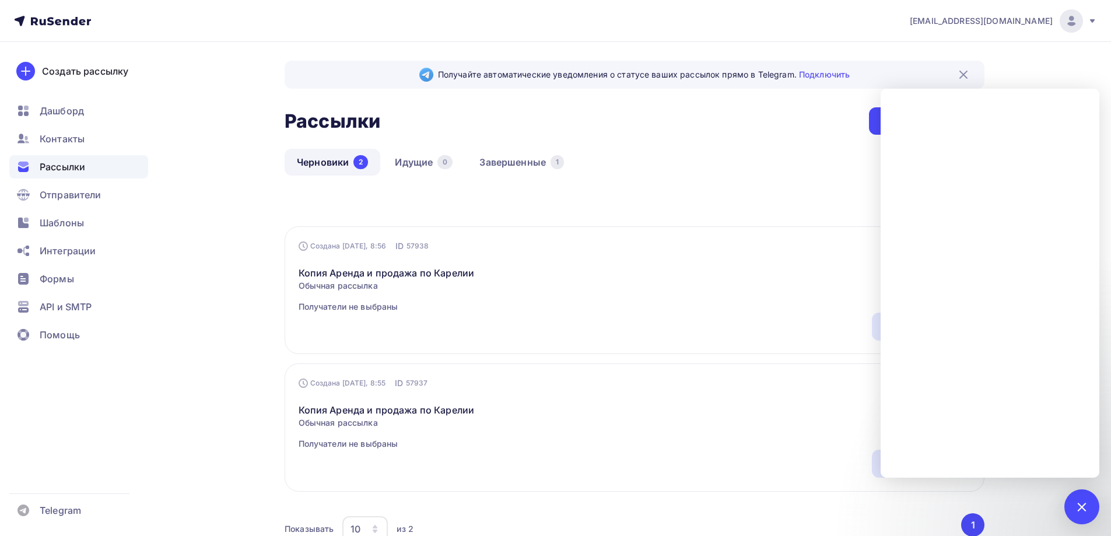
click at [71, 167] on span "Рассылки" at bounding box center [62, 167] width 45 height 14
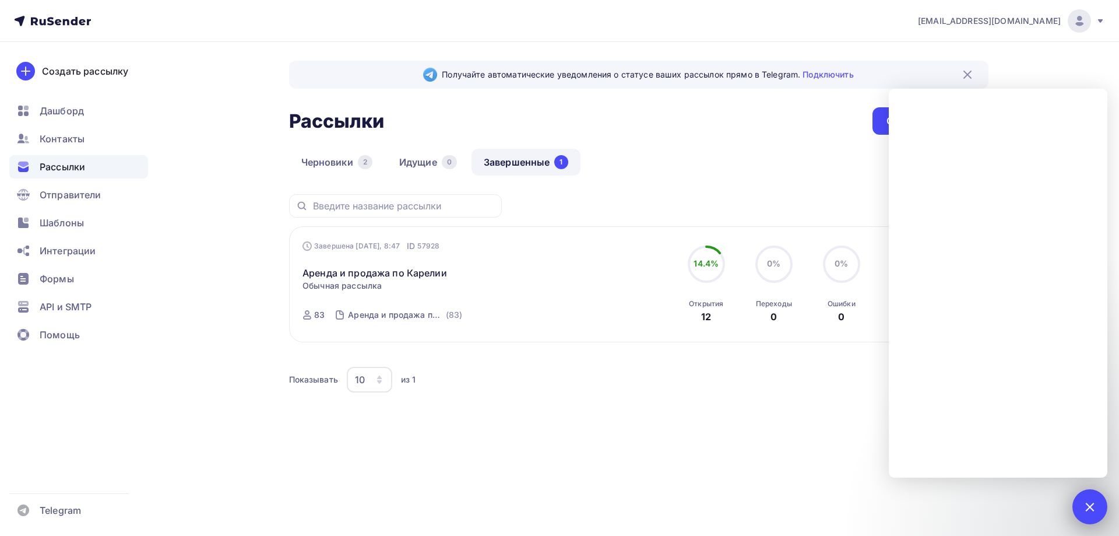
click at [1093, 507] on div at bounding box center [1090, 507] width 16 height 16
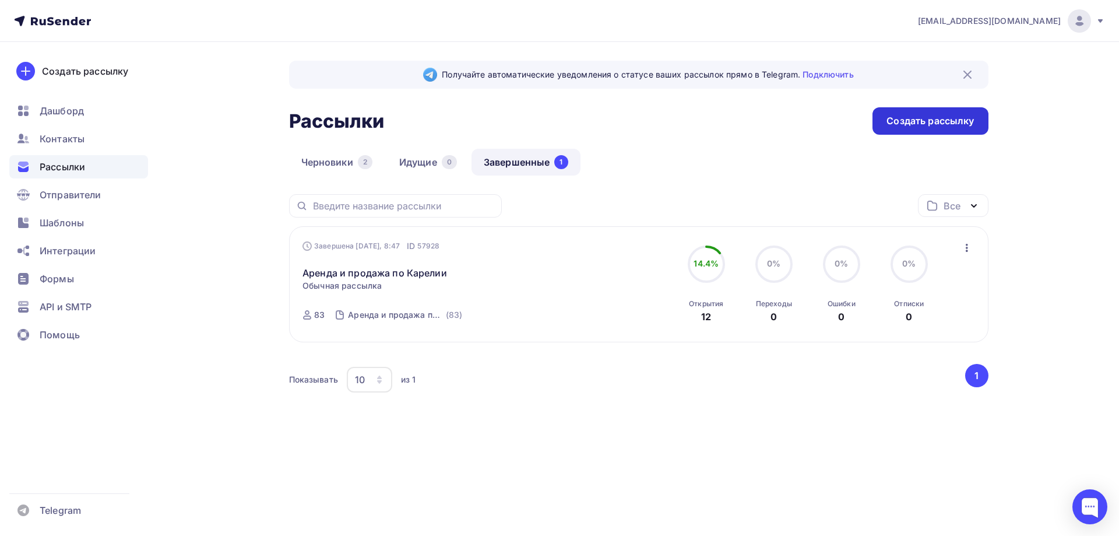
click at [913, 122] on div "Создать рассылку" at bounding box center [930, 120] width 87 height 13
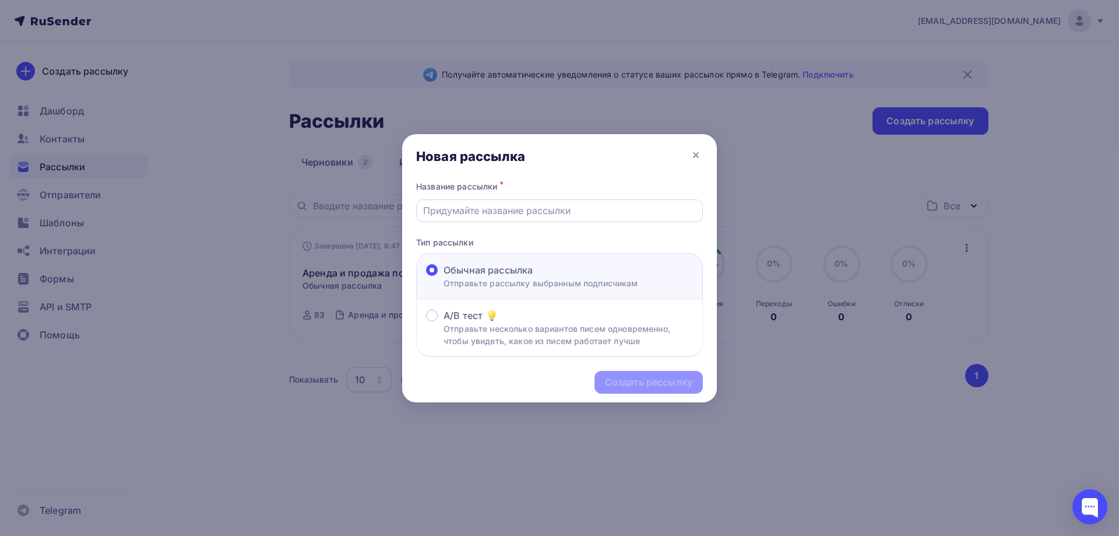
click at [500, 212] on input "text" at bounding box center [559, 210] width 273 height 14
type input "Рассылка по строительным (ремонтным работам) Республики Карелия"
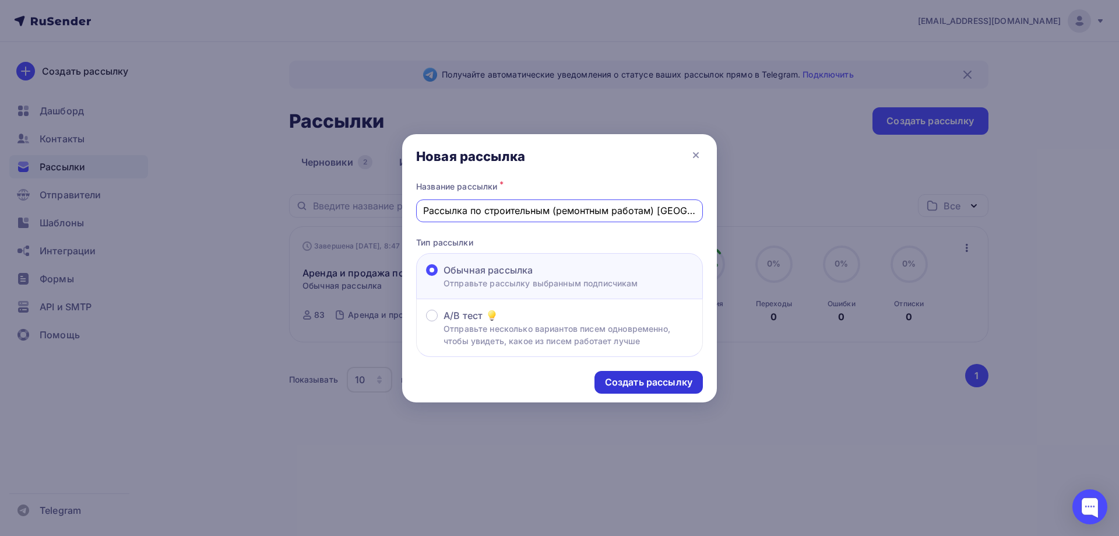
click at [644, 384] on div "Создать рассылку" at bounding box center [648, 381] width 87 height 13
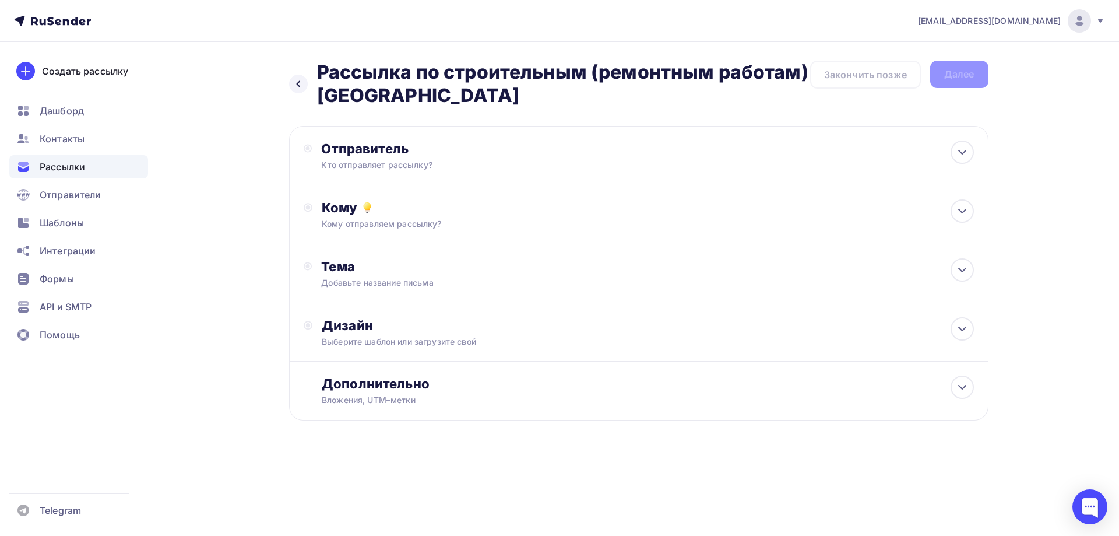
click at [76, 173] on span "Рассылки" at bounding box center [62, 167] width 45 height 14
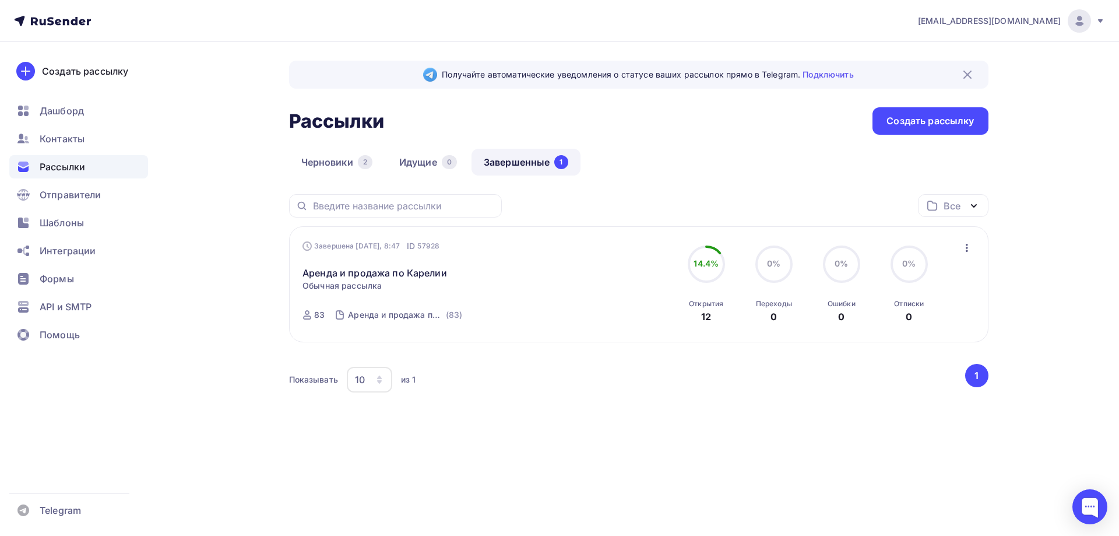
click at [970, 248] on icon "button" at bounding box center [967, 248] width 14 height 14
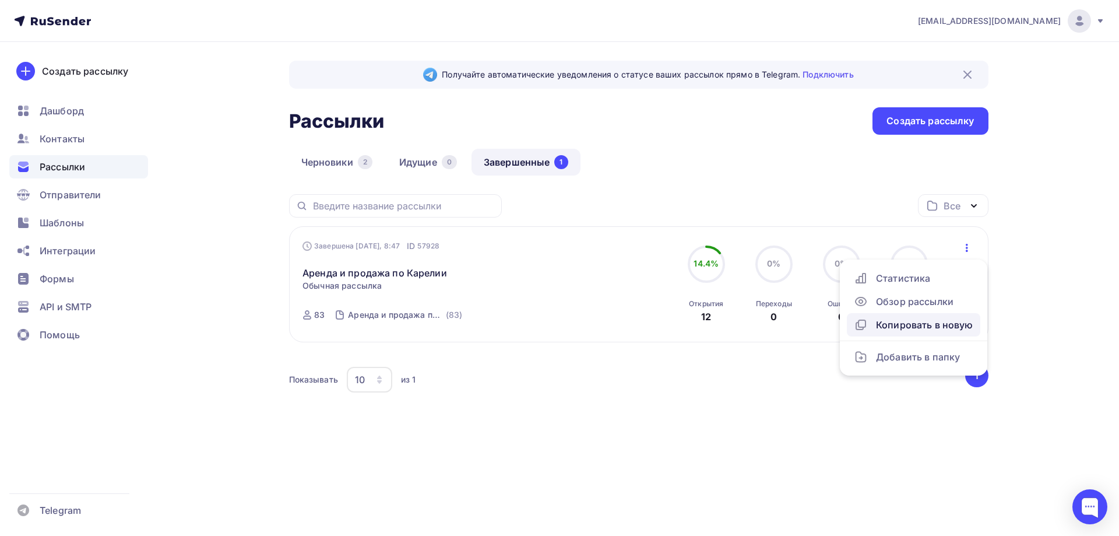
click at [953, 322] on div "Копировать в новую" at bounding box center [914, 325] width 120 height 14
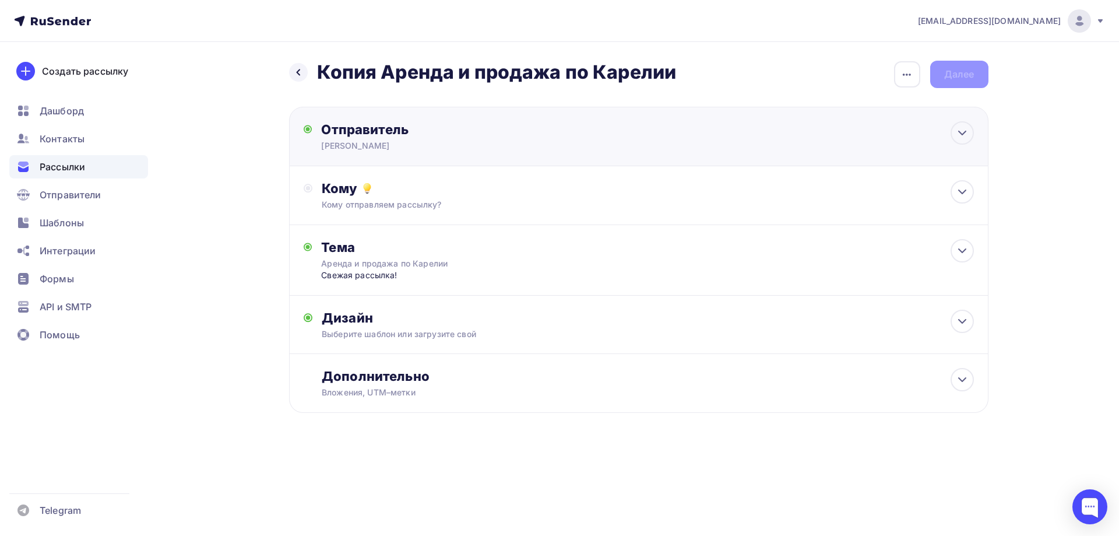
click at [478, 136] on div "Отправитель" at bounding box center [447, 129] width 252 height 16
type input "[PERSON_NAME]"
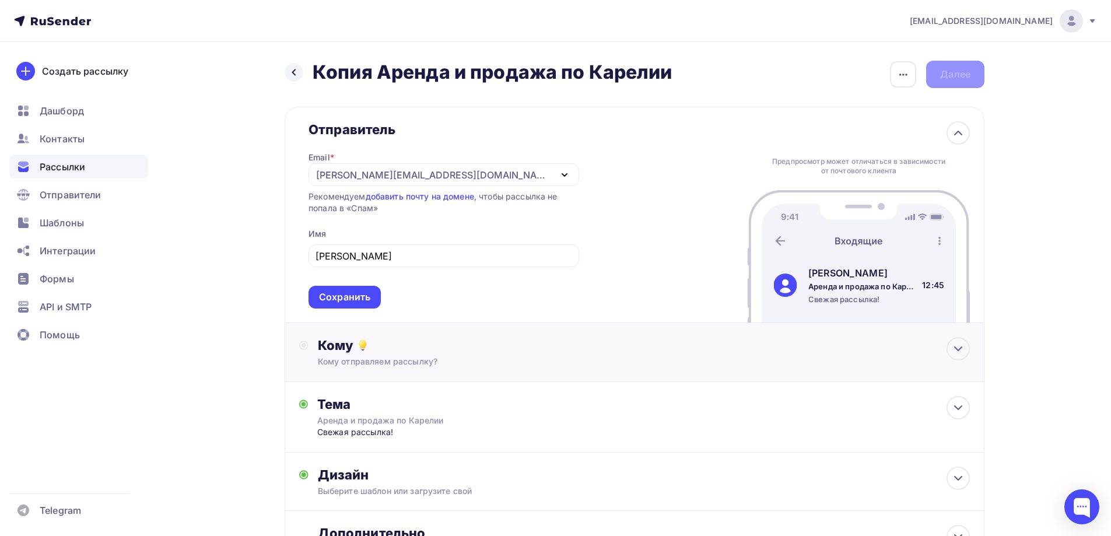
click at [453, 345] on div "Кому" at bounding box center [644, 345] width 652 height 16
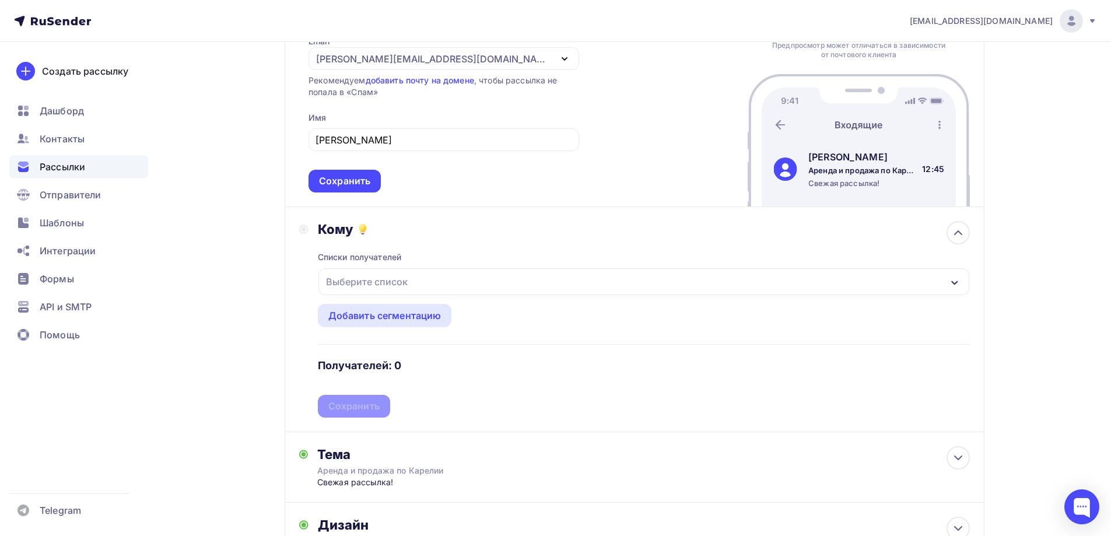
scroll to position [117, 0]
click at [471, 276] on div "Выберите список" at bounding box center [643, 281] width 651 height 27
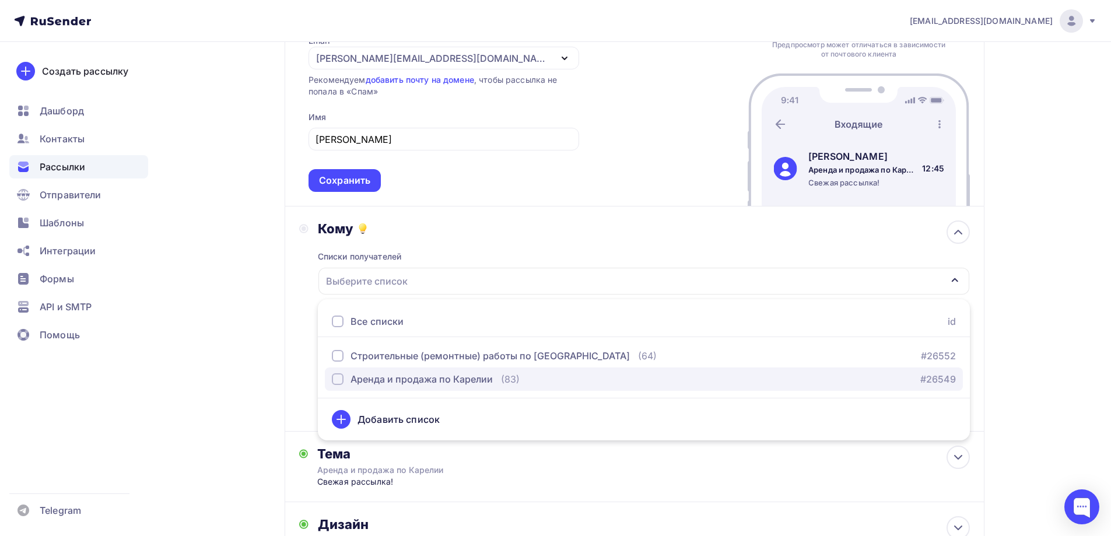
click at [430, 384] on div "Аренда и продажа по Карелии" at bounding box center [421, 379] width 142 height 14
click at [430, 380] on div "Аренда и продажа по Карелии" at bounding box center [421, 379] width 142 height 14
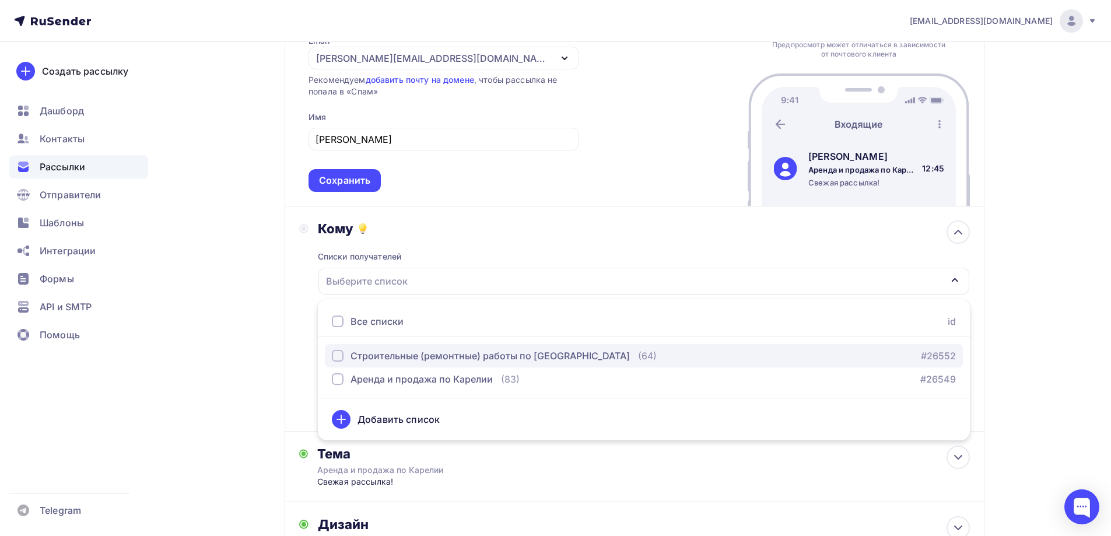
click at [422, 357] on div "Строительные (ремонтные) работы по Республике Карелия" at bounding box center [489, 356] width 279 height 14
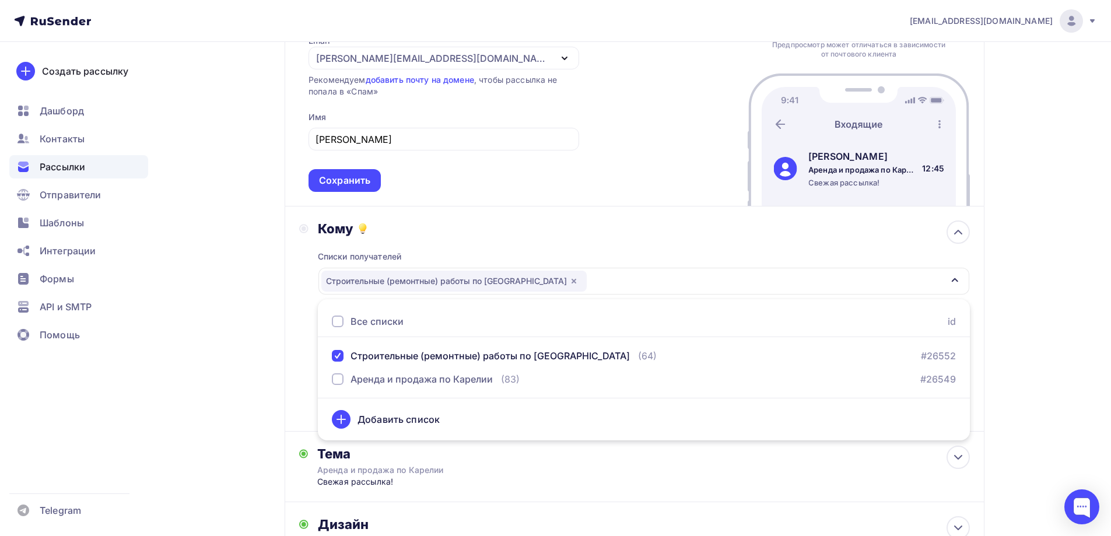
click at [236, 293] on div "Назад Копия Аренда и продажа по Карелии Копия Аренда и продажа по Карелии Закон…" at bounding box center [556, 309] width 956 height 769
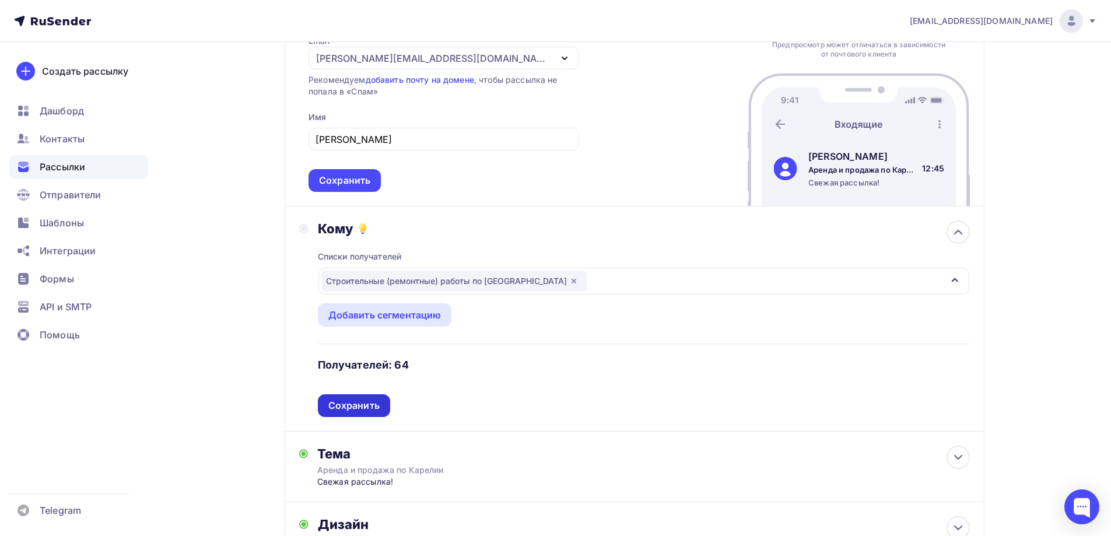
click at [366, 407] on div "Сохранить" at bounding box center [353, 405] width 51 height 13
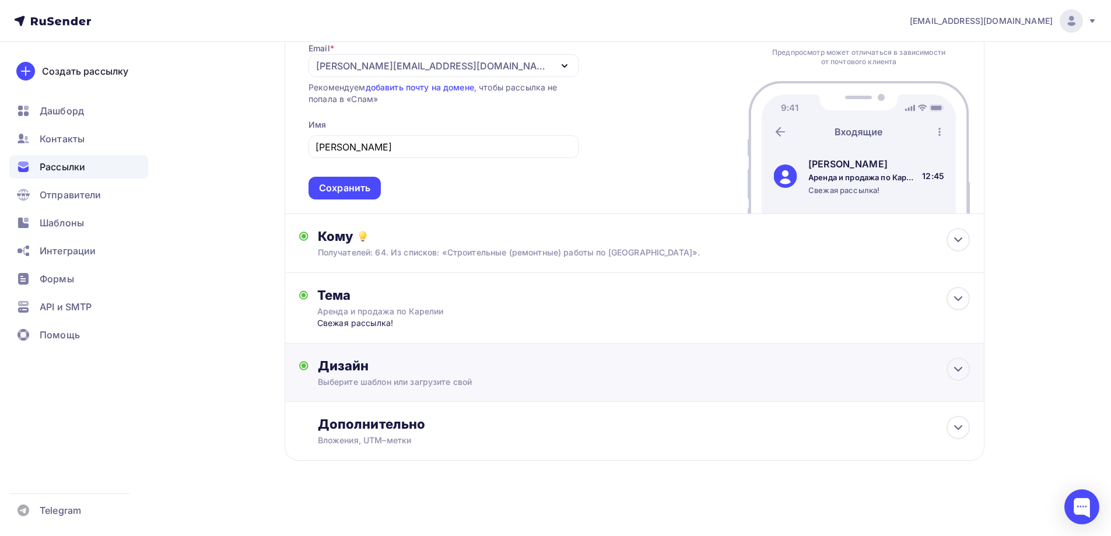
scroll to position [109, 0]
click at [409, 307] on div "Аренда и продажа по Карелии" at bounding box center [421, 312] width 208 height 12
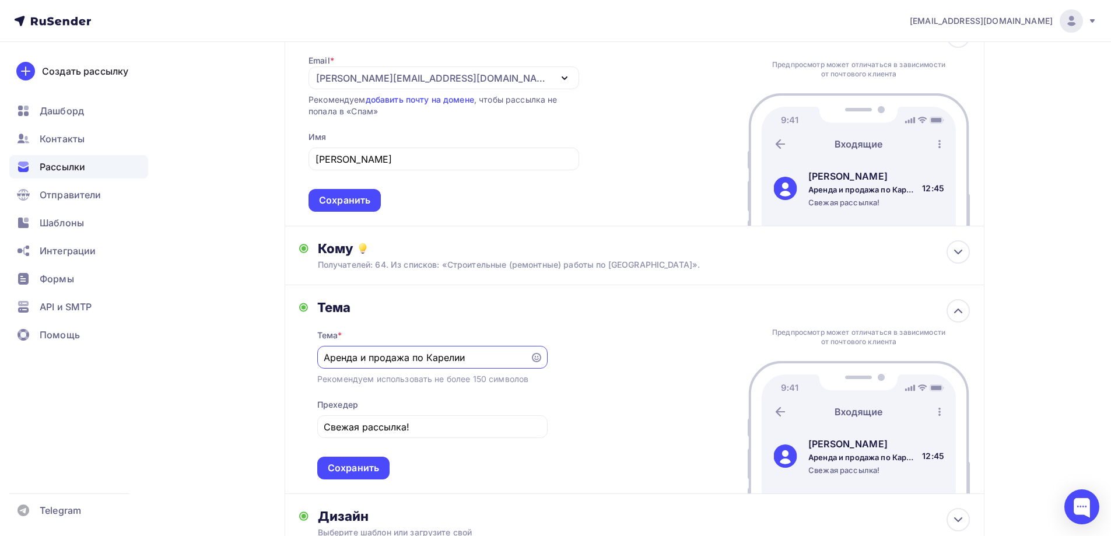
scroll to position [0, 0]
drag, startPoint x: 478, startPoint y: 356, endPoint x: 314, endPoint y: 355, distance: 163.3
click at [314, 355] on div "Тема Тема * Аренда и продажа по Карелии Рекомендуем использовать не более 150 с…" at bounding box center [423, 389] width 248 height 180
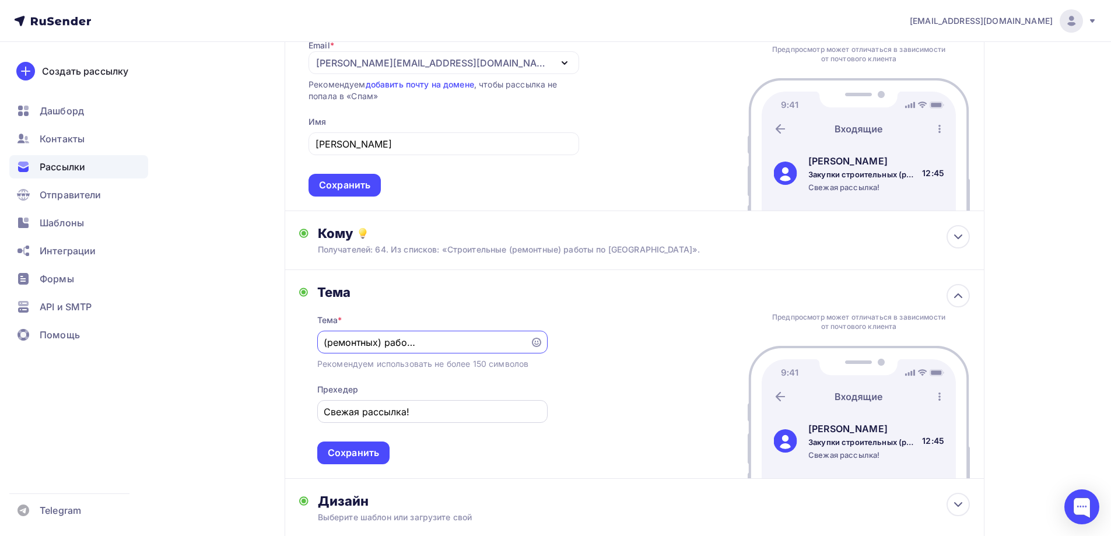
scroll to position [247, 0]
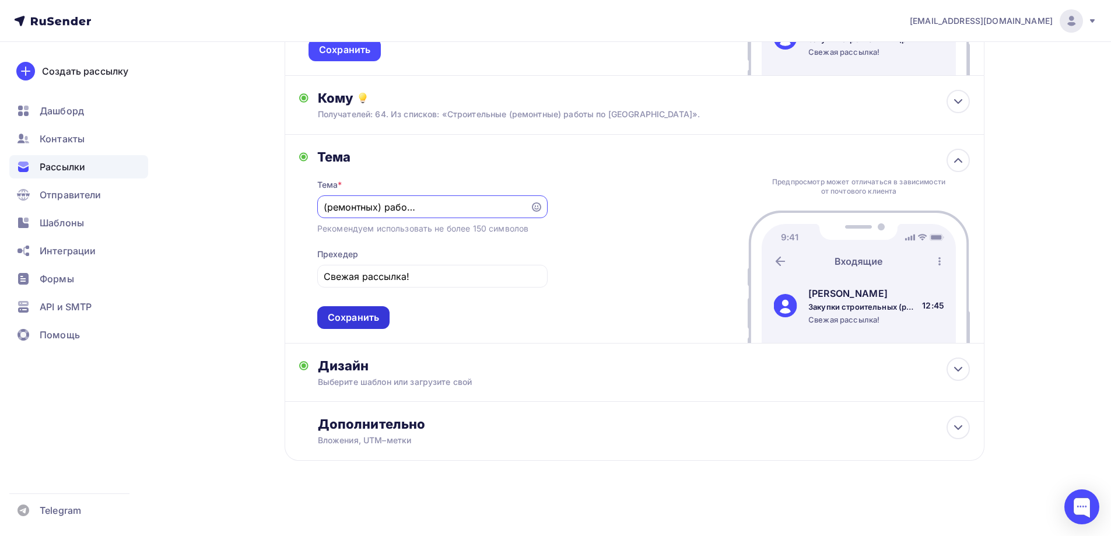
type input "Закупки строительных (ремонтных) работ по [GEOGRAPHIC_DATA]"
click at [376, 323] on div "Сохранить" at bounding box center [353, 317] width 51 height 13
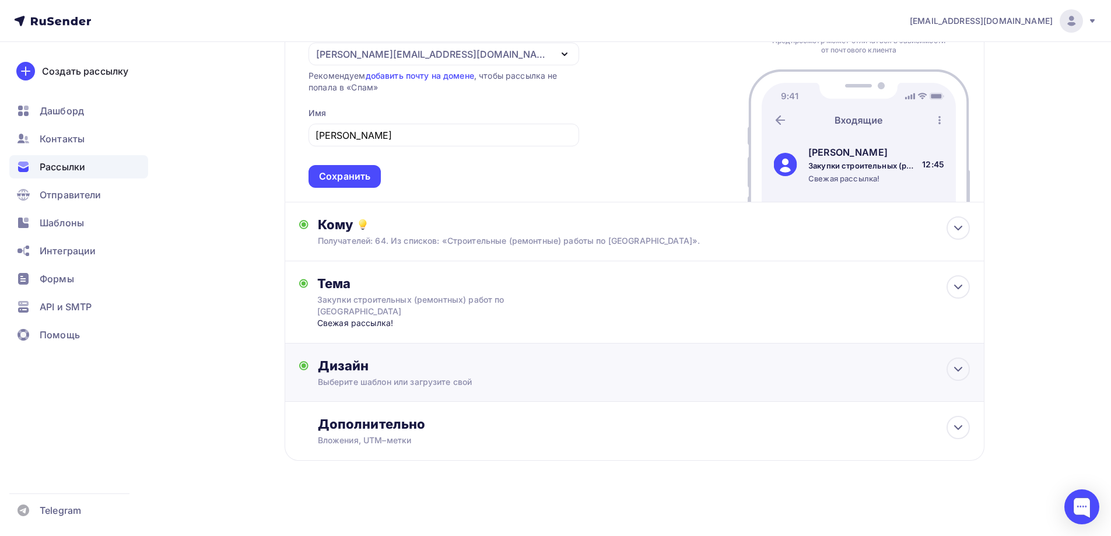
scroll to position [121, 0]
click at [428, 353] on div "Дизайн Выберите шаблон или загрузите свой Размер письма: 122 Kb Заменить шаблон…" at bounding box center [635, 372] width 700 height 58
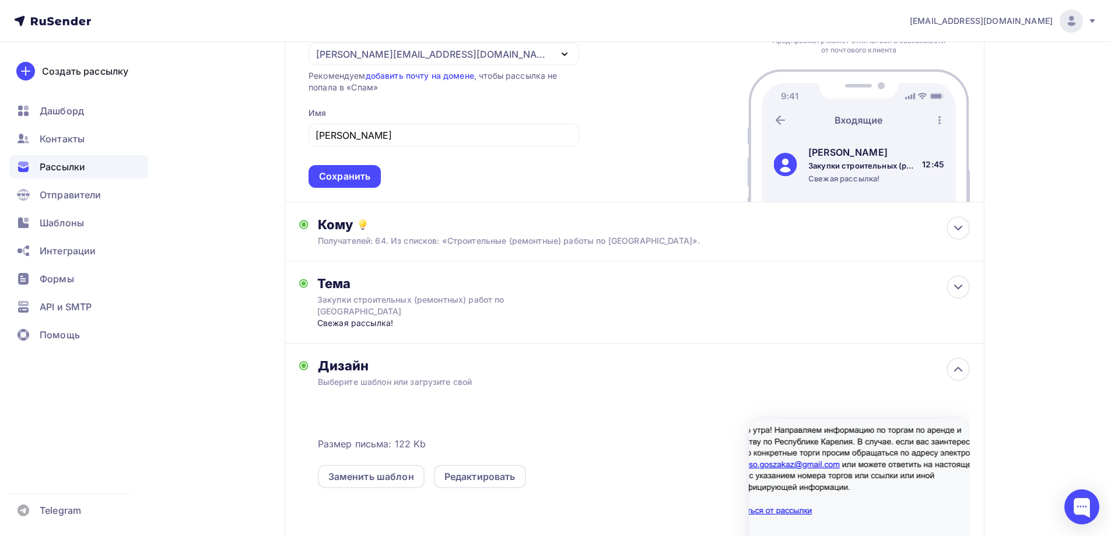
scroll to position [247, 0]
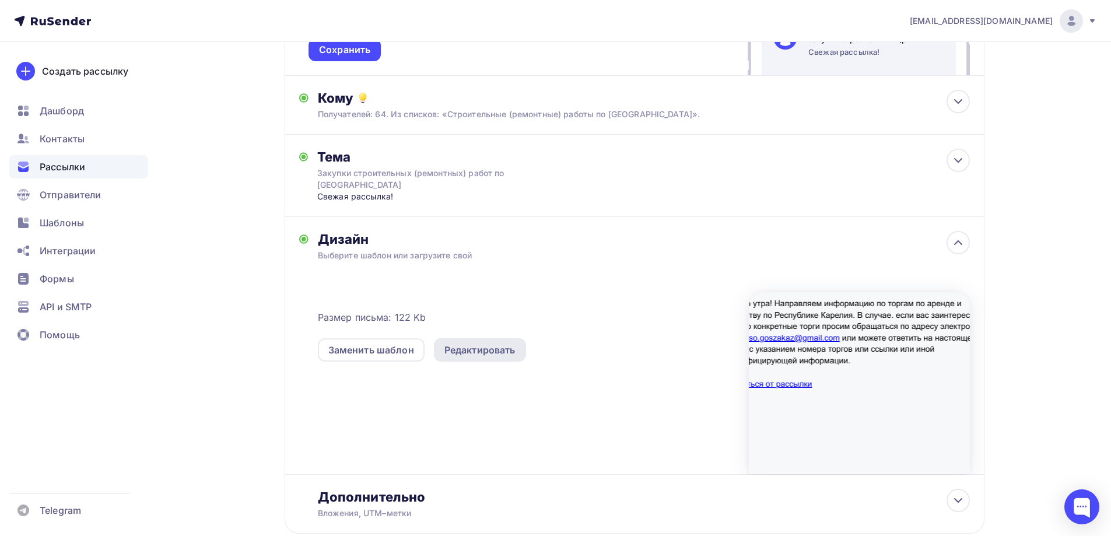
click at [485, 358] on div "Редактировать" at bounding box center [480, 349] width 92 height 23
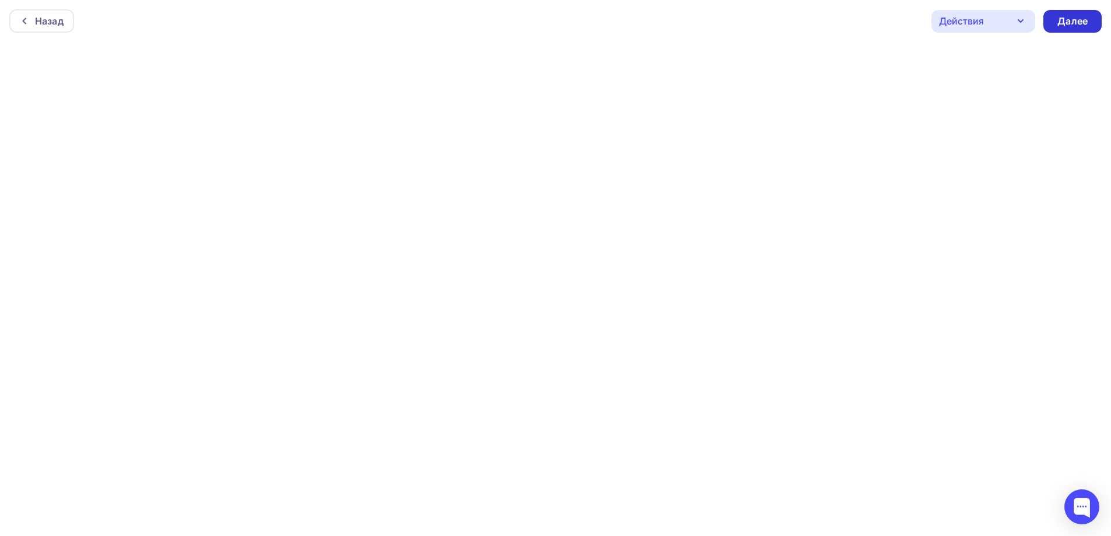
click at [1064, 20] on div "Далее" at bounding box center [1072, 21] width 30 height 13
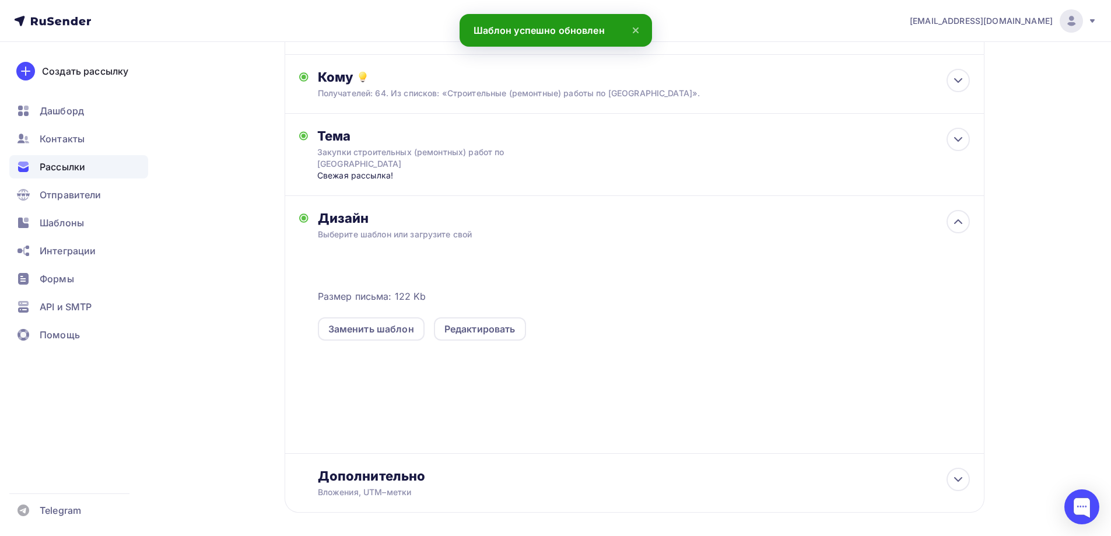
scroll to position [117, 0]
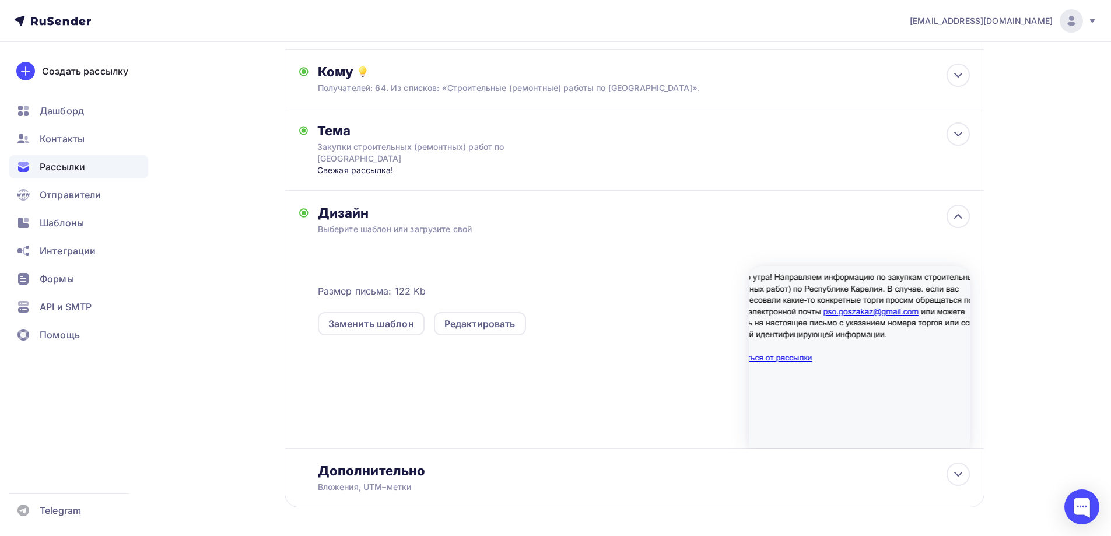
click at [542, 411] on div "Размер письма: 122 Kb Заменить шаблон Редактировать" at bounding box center [644, 351] width 652 height 194
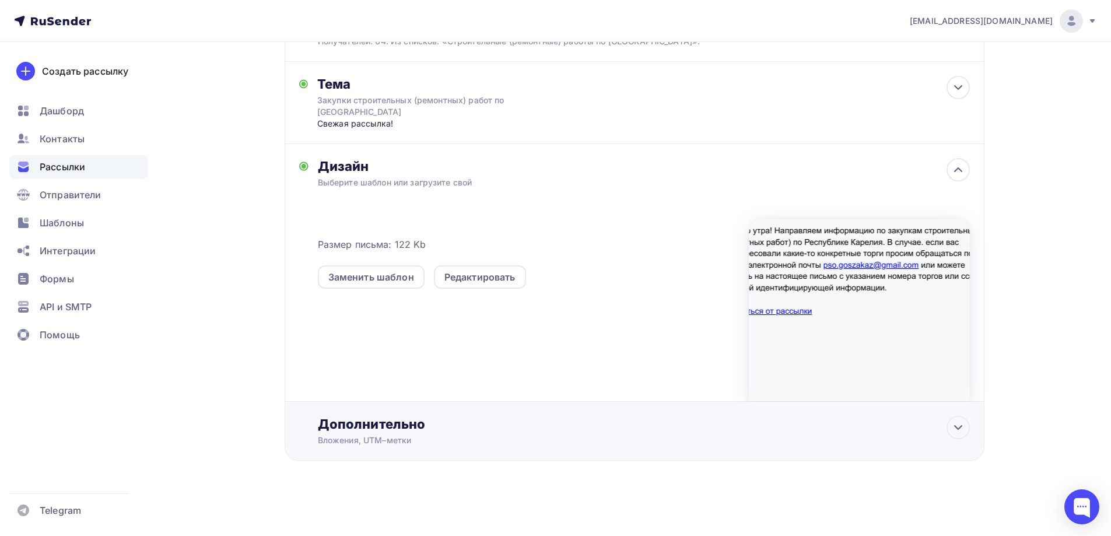
click at [399, 423] on div "Дополнительно" at bounding box center [644, 424] width 652 height 16
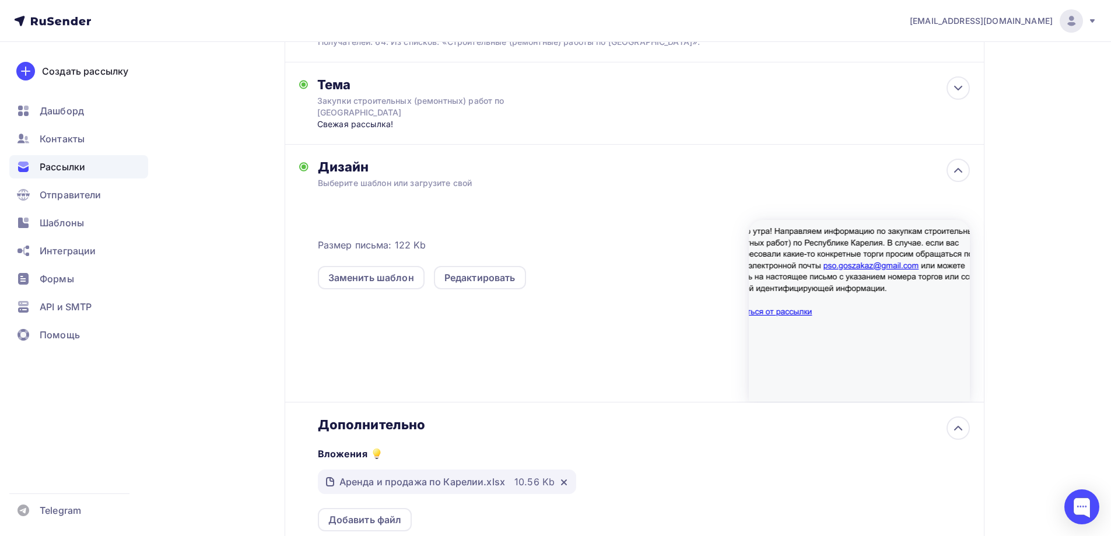
scroll to position [0, 0]
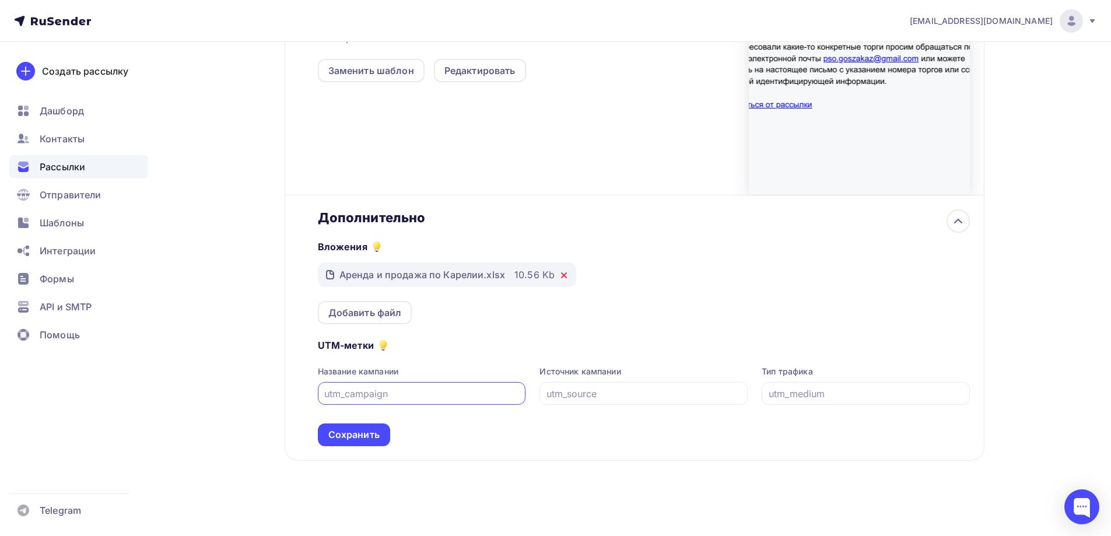
click at [561, 277] on icon at bounding box center [563, 275] width 9 height 9
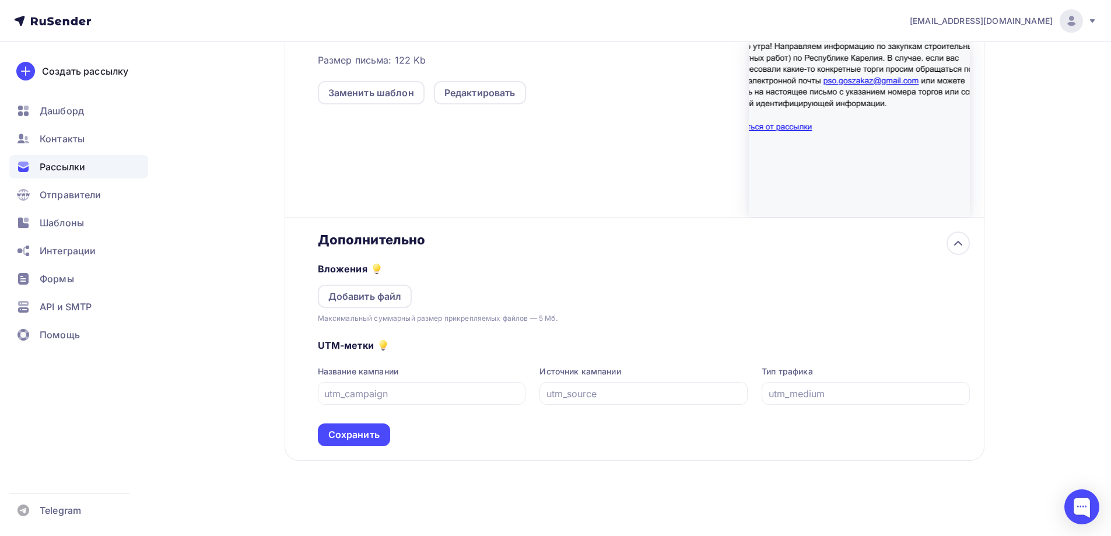
scroll to position [348, 0]
click at [359, 297] on div "Добавить файл" at bounding box center [364, 296] width 73 height 14
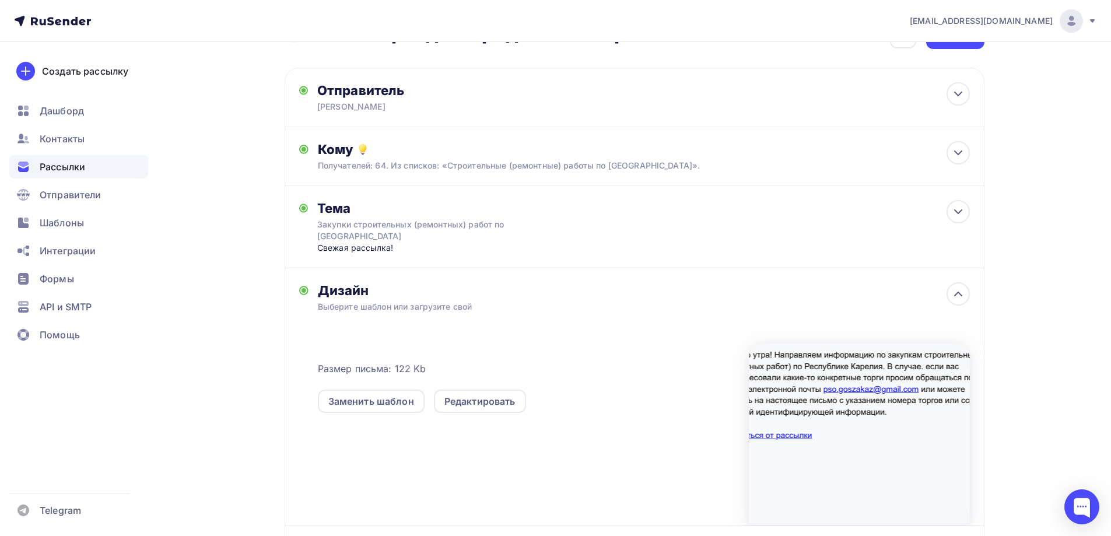
scroll to position [20, 0]
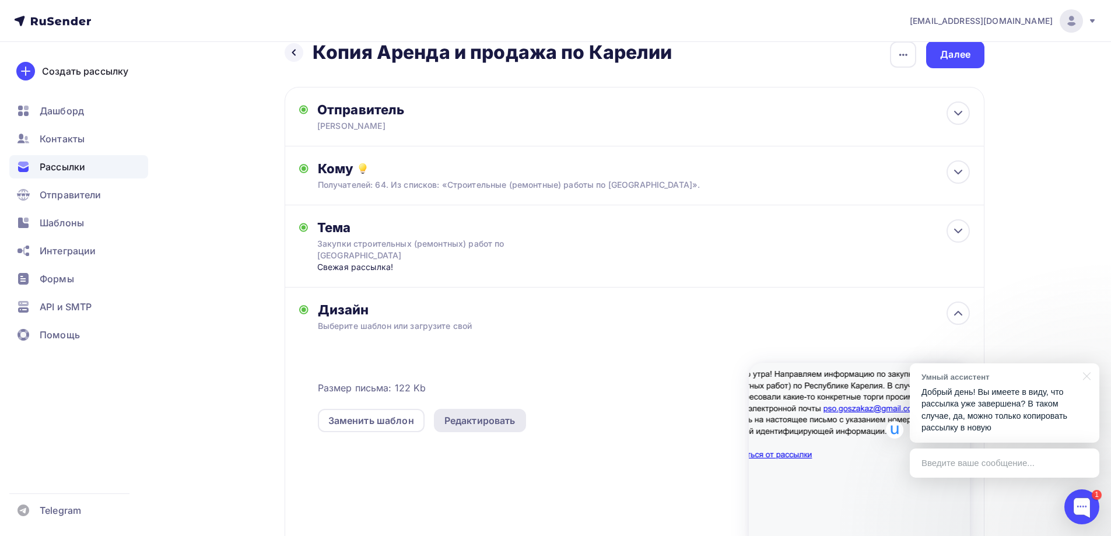
click at [492, 420] on div "Редактировать" at bounding box center [479, 420] width 71 height 14
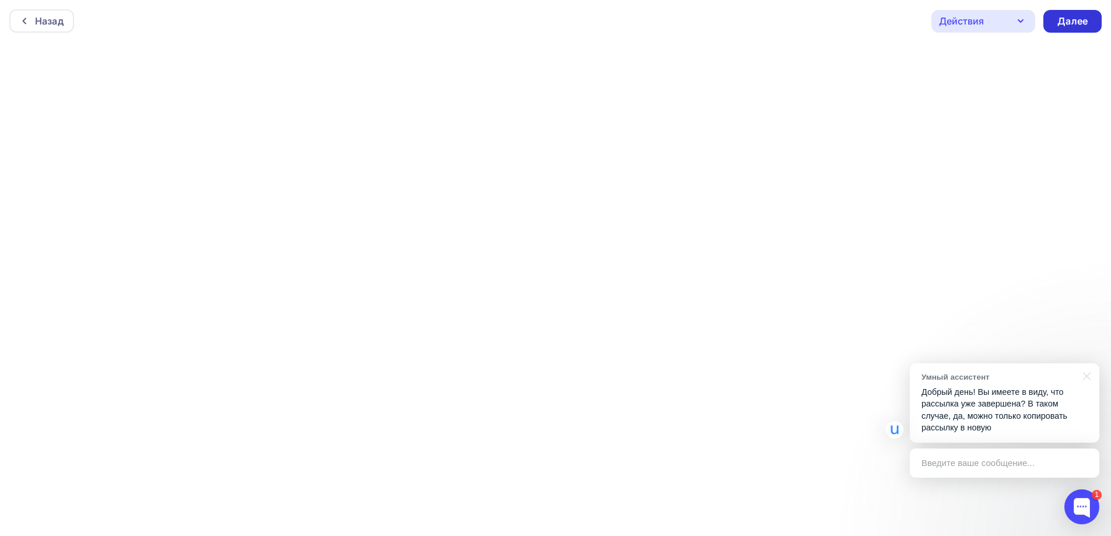
click at [1060, 23] on div "Далее" at bounding box center [1072, 21] width 30 height 13
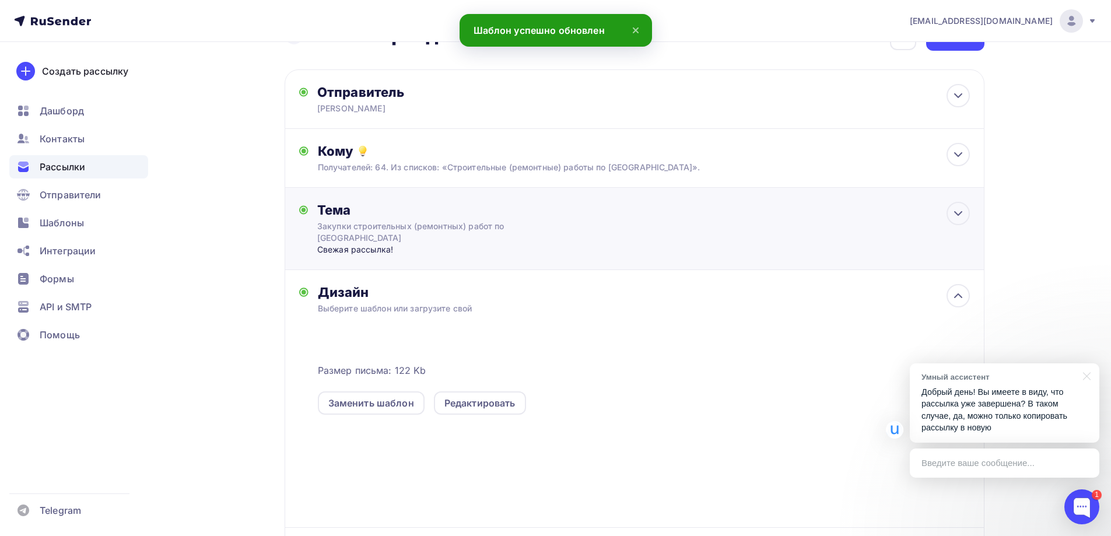
scroll to position [58, 0]
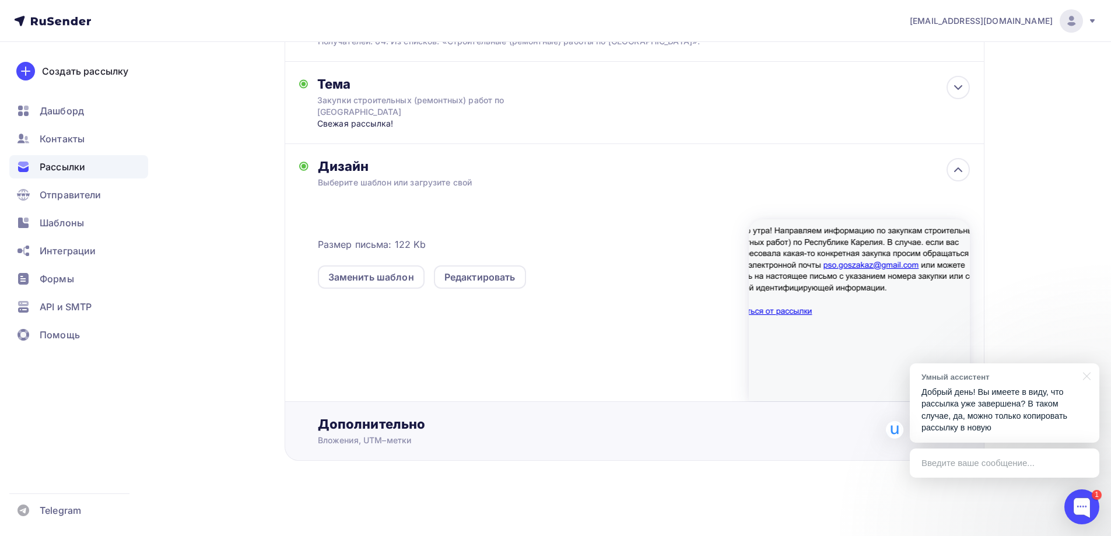
click at [405, 438] on div "Вложения, UTM–метки" at bounding box center [611, 440] width 587 height 12
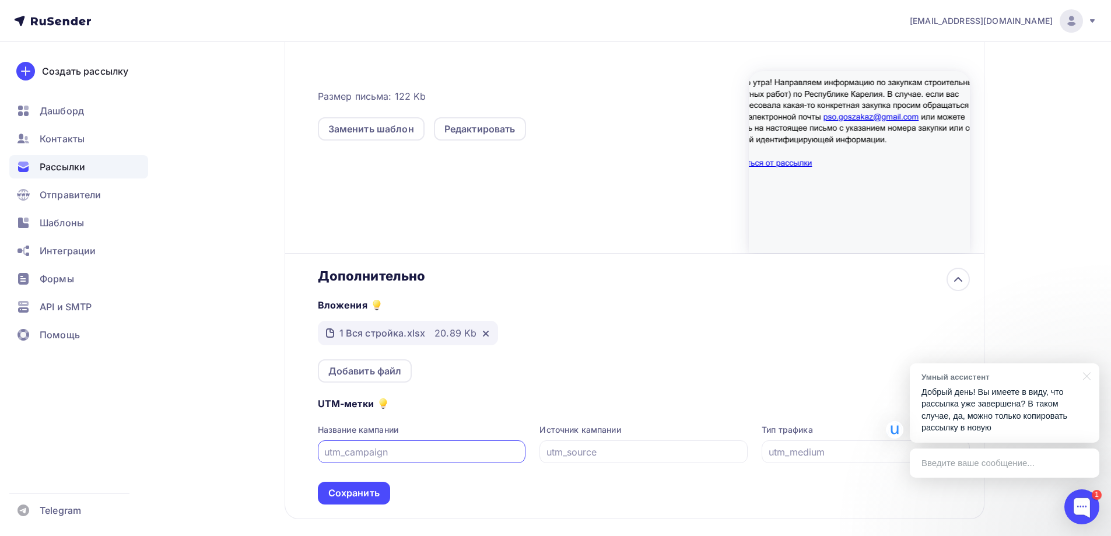
scroll to position [370, 0]
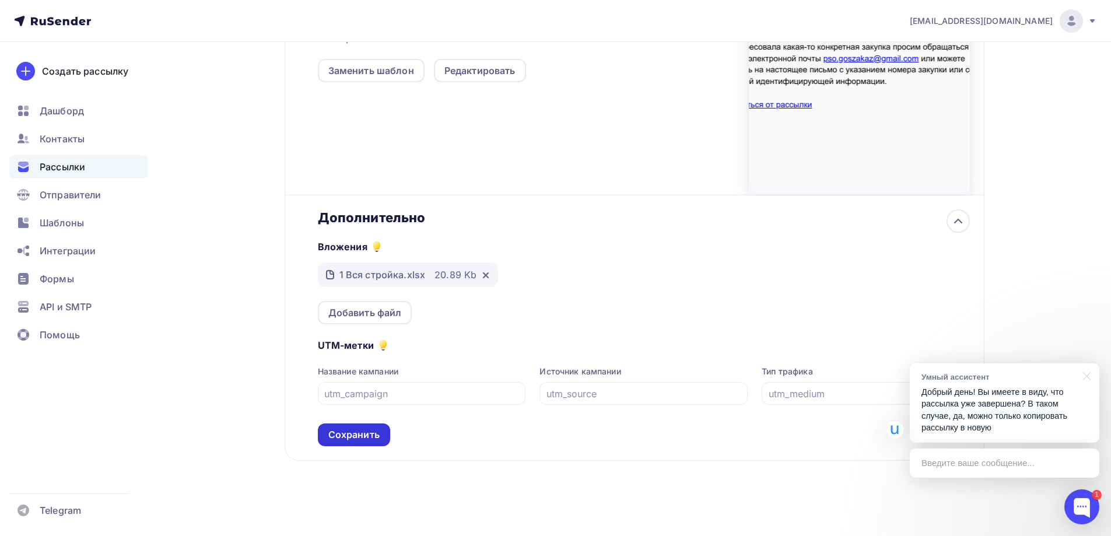
click at [353, 434] on div "Сохранить" at bounding box center [353, 434] width 51 height 13
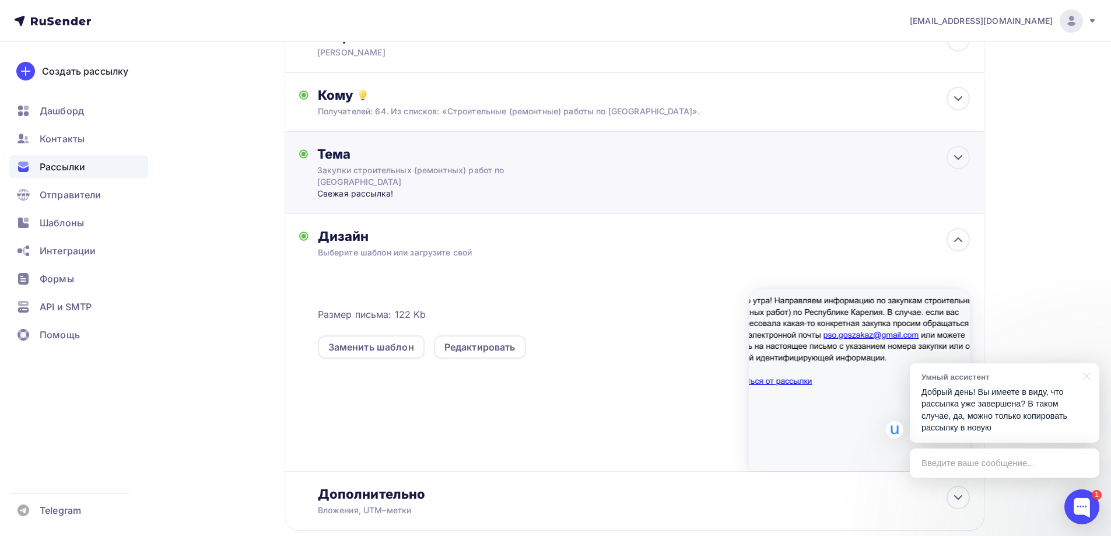
scroll to position [0, 0]
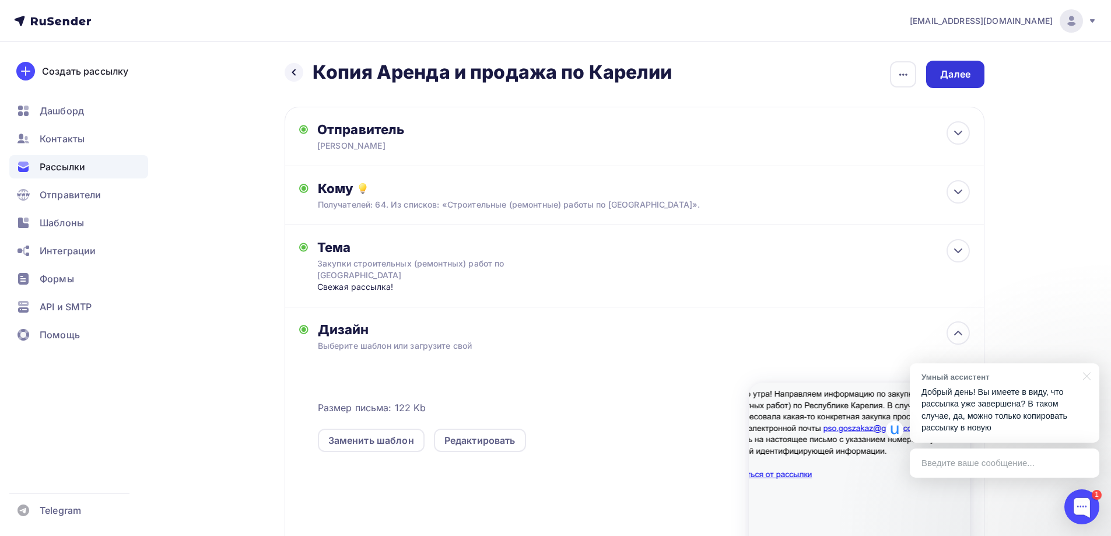
click at [950, 65] on div "Далее" at bounding box center [955, 74] width 58 height 27
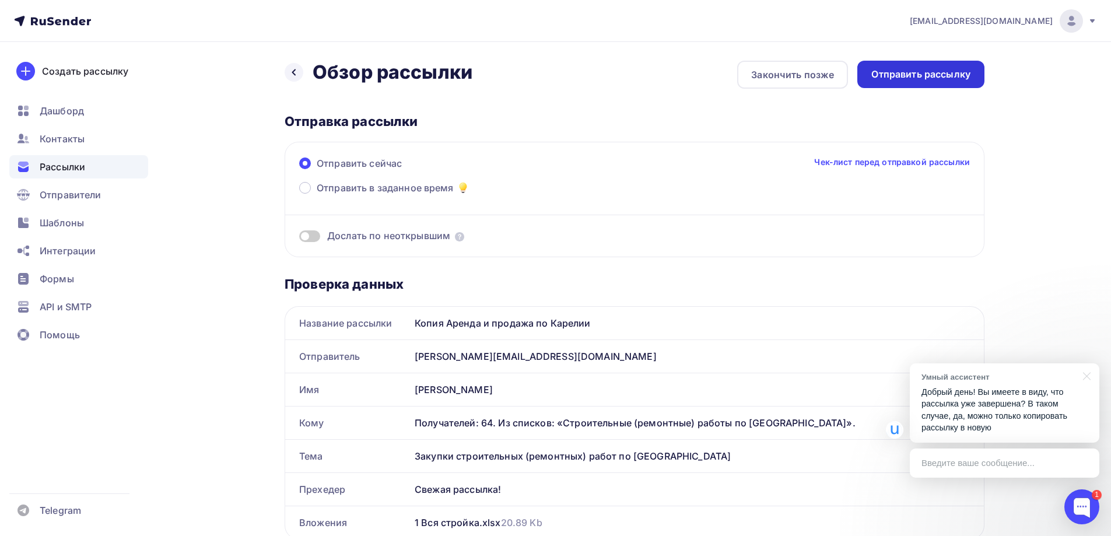
click at [913, 80] on div "Отправить рассылку" at bounding box center [920, 74] width 99 height 13
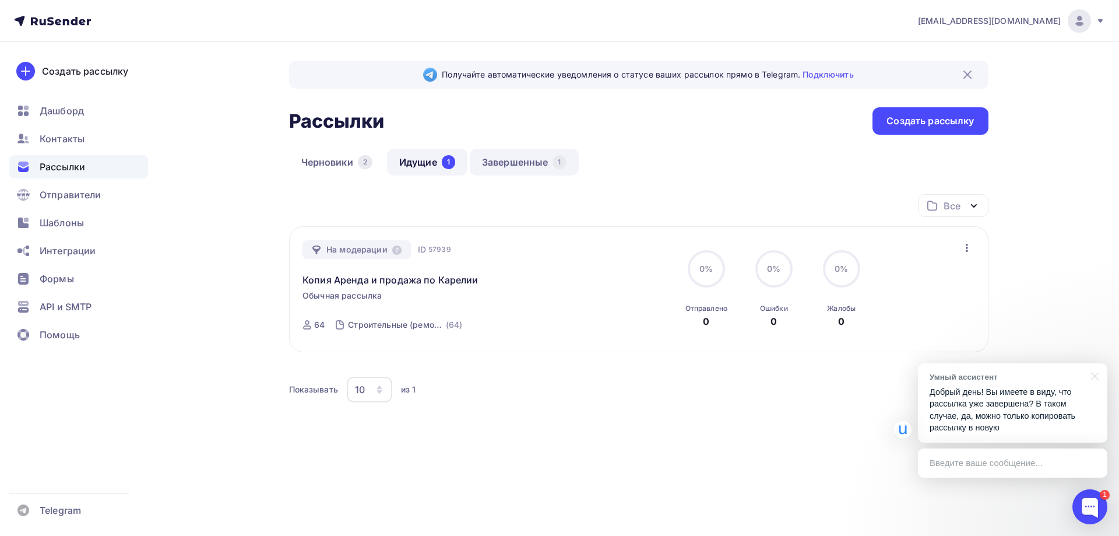
click at [496, 168] on link "Завершенные 1" at bounding box center [524, 162] width 109 height 27
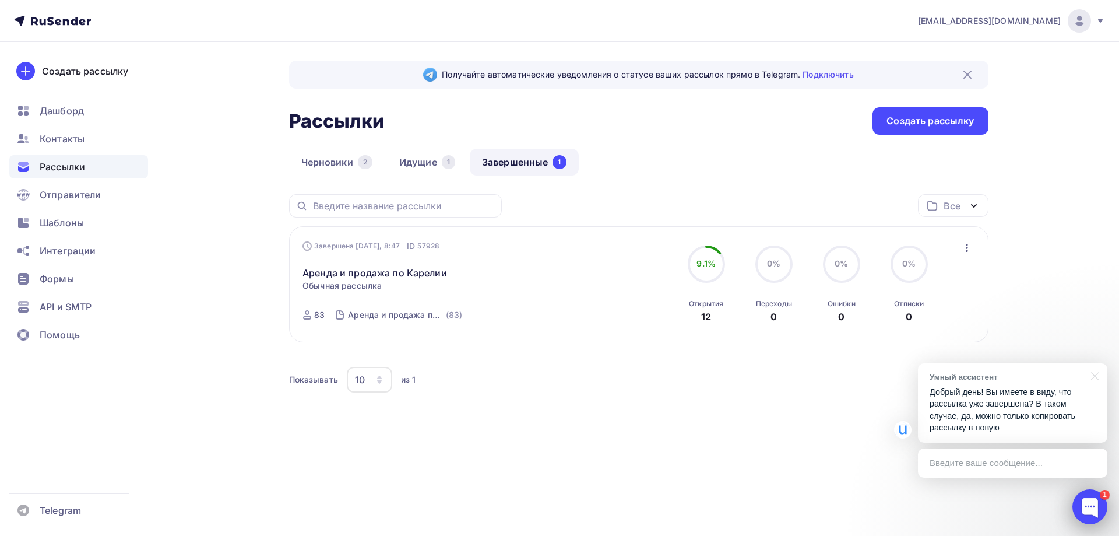
click at [1084, 507] on div at bounding box center [1090, 506] width 35 height 35
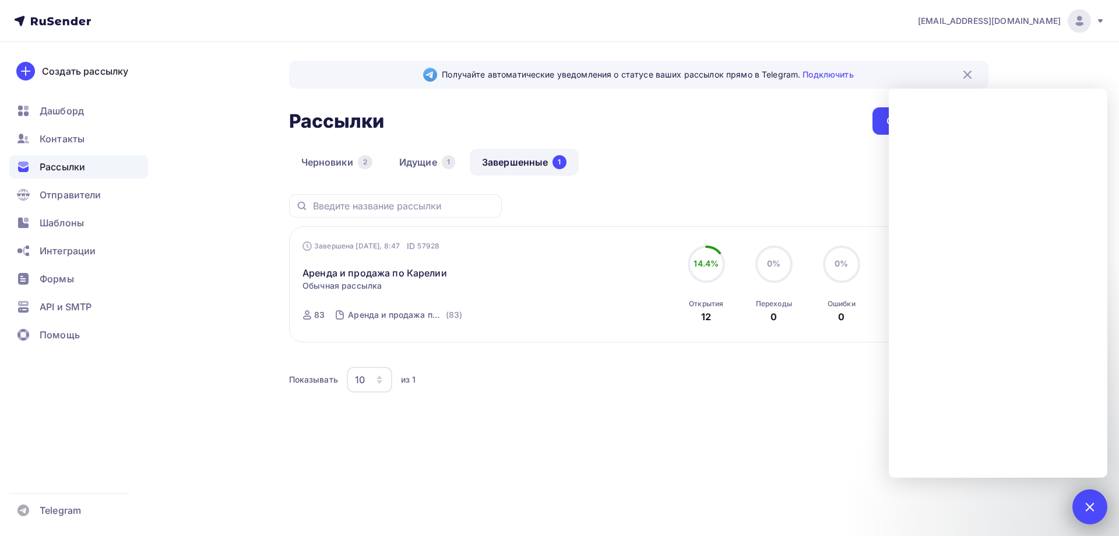
click at [1096, 503] on div "1" at bounding box center [1090, 506] width 35 height 35
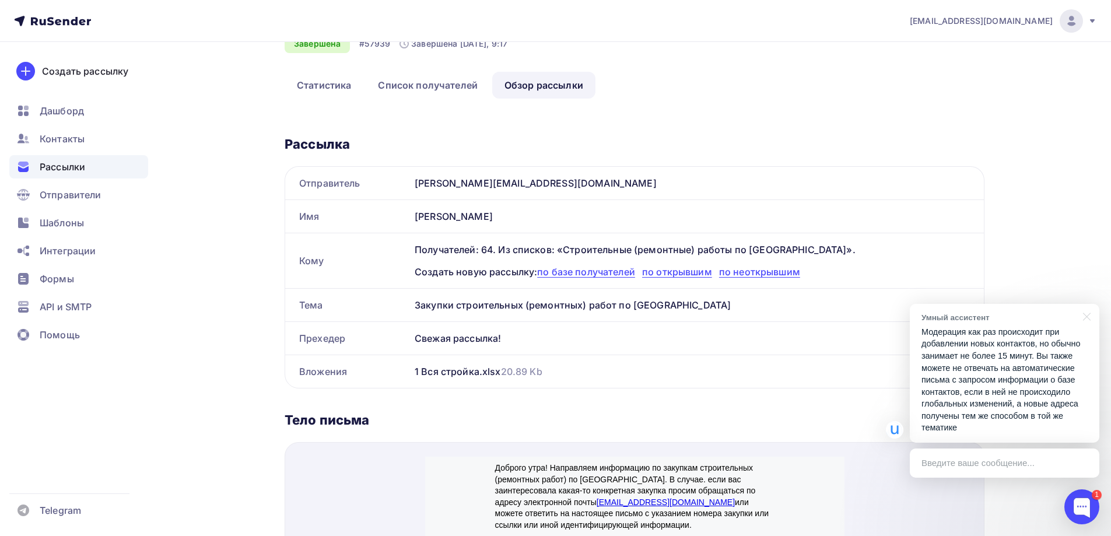
scroll to position [233, 0]
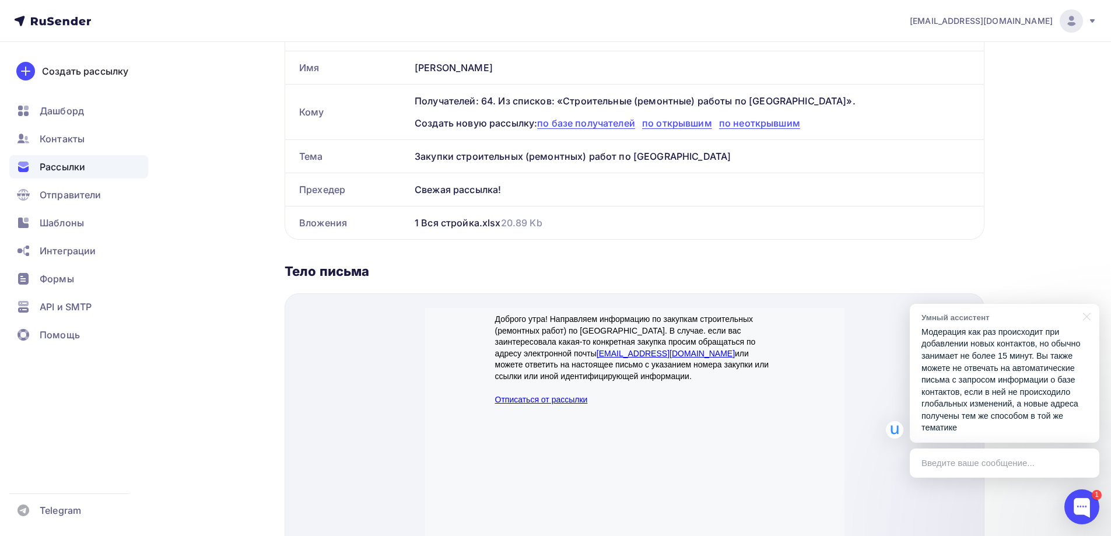
click at [961, 462] on div "Введите ваше сообщение..." at bounding box center [1004, 462] width 189 height 29
